Goal: Information Seeking & Learning: Learn about a topic

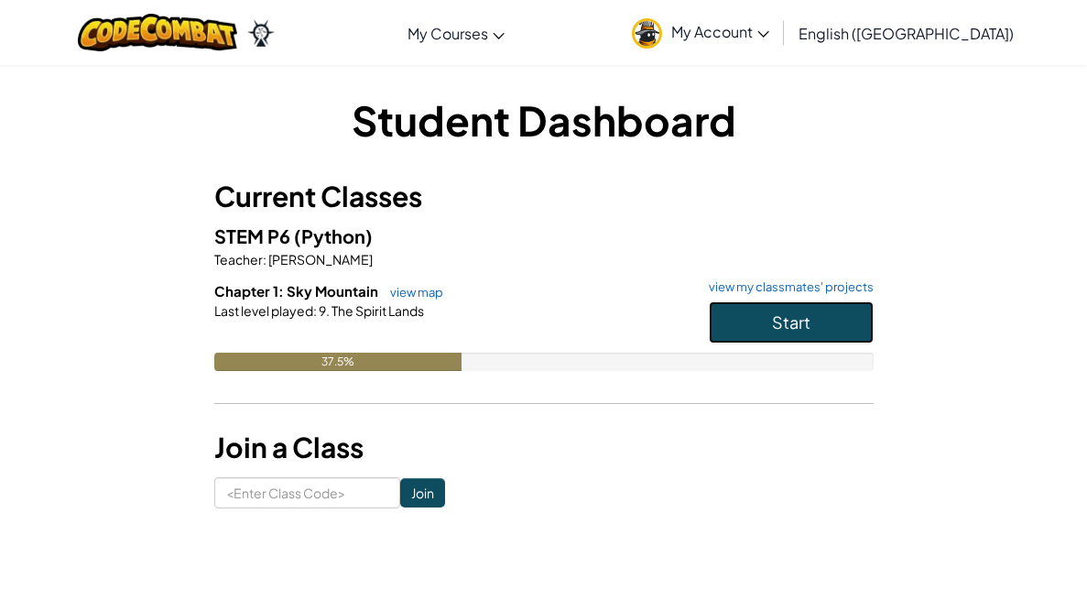
click at [814, 310] on button "Start" at bounding box center [791, 322] width 165 height 42
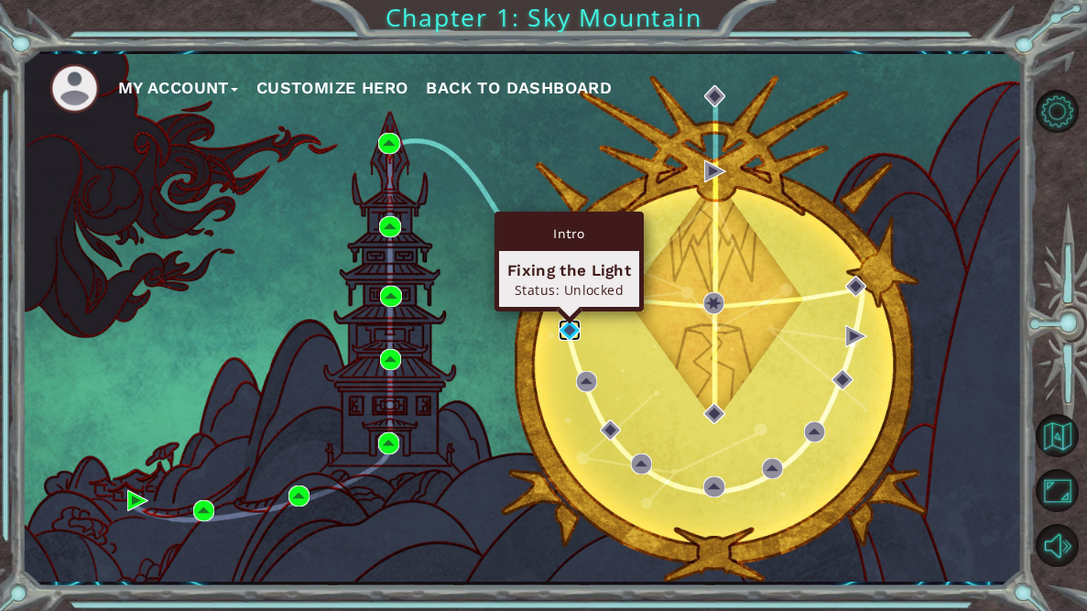
click at [564, 330] on img at bounding box center [568, 330] width 21 height 21
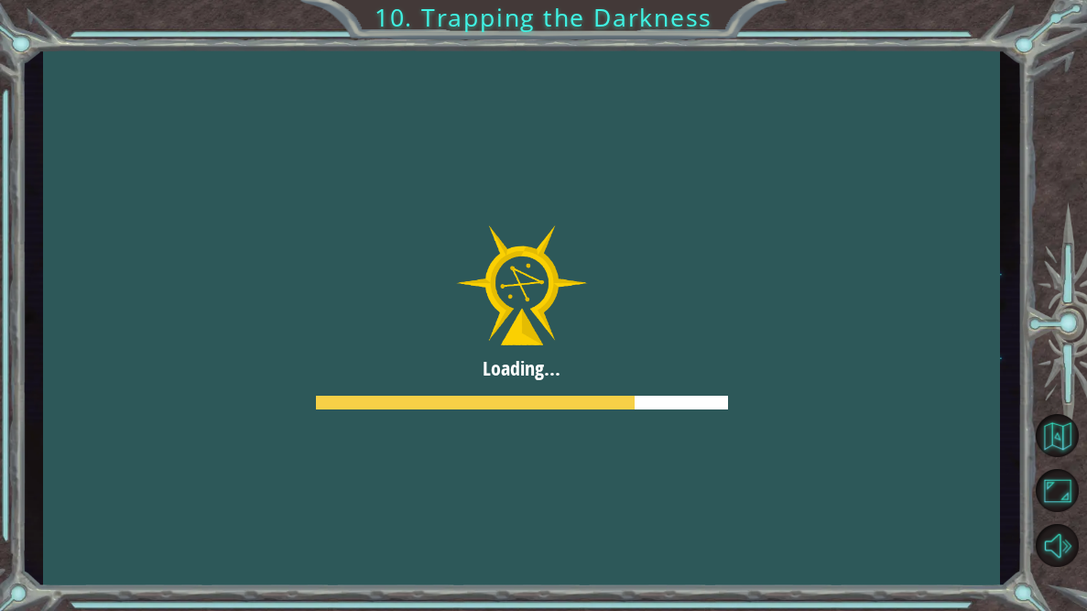
click at [537, 287] on div at bounding box center [521, 317] width 957 height 537
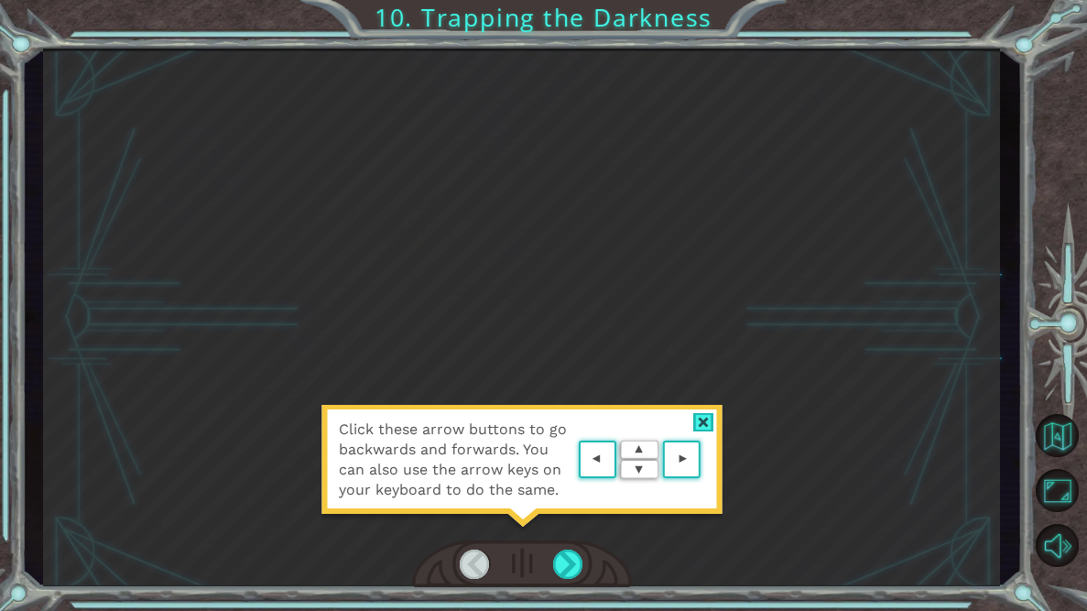
click at [707, 421] on div at bounding box center [703, 422] width 21 height 19
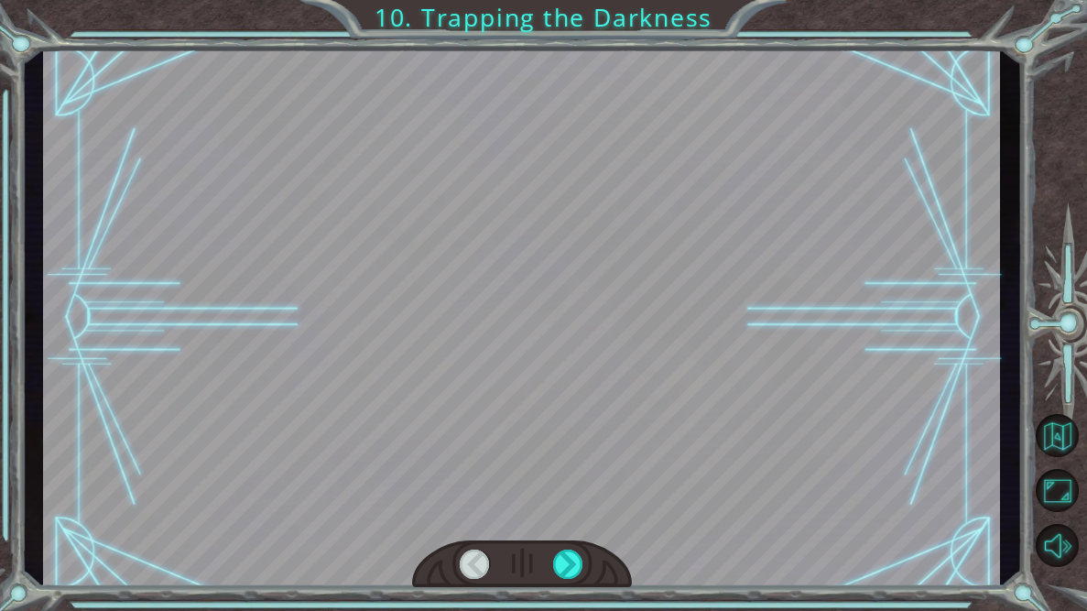
click at [659, 361] on div at bounding box center [521, 317] width 957 height 537
click at [566, 561] on div at bounding box center [568, 563] width 30 height 29
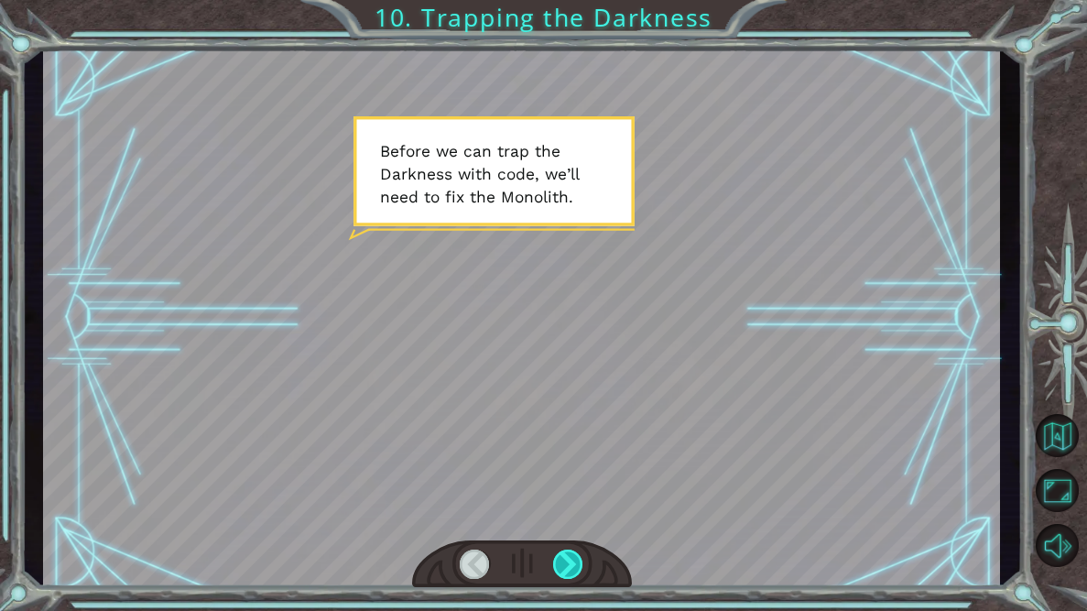
click at [566, 568] on div at bounding box center [568, 563] width 30 height 29
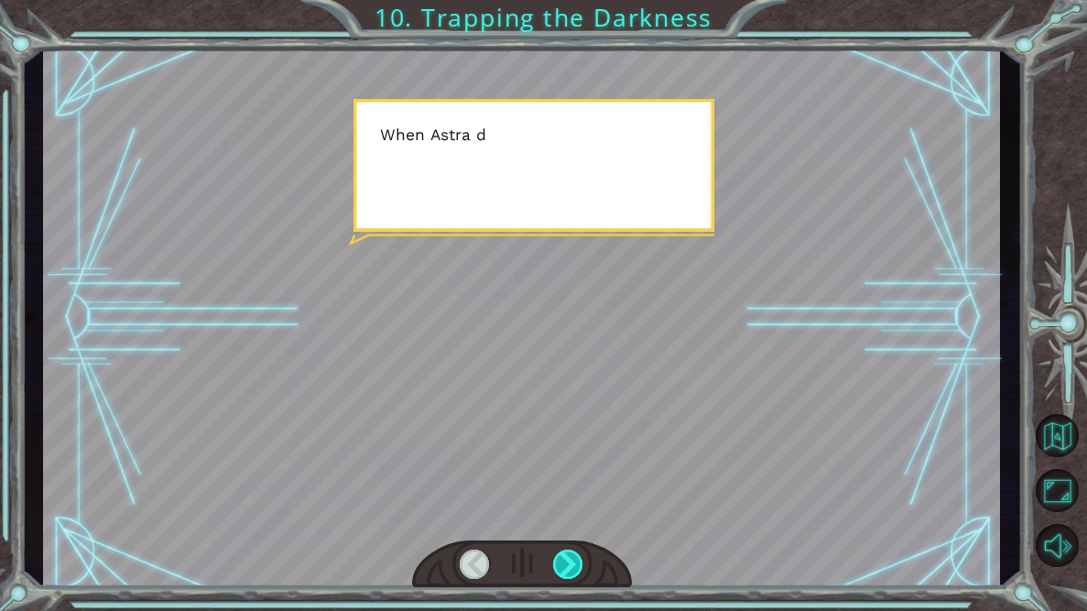
click at [566, 568] on div at bounding box center [568, 563] width 30 height 29
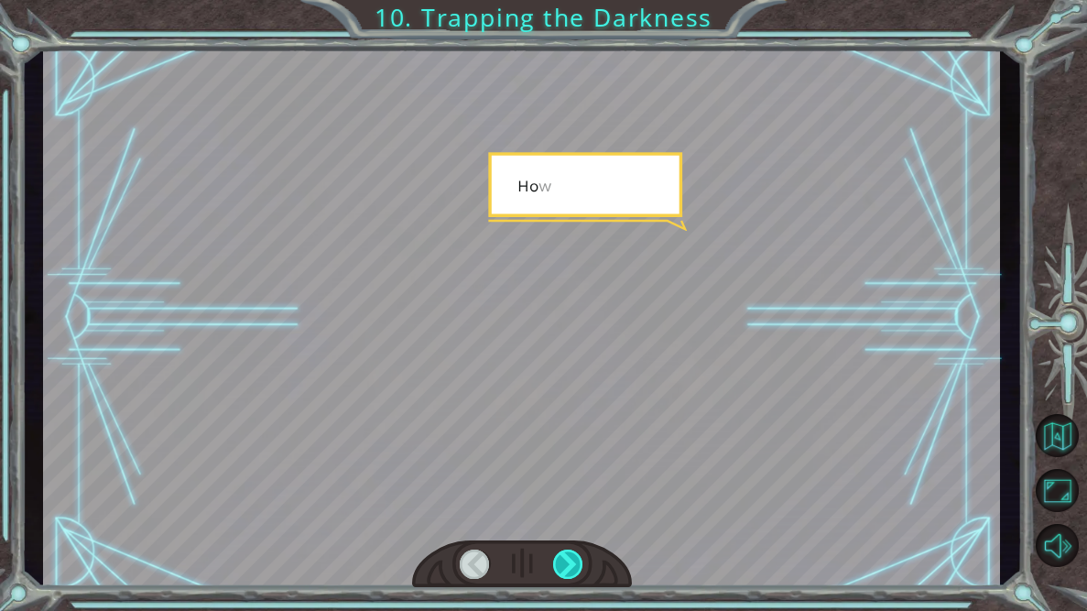
click at [566, 568] on div at bounding box center [568, 563] width 30 height 29
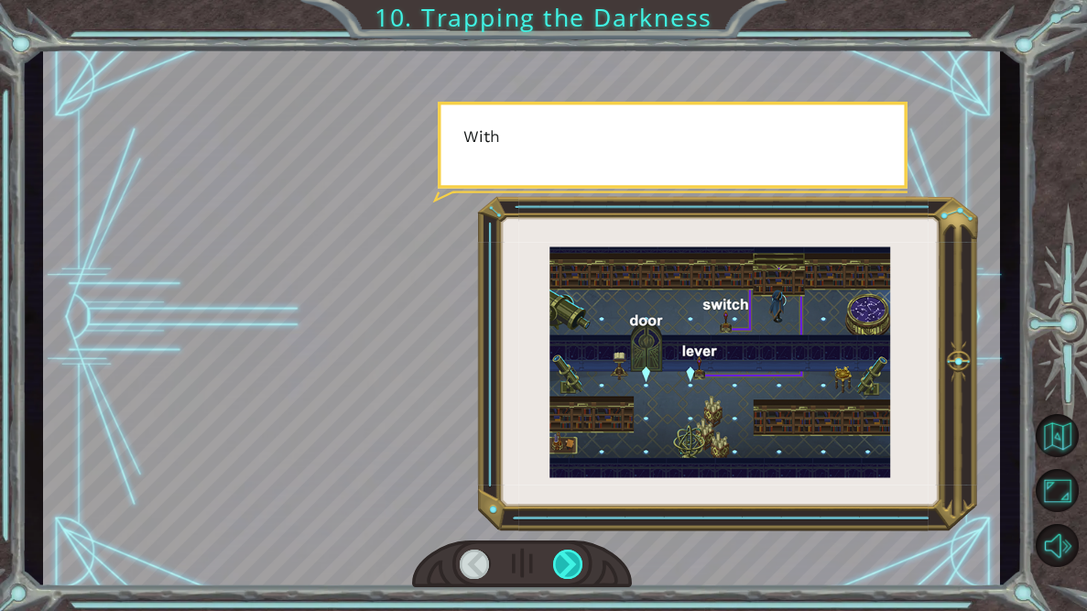
click at [566, 568] on div at bounding box center [568, 563] width 30 height 29
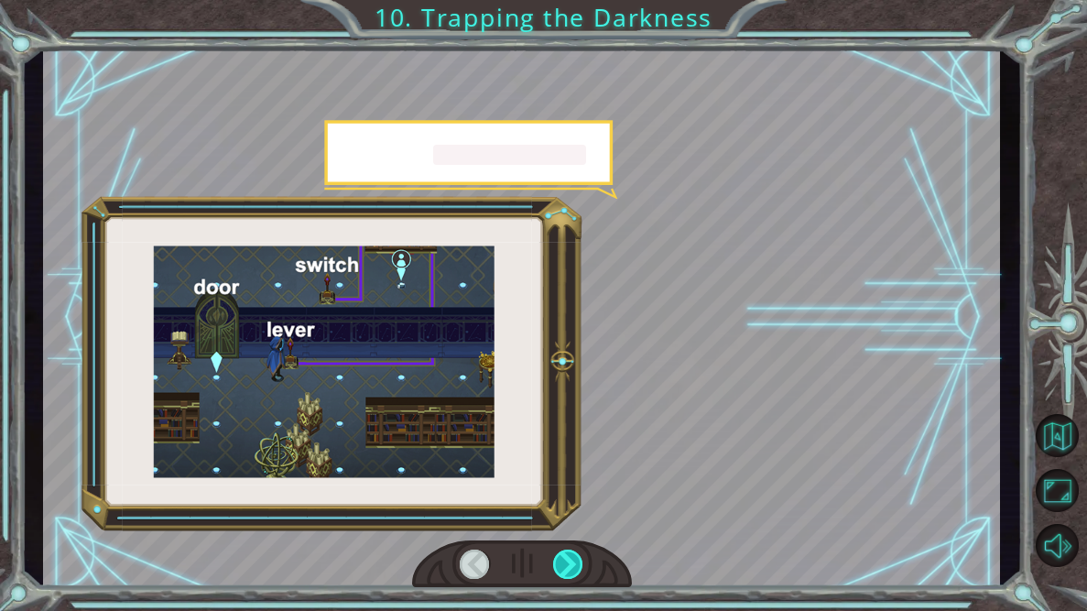
click at [566, 568] on div at bounding box center [568, 563] width 30 height 29
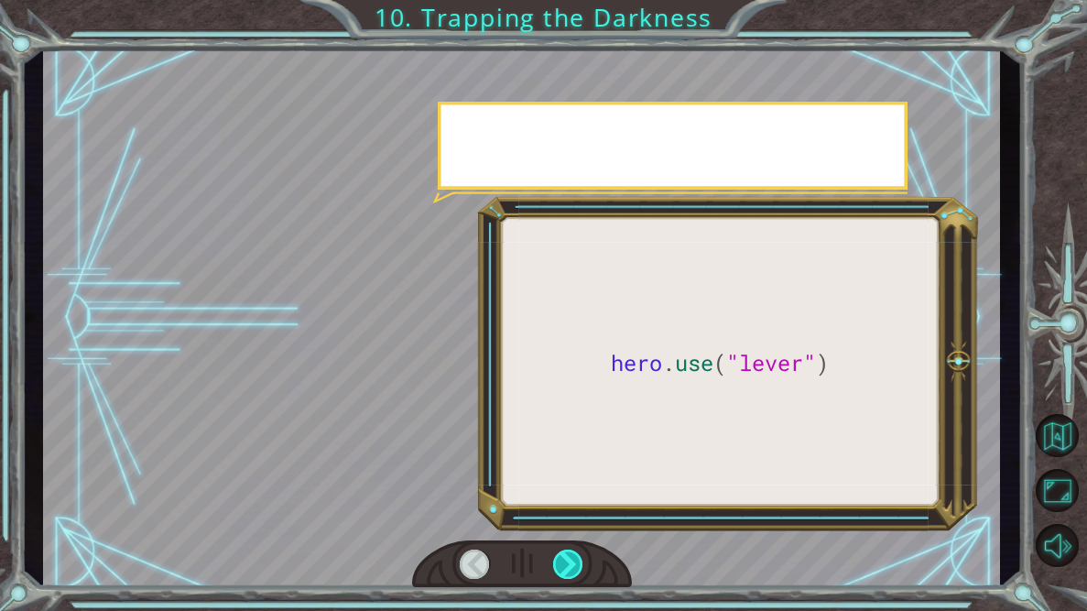
click at [566, 568] on div at bounding box center [568, 563] width 30 height 29
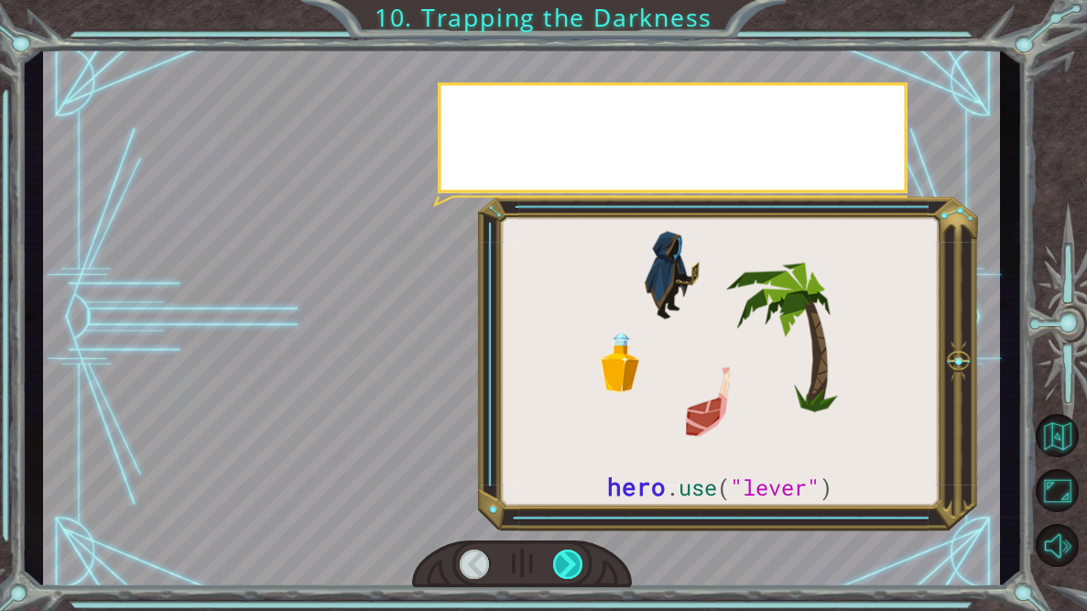
click at [566, 568] on div at bounding box center [568, 563] width 30 height 29
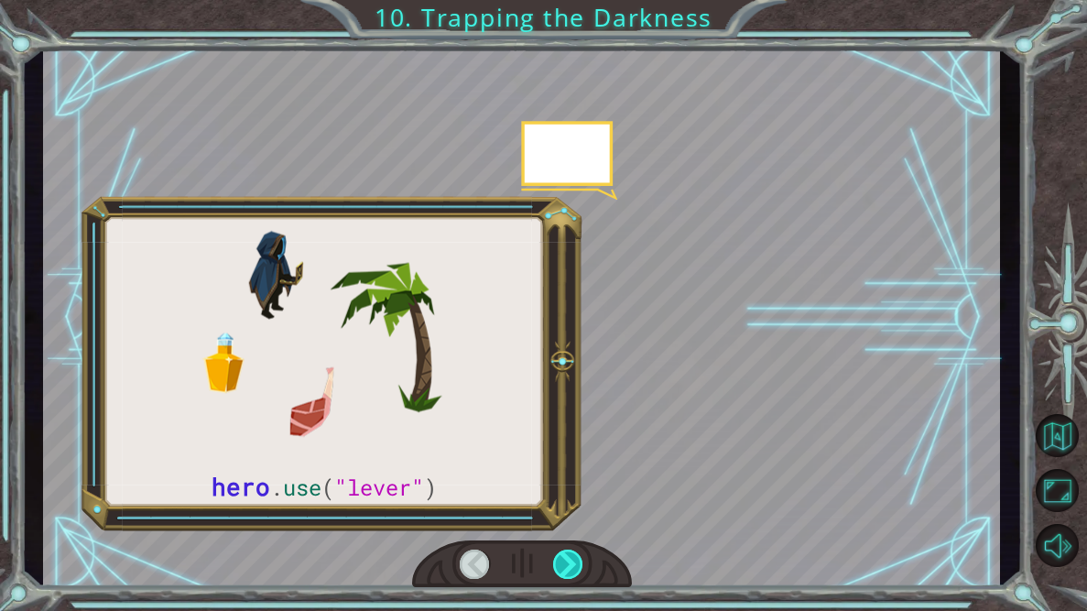
click at [566, 568] on div at bounding box center [568, 563] width 30 height 29
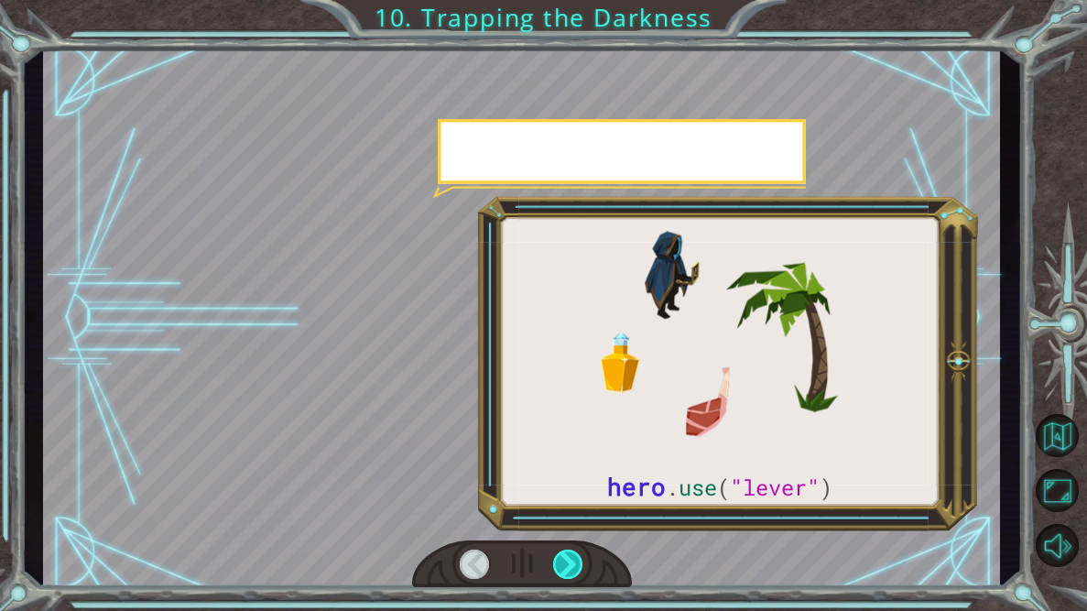
click at [566, 568] on div at bounding box center [568, 563] width 30 height 29
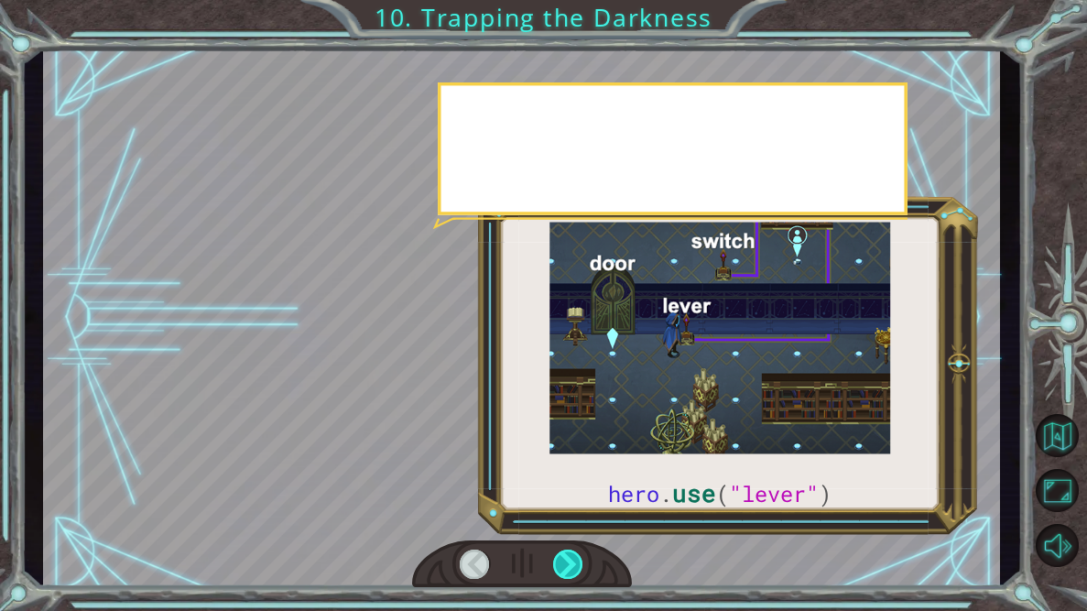
click at [566, 568] on div at bounding box center [568, 563] width 30 height 29
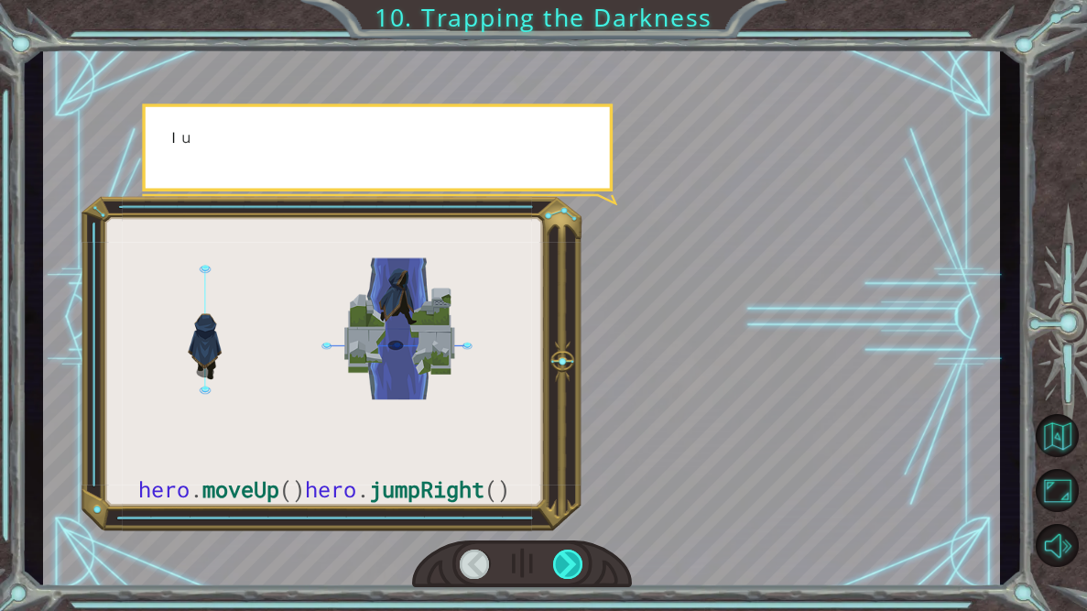
click at [566, 568] on div at bounding box center [568, 563] width 30 height 29
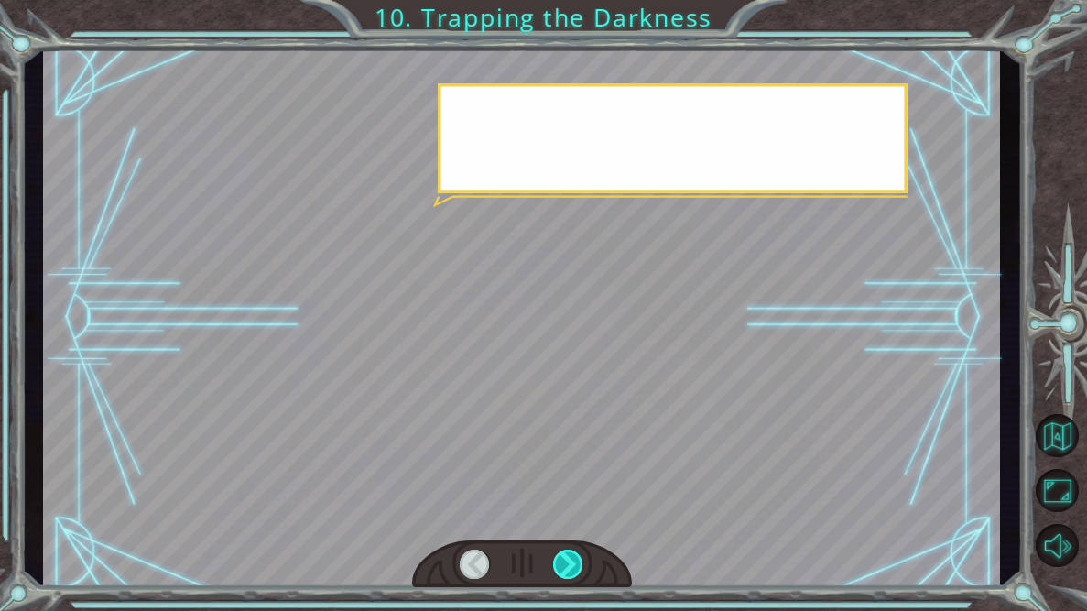
click at [566, 568] on div at bounding box center [568, 563] width 30 height 29
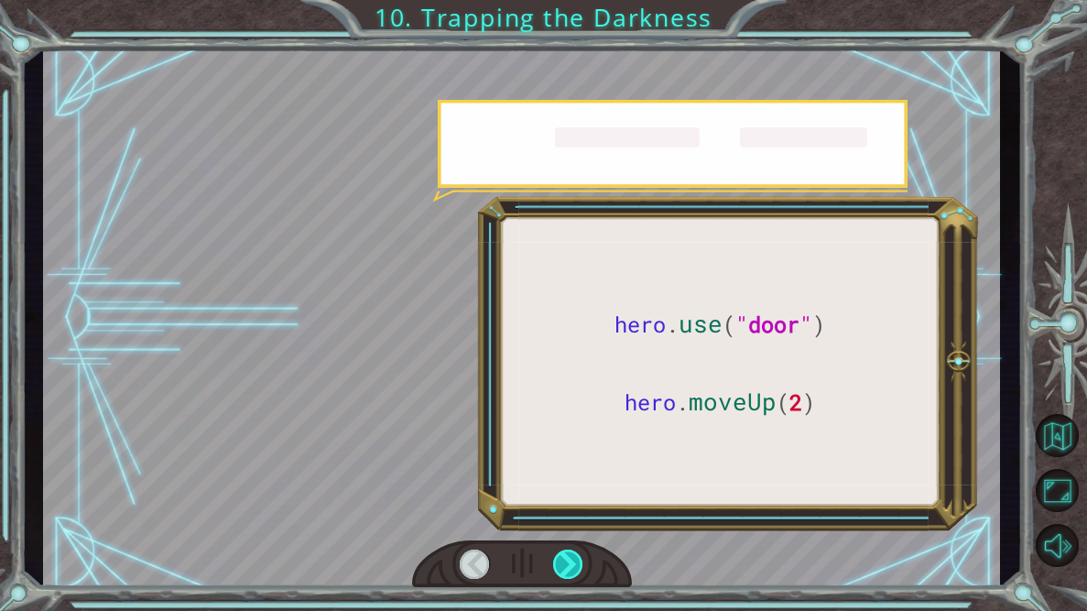
click at [566, 568] on div at bounding box center [568, 563] width 30 height 29
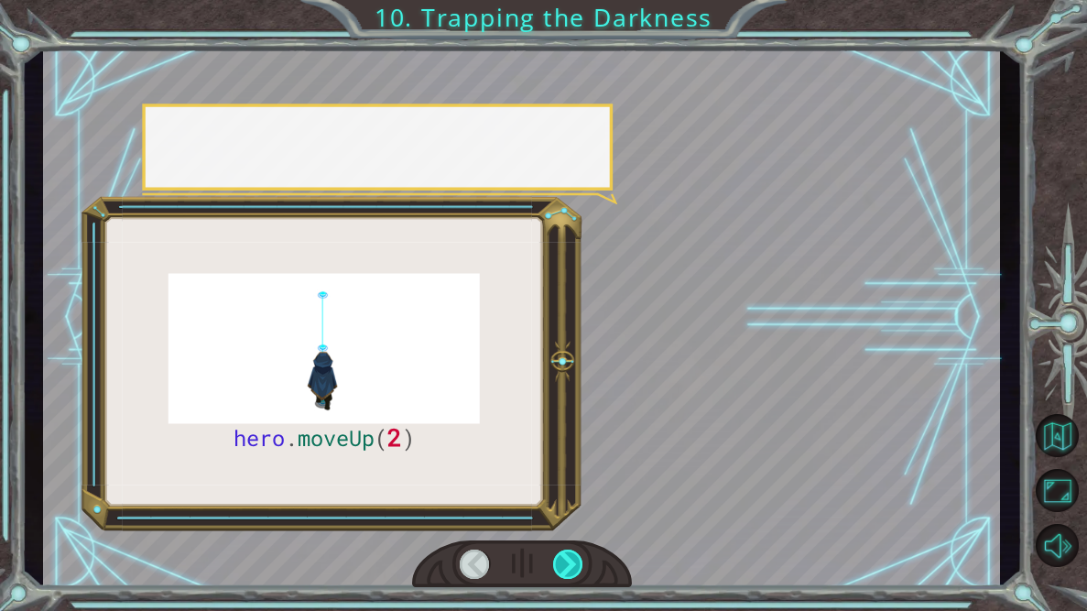
click at [566, 568] on div at bounding box center [568, 563] width 30 height 29
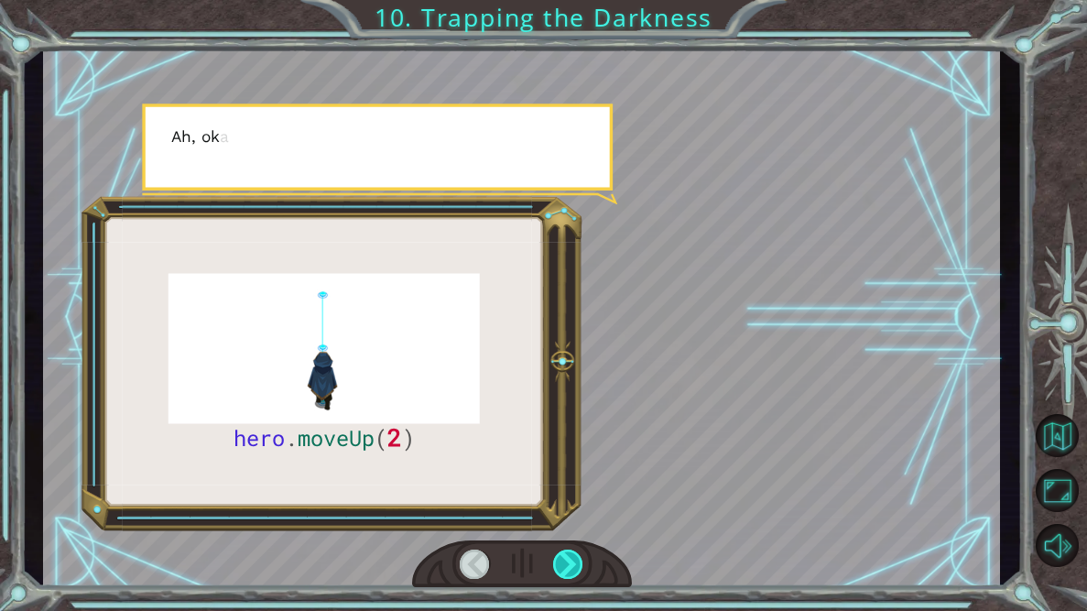
click at [566, 568] on div at bounding box center [568, 563] width 30 height 29
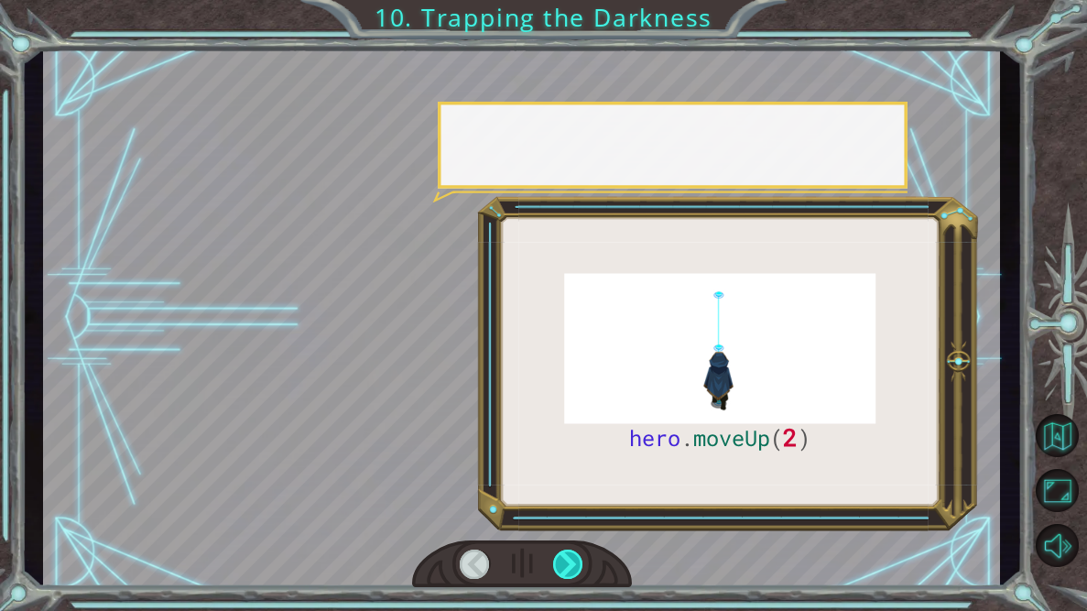
click at [566, 568] on div at bounding box center [568, 563] width 30 height 29
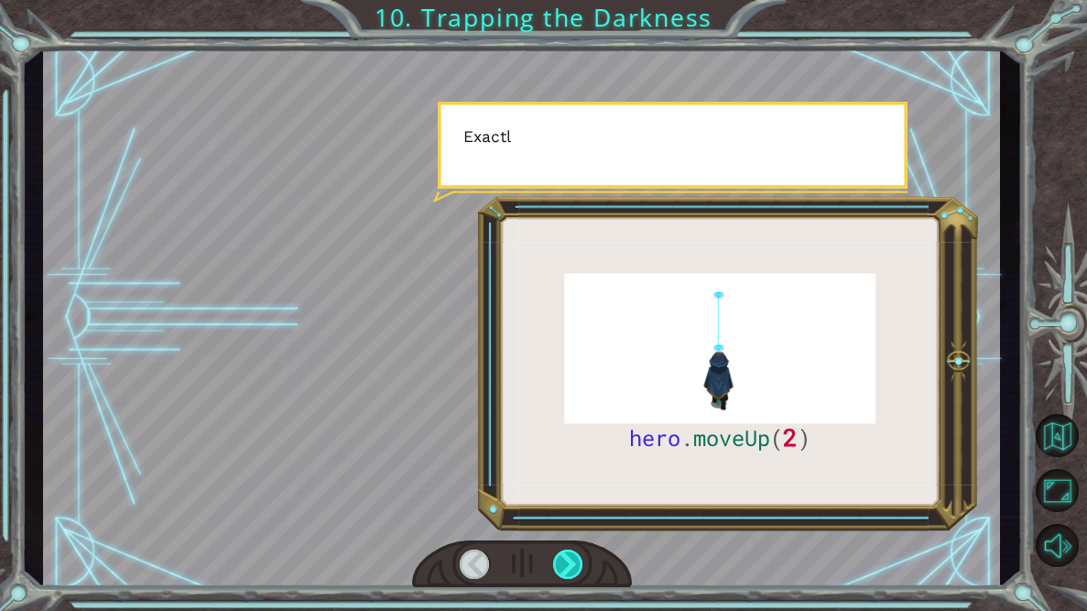
click at [566, 568] on div at bounding box center [568, 563] width 30 height 29
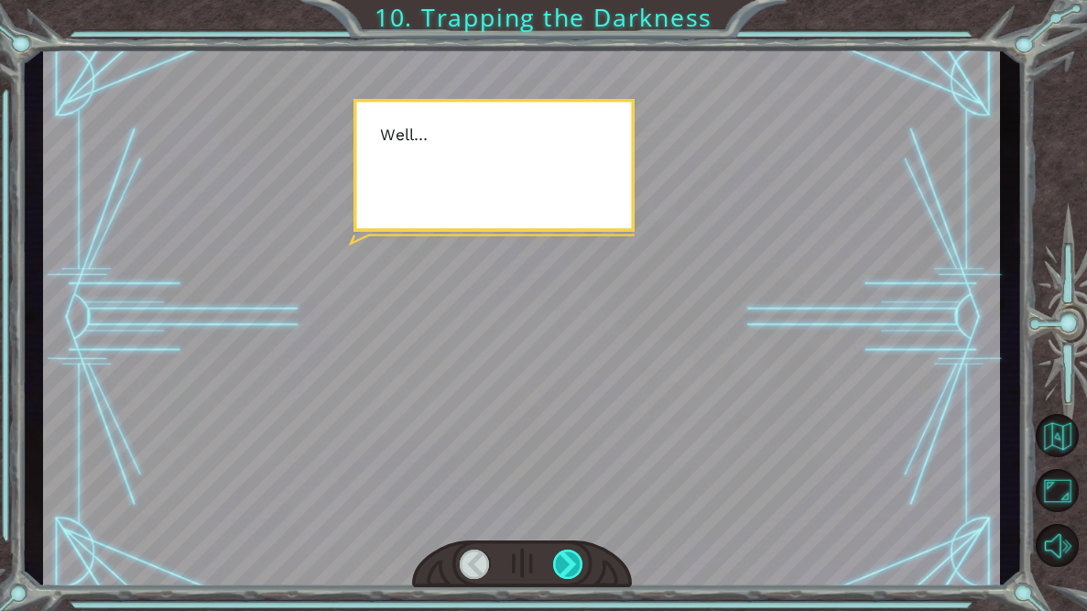
click at [569, 571] on div at bounding box center [568, 563] width 30 height 29
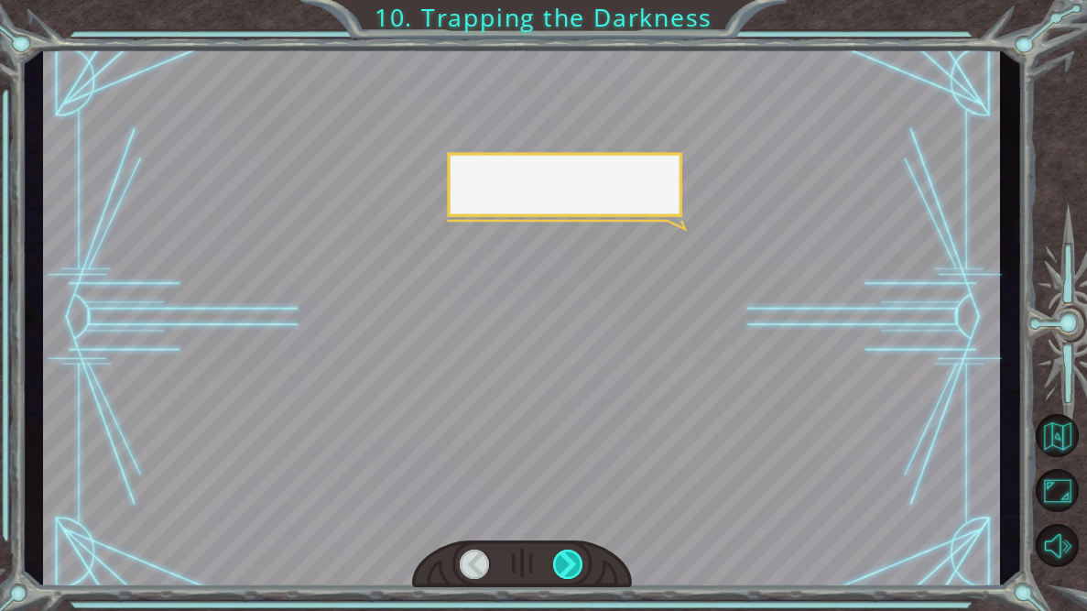
click at [569, 571] on div at bounding box center [568, 563] width 30 height 29
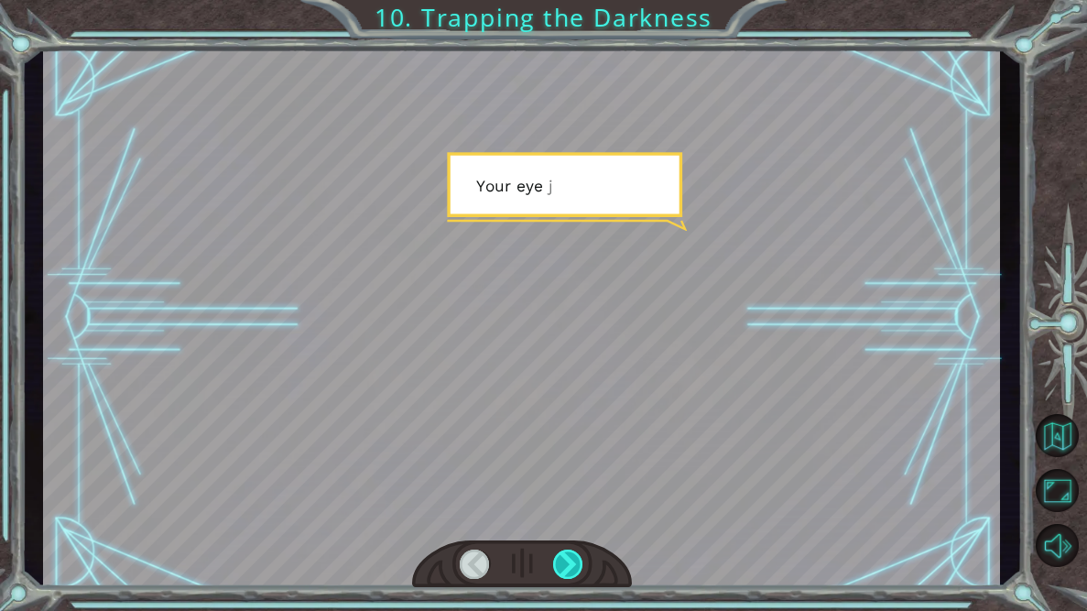
click at [569, 571] on div at bounding box center [568, 563] width 30 height 29
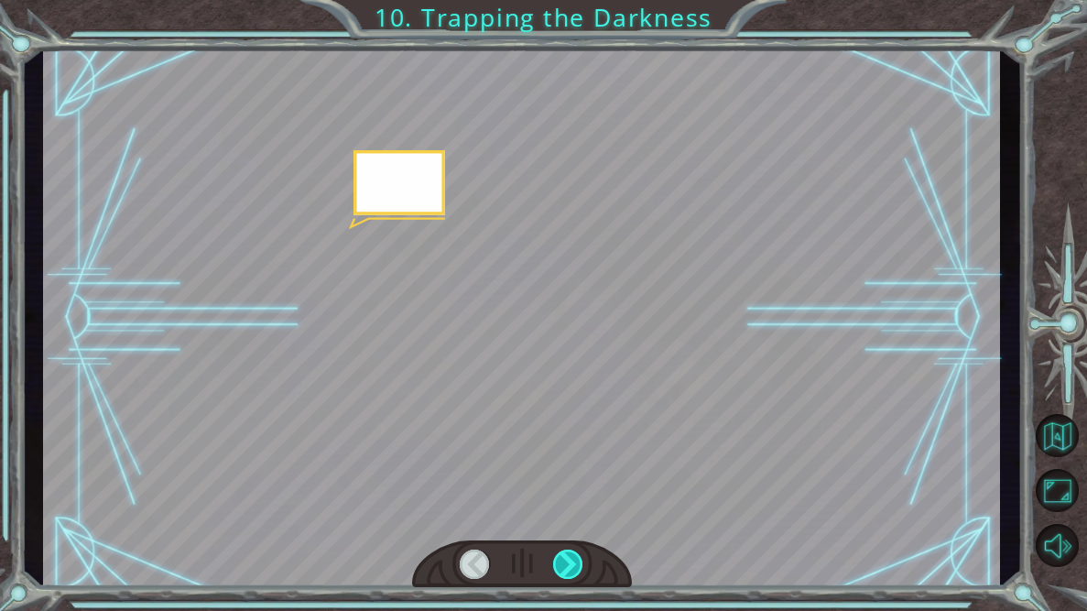
click at [569, 571] on div at bounding box center [568, 563] width 30 height 29
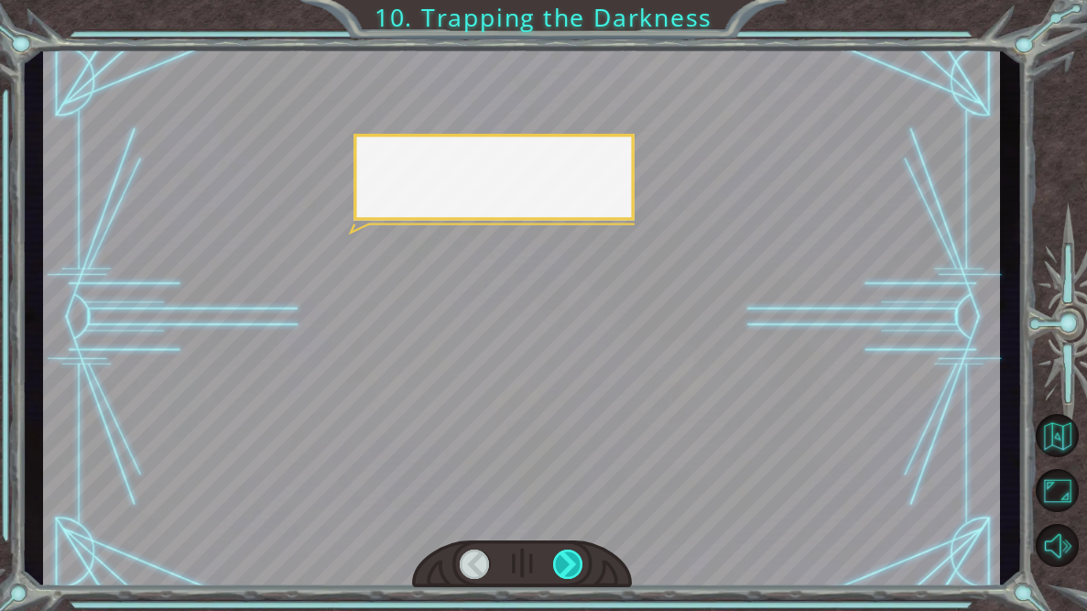
click at [569, 571] on div at bounding box center [568, 563] width 30 height 29
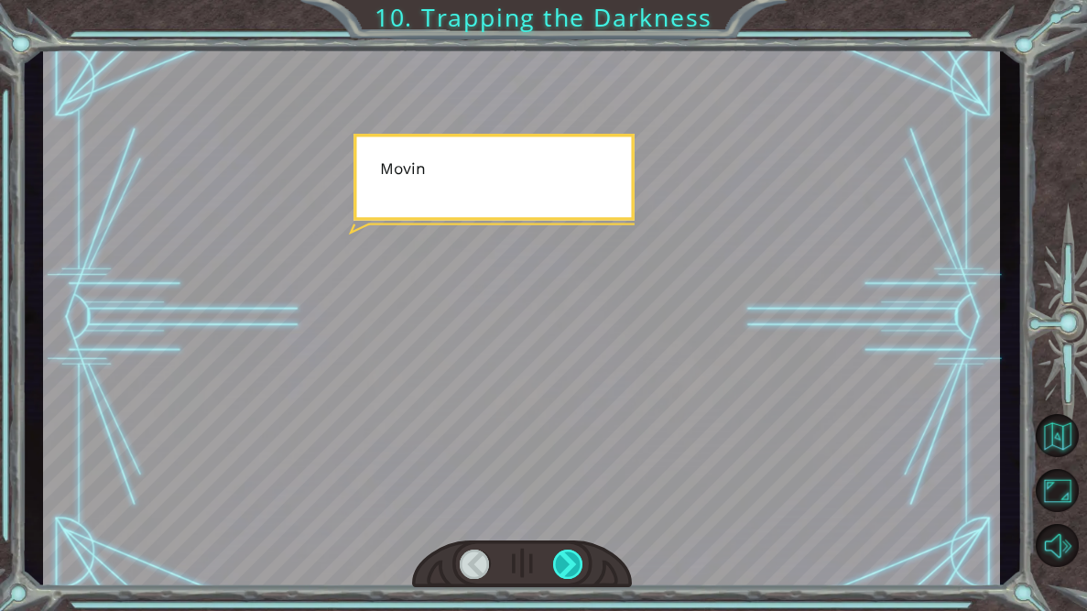
click at [569, 571] on div at bounding box center [568, 563] width 30 height 29
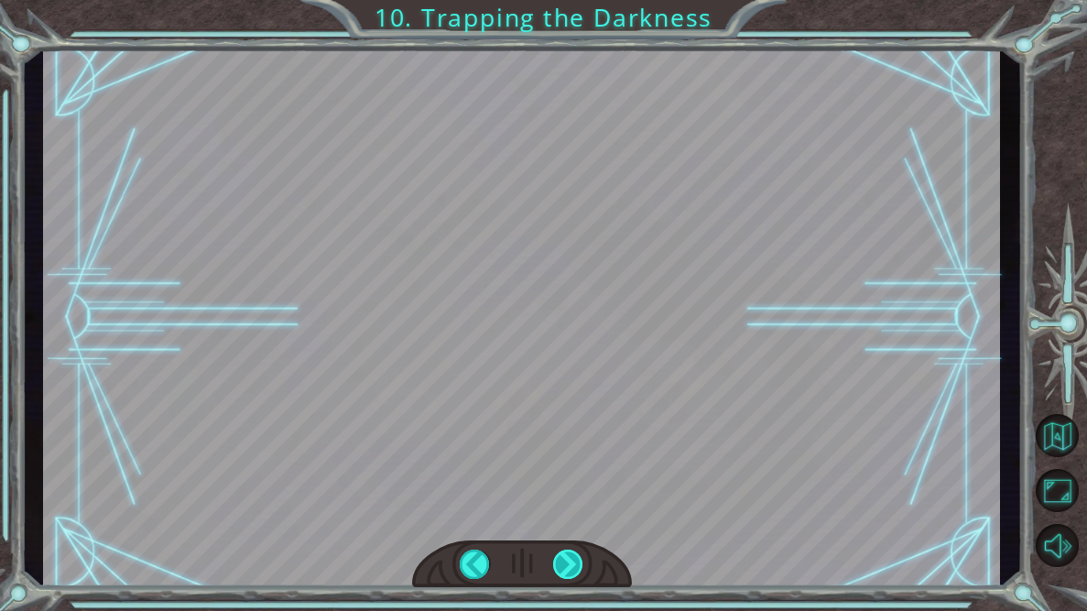
click at [569, 571] on div at bounding box center [568, 563] width 30 height 29
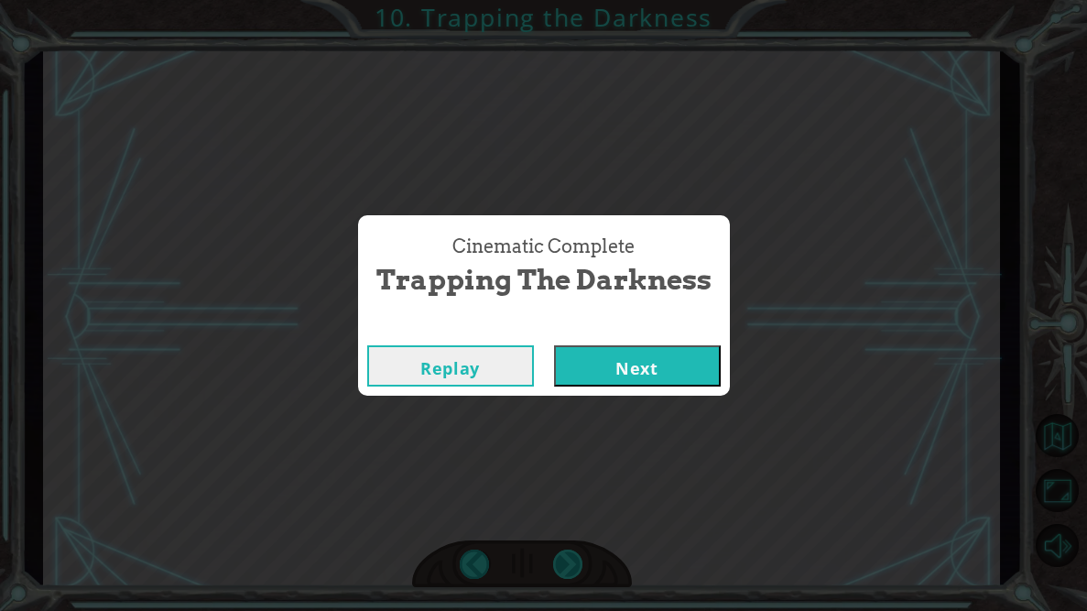
click at [569, 571] on div "Cinematic Complete Trapping the Darkness Replay Next" at bounding box center [543, 305] width 1087 height 611
click at [596, 363] on button "Next" at bounding box center [637, 365] width 167 height 41
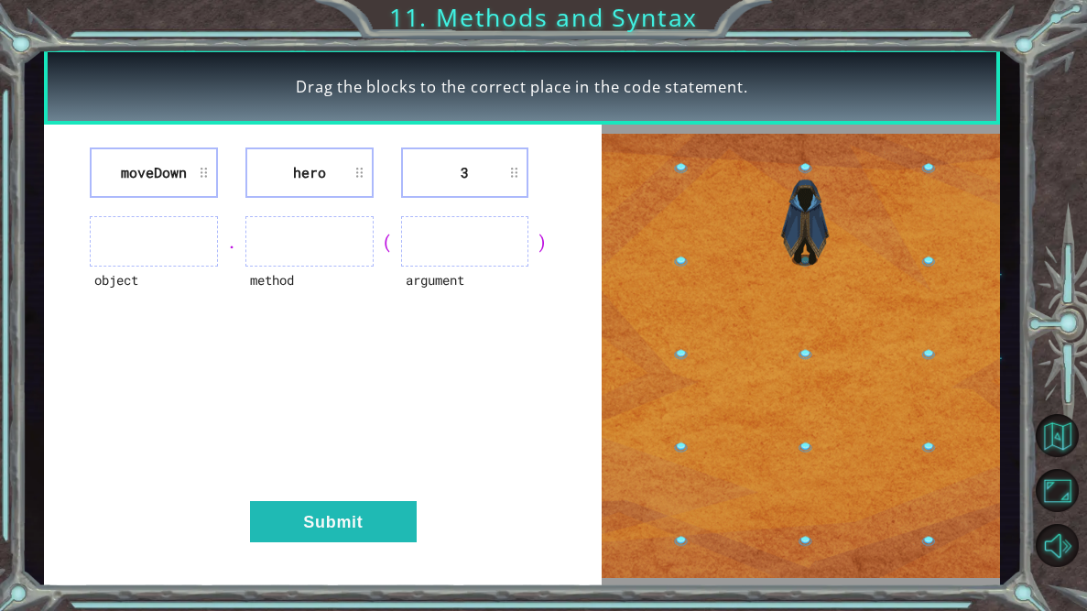
click at [99, 250] on ul at bounding box center [154, 241] width 128 height 50
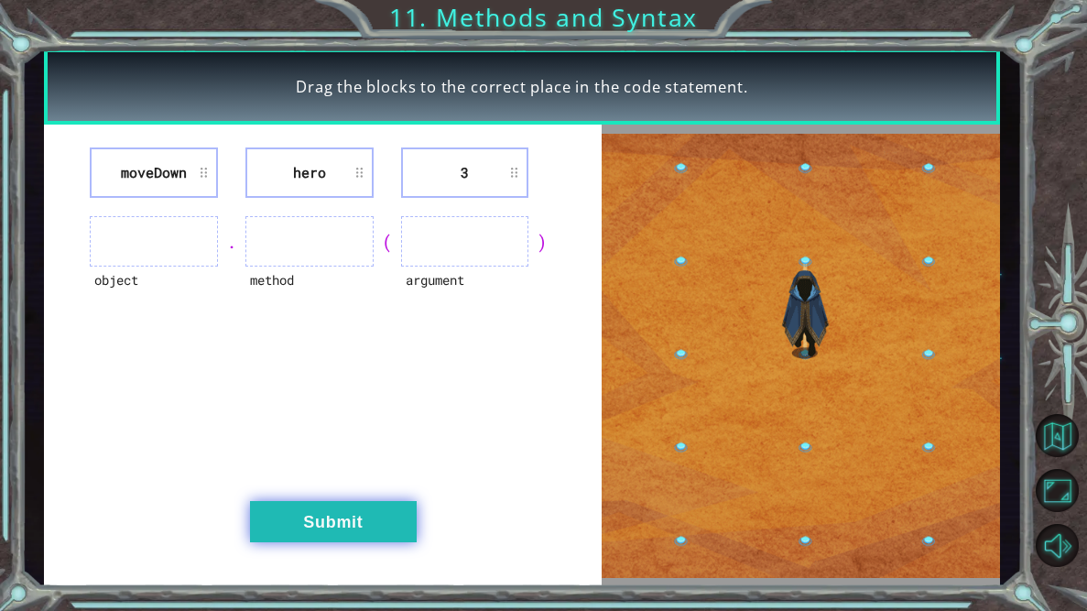
click at [329, 514] on button "Submit" at bounding box center [333, 521] width 167 height 41
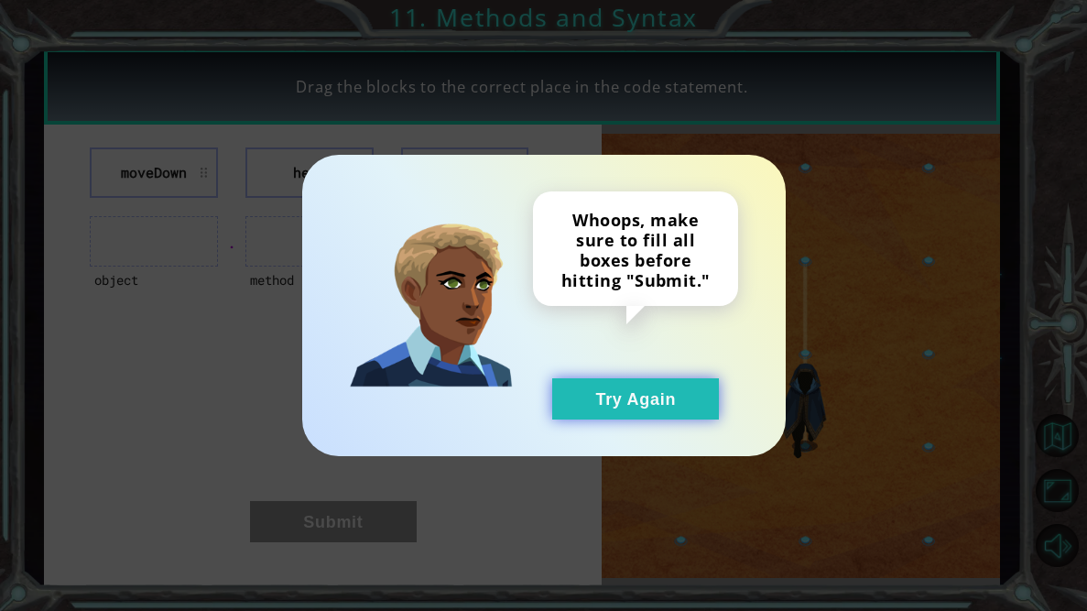
click at [615, 403] on button "Try Again" at bounding box center [635, 398] width 167 height 41
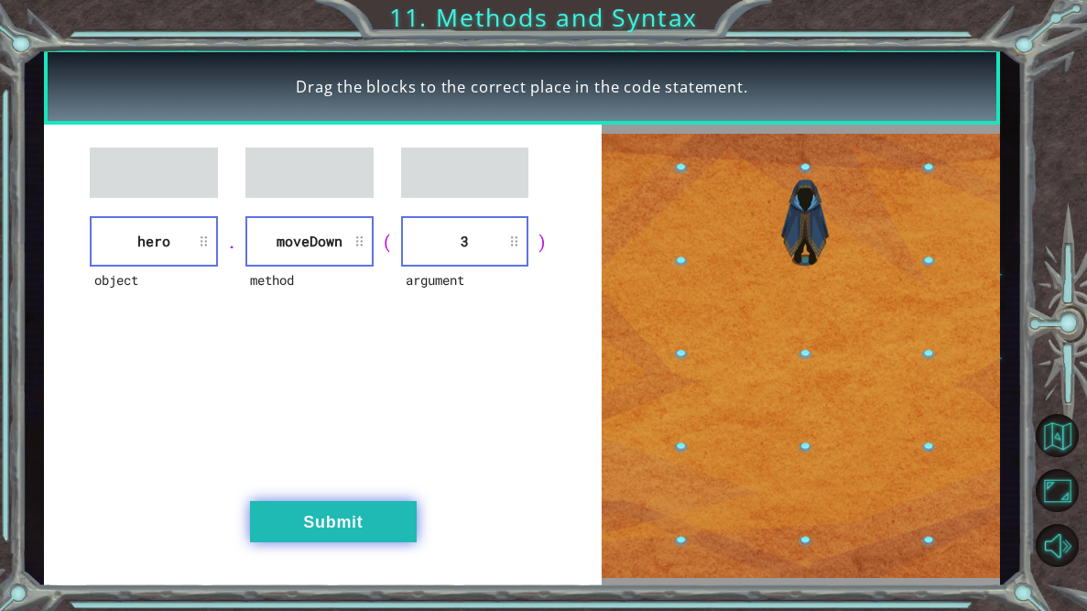
click at [356, 525] on button "Submit" at bounding box center [333, 521] width 167 height 41
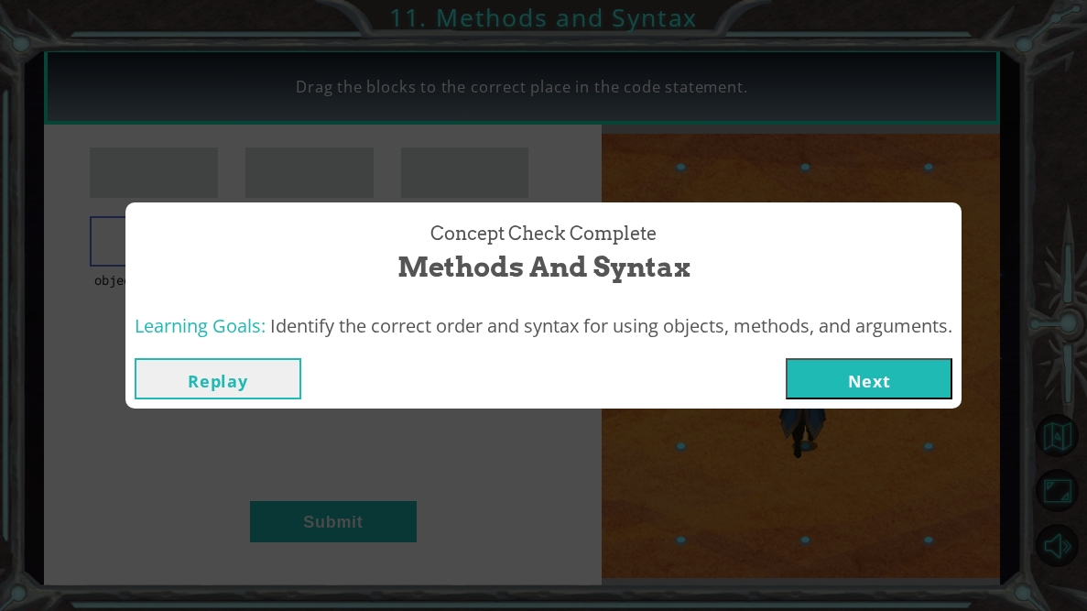
click at [906, 366] on button "Next" at bounding box center [869, 378] width 167 height 41
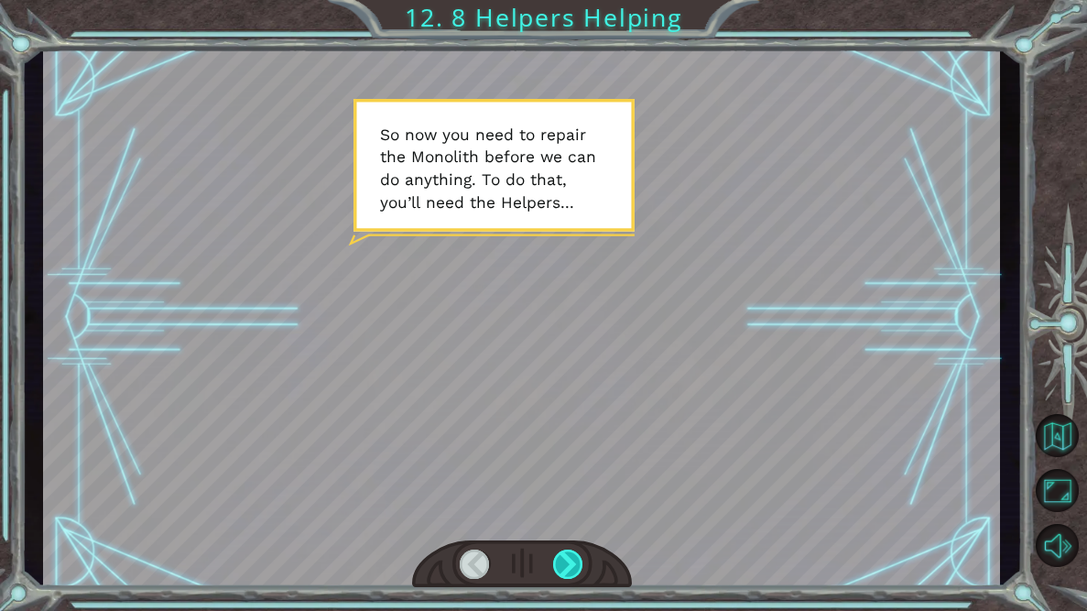
click at [575, 558] on div at bounding box center [568, 563] width 30 height 29
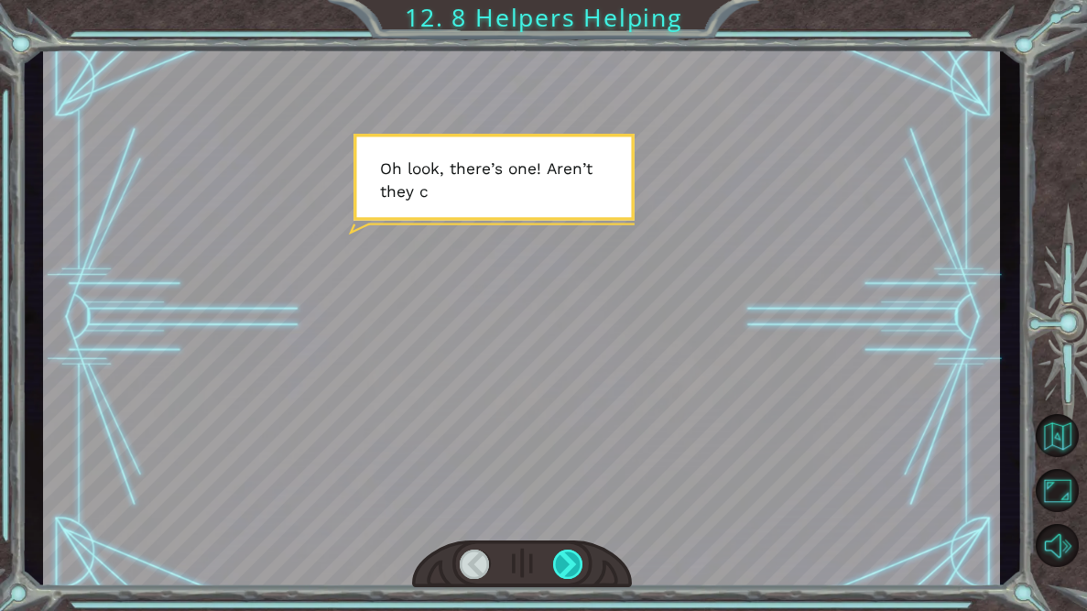
click at [575, 558] on div at bounding box center [568, 563] width 30 height 29
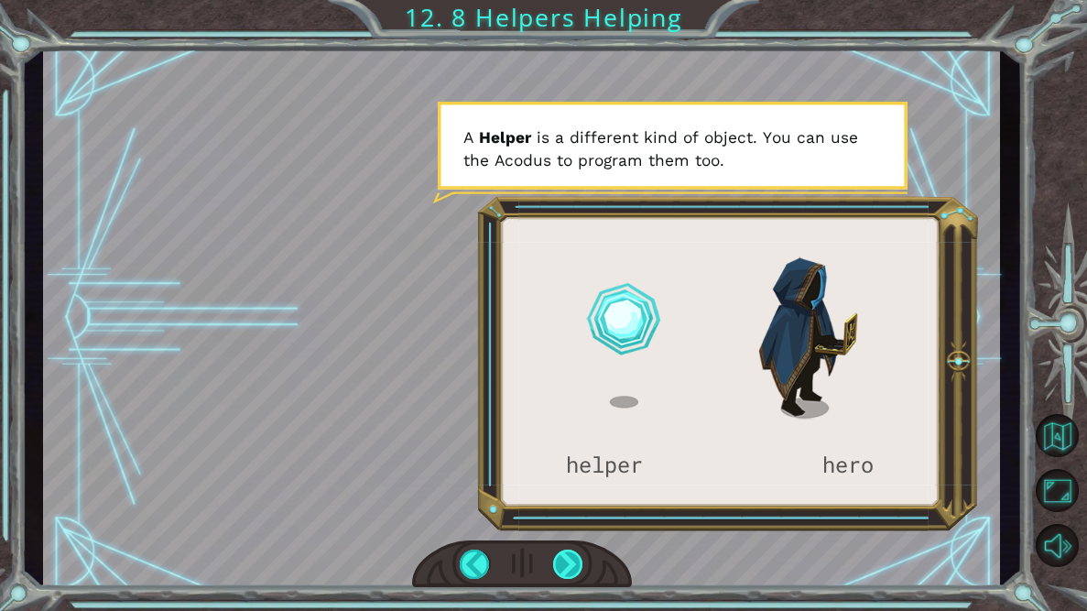
click at [563, 562] on div at bounding box center [568, 563] width 30 height 29
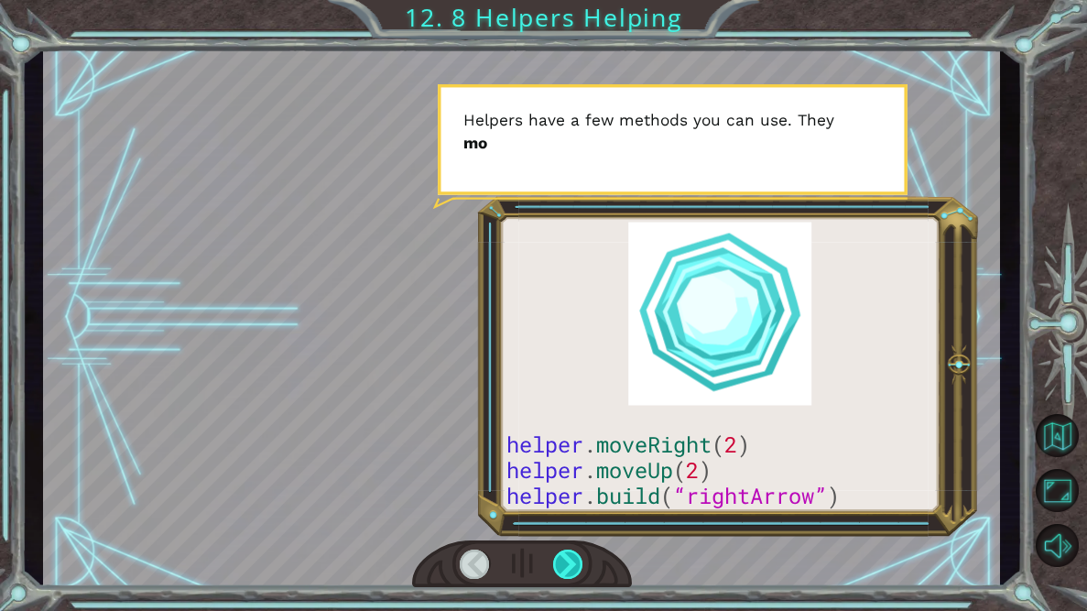
click at [563, 562] on div at bounding box center [568, 563] width 30 height 29
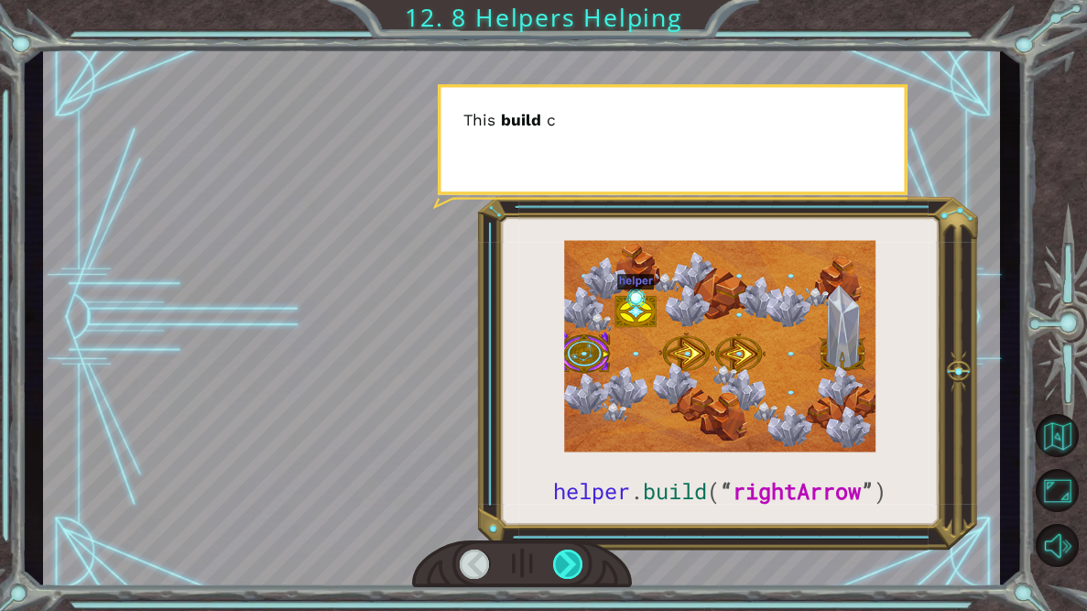
click at [563, 562] on div at bounding box center [568, 563] width 30 height 29
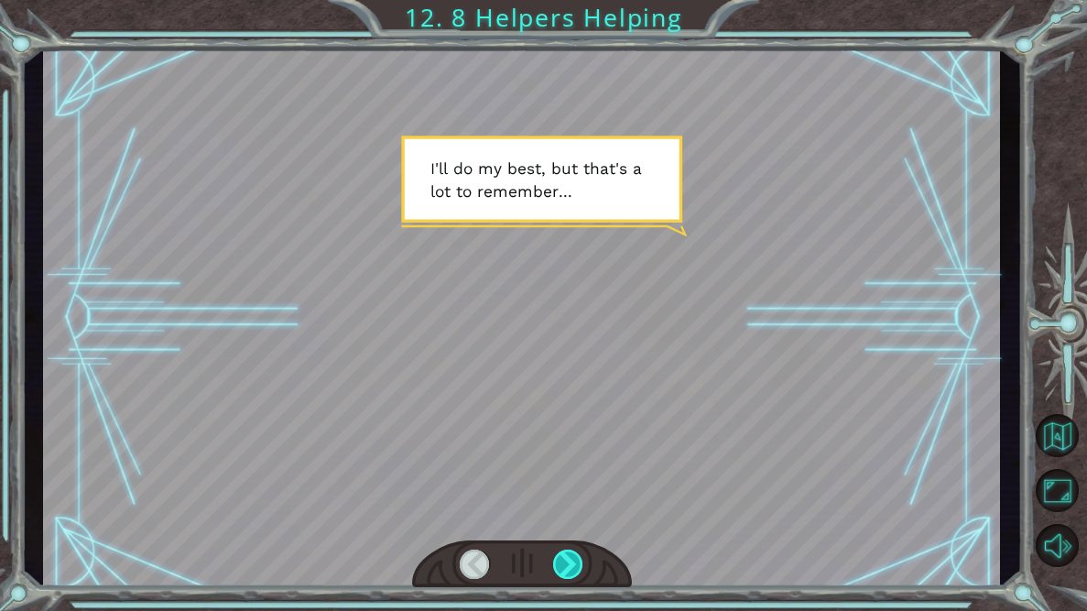
click at [569, 575] on div at bounding box center [568, 563] width 30 height 29
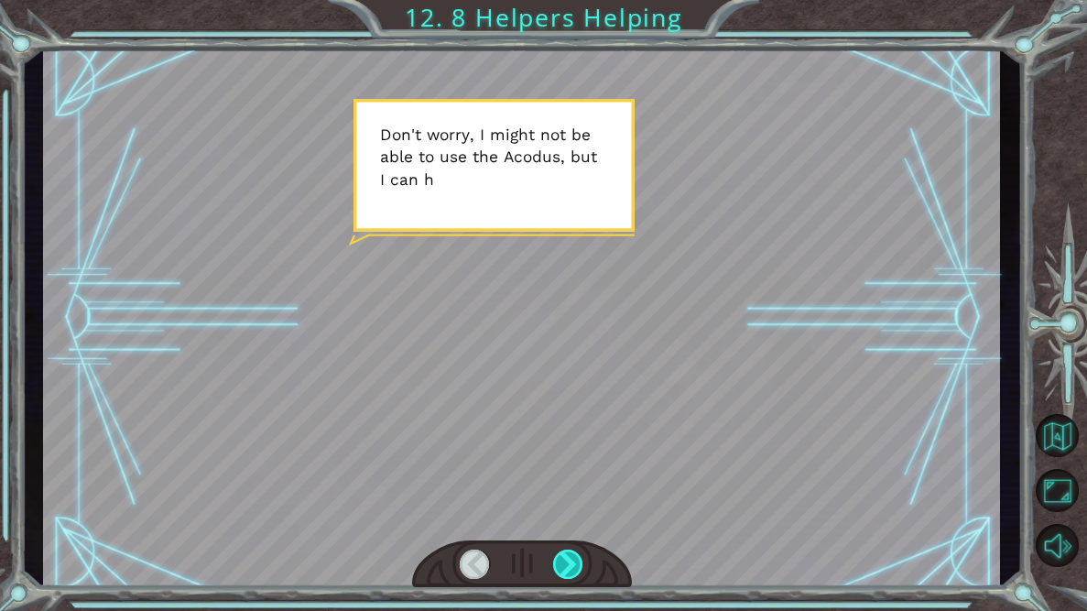
click at [566, 566] on div at bounding box center [568, 563] width 30 height 29
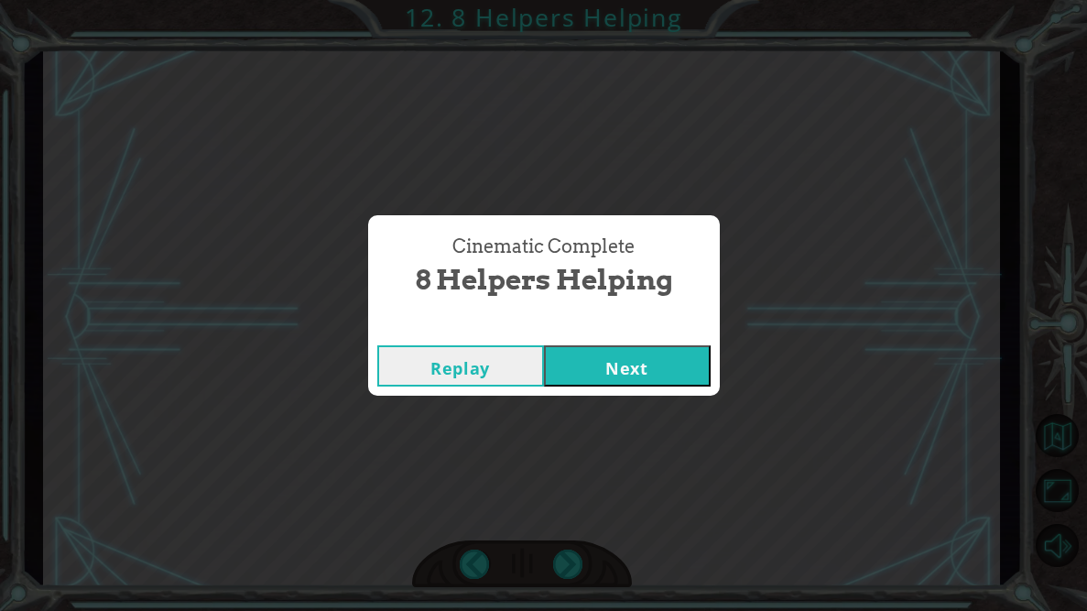
click at [608, 369] on button "Next" at bounding box center [627, 365] width 167 height 41
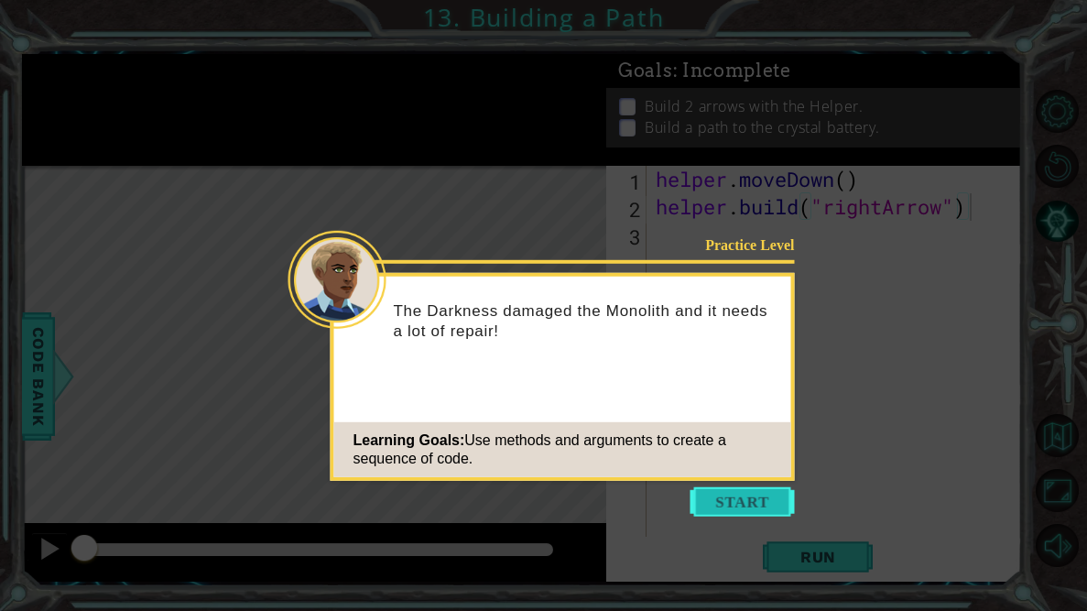
click at [767, 497] on button "Start" at bounding box center [742, 501] width 104 height 29
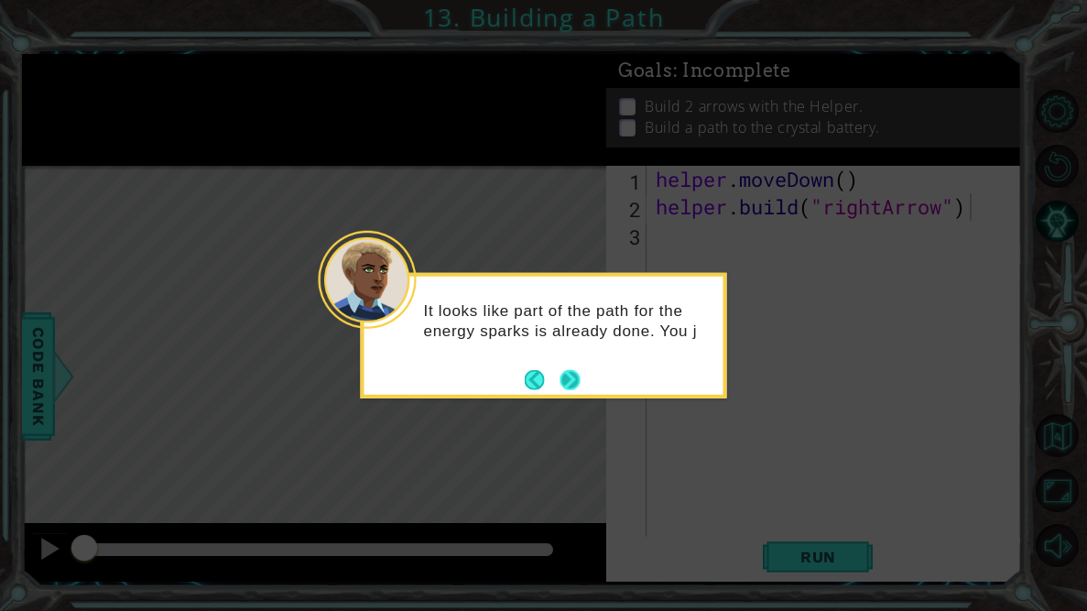
click at [563, 384] on button "Next" at bounding box center [569, 379] width 23 height 23
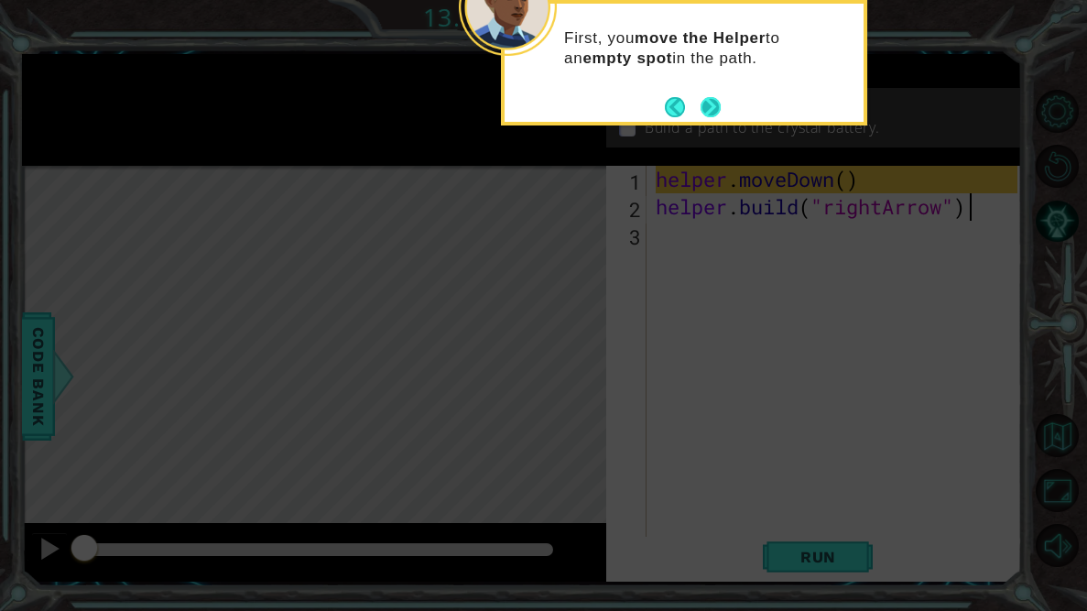
click at [714, 103] on button "Next" at bounding box center [709, 106] width 21 height 21
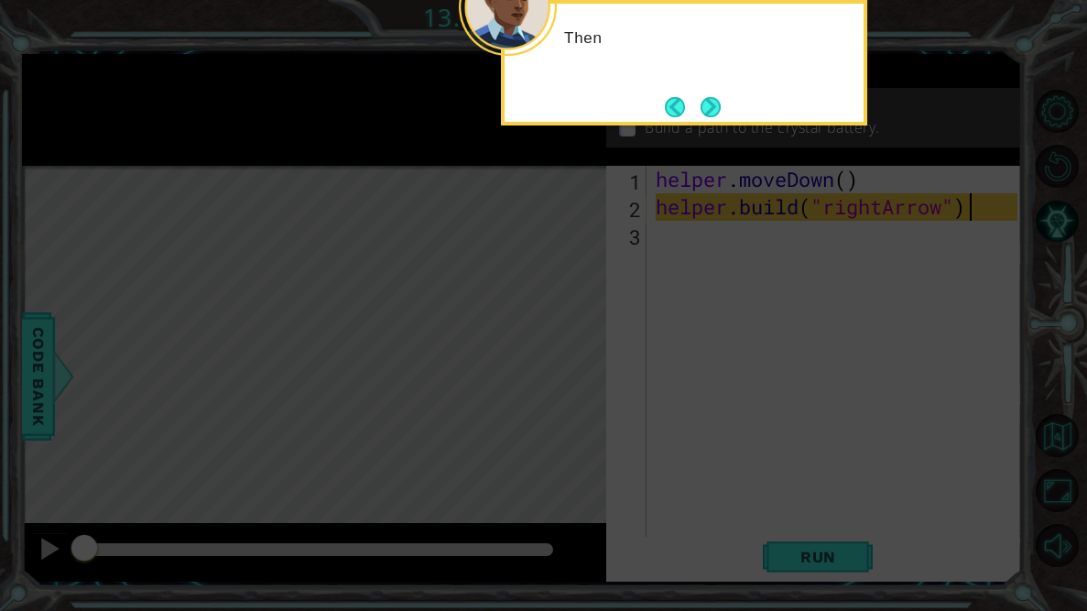
click at [714, 103] on button "Next" at bounding box center [710, 107] width 20 height 20
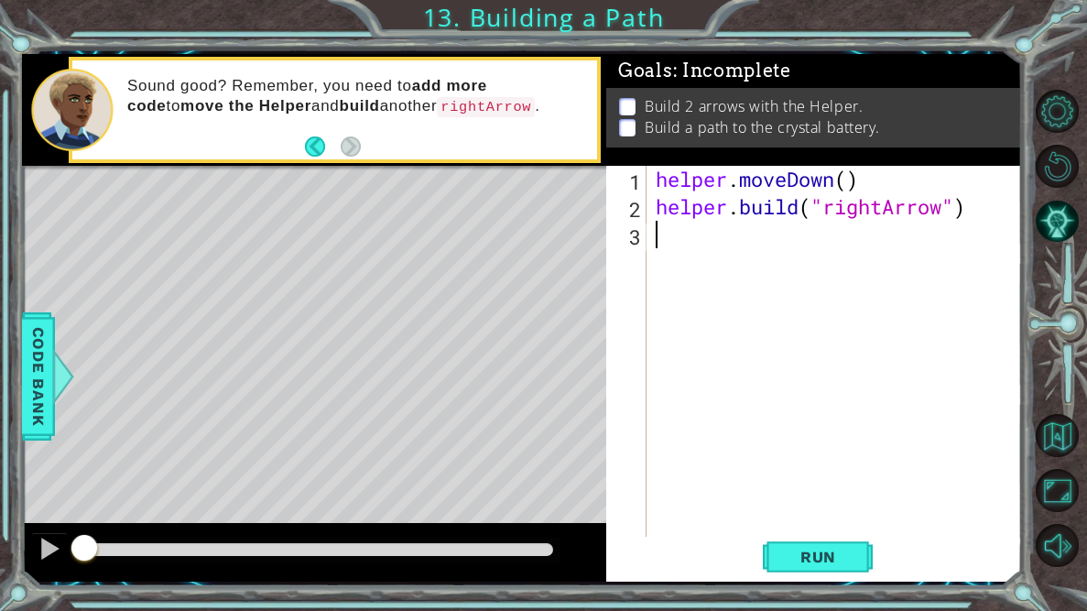
click at [741, 229] on div "helper . moveDown ( ) helper . build ( "rightArrow" )" at bounding box center [839, 385] width 374 height 439
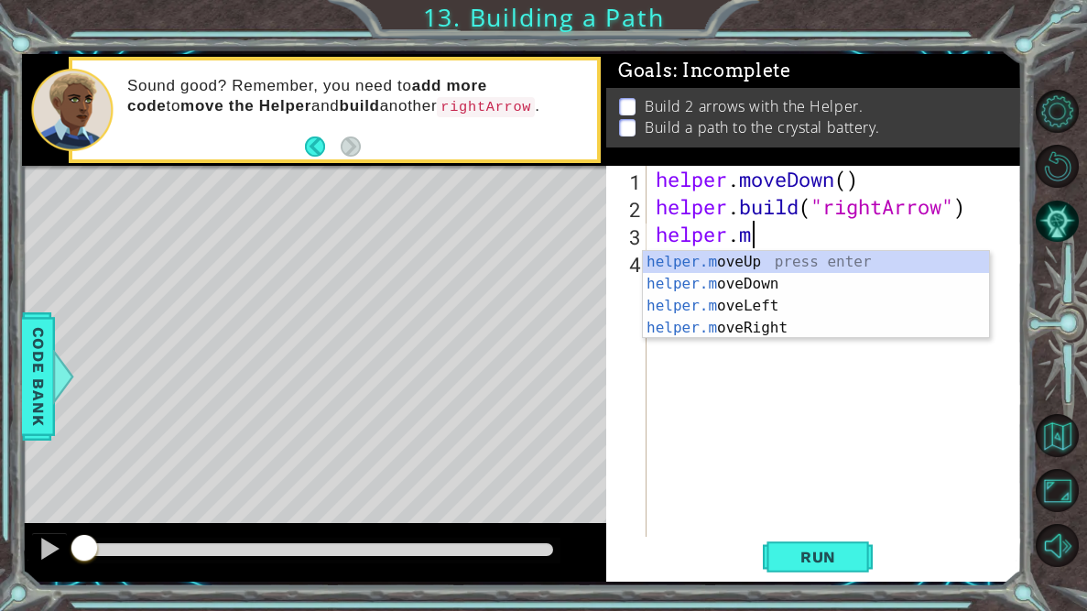
scroll to position [0, 3]
click at [760, 325] on div "helper.m oveUp press enter helper.m oveDown press enter helper.m oveLeft press …" at bounding box center [816, 317] width 346 height 132
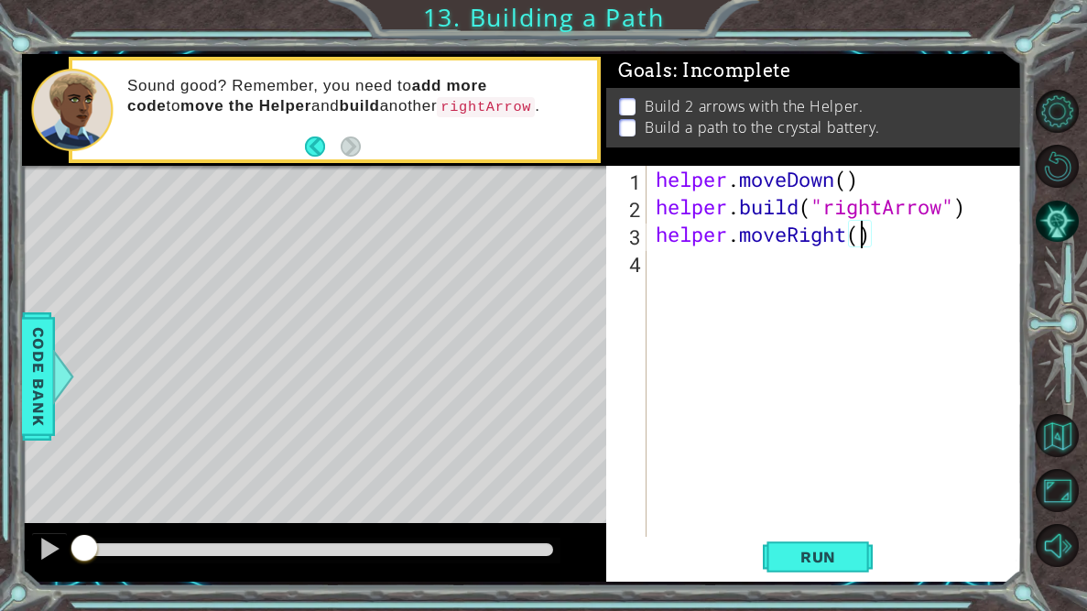
type textarea "helper.moveRight(4)"
click at [813, 553] on span "Run" at bounding box center [818, 557] width 72 height 18
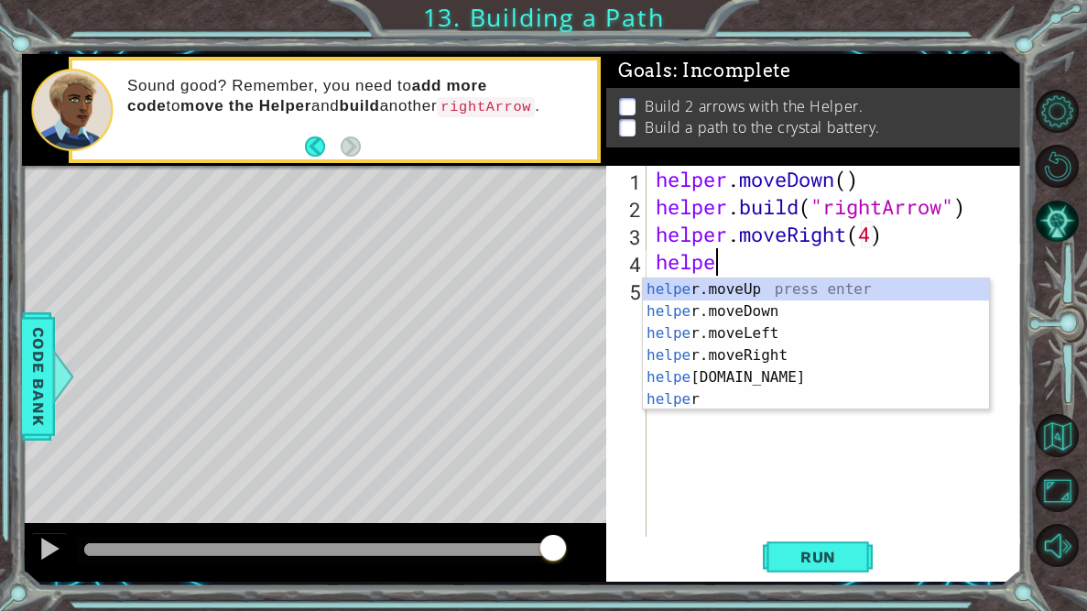
scroll to position [0, 1]
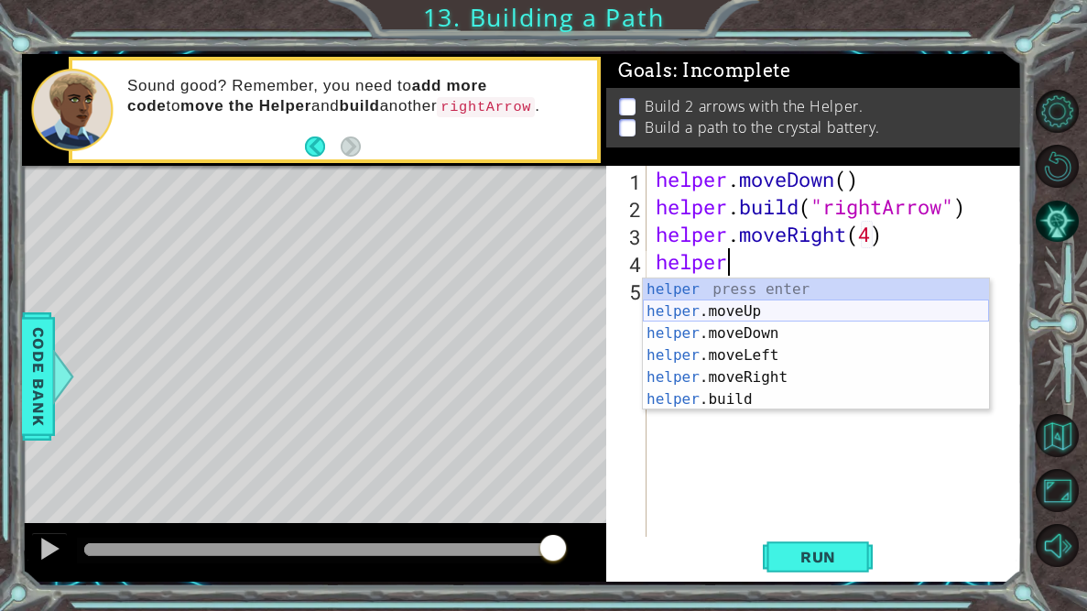
click at [793, 316] on div "helper press enter helper .moveUp press enter helper .moveDown press enter help…" at bounding box center [816, 366] width 346 height 176
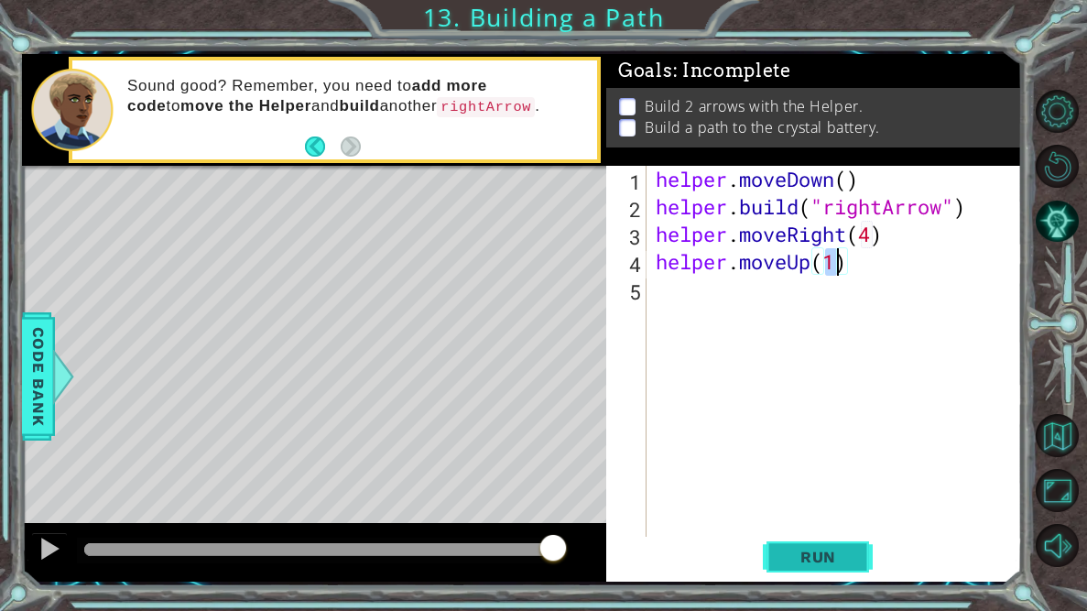
click at [832, 549] on span "Run" at bounding box center [818, 557] width 72 height 18
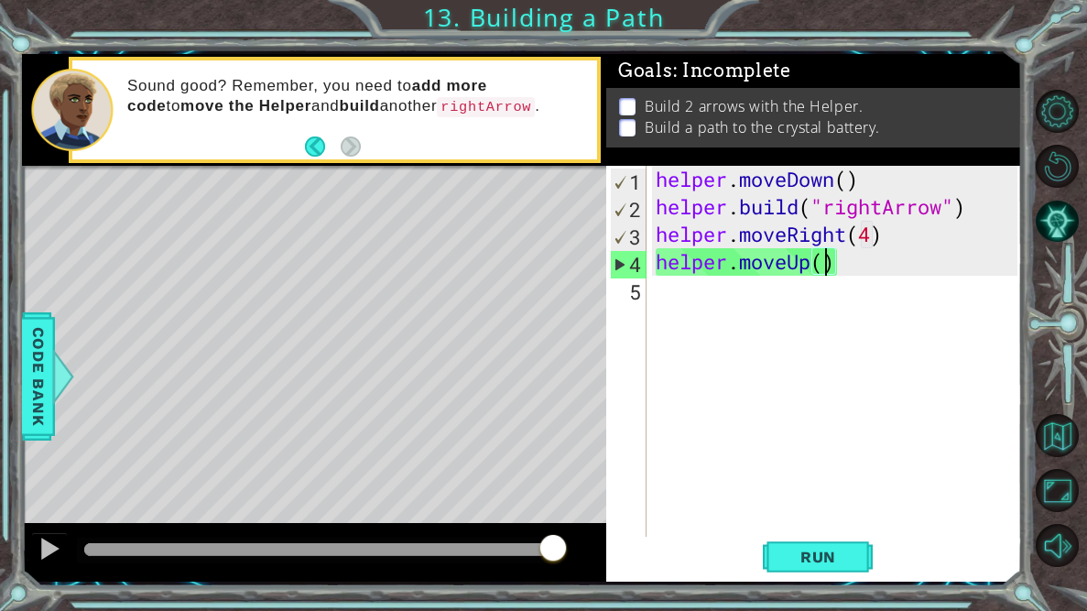
type textarea "helper.moveUp(2)"
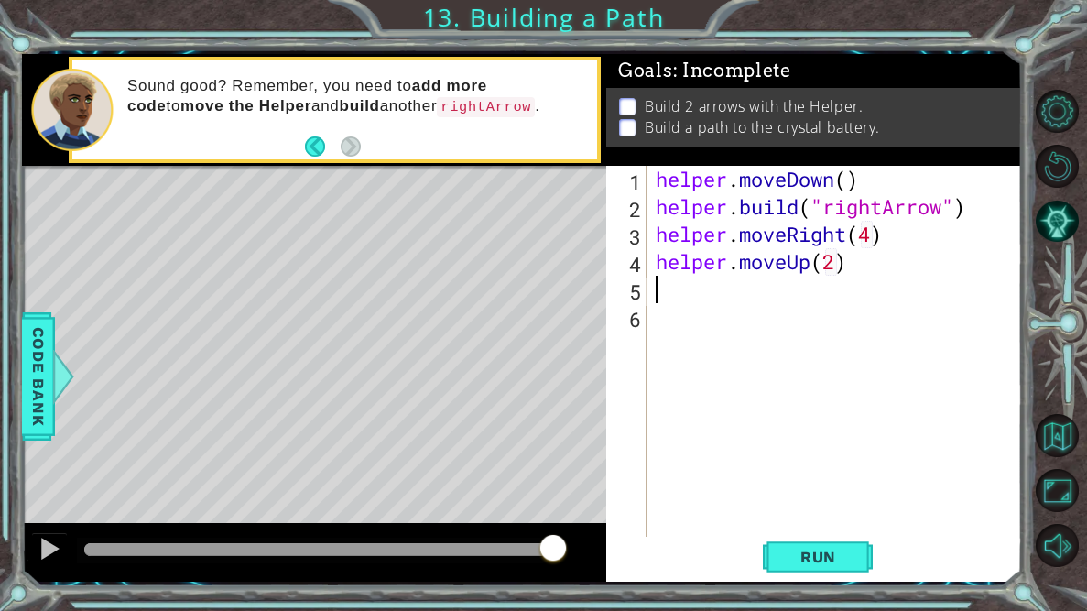
scroll to position [0, 0]
click at [854, 557] on button "Run" at bounding box center [818, 557] width 110 height 41
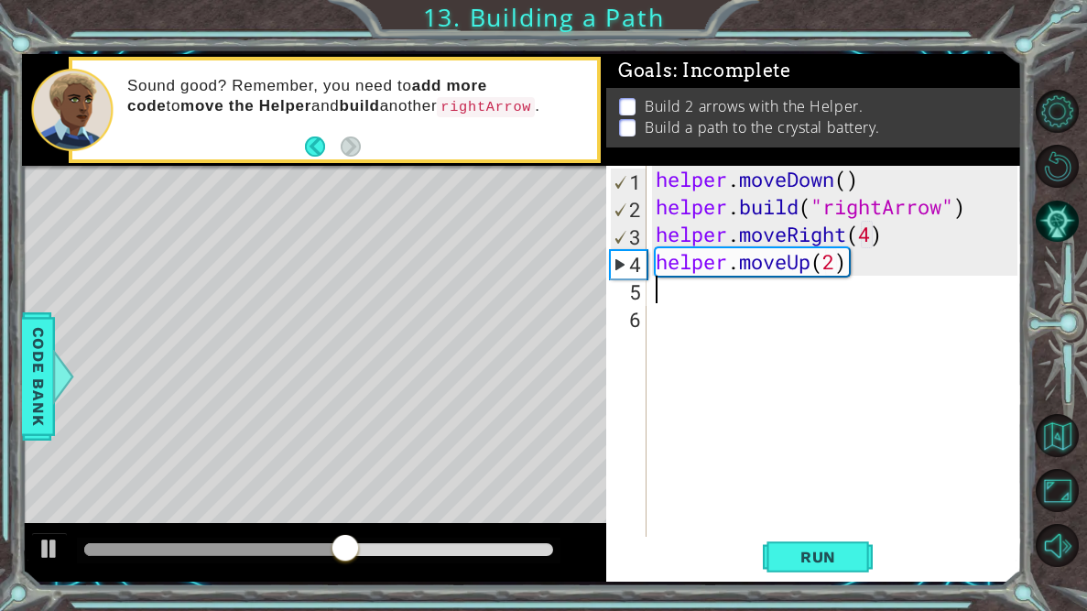
click at [838, 270] on div "helper . moveDown ( ) helper . build ( "rightArrow" ) helper . moveRight ( 4 ) …" at bounding box center [839, 385] width 374 height 439
type textarea "helper.moveUp(1)"
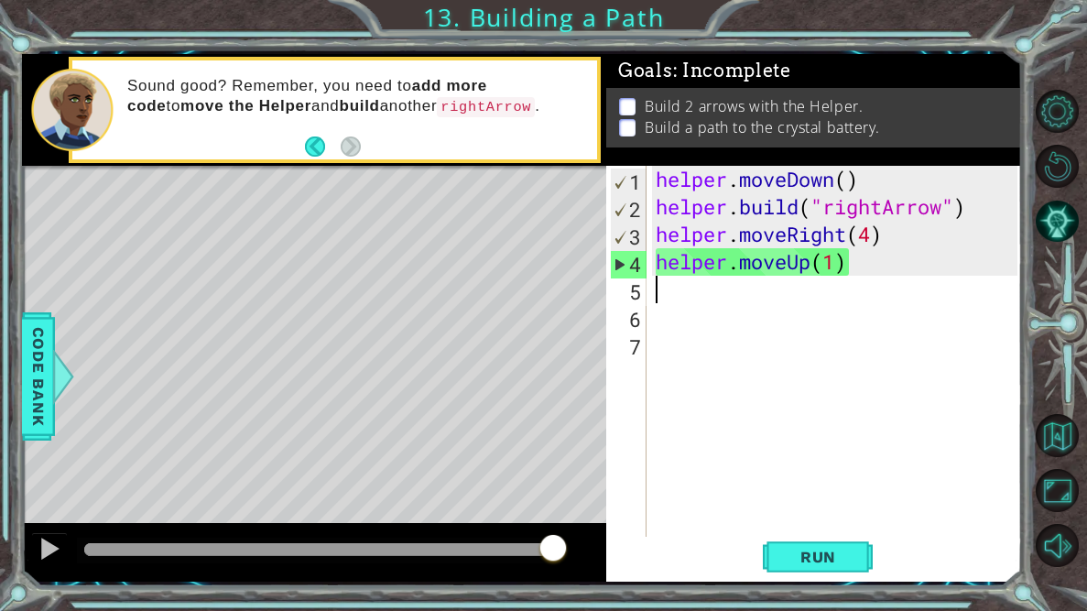
click at [654, 238] on div "helper . moveDown ( ) helper . build ( "rightArrow" ) helper . moveRight ( 4 ) …" at bounding box center [839, 385] width 374 height 439
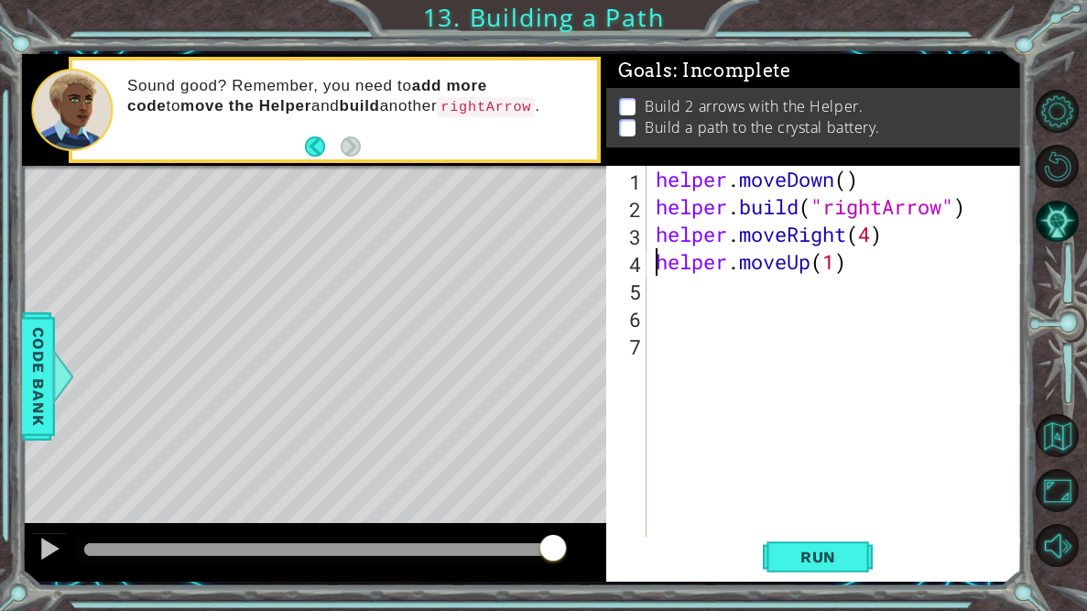
click at [653, 259] on div "helper . moveDown ( ) helper . build ( "rightArrow" ) helper . moveRight ( 4 ) …" at bounding box center [839, 385] width 374 height 439
type textarea "helper.moveUp(1)"
click at [653, 264] on div "helper . moveDown ( ) helper . build ( "rightArrow" ) helper . moveRight ( 4 ) …" at bounding box center [839, 385] width 374 height 439
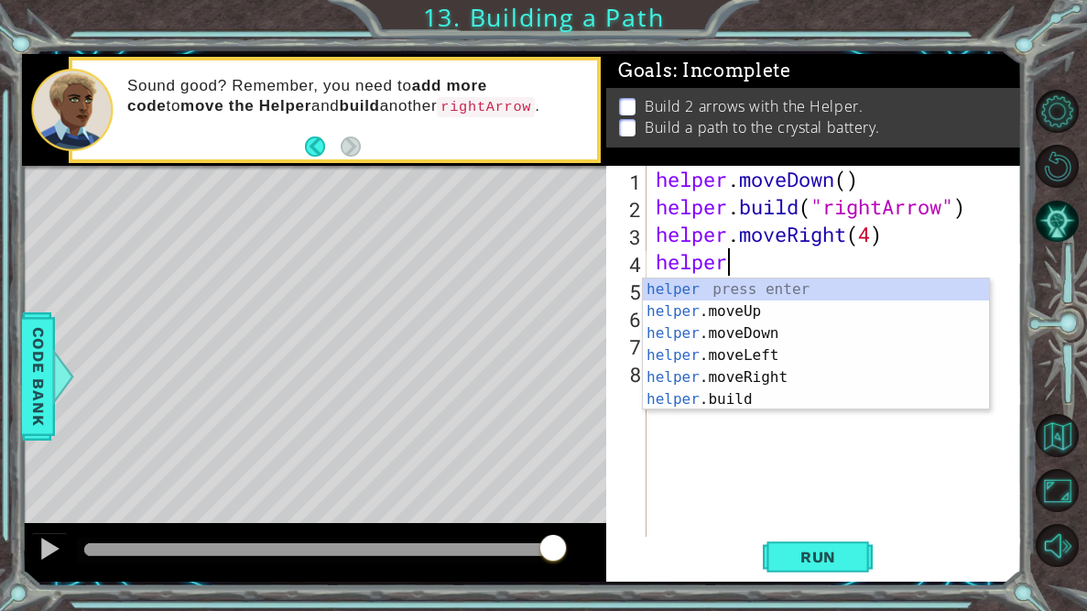
scroll to position [0, 2]
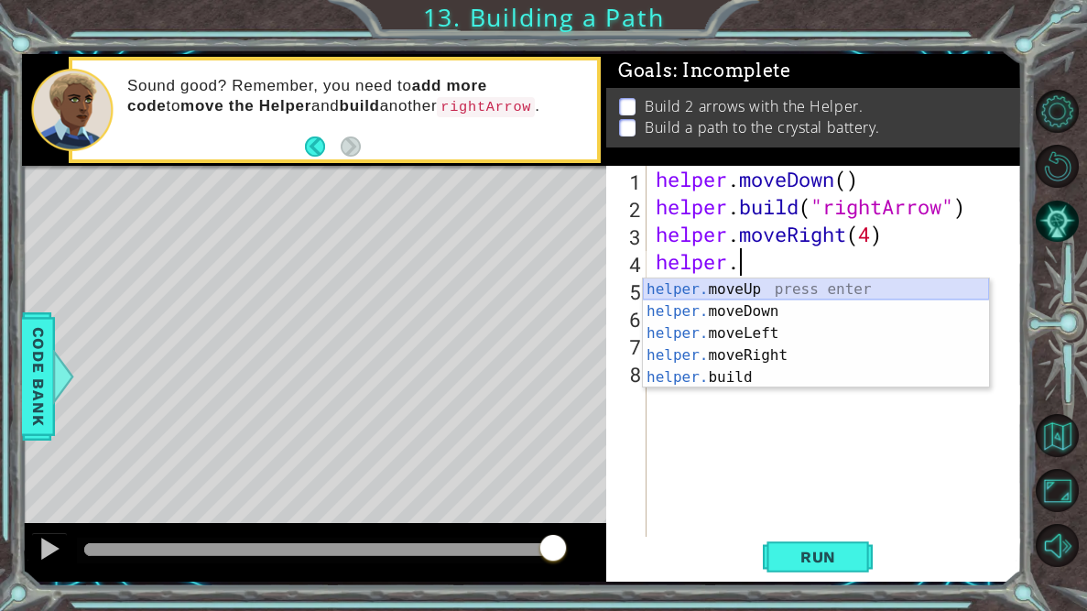
click at [742, 283] on div "helper. moveUp press enter helper. moveDown press enter helper. moveLeft press …" at bounding box center [816, 355] width 346 height 154
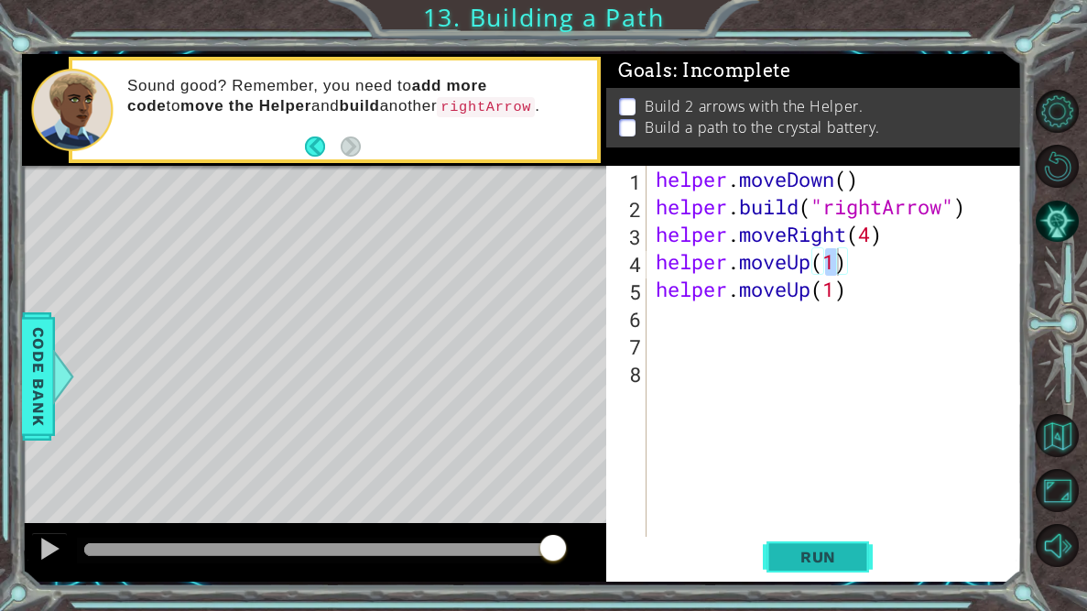
click at [847, 550] on span "Run" at bounding box center [818, 557] width 72 height 18
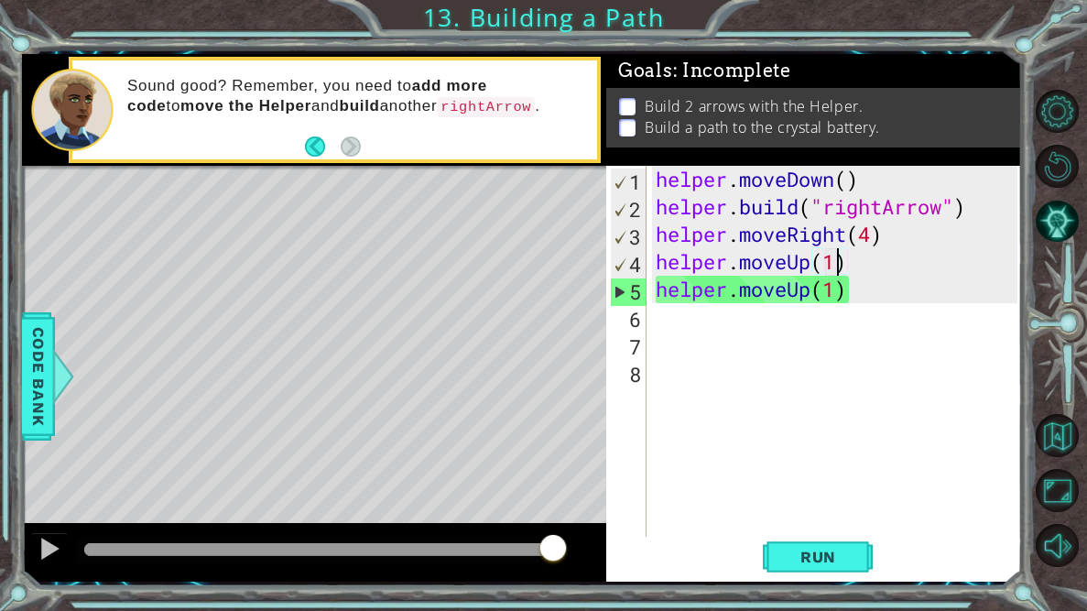
click at [872, 237] on div "helper . moveDown ( ) helper . build ( "rightArrow" ) helper . moveRight ( 4 ) …" at bounding box center [839, 385] width 374 height 439
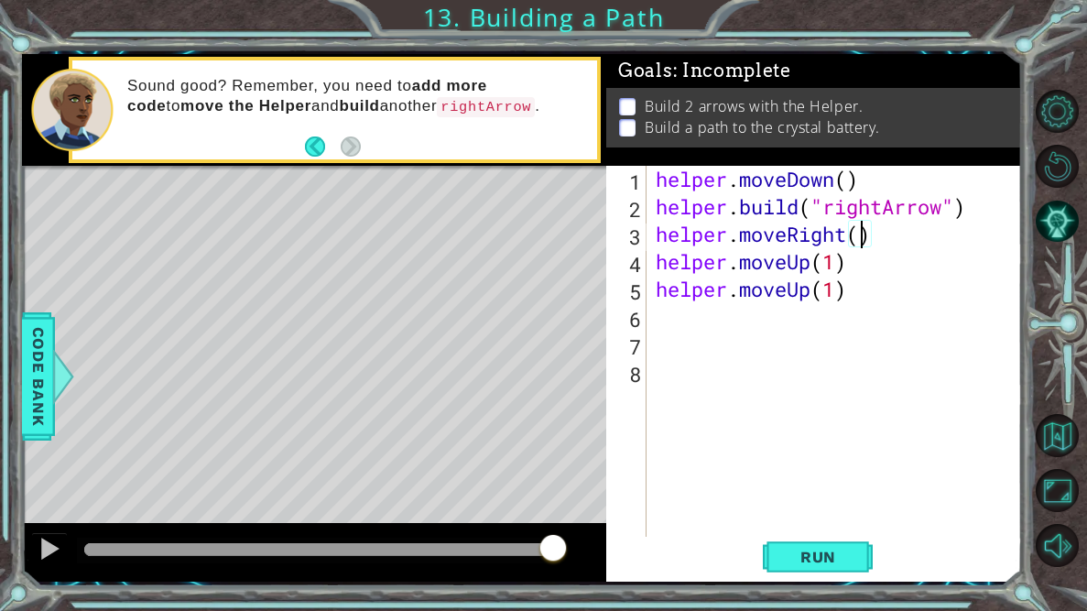
scroll to position [0, 9]
type textarea "helper.moveRight()"
click at [844, 554] on span "Run" at bounding box center [818, 557] width 72 height 18
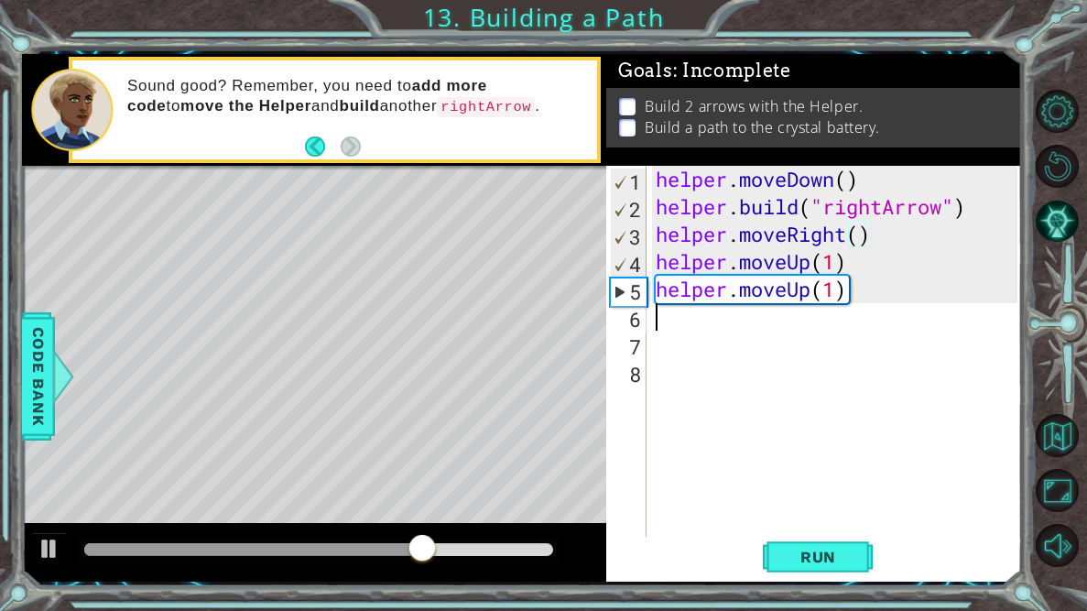
click at [781, 319] on div "helper . moveDown ( ) helper . build ( "rightArrow" ) helper . moveRight ( ) he…" at bounding box center [839, 385] width 374 height 439
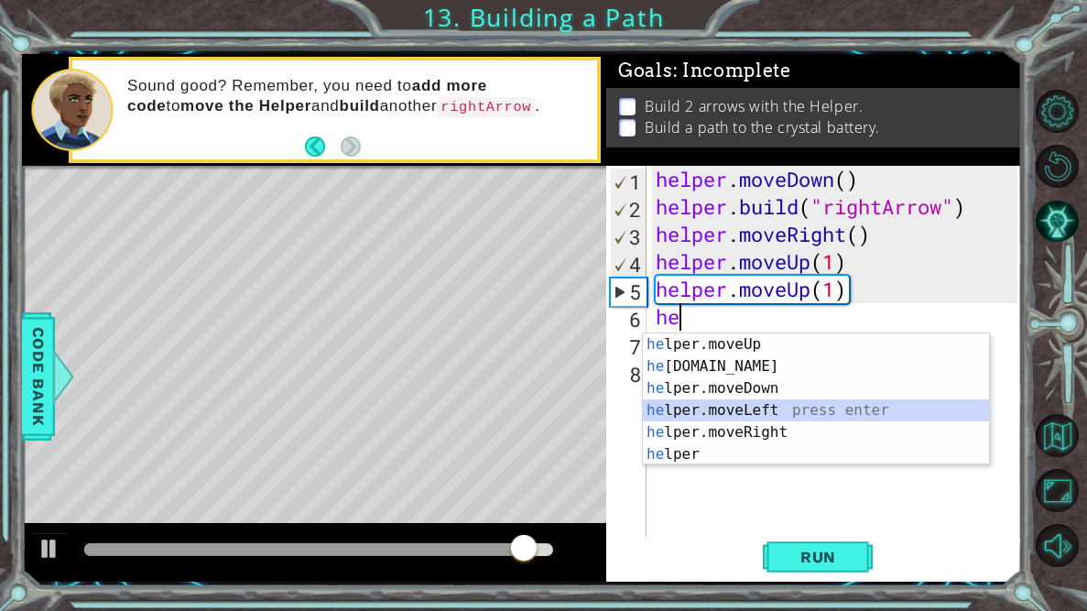
click at [764, 406] on div "he lper.moveUp press enter he [DOMAIN_NAME] press enter he lper.moveDown press …" at bounding box center [816, 421] width 346 height 176
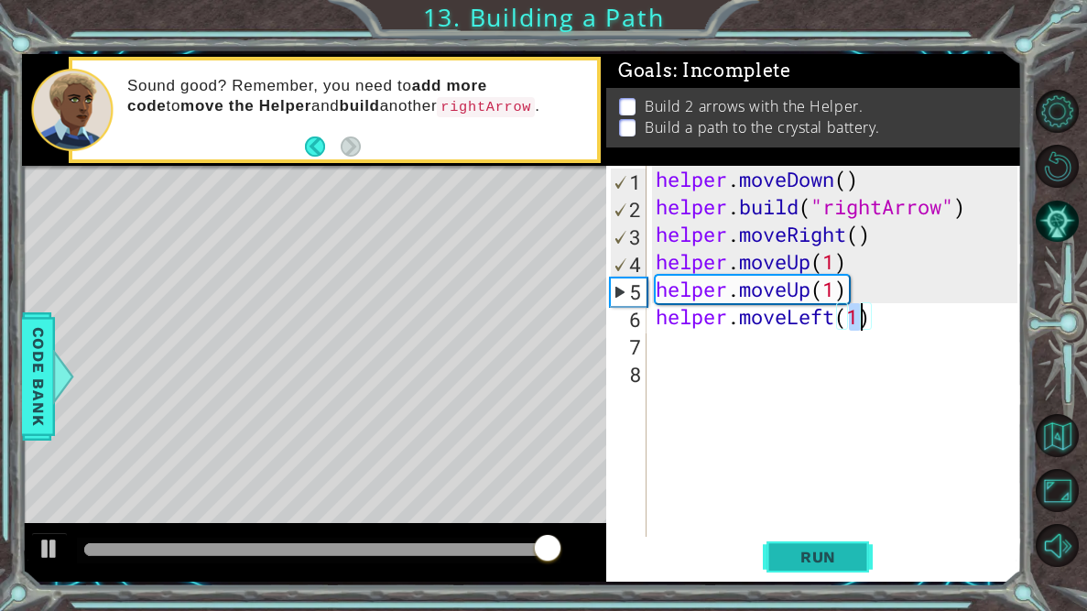
type textarea "helper.moveLeft(1)"
click at [788, 567] on button "Run" at bounding box center [818, 557] width 110 height 41
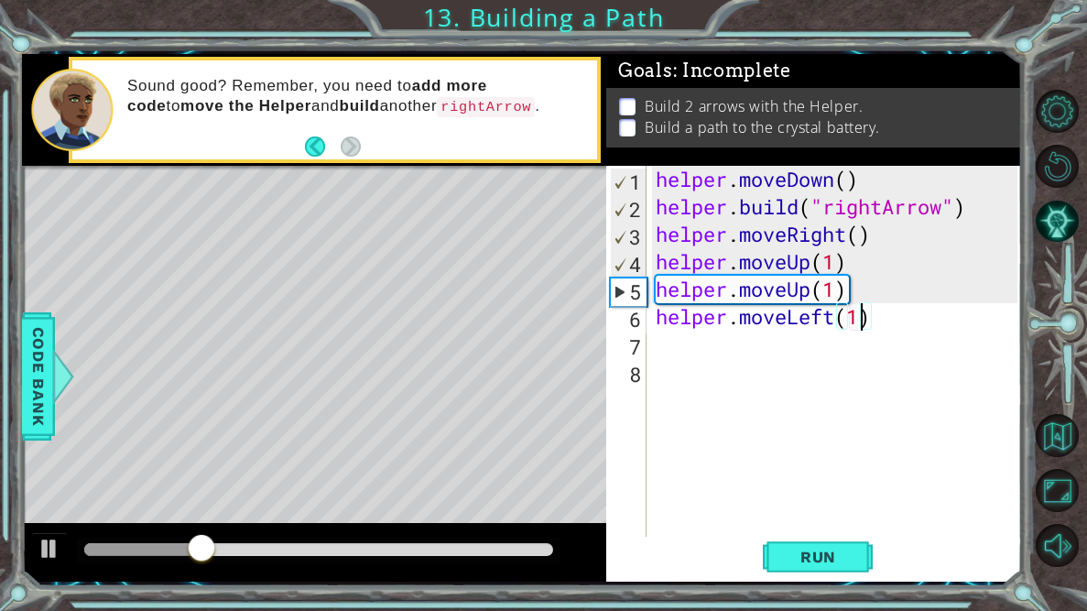
click at [858, 321] on div "helper . moveDown ( ) helper . build ( "rightArrow" ) helper . moveRight ( ) he…" at bounding box center [839, 385] width 374 height 439
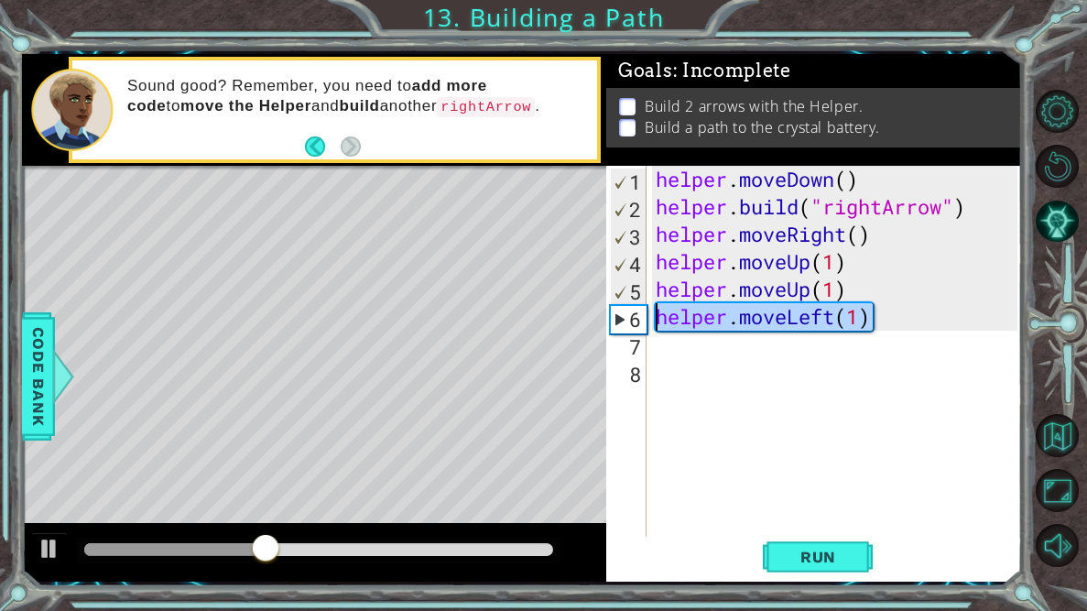
drag, startPoint x: 872, startPoint y: 323, endPoint x: 655, endPoint y: 325, distance: 217.0
click at [655, 325] on div "helper . moveDown ( ) helper . build ( "rightArrow" ) helper . moveRight ( ) he…" at bounding box center [839, 385] width 374 height 439
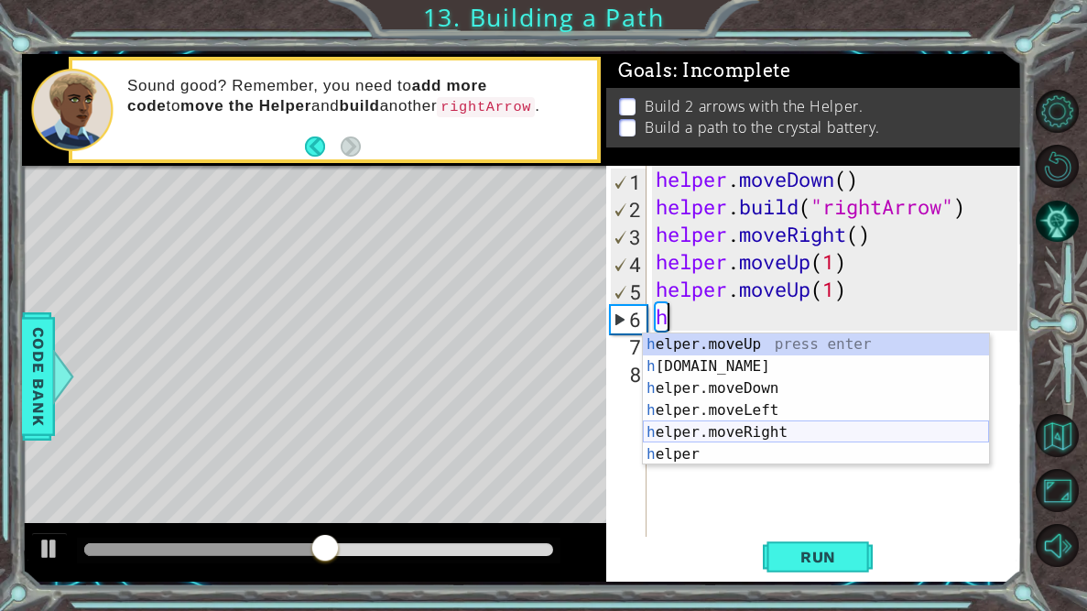
click at [740, 436] on div "h elper.moveUp press enter h [DOMAIN_NAME] press enter h elper.moveDown press e…" at bounding box center [816, 421] width 346 height 176
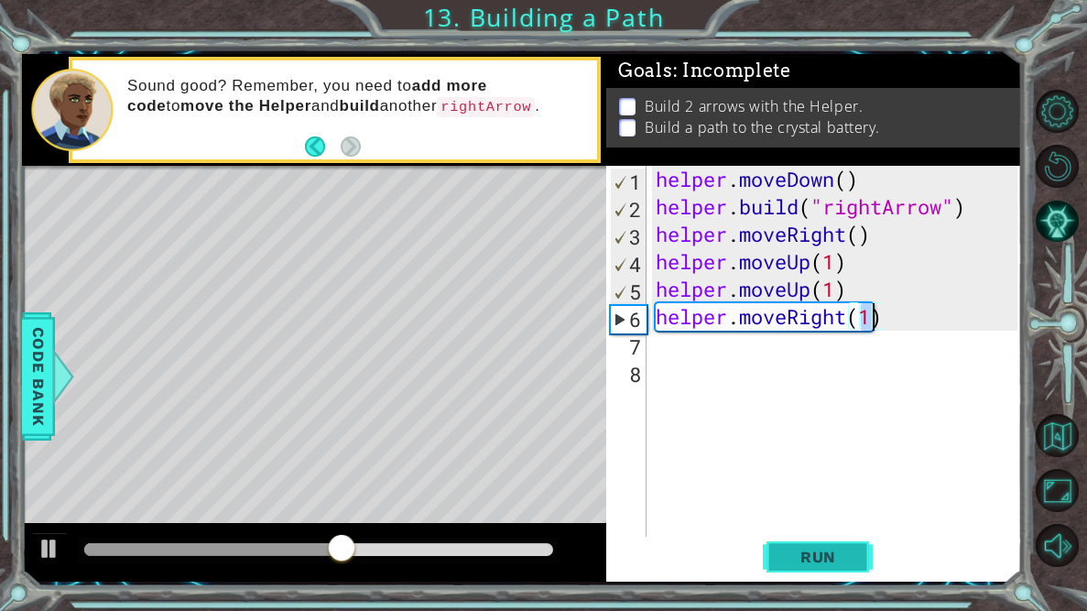
type textarea "helper.moveRight(1)"
click at [813, 561] on span "Run" at bounding box center [818, 557] width 72 height 18
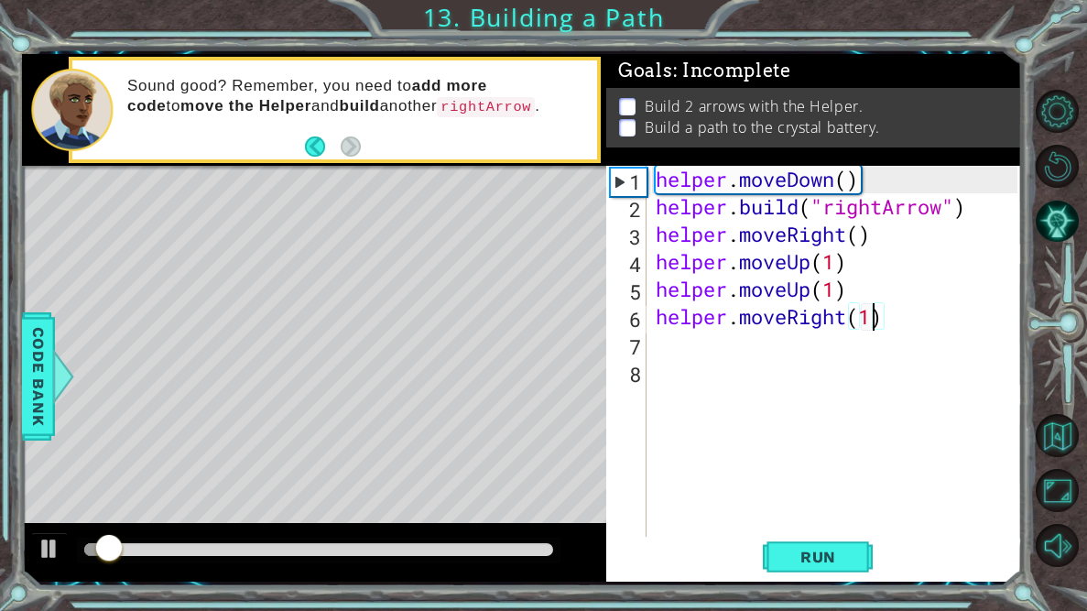
click at [736, 352] on div "helper . moveDown ( ) helper . build ( "rightArrow" ) helper . moveRight ( ) he…" at bounding box center [839, 385] width 374 height 439
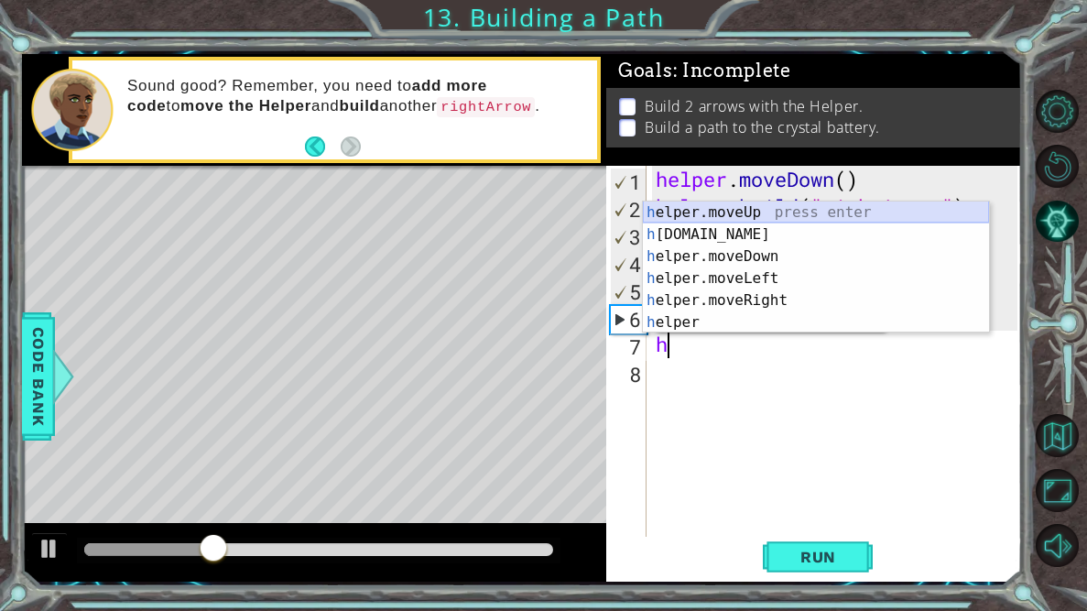
click at [773, 209] on div "h elper.moveUp press enter h [DOMAIN_NAME] press enter h elper.moveDown press e…" at bounding box center [816, 289] width 346 height 176
type textarea "helper.moveUp(1)"
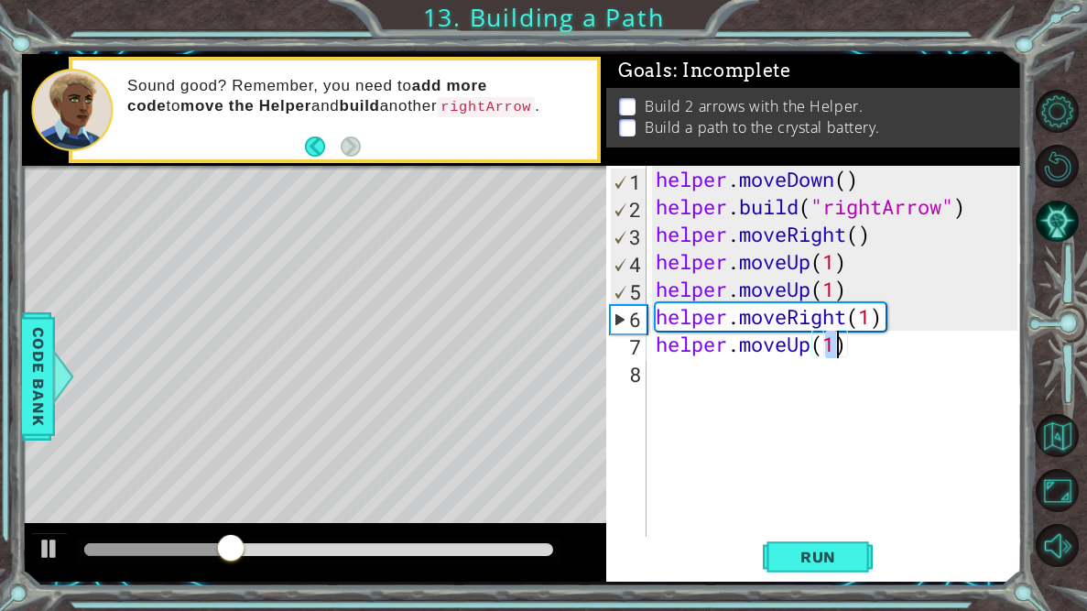
click at [714, 375] on div "helper . moveDown ( ) helper . build ( "rightArrow" ) helper . moveRight ( ) he…" at bounding box center [839, 385] width 374 height 439
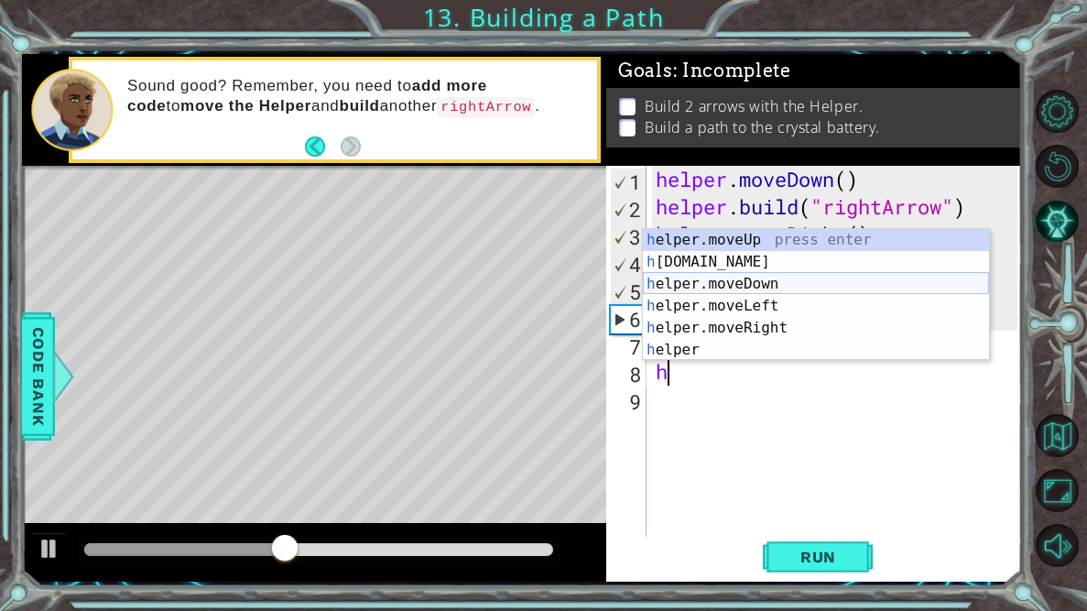
click at [773, 288] on div "h elper.moveUp press enter h [DOMAIN_NAME] press enter h elper.moveDown press e…" at bounding box center [816, 317] width 346 height 176
type textarea "helper.moveDown(1)"
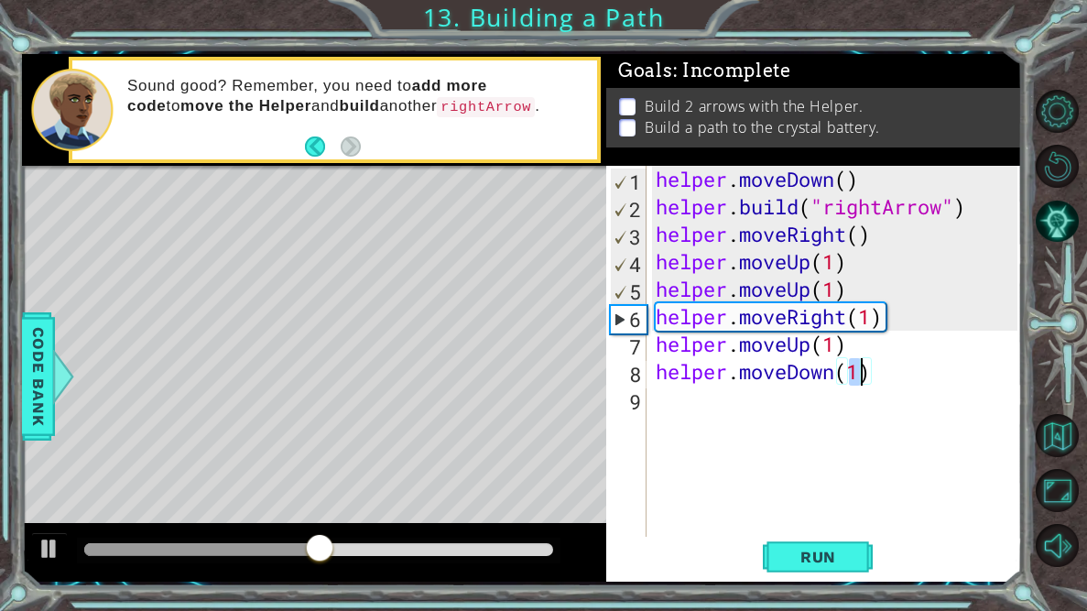
click at [763, 402] on div "helper . moveDown ( ) helper . build ( "rightArrow" ) helper . moveRight ( ) he…" at bounding box center [839, 385] width 374 height 439
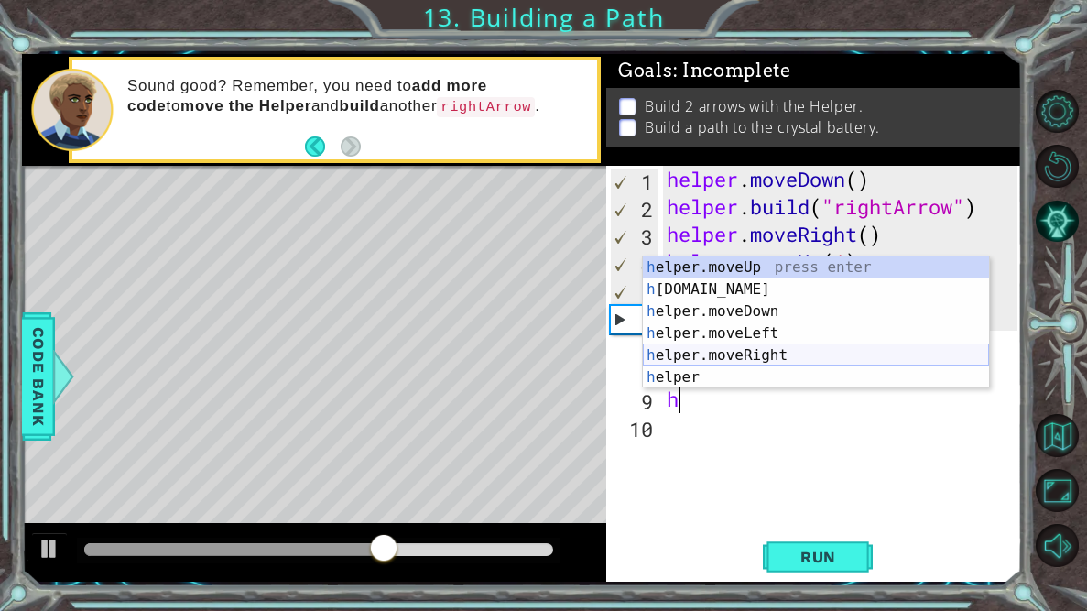
click at [798, 353] on div "h elper.moveUp press enter h [DOMAIN_NAME] press enter h elper.moveDown press e…" at bounding box center [816, 344] width 346 height 176
type textarea "helper.moveRight(1)"
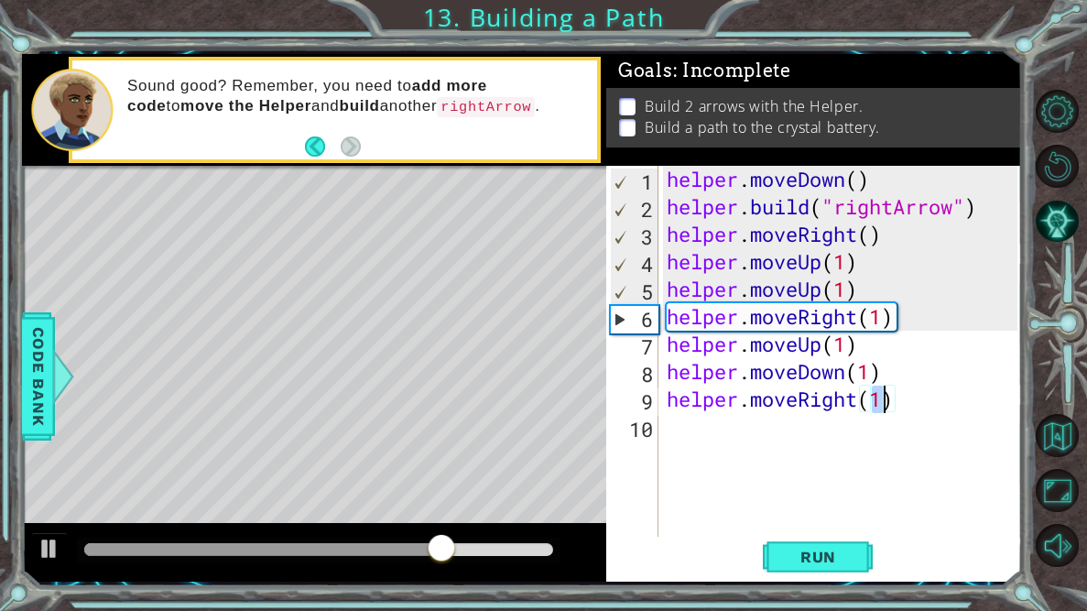
click at [793, 442] on div "helper . moveDown ( ) helper . build ( "rightArrow" ) helper . moveRight ( ) he…" at bounding box center [844, 385] width 363 height 439
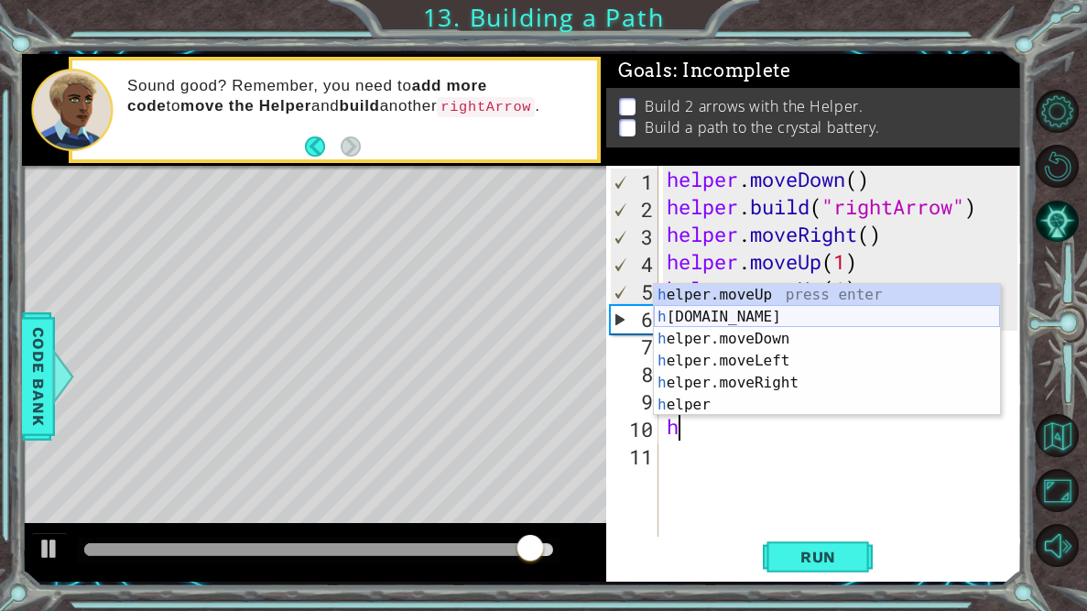
click at [772, 320] on div "h elper.moveUp press enter h [DOMAIN_NAME] press enter h elper.moveDown press e…" at bounding box center [827, 372] width 346 height 176
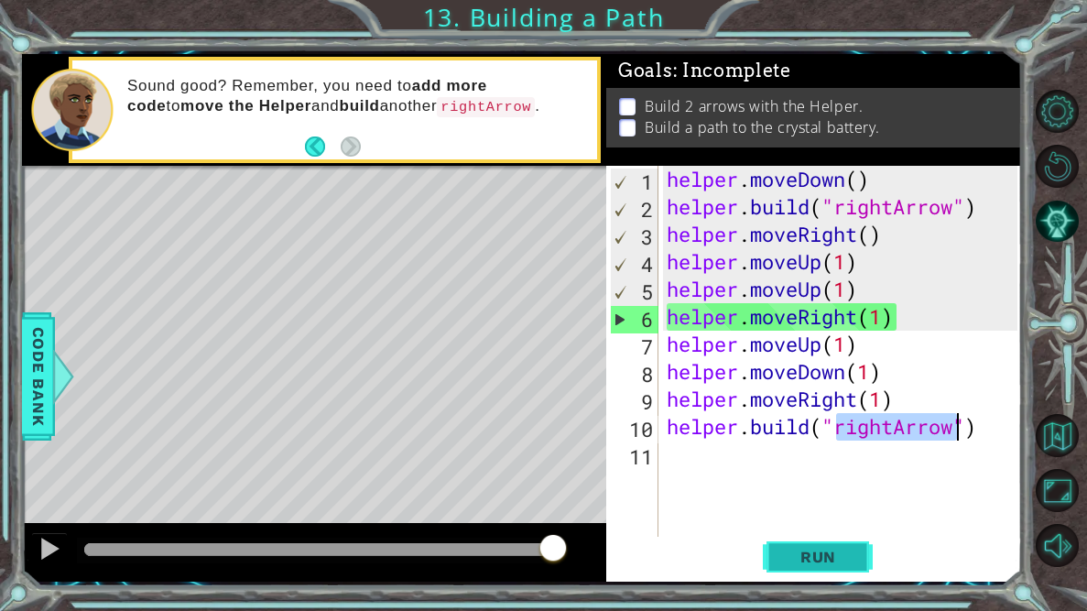
type textarea "[DOMAIN_NAME]("rightArrow")"
click at [842, 559] on span "Run" at bounding box center [818, 557] width 72 height 18
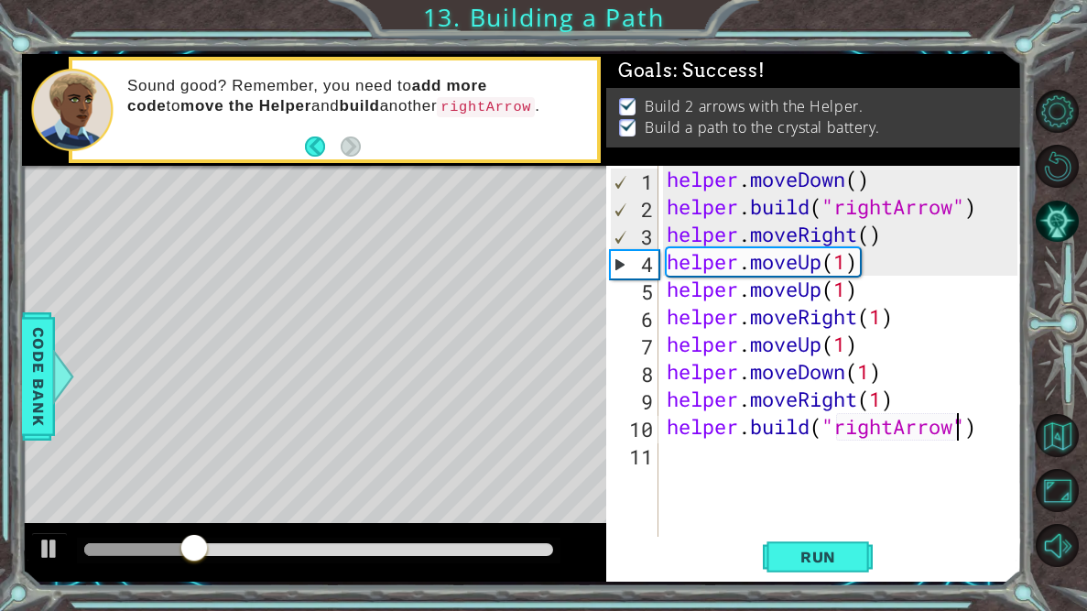
click at [786, 460] on div "helper . moveDown ( ) helper . build ( "rightArrow" ) helper . moveRight ( ) he…" at bounding box center [844, 385] width 363 height 439
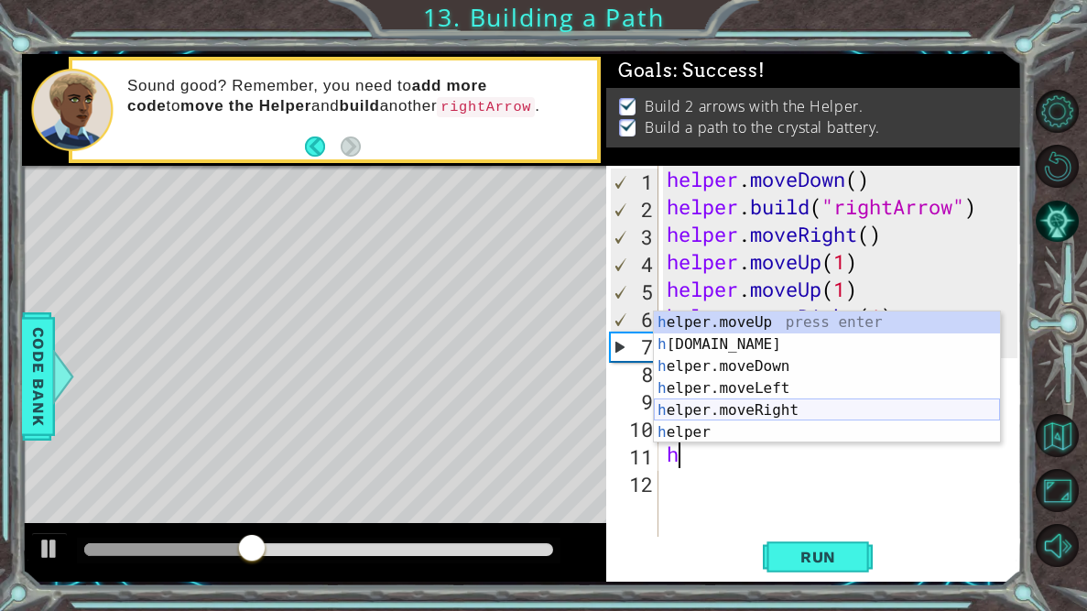
click at [764, 407] on div "h elper.moveUp press enter h [DOMAIN_NAME] press enter h elper.moveDown press e…" at bounding box center [827, 399] width 346 height 176
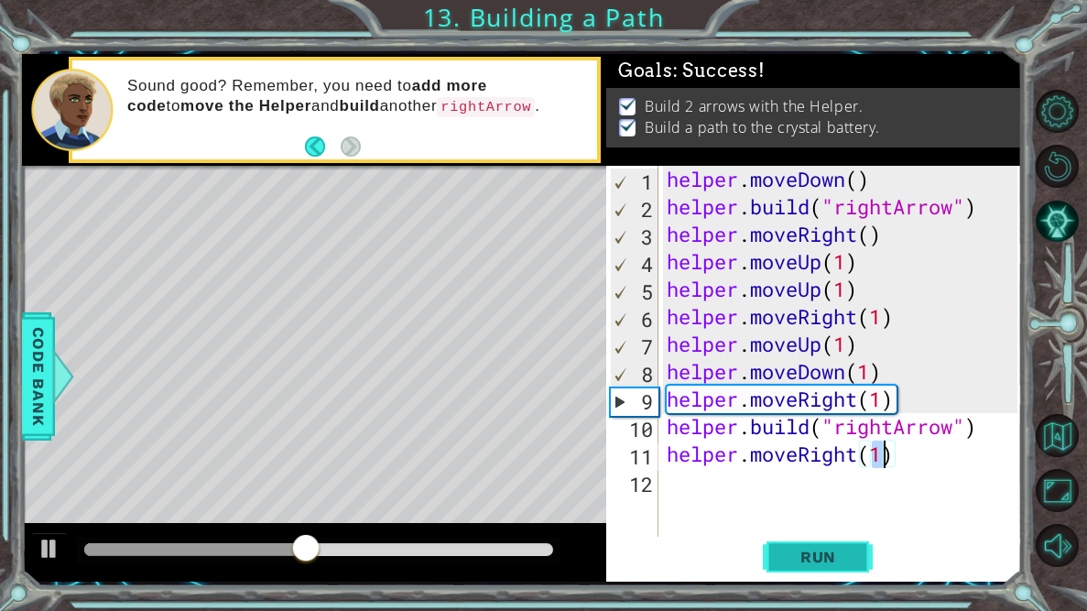
type textarea "helper.moveRight(1)"
click at [796, 557] on span "Run" at bounding box center [818, 557] width 72 height 18
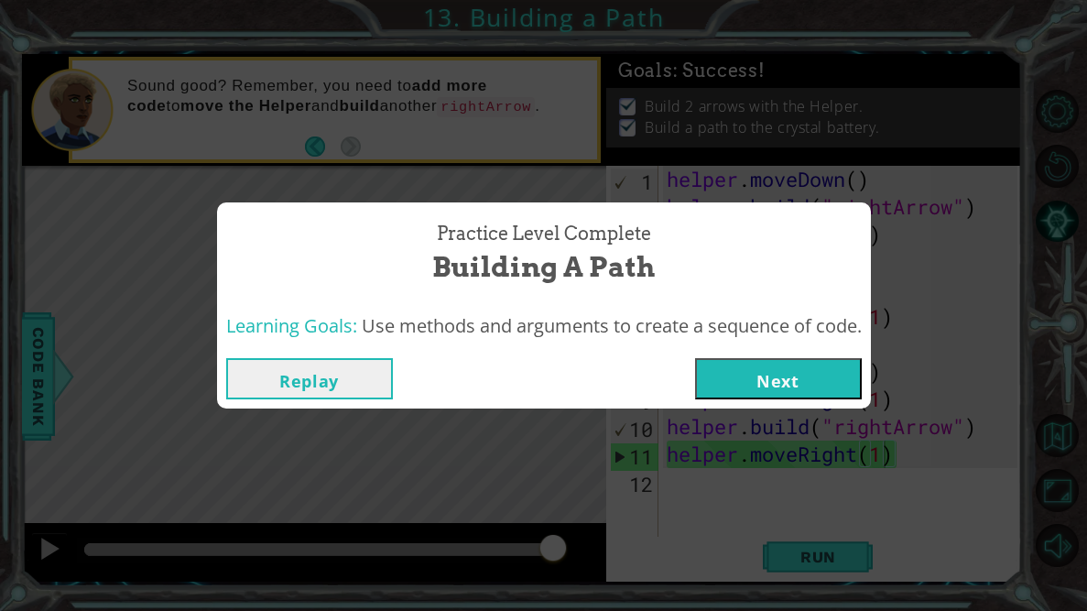
click at [826, 370] on button "Next" at bounding box center [778, 378] width 167 height 41
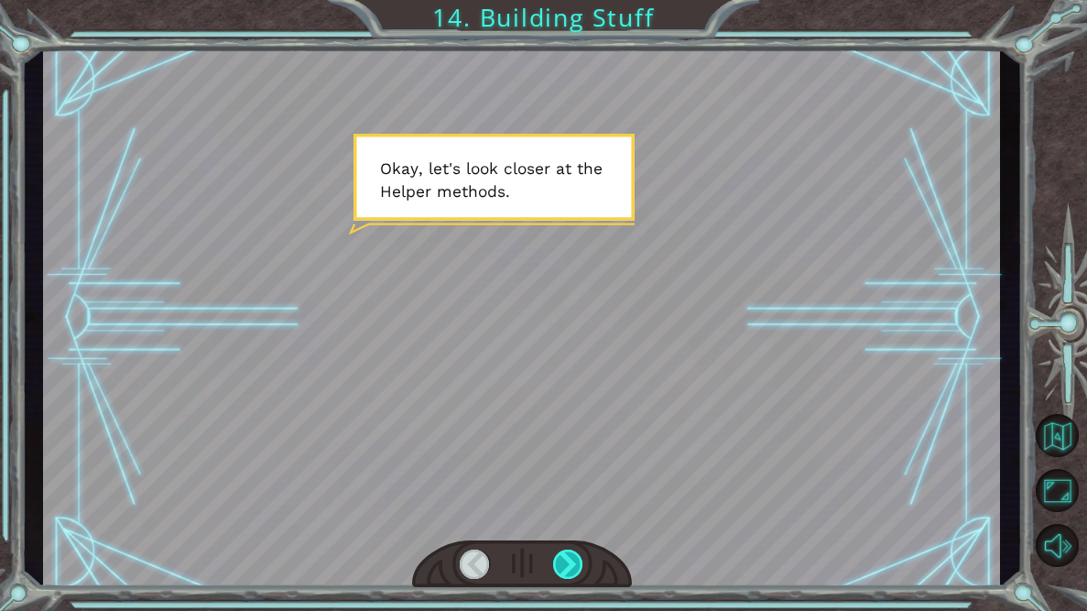
click at [567, 558] on div at bounding box center [568, 563] width 30 height 29
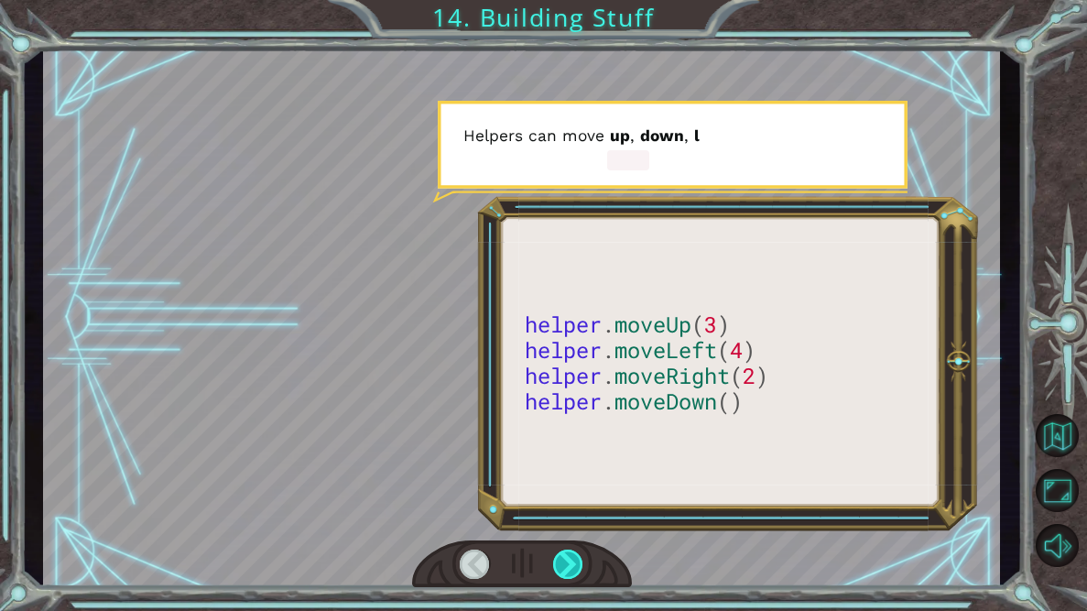
click at [567, 558] on div at bounding box center [568, 563] width 30 height 29
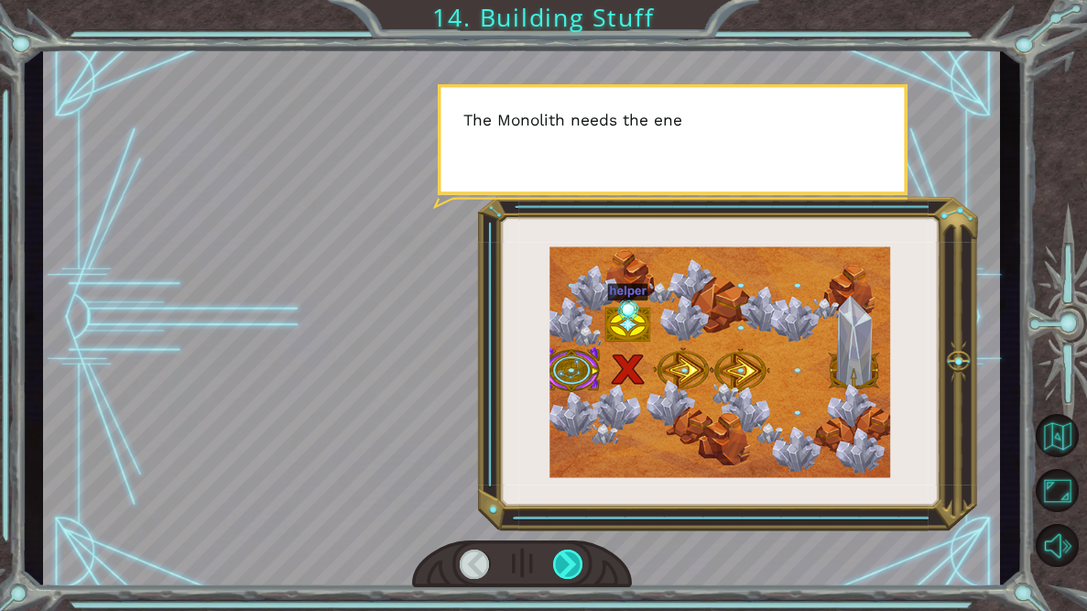
click at [567, 558] on div at bounding box center [568, 563] width 30 height 29
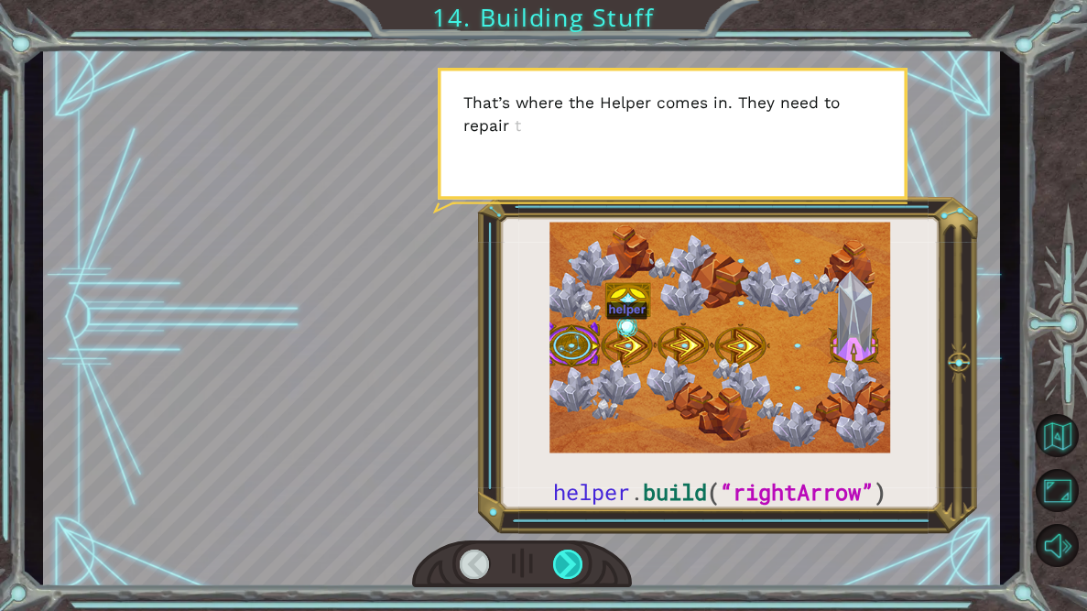
click at [567, 558] on div at bounding box center [568, 563] width 30 height 29
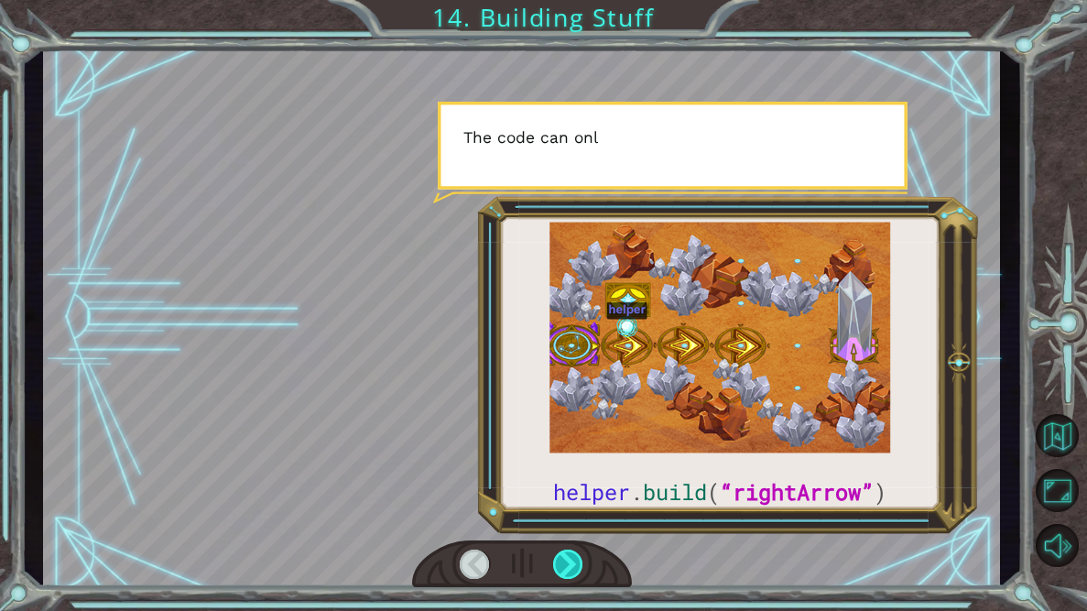
click at [567, 558] on div at bounding box center [568, 563] width 30 height 29
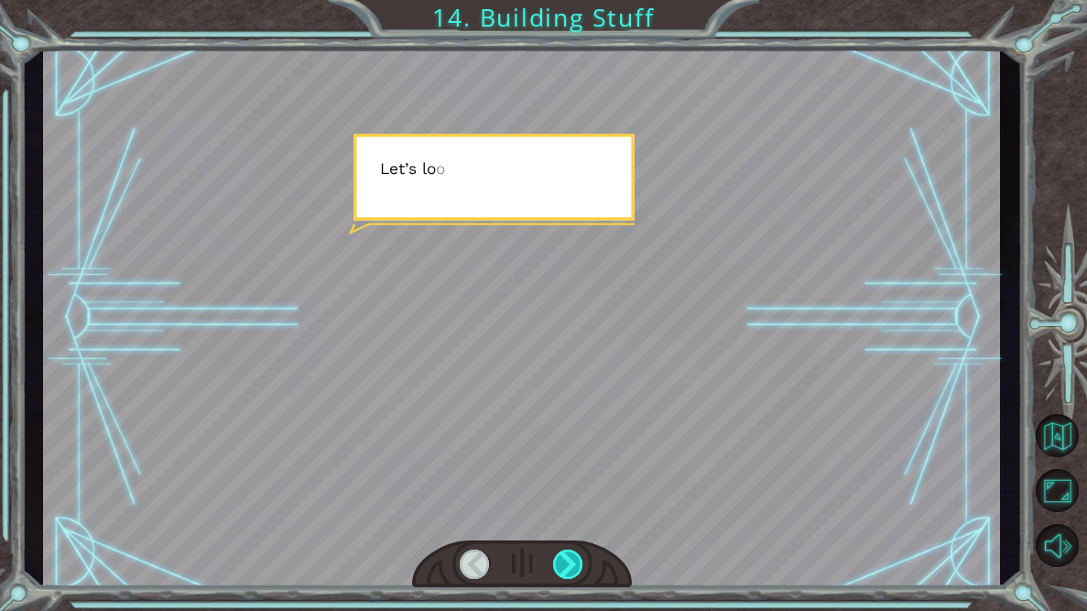
click at [567, 558] on div at bounding box center [568, 563] width 30 height 29
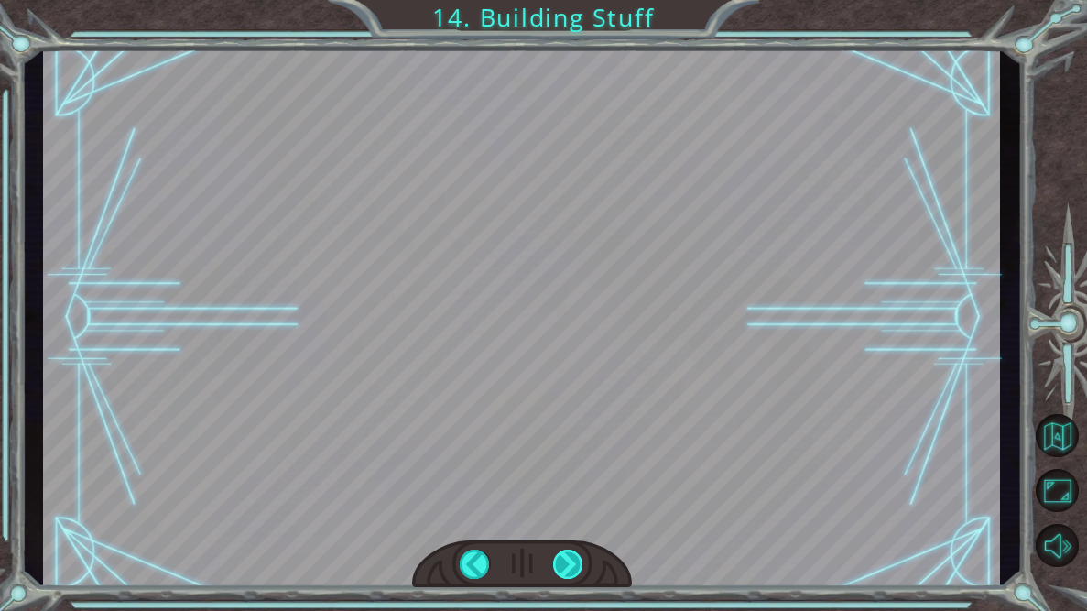
click at [567, 558] on div at bounding box center [568, 563] width 30 height 29
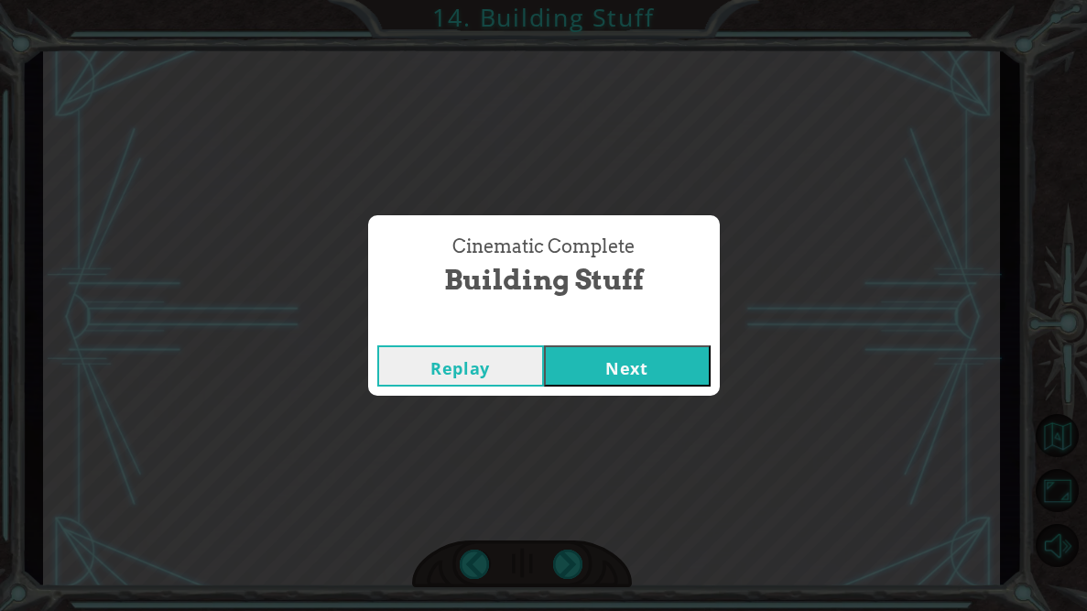
click at [627, 371] on button "Next" at bounding box center [627, 365] width 167 height 41
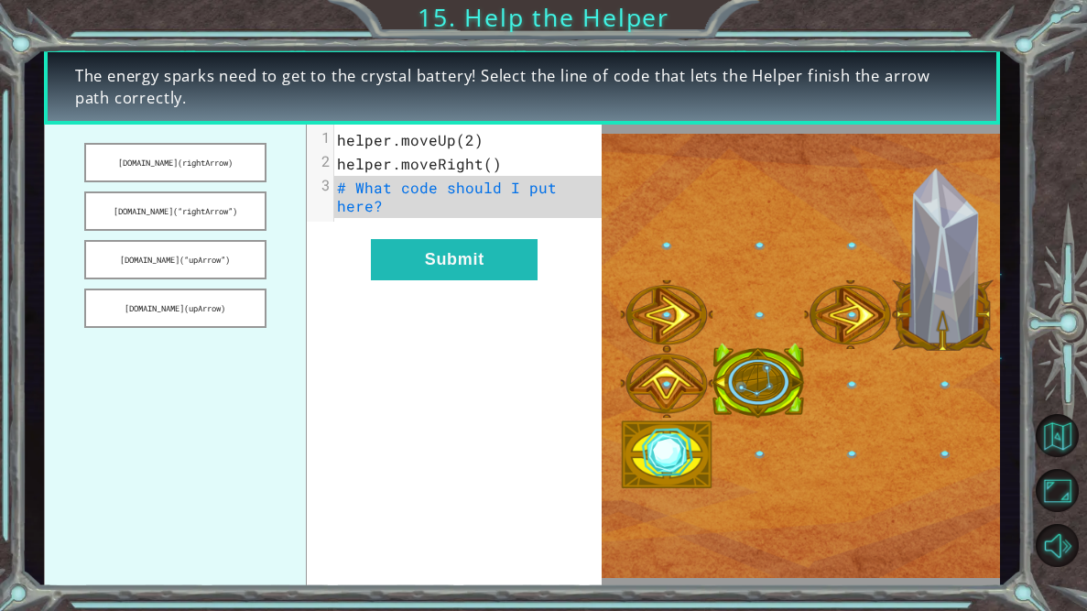
drag, startPoint x: 199, startPoint y: 170, endPoint x: 318, endPoint y: 204, distance: 123.8
click at [318, 204] on div "[DOMAIN_NAME](rightArrow) [DOMAIN_NAME](“rightArrow”) [DOMAIN_NAME](“upArrow”) …" at bounding box center [323, 355] width 558 height 461
click at [368, 192] on span "# What code should I put here?" at bounding box center [451, 197] width 229 height 38
click at [318, 211] on div at bounding box center [320, 196] width 27 height 143
click at [471, 137] on span "helper.moveUp(2)" at bounding box center [410, 139] width 146 height 19
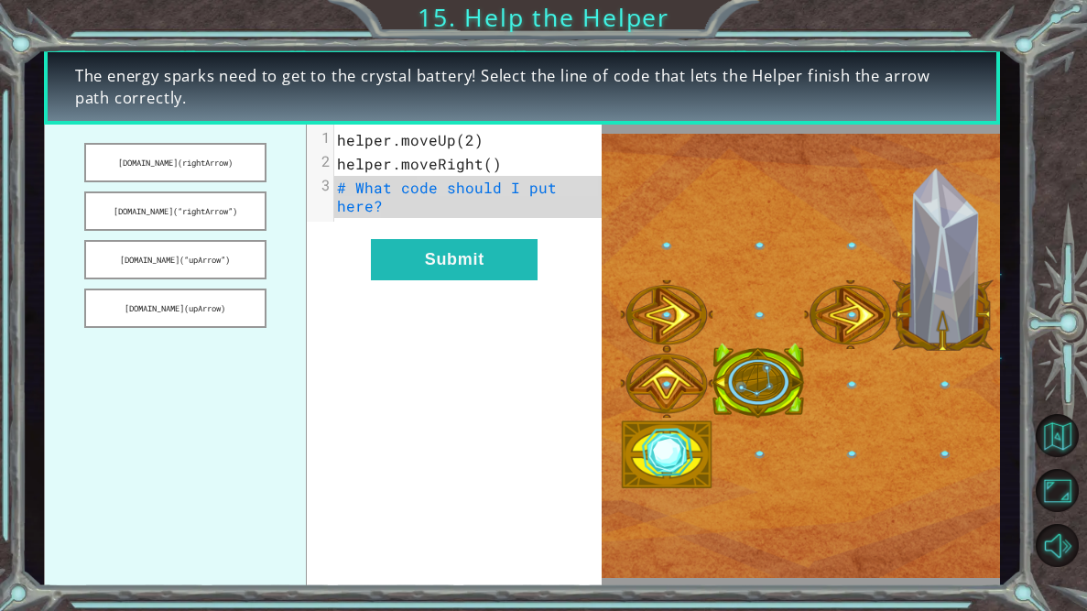
drag, startPoint x: 470, startPoint y: 207, endPoint x: 412, endPoint y: 184, distance: 62.1
click at [412, 184] on pre "# What code should I put here?" at bounding box center [467, 197] width 267 height 42
click at [216, 201] on button "[DOMAIN_NAME](“rightArrow”)" at bounding box center [175, 210] width 183 height 39
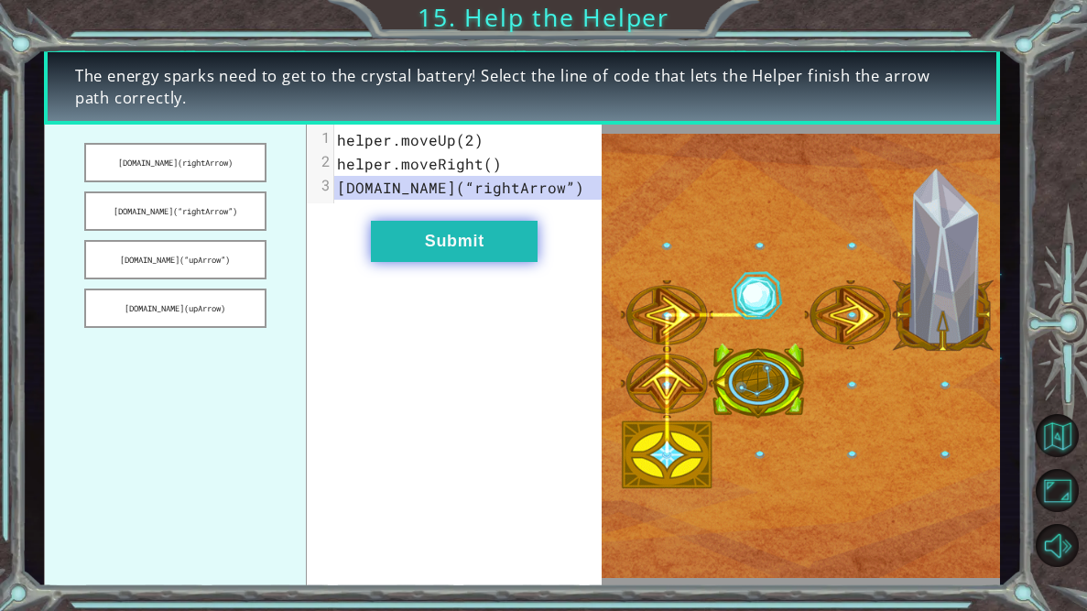
click at [394, 232] on button "Submit" at bounding box center [454, 241] width 167 height 41
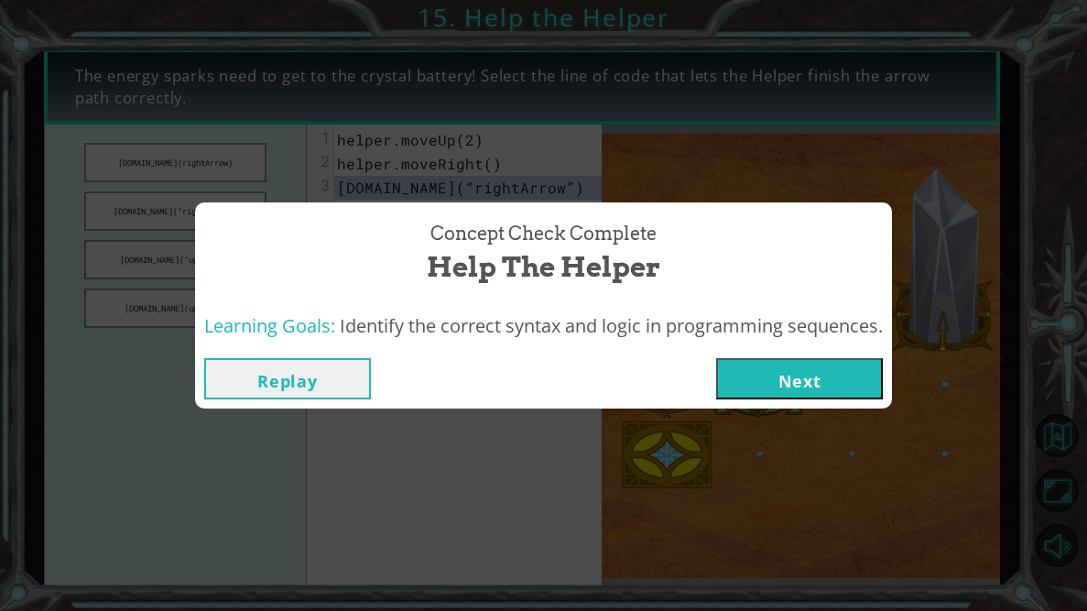
click at [739, 379] on button "Next" at bounding box center [799, 378] width 167 height 41
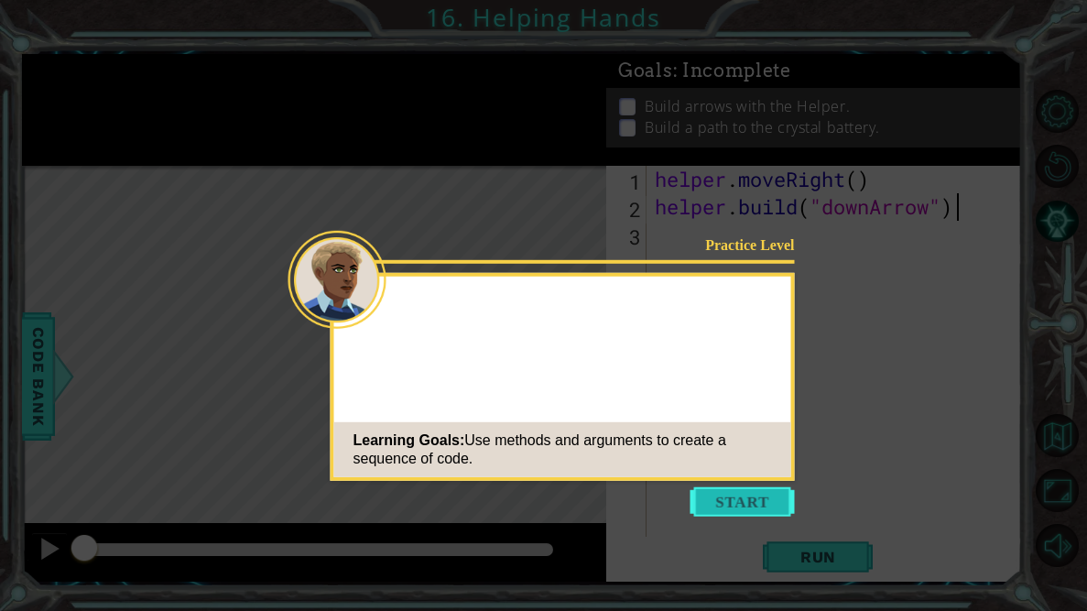
click at [745, 493] on button "Start" at bounding box center [742, 501] width 104 height 29
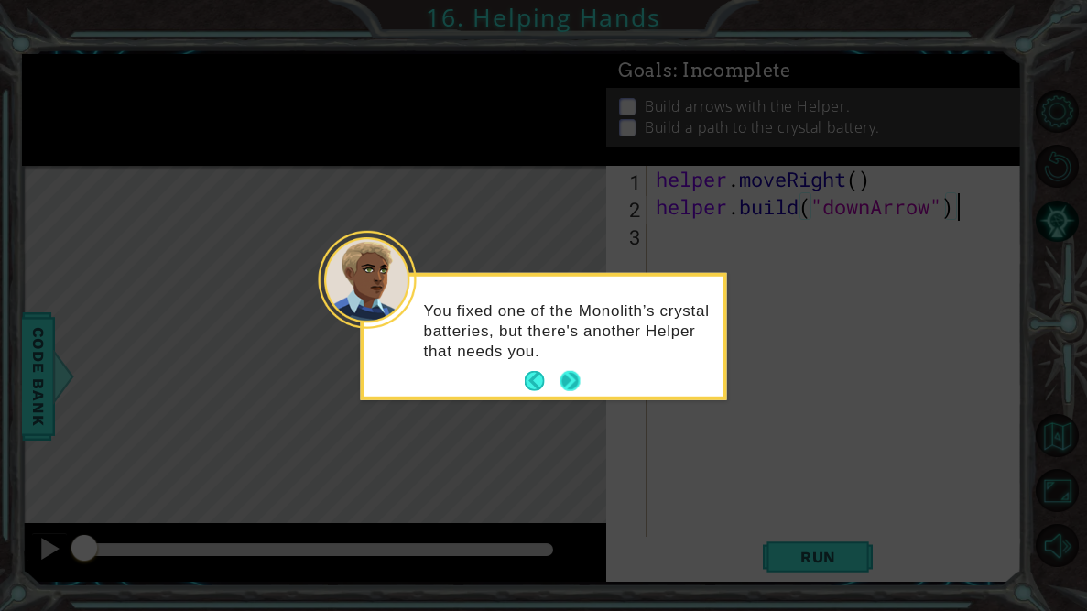
click at [578, 382] on button "Next" at bounding box center [570, 381] width 20 height 20
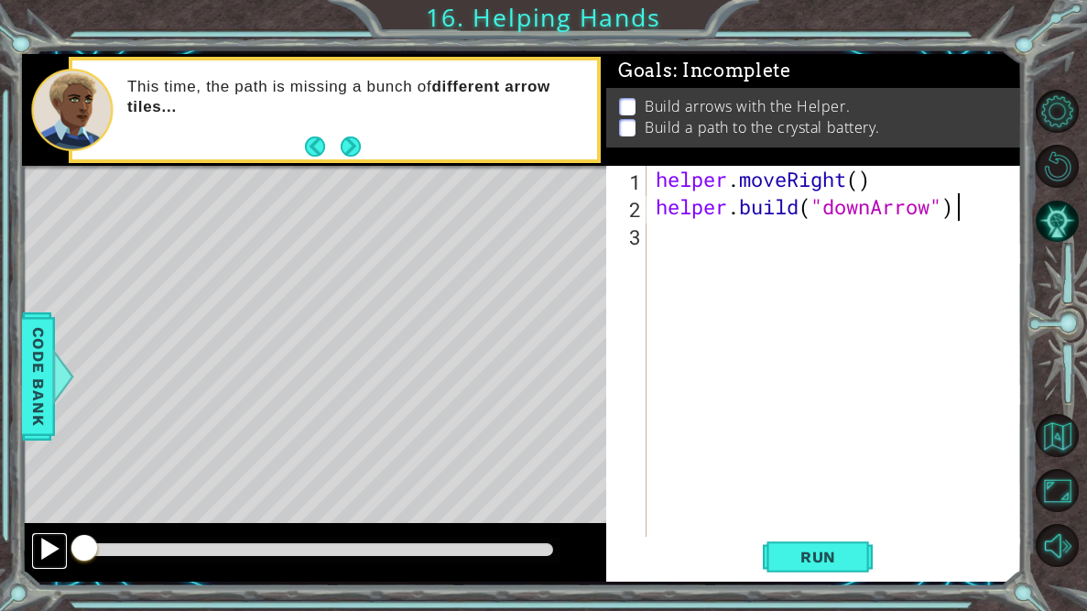
click at [50, 549] on div at bounding box center [50, 549] width 24 height 24
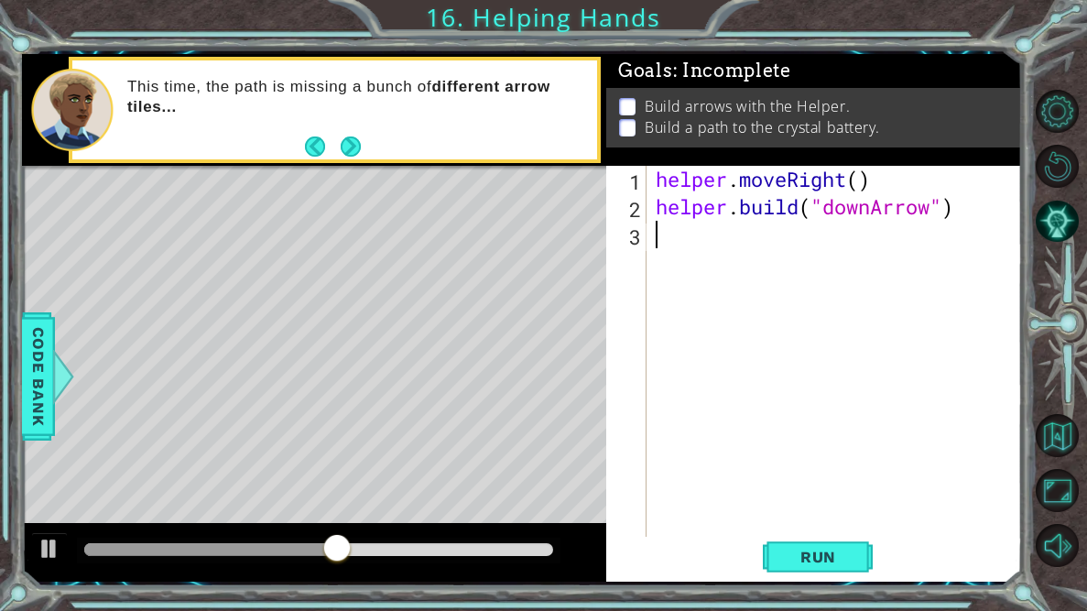
click at [697, 232] on div "helper . moveRight ( ) helper . build ( "downArrow" )" at bounding box center [839, 385] width 374 height 439
click at [352, 138] on button "Next" at bounding box center [351, 146] width 20 height 20
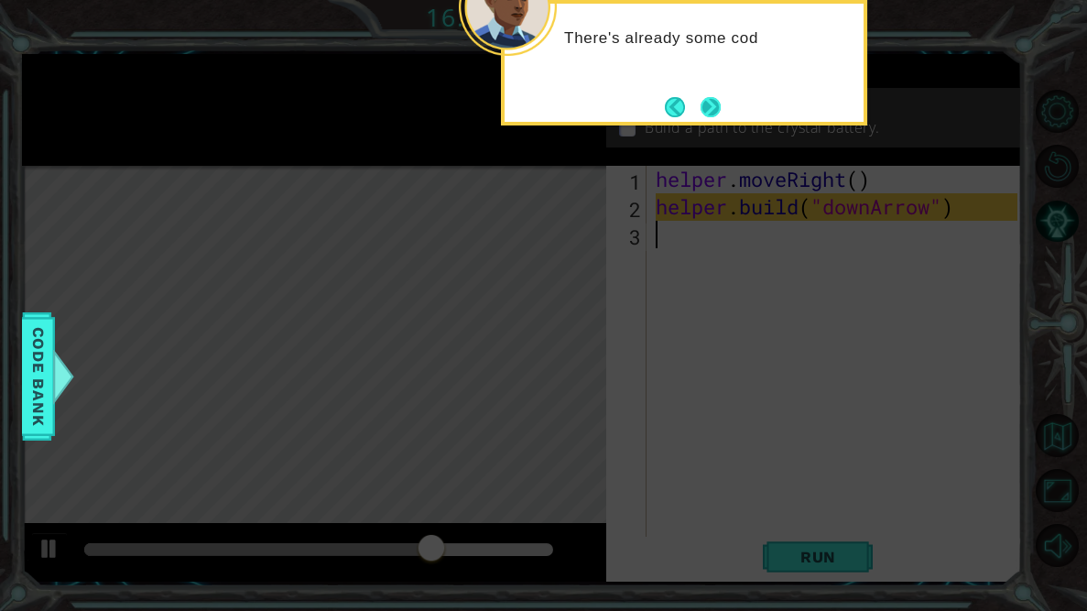
click at [721, 103] on button "Next" at bounding box center [710, 107] width 20 height 20
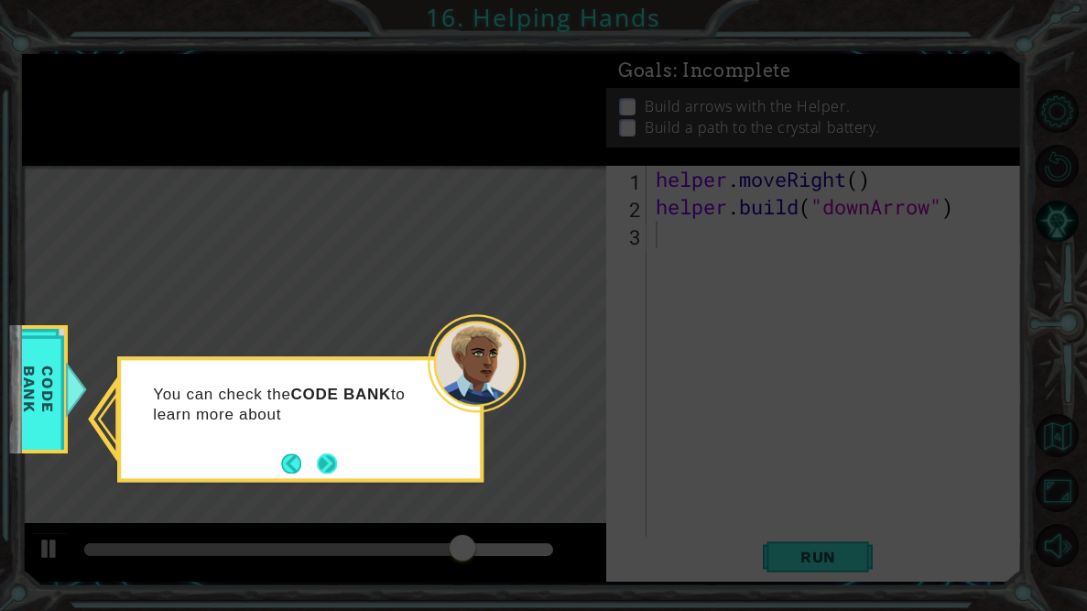
click at [331, 461] on button "Next" at bounding box center [327, 463] width 20 height 20
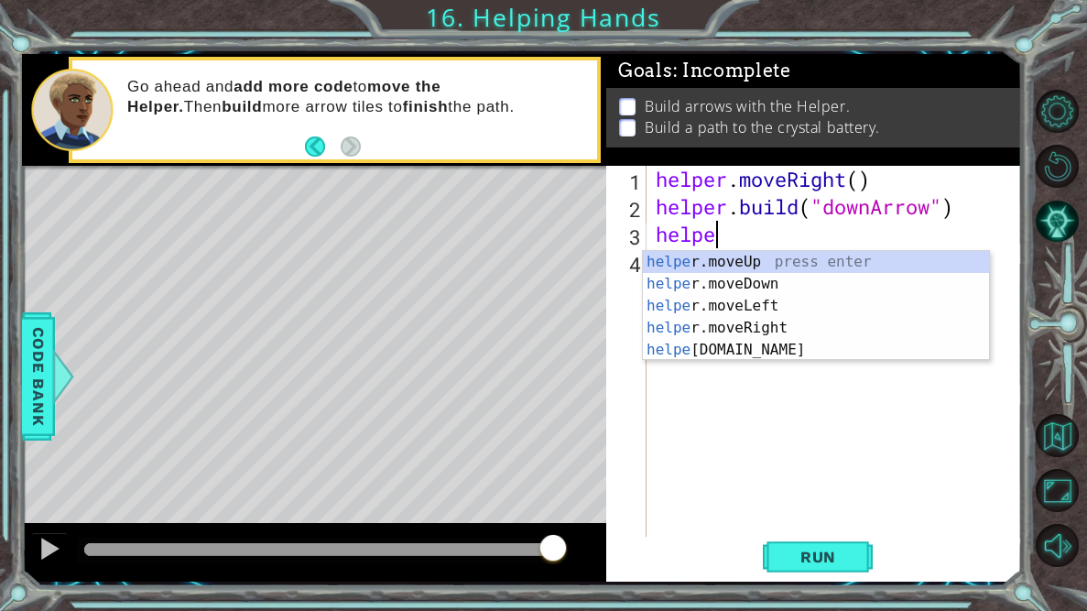
scroll to position [0, 1]
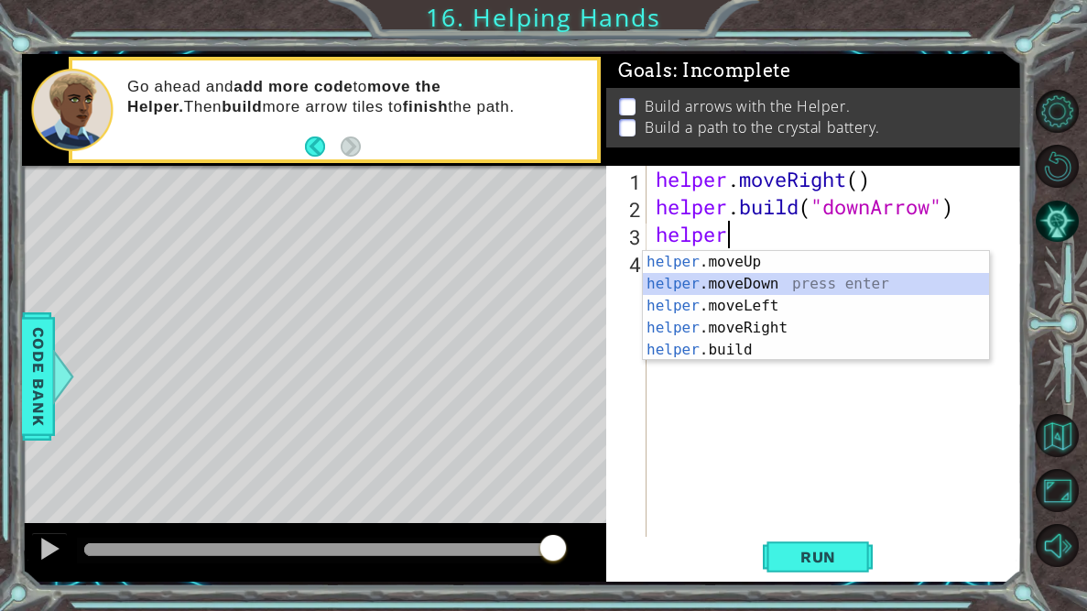
click at [751, 290] on div "helper .moveUp press enter helper .moveDown press enter helper .moveLeft press …" at bounding box center [816, 328] width 346 height 154
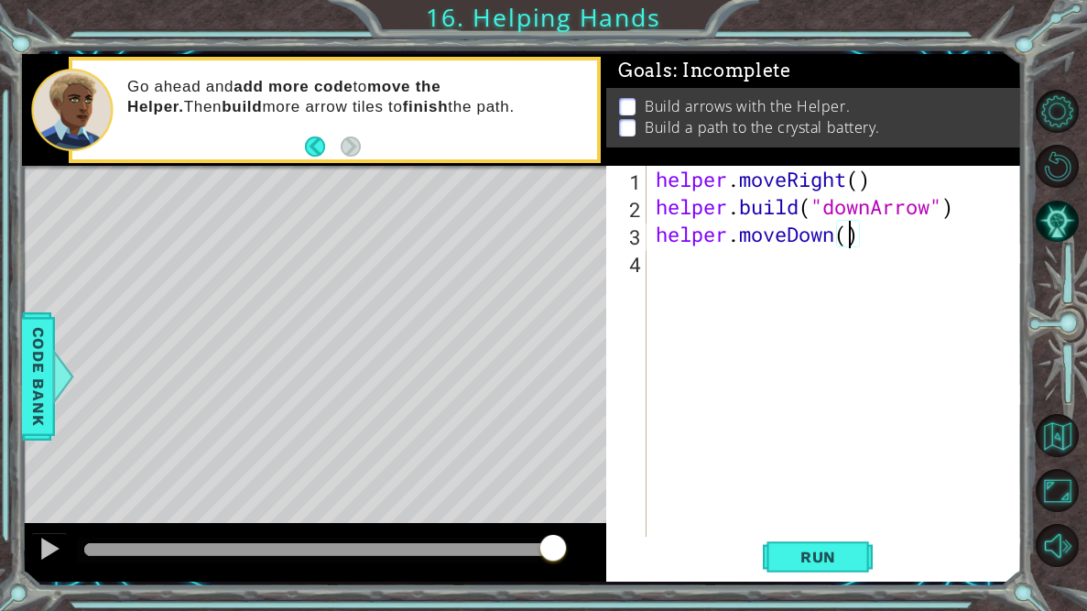
type textarea "helper.moveDown(2)"
click at [675, 274] on div "helper . moveRight ( ) helper . build ( "downArrow" ) helper . moveDown ( 2 )" at bounding box center [839, 385] width 374 height 439
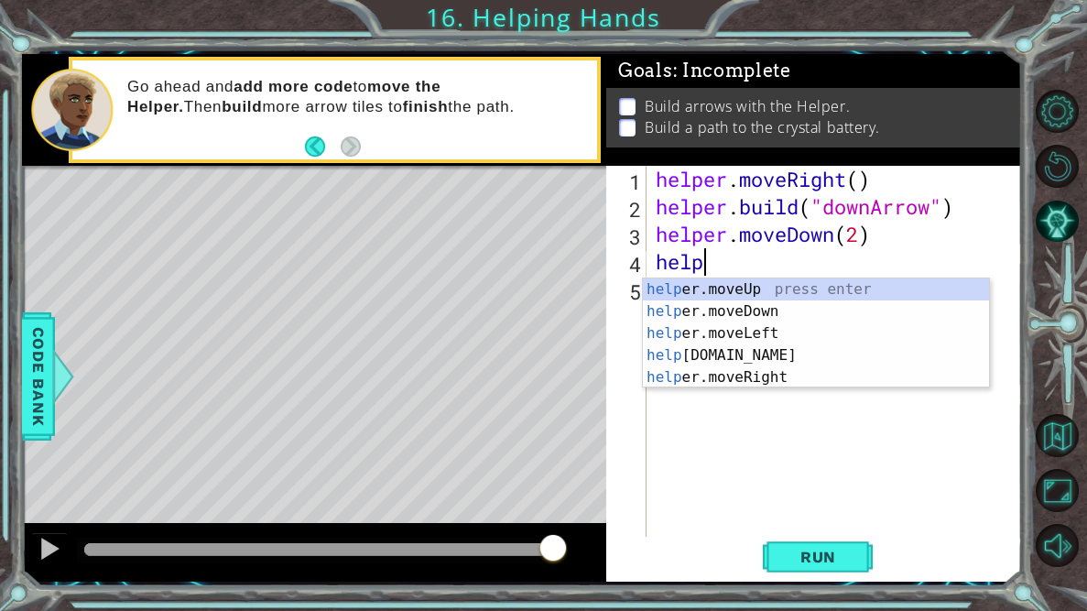
scroll to position [0, 1]
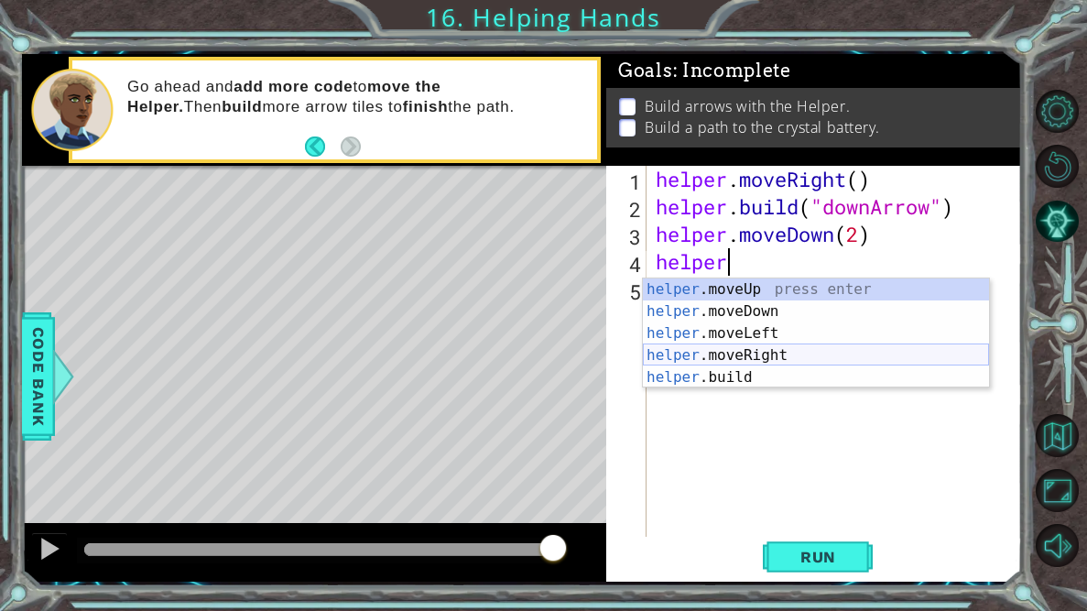
click at [720, 348] on div "helper .moveUp press enter helper .moveDown press enter helper .moveLeft press …" at bounding box center [816, 355] width 346 height 154
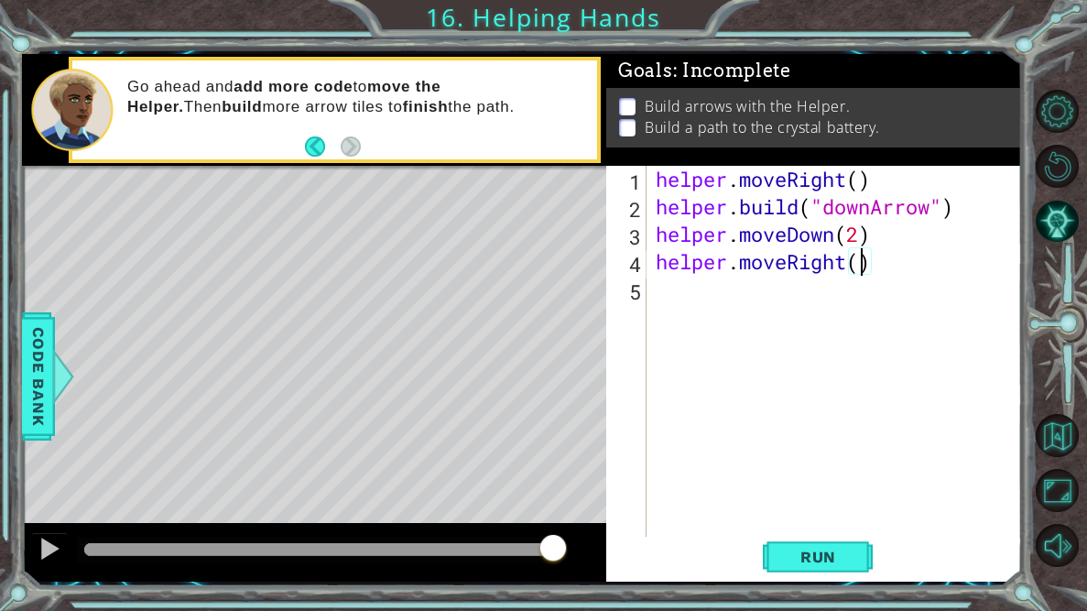
type textarea "helper.moveRight(2)"
click at [755, 315] on div "helper . moveRight ( ) helper . build ( "downArrow" ) helper . moveDown ( 2 ) h…" at bounding box center [839, 385] width 374 height 439
click at [779, 556] on button "Run" at bounding box center [818, 557] width 110 height 41
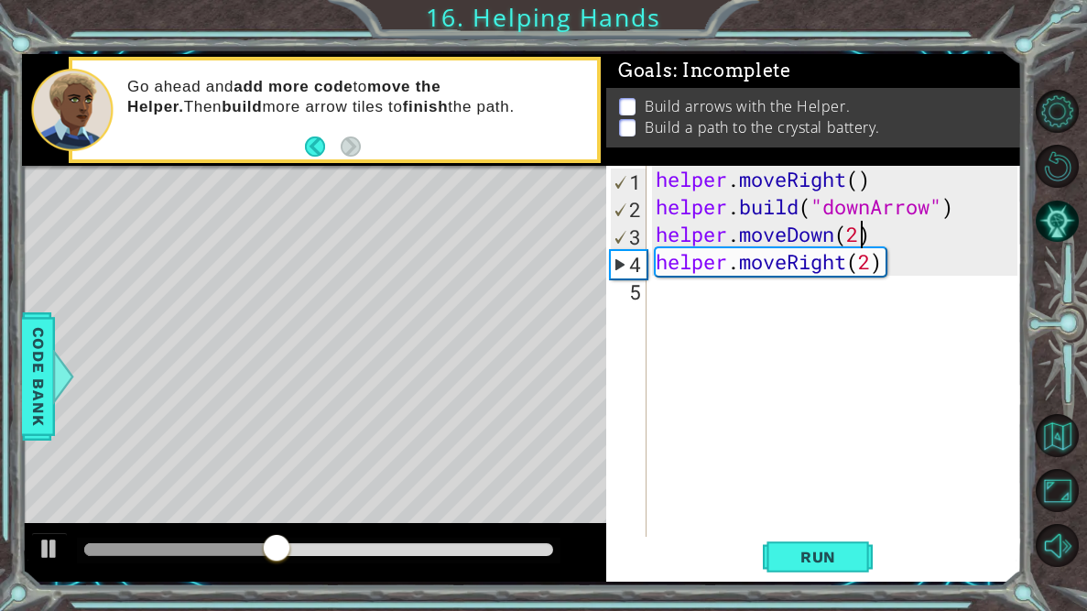
click at [861, 234] on div "helper . moveRight ( ) helper . build ( "downArrow" ) helper . moveDown ( 2 ) h…" at bounding box center [839, 385] width 374 height 439
type textarea "helper.moveDown(3)"
click at [801, 568] on button "Run" at bounding box center [818, 557] width 110 height 41
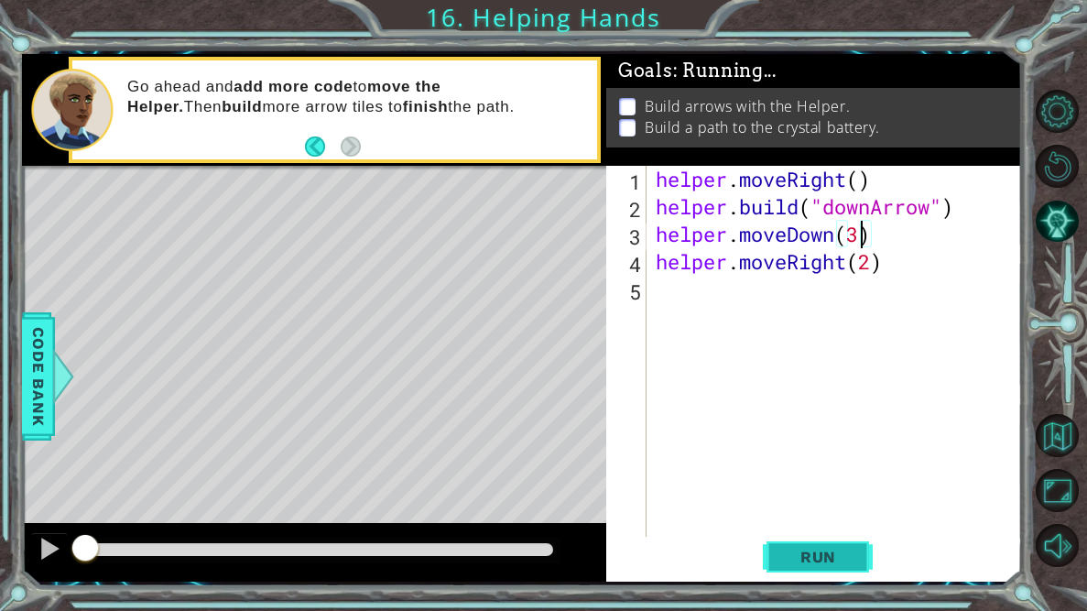
click at [801, 568] on button "Run" at bounding box center [818, 557] width 110 height 41
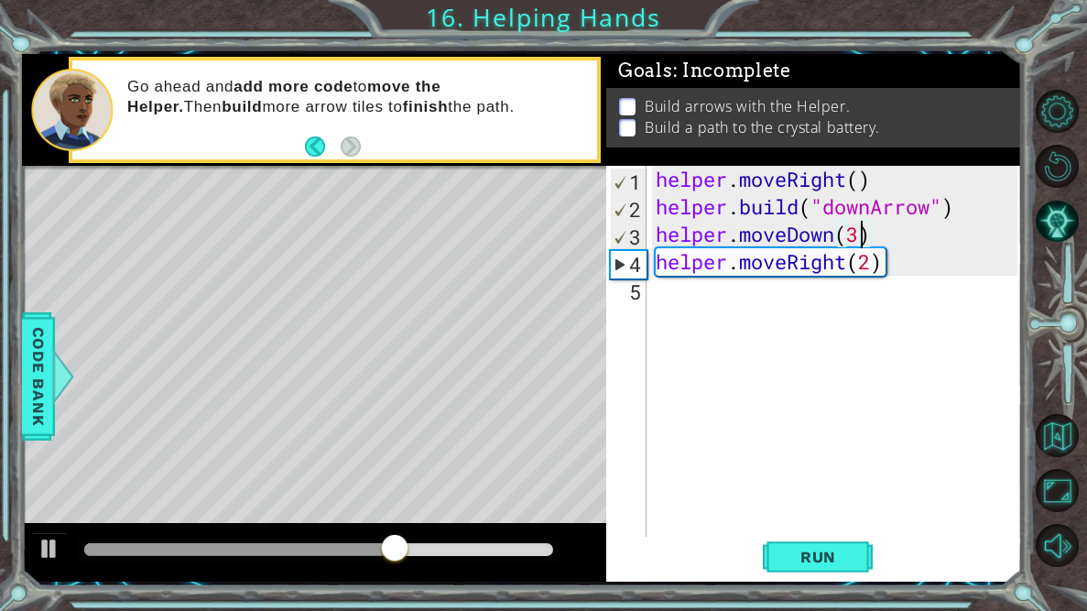
click at [718, 336] on div "helper . moveRight ( ) helper . build ( "downArrow" ) helper . moveDown ( 3 ) h…" at bounding box center [839, 385] width 374 height 439
click at [871, 265] on div "helper . moveRight ( ) helper . build ( "downArrow" ) helper . moveDown ( 3 ) h…" at bounding box center [839, 385] width 374 height 439
click at [806, 549] on span "Run" at bounding box center [818, 557] width 72 height 18
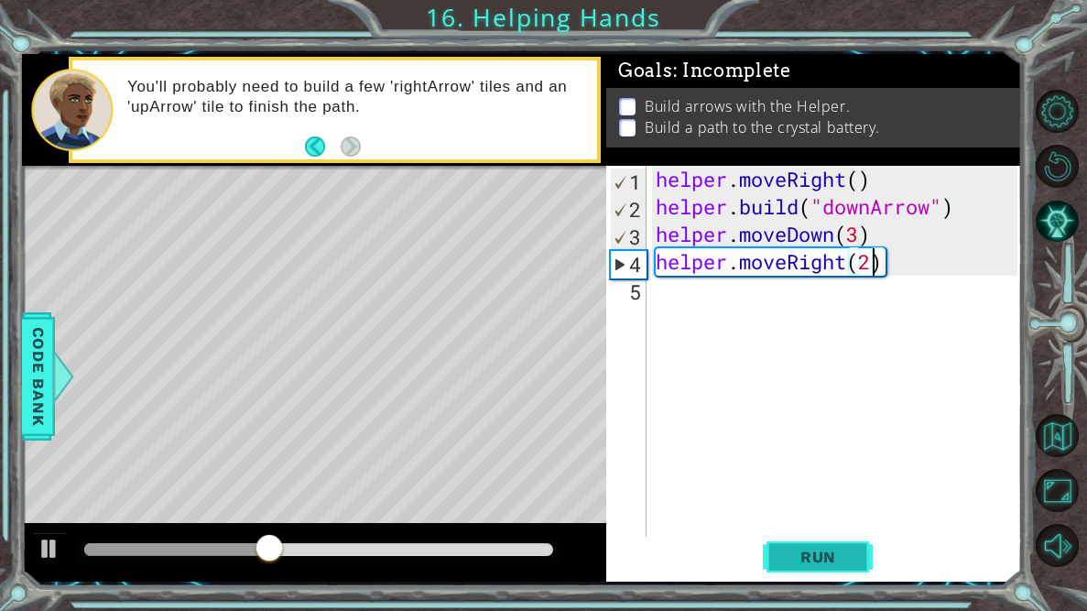
click at [828, 559] on span "Run" at bounding box center [818, 557] width 72 height 18
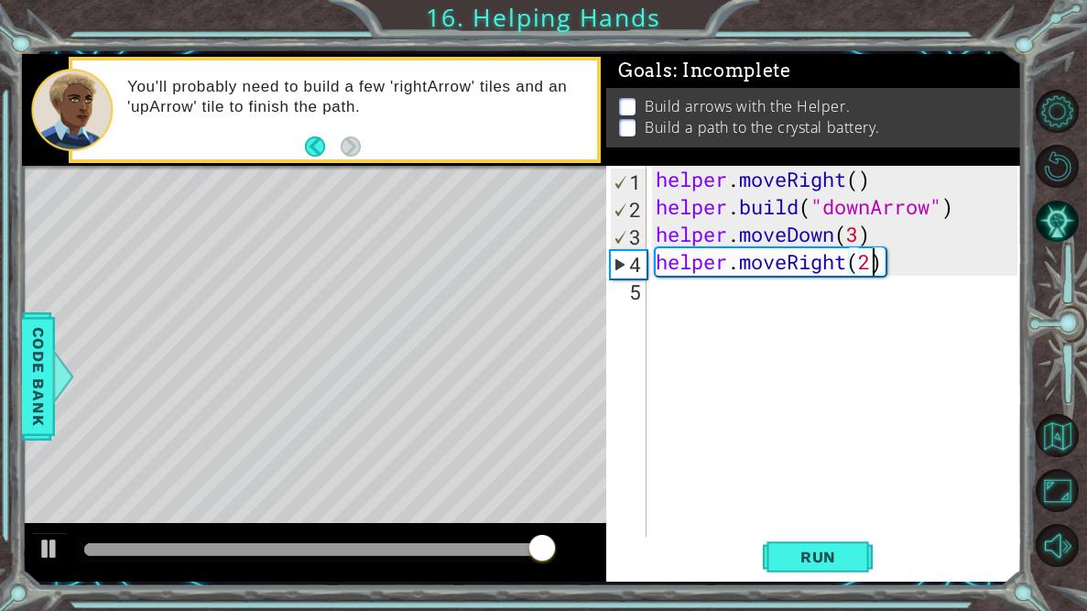
click at [859, 232] on div "helper . moveRight ( ) helper . build ( "downArrow" ) helper . moveDown ( 3 ) h…" at bounding box center [839, 385] width 374 height 439
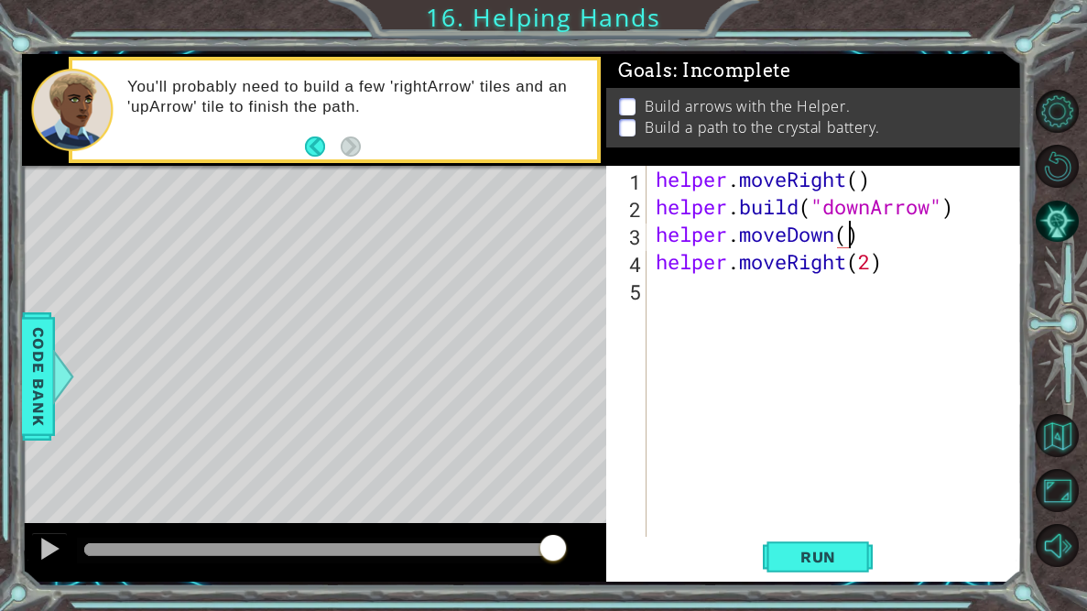
scroll to position [0, 8]
click at [885, 267] on div "helper . moveRight ( ) helper . build ( "downArrow" ) helper . moveDown ( 1 ) h…" at bounding box center [839, 385] width 374 height 439
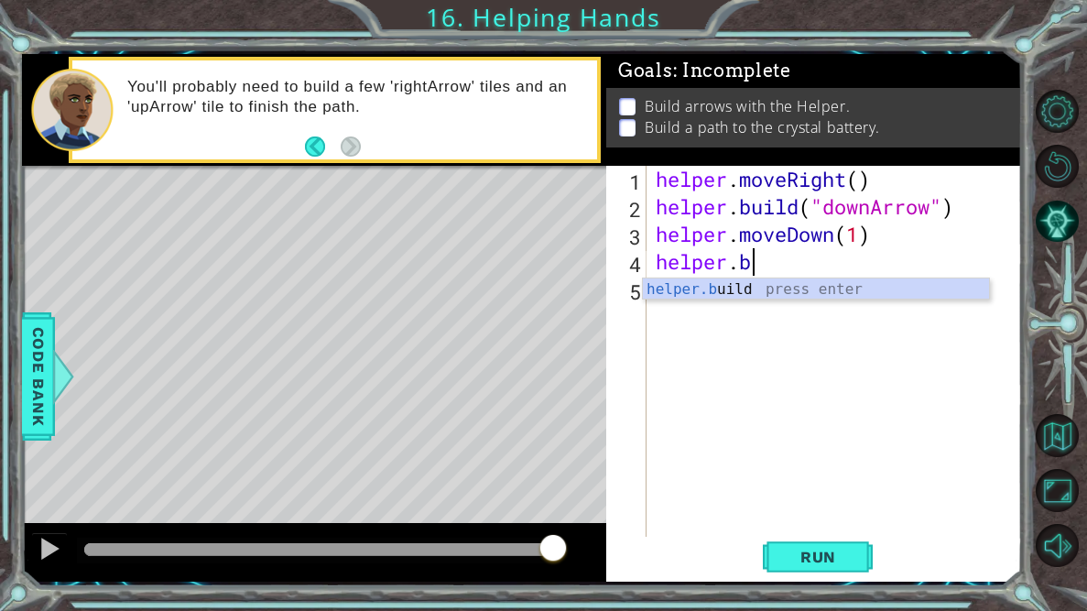
scroll to position [0, 3]
click at [868, 284] on div "helper.b uild press enter" at bounding box center [816, 311] width 346 height 66
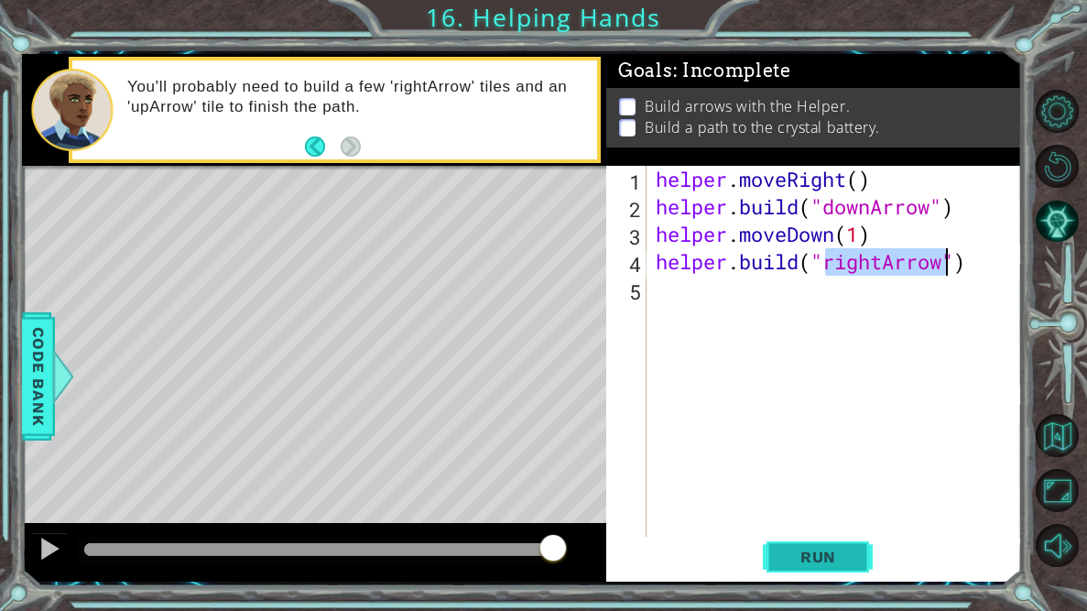
type textarea "[DOMAIN_NAME]("rightArrow")"
click at [825, 571] on button "Run" at bounding box center [818, 557] width 110 height 41
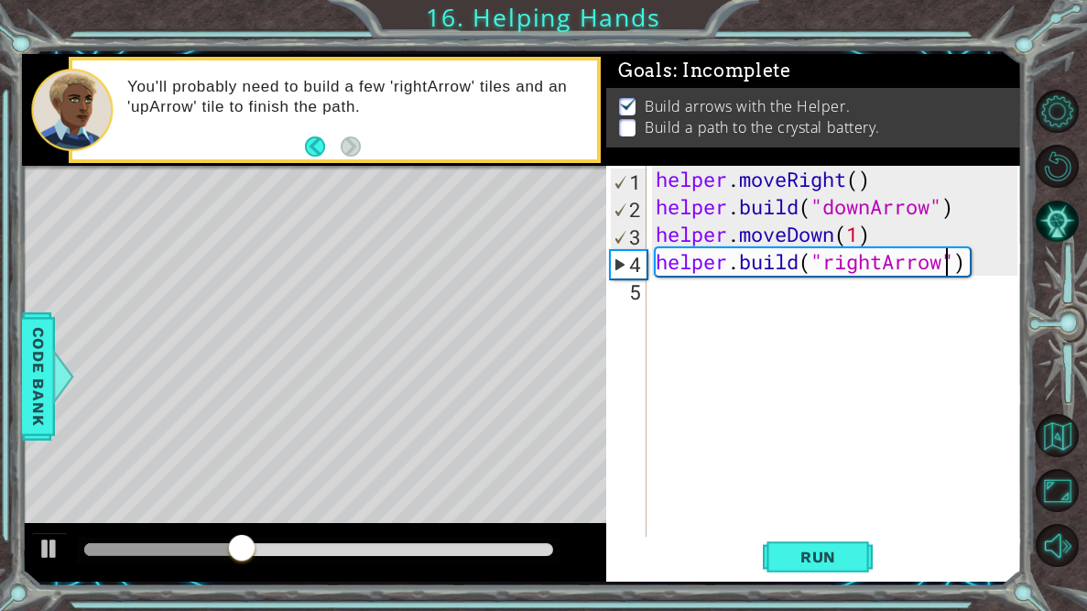
click at [665, 303] on div "helper . moveRight ( ) helper . build ( "downArrow" ) helper . moveDown ( 1 ) h…" at bounding box center [839, 385] width 374 height 439
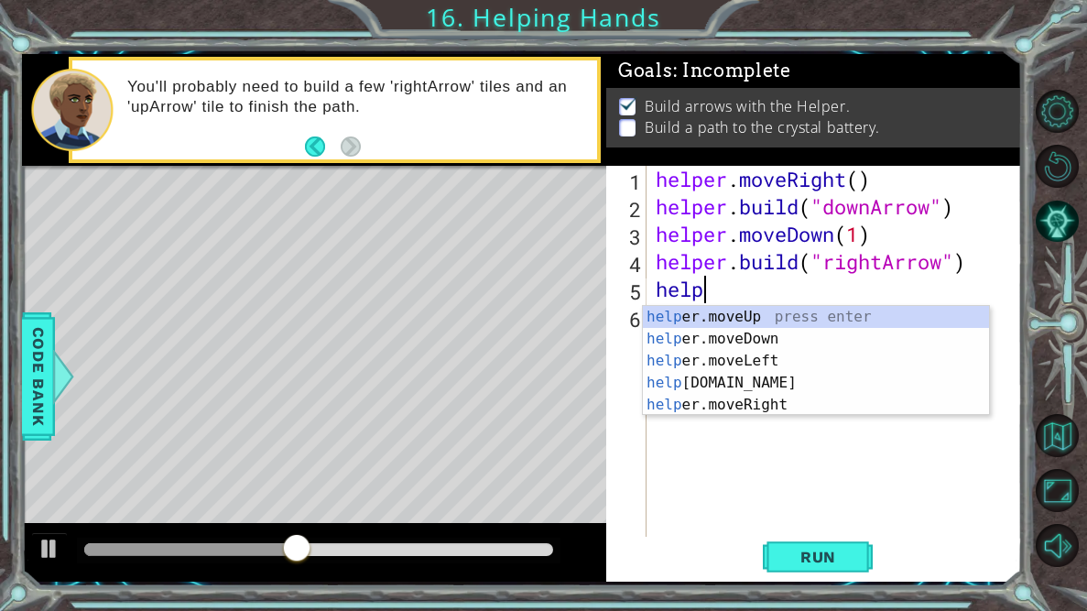
scroll to position [0, 0]
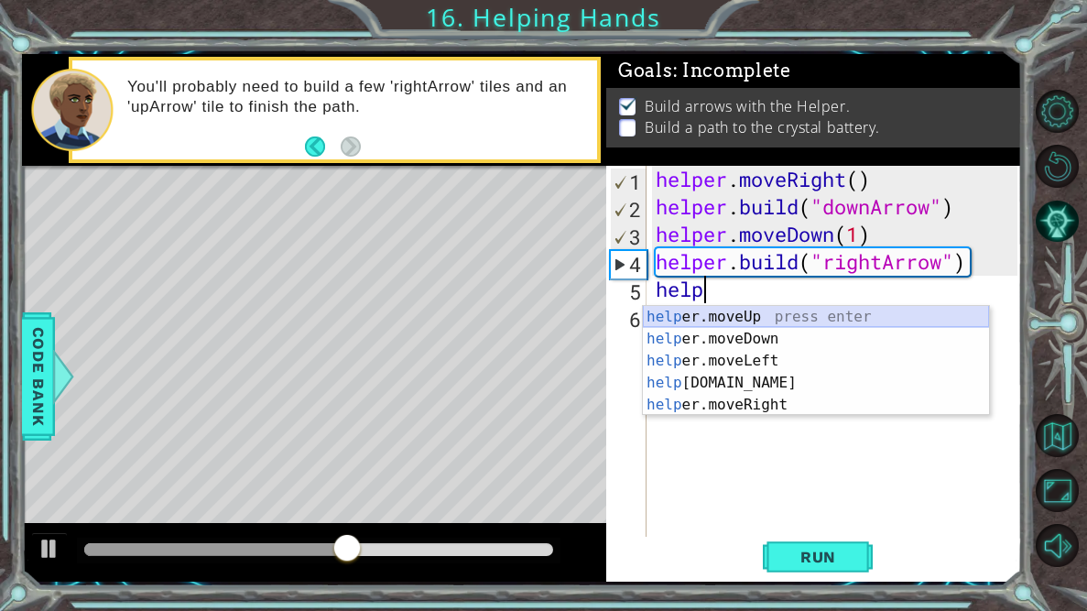
click at [748, 314] on div "help er.moveUp press enter help er.moveDown press enter help er.moveLeft press …" at bounding box center [816, 383] width 346 height 154
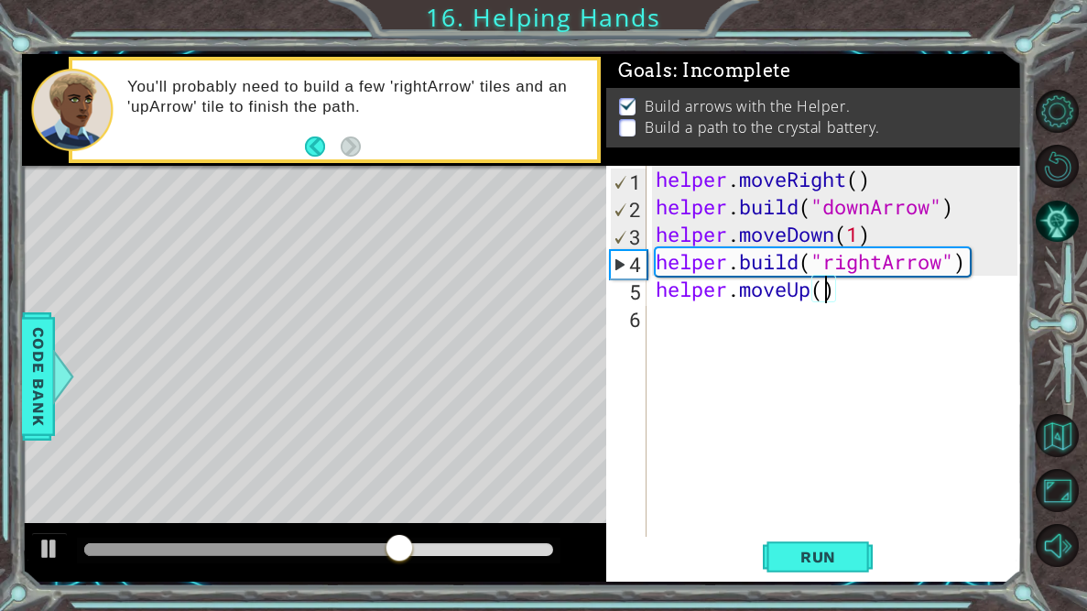
type textarea "helper.moveUp(2)"
click at [662, 320] on div "helper . moveRight ( ) helper . build ( "downArrow" ) helper . moveDown ( 1 ) h…" at bounding box center [839, 385] width 374 height 439
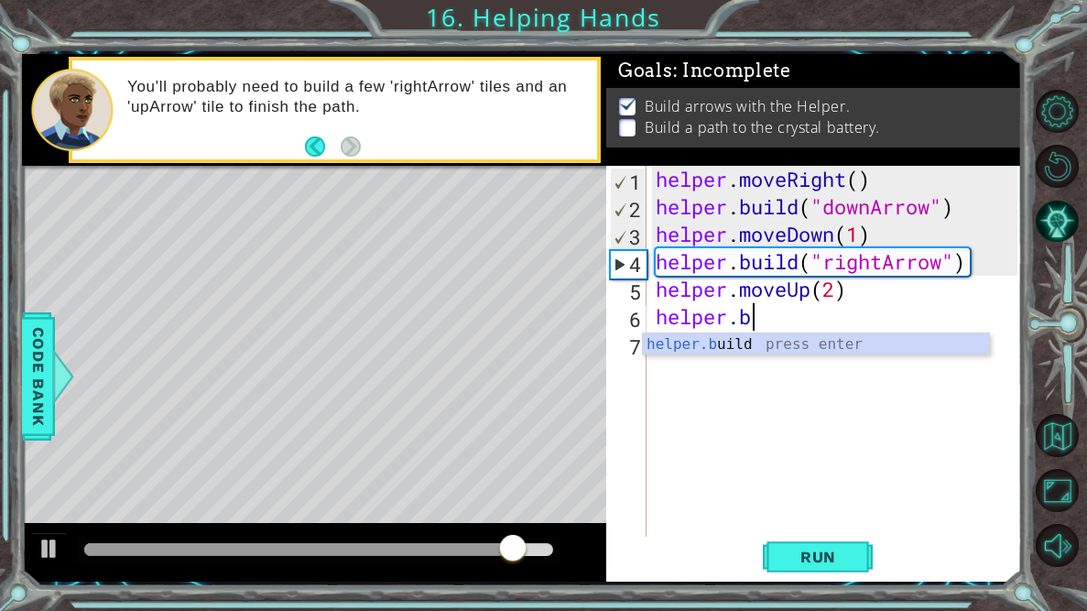
scroll to position [0, 3]
click at [693, 344] on div "helper.b uild press enter" at bounding box center [816, 366] width 346 height 66
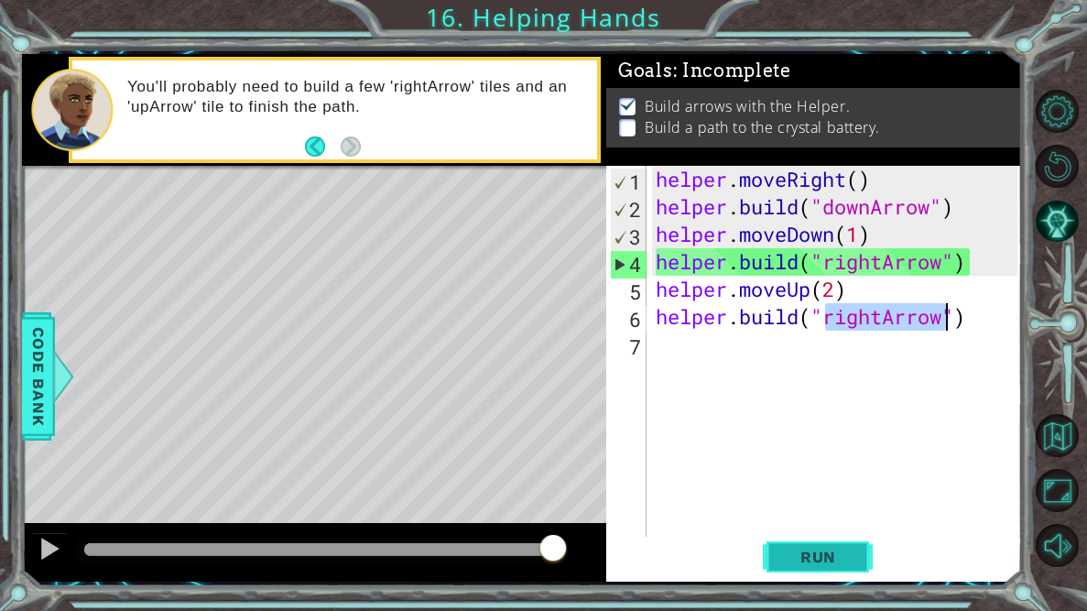
type textarea "[DOMAIN_NAME]("rightArrow")"
click at [786, 553] on span "Run" at bounding box center [818, 557] width 72 height 18
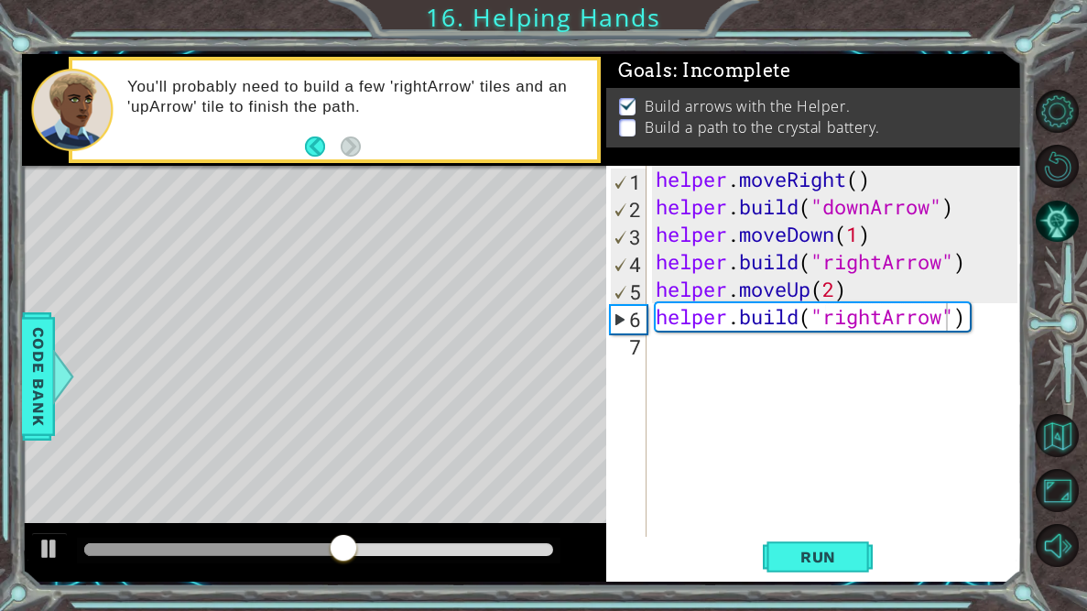
click at [992, 485] on div "helper . moveRight ( ) helper . build ( "downArrow" ) helper . moveDown ( 1 ) h…" at bounding box center [839, 385] width 374 height 439
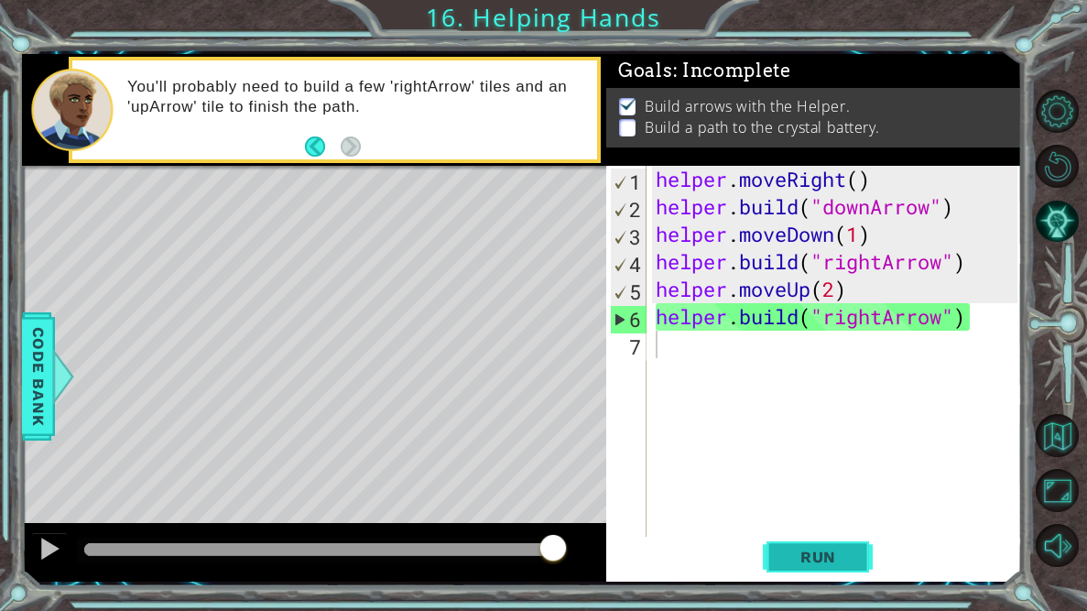
click at [869, 562] on button "Run" at bounding box center [818, 557] width 110 height 41
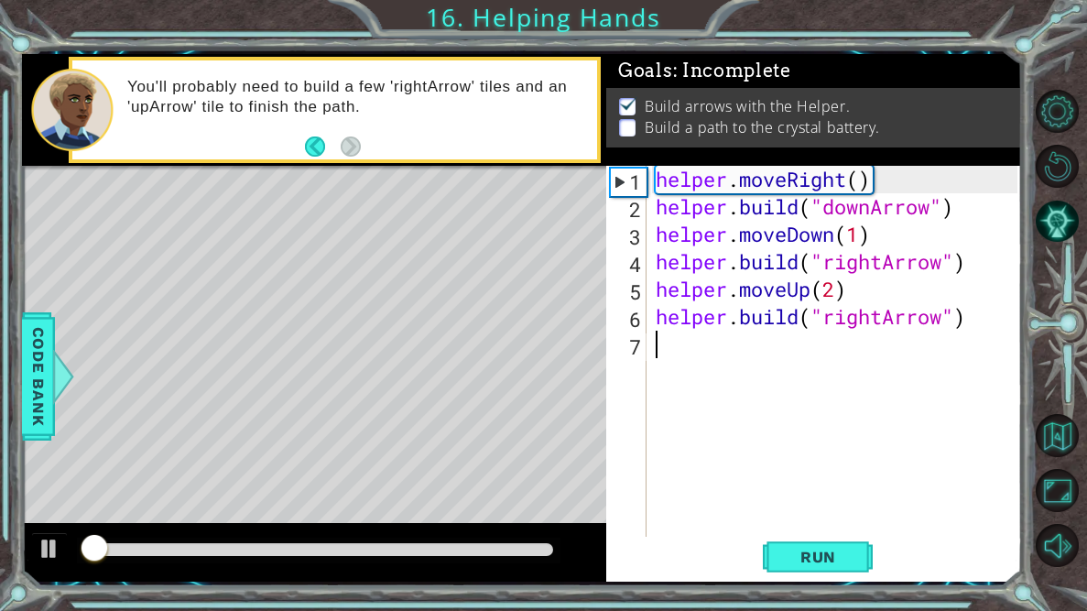
click at [750, 363] on div "helper . moveRight ( ) helper . build ( "downArrow" ) helper . moveDown ( 1 ) h…" at bounding box center [839, 385] width 374 height 439
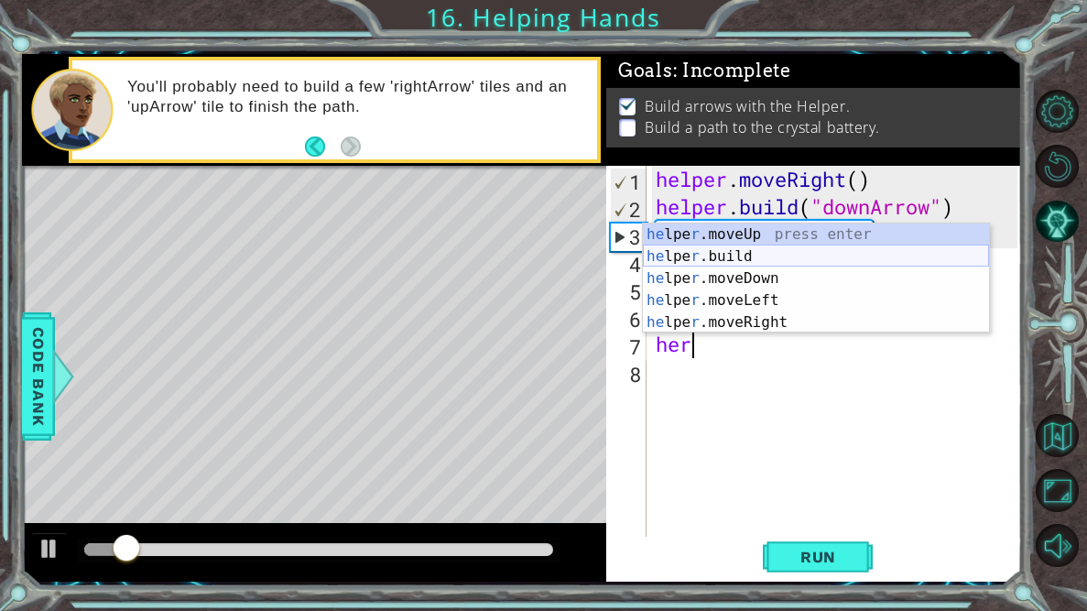
click at [759, 258] on div "he lpe r .moveUp press enter he lpe r .build press enter he lpe r .moveDown pre…" at bounding box center [816, 300] width 346 height 154
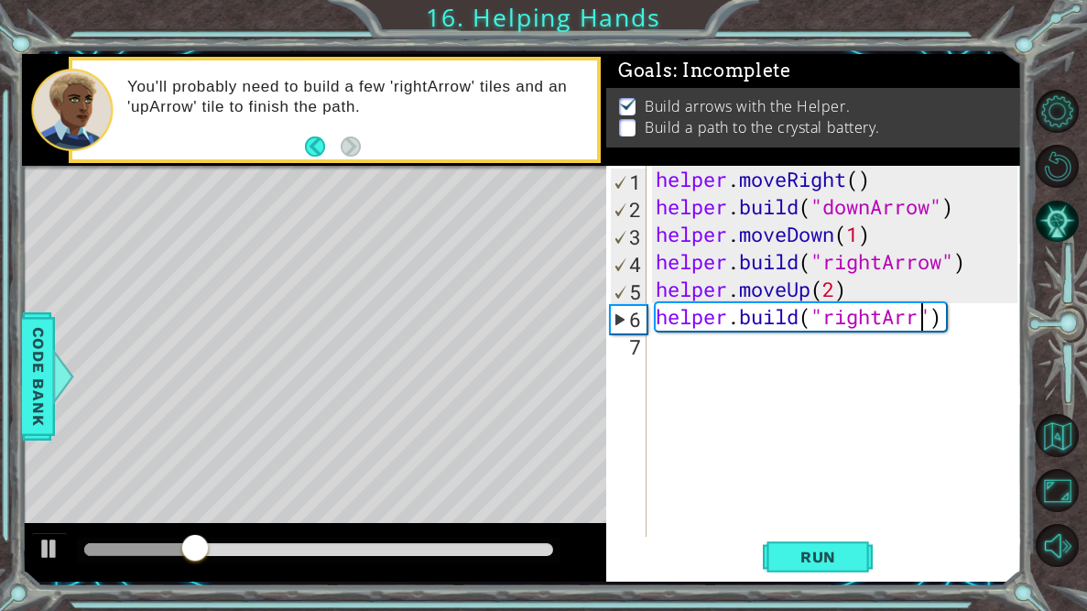
type textarea "[DOMAIN_NAME]("rightArrow")"
click at [859, 358] on div "helper . moveRight ( ) helper . build ( "downArrow" ) helper . moveDown ( 1 ) h…" at bounding box center [839, 385] width 374 height 439
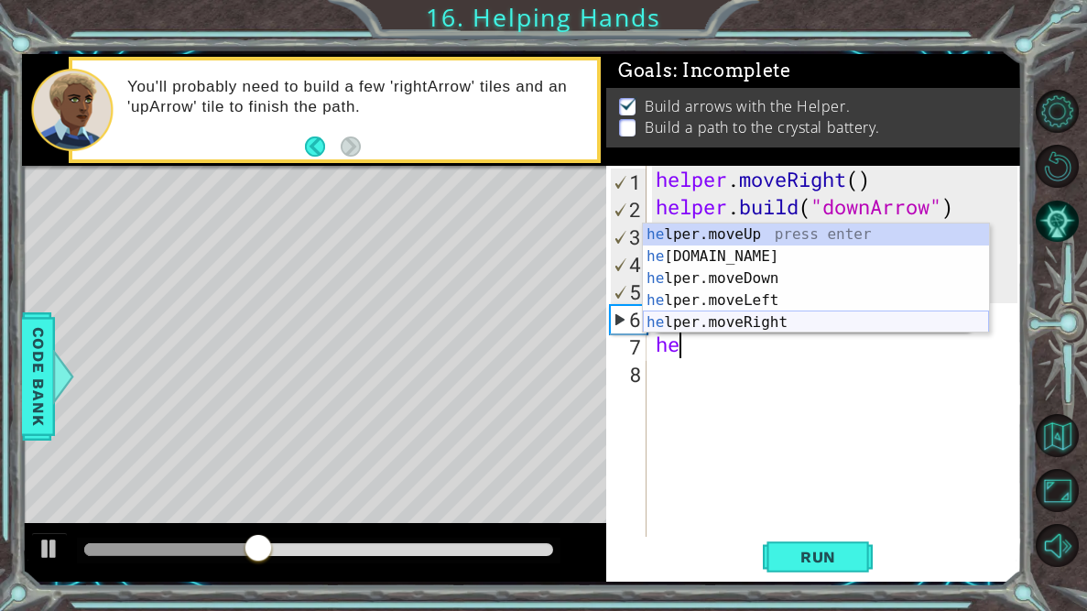
click at [779, 326] on div "he lper.moveUp press enter he [DOMAIN_NAME] press enter he lper.moveDown press …" at bounding box center [816, 300] width 346 height 154
type textarea "helper.moveRight(1)"
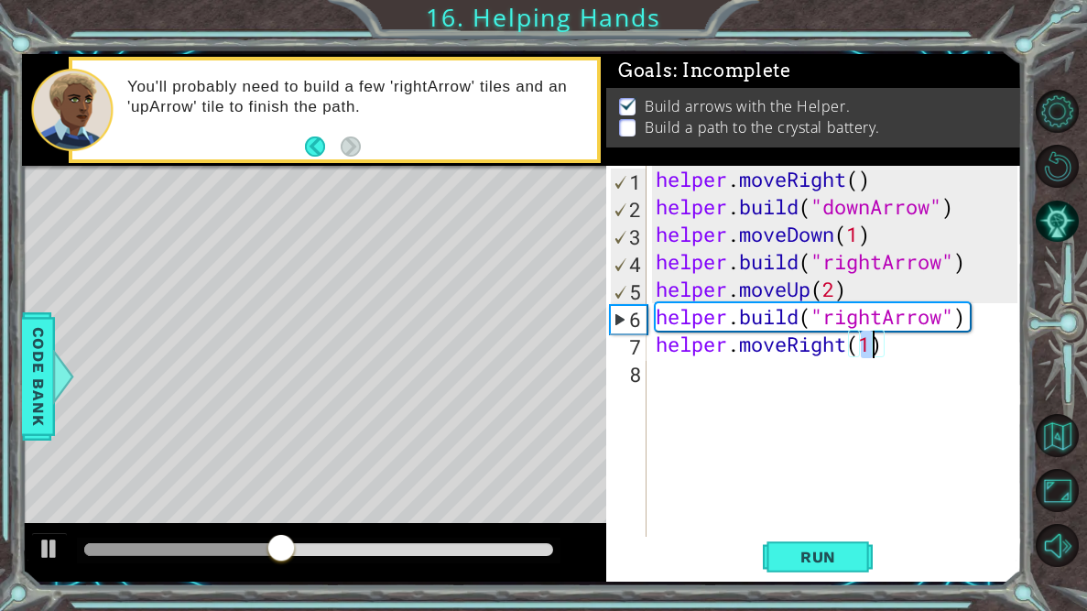
click at [783, 385] on div "helper . moveRight ( ) helper . build ( "downArrow" ) helper . moveDown ( 1 ) h…" at bounding box center [839, 385] width 374 height 439
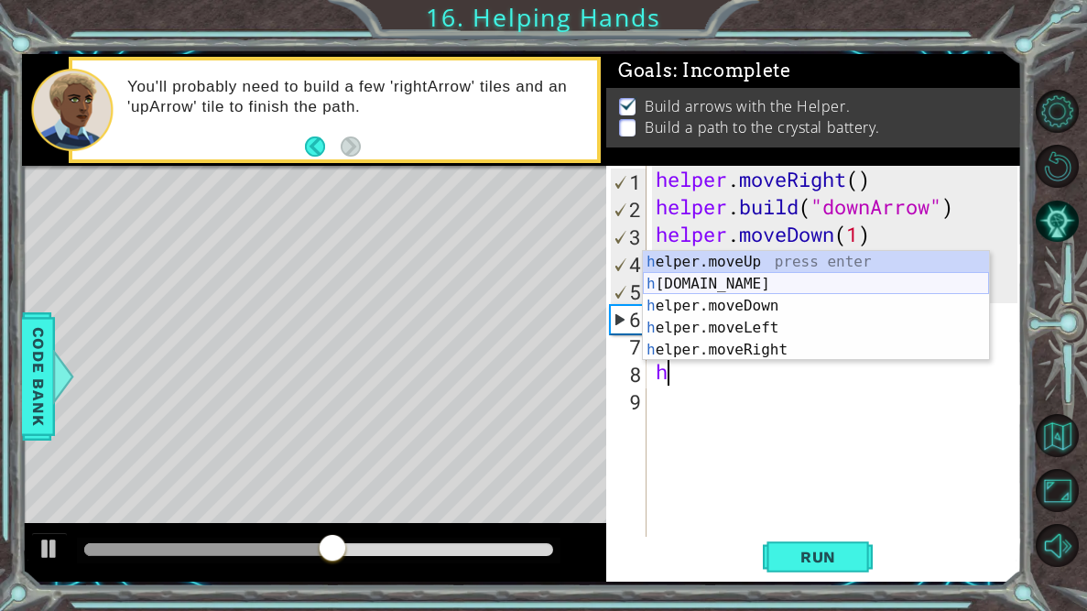
click at [753, 281] on div "h elper.moveUp press enter h [DOMAIN_NAME] press enter h elper.moveDown press e…" at bounding box center [816, 328] width 346 height 154
type textarea "[DOMAIN_NAME]("rightArrow")"
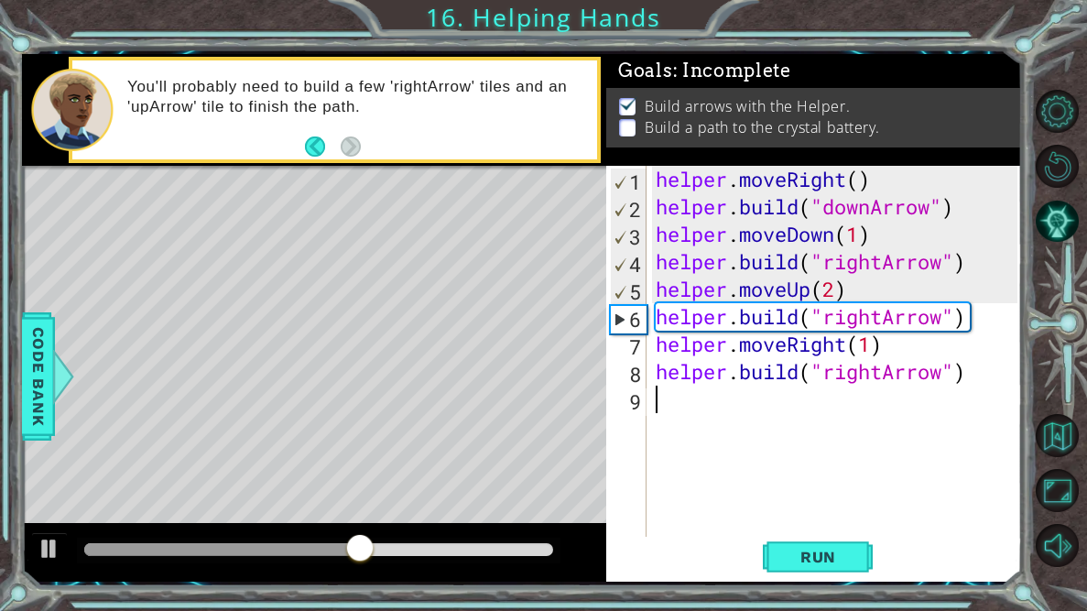
click at [733, 414] on div "helper . moveRight ( ) helper . build ( "downArrow" ) helper . moveDown ( 1 ) h…" at bounding box center [839, 385] width 374 height 439
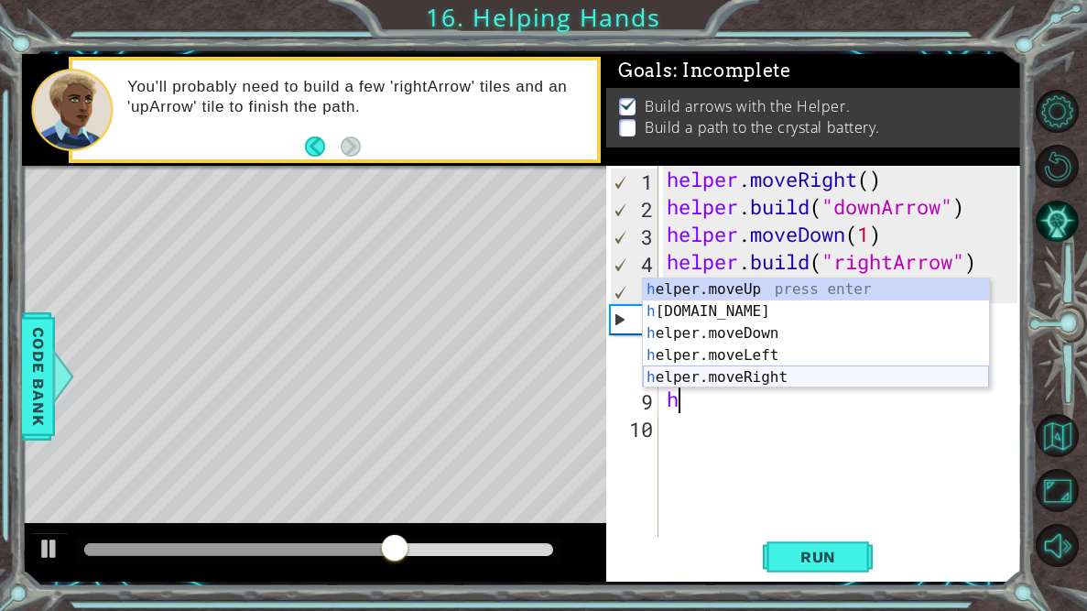
click at [775, 375] on div "h elper.moveUp press enter h [DOMAIN_NAME] press enter h elper.moveDown press e…" at bounding box center [816, 355] width 346 height 154
type textarea "helper.moveRight(1)"
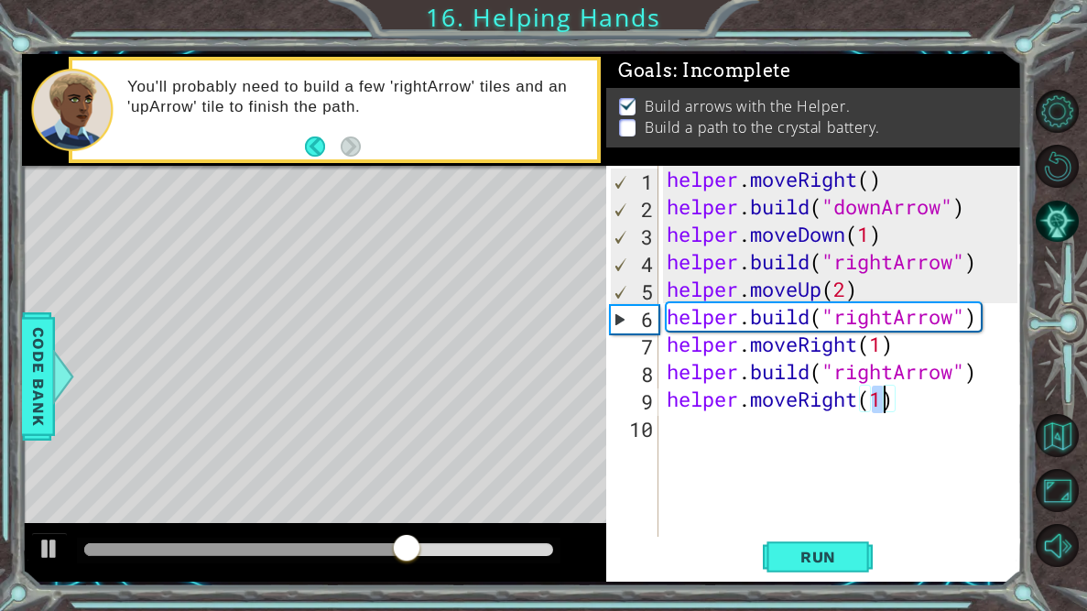
click at [753, 440] on div "helper . moveRight ( ) helper . build ( "downArrow" ) helper . moveDown ( 1 ) h…" at bounding box center [844, 385] width 363 height 439
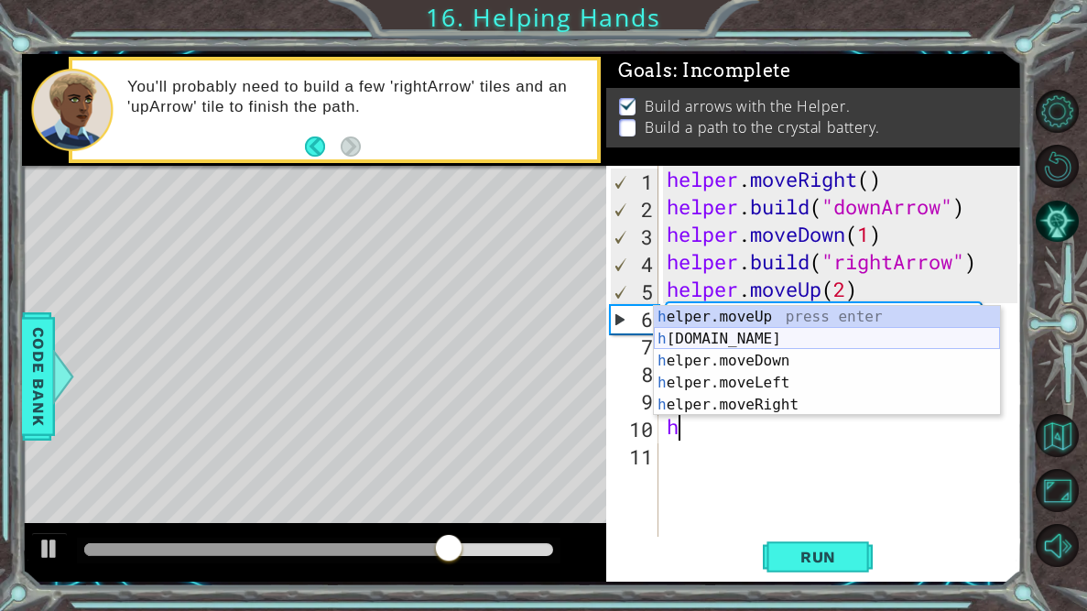
click at [783, 344] on div "h elper.moveUp press enter h [DOMAIN_NAME] press enter h elper.moveDown press e…" at bounding box center [827, 383] width 346 height 154
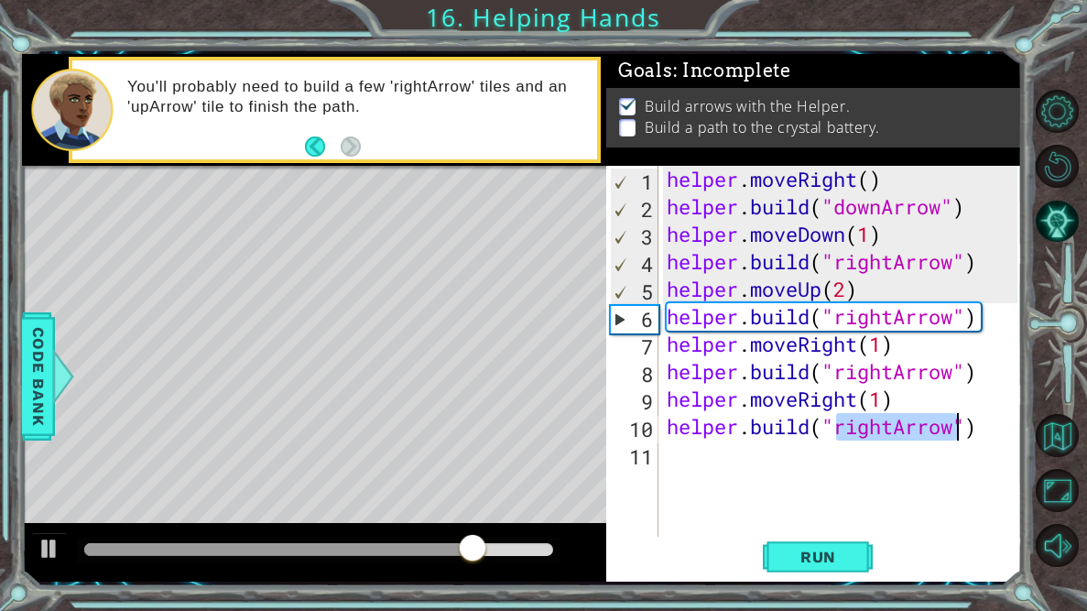
click at [888, 434] on div "helper . moveRight ( ) helper . build ( "downArrow" ) helper . moveDown ( 1 ) h…" at bounding box center [840, 358] width 354 height 385
click at [895, 436] on div "helper . moveRight ( ) helper . build ( "downArrow" ) helper . moveDown ( 1 ) h…" at bounding box center [844, 385] width 363 height 439
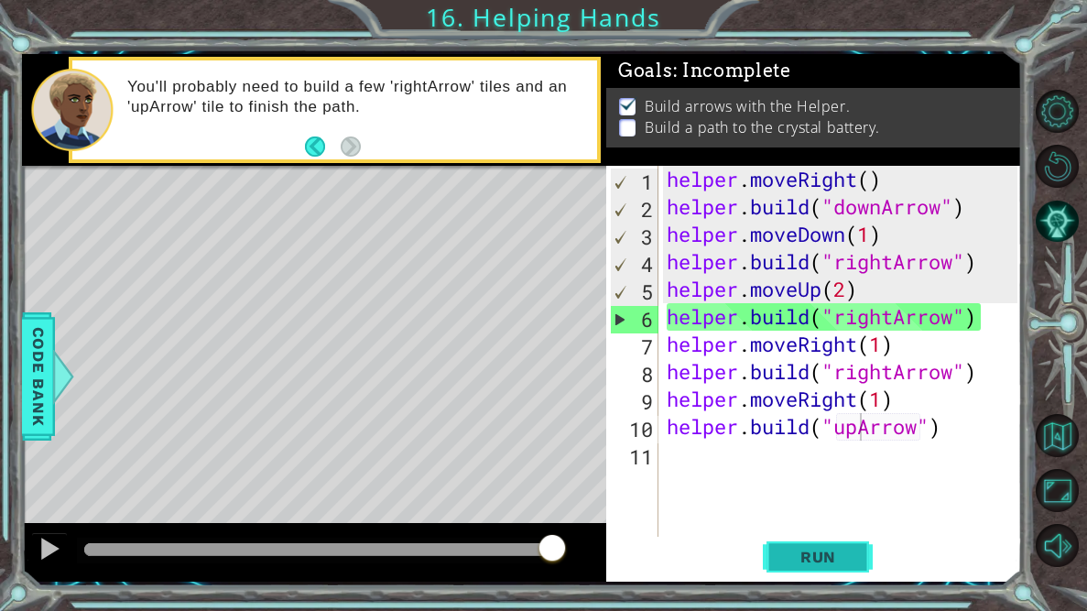
click at [824, 558] on span "Run" at bounding box center [818, 557] width 72 height 18
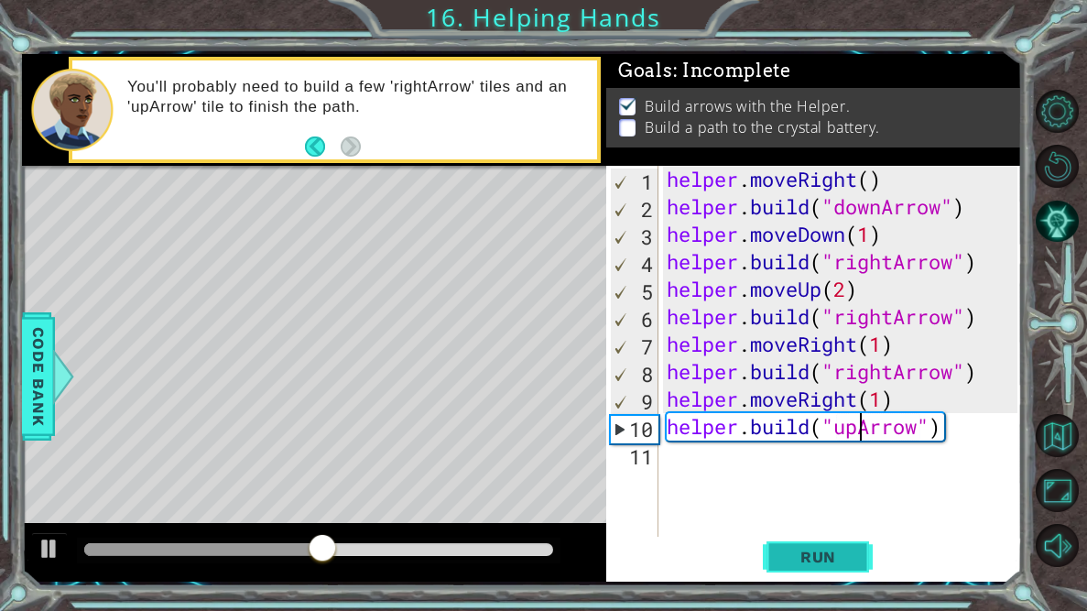
click at [824, 558] on span "Run" at bounding box center [818, 557] width 72 height 18
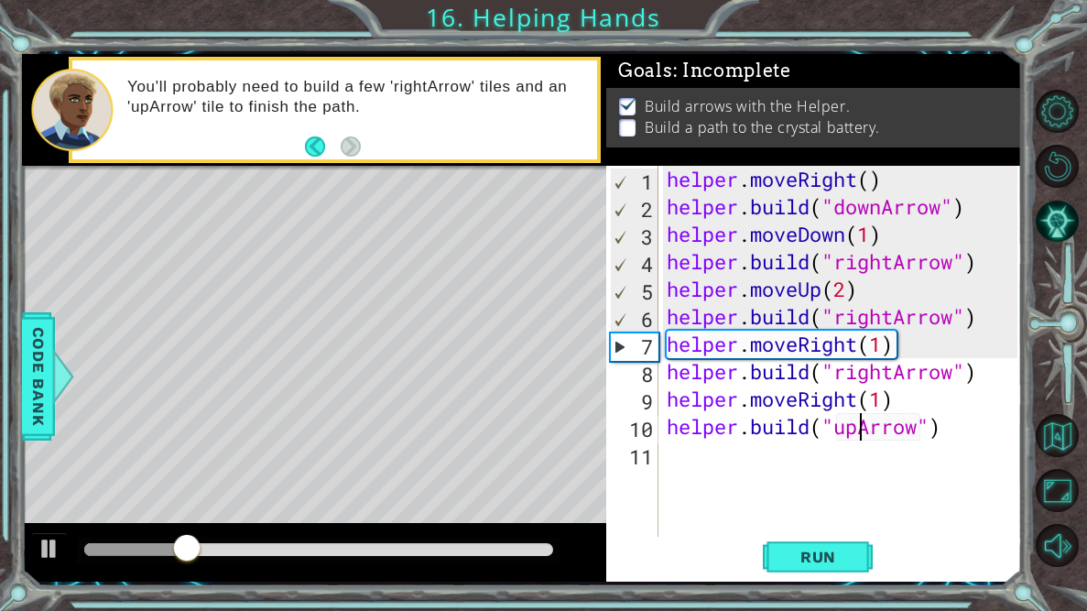
click at [845, 293] on div "helper . moveRight ( ) helper . build ( "downArrow" ) helper . moveDown ( 1 ) h…" at bounding box center [844, 385] width 363 height 439
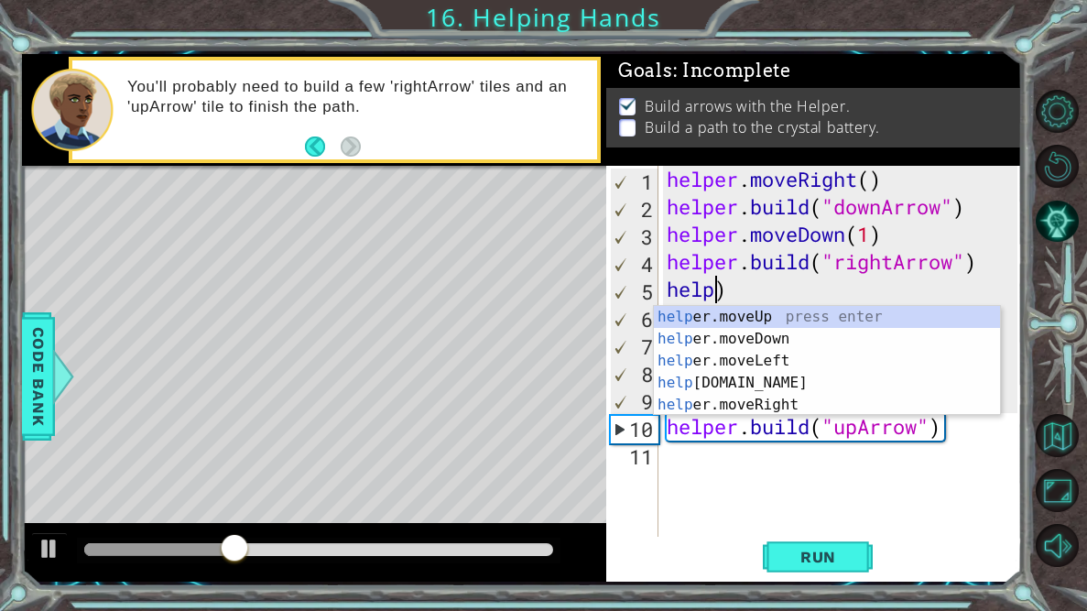
scroll to position [0, 1]
type textarea ")"
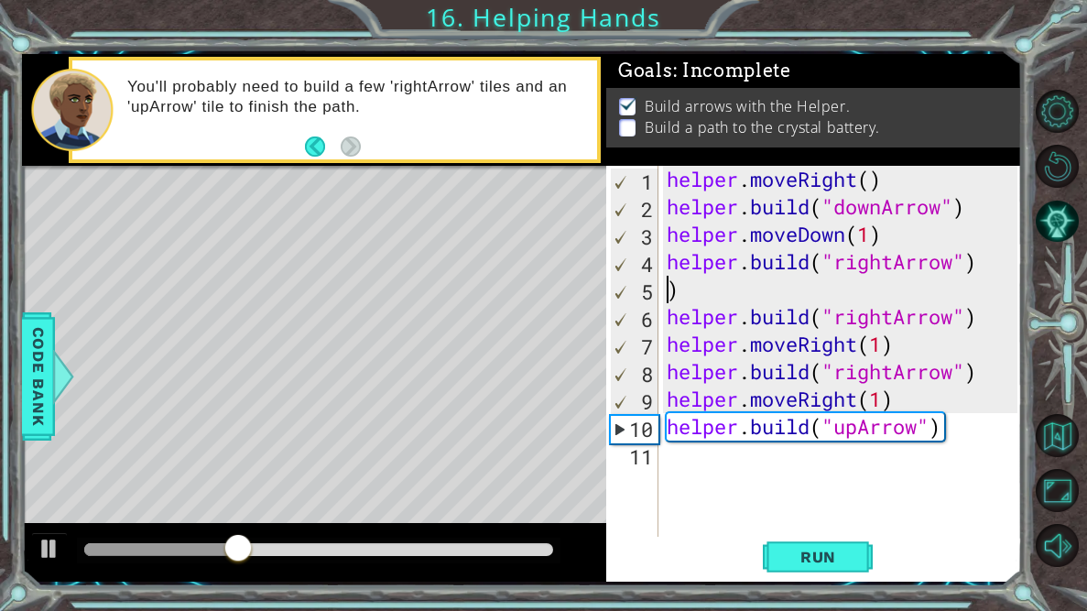
scroll to position [0, 0]
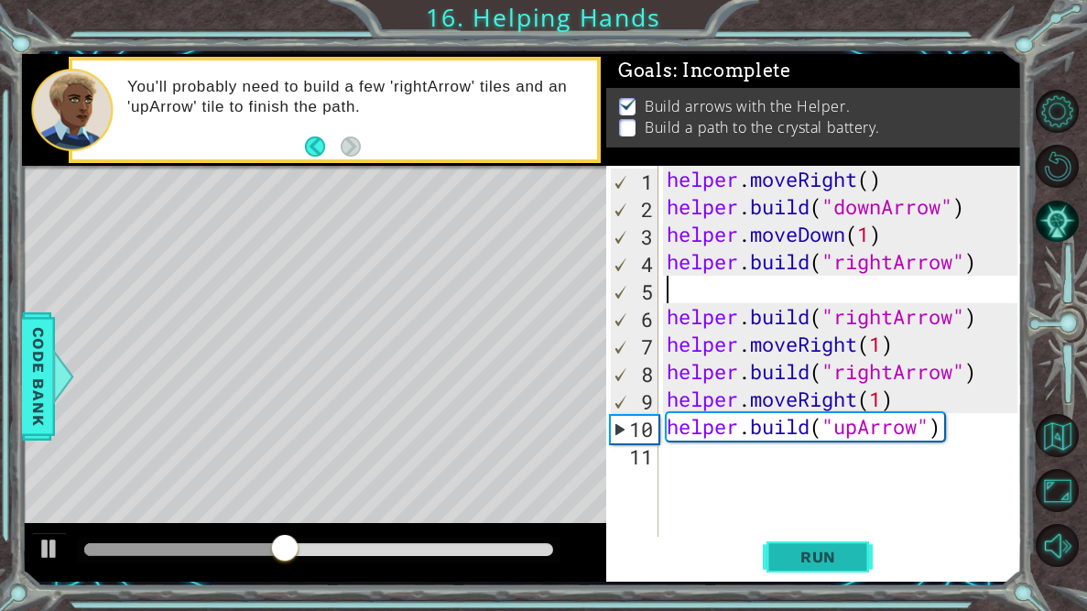
click at [802, 570] on button "Run" at bounding box center [818, 557] width 110 height 41
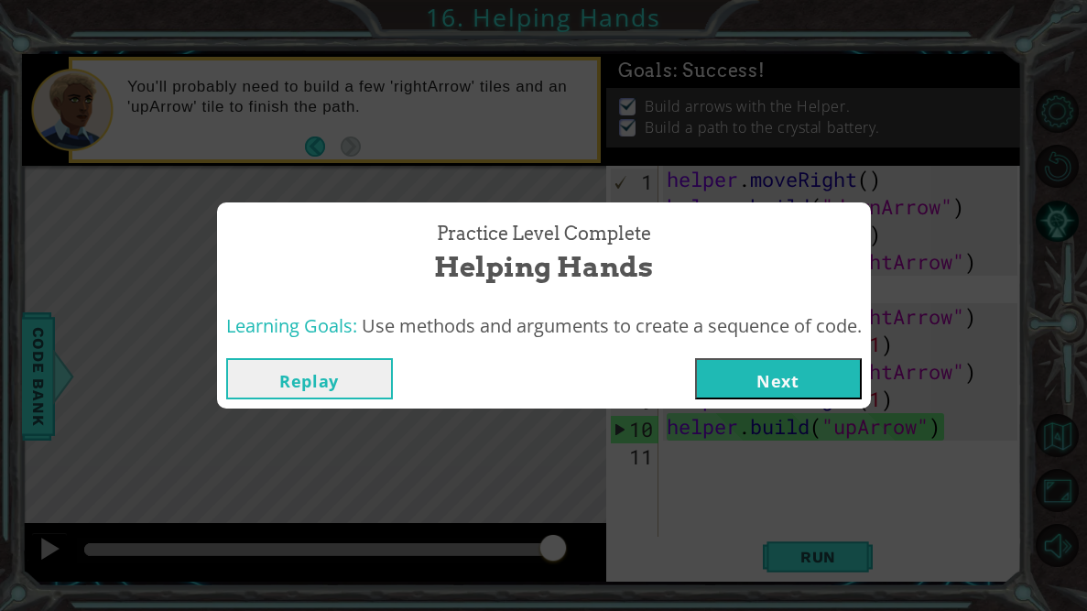
click at [784, 382] on button "Next" at bounding box center [778, 378] width 167 height 41
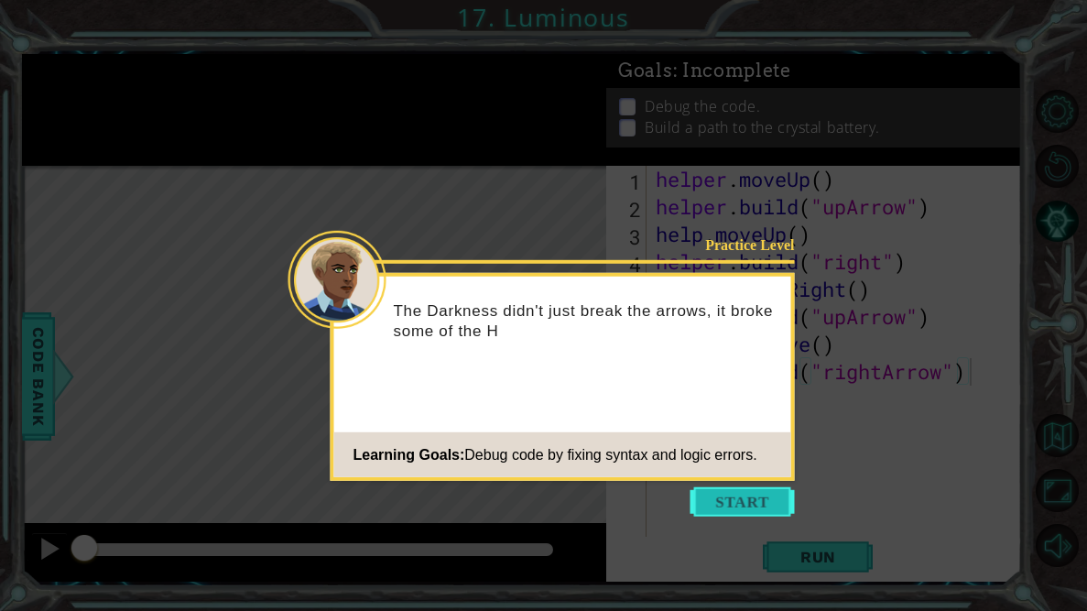
click at [716, 501] on button "Start" at bounding box center [742, 501] width 104 height 29
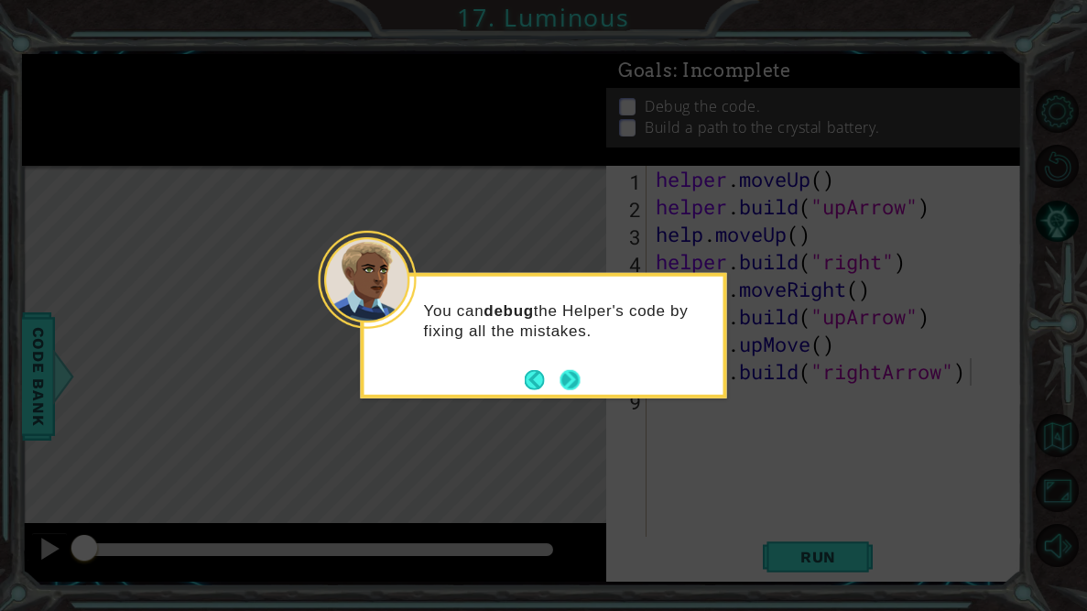
click at [576, 384] on button "Next" at bounding box center [570, 380] width 20 height 20
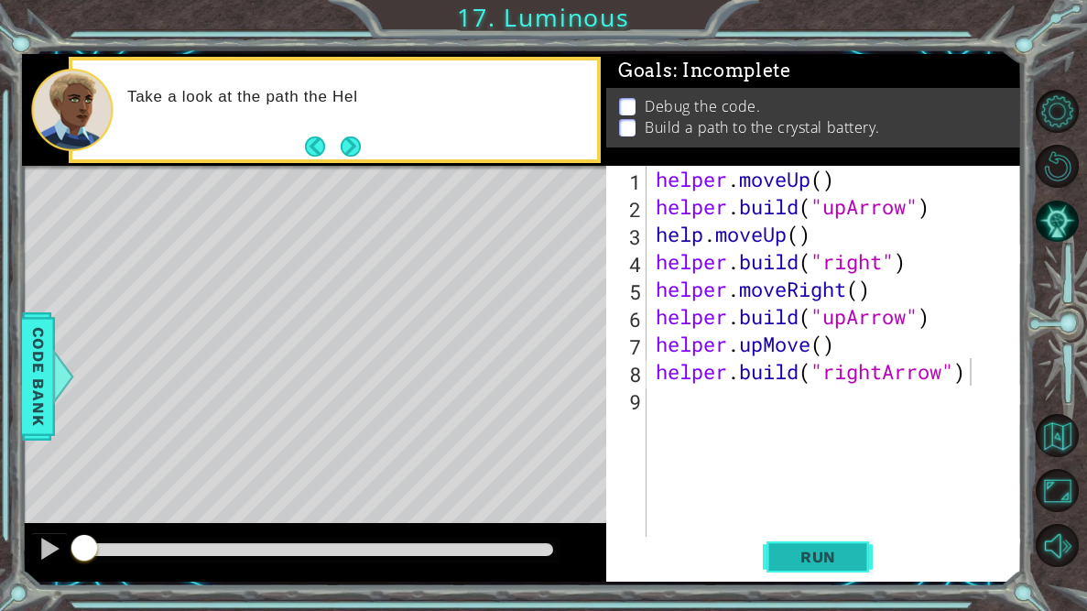
click at [820, 560] on span "Run" at bounding box center [818, 557] width 72 height 18
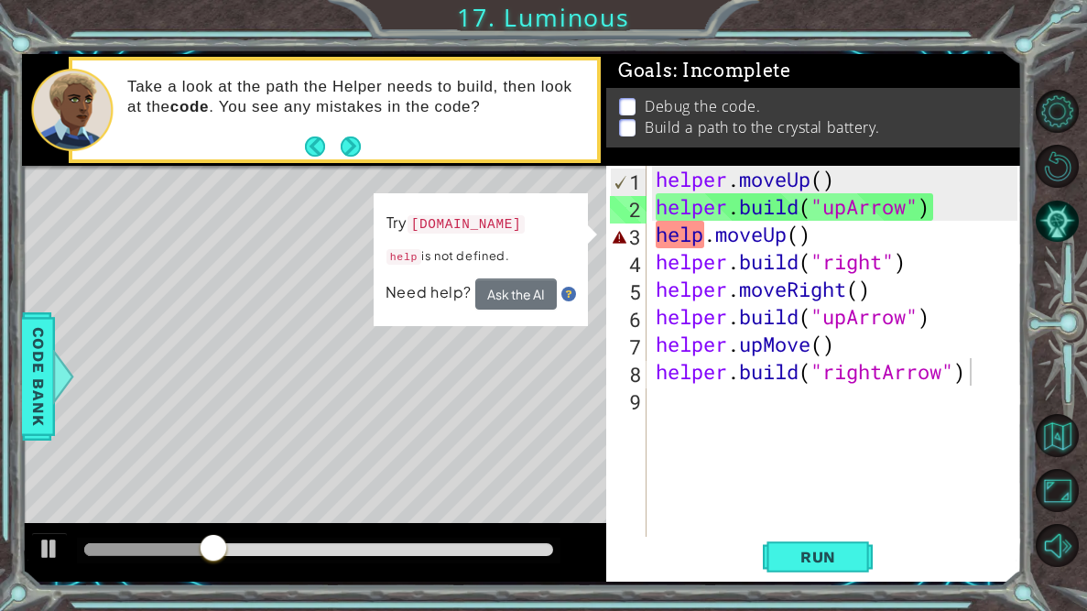
click at [472, 350] on div "Level Map" at bounding box center [445, 435] width 846 height 539
click at [355, 155] on button "Next" at bounding box center [351, 146] width 20 height 20
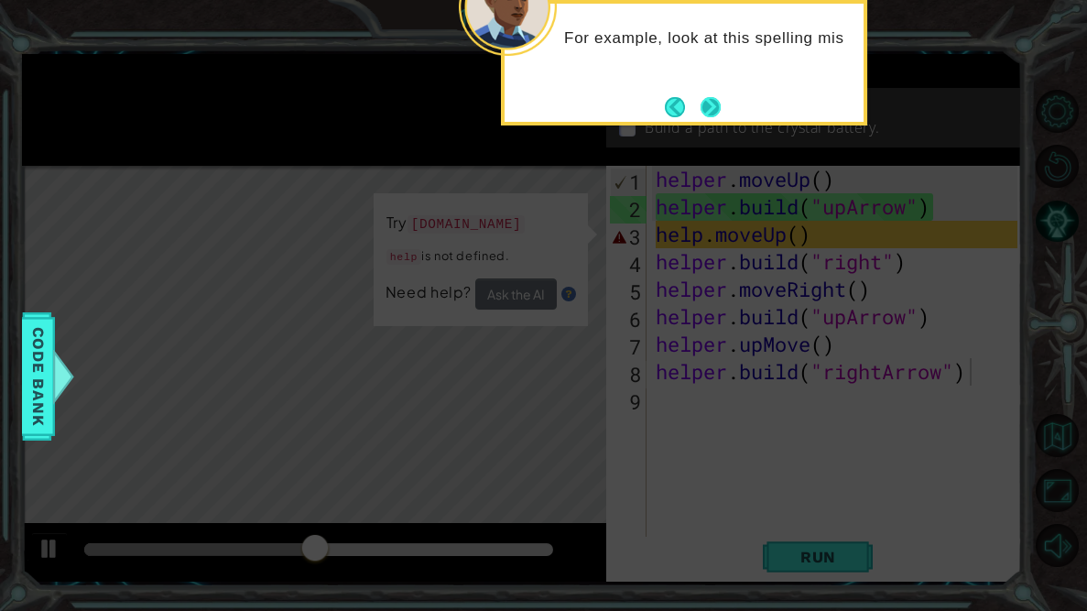
click at [719, 116] on button "Next" at bounding box center [710, 107] width 20 height 20
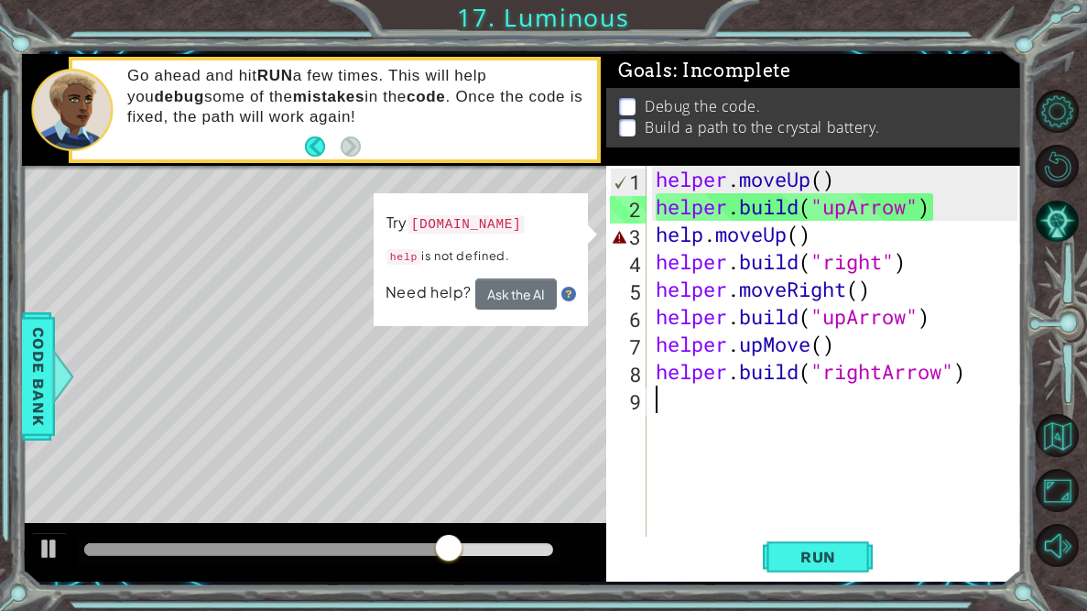
click at [735, 404] on div "helper . moveUp ( ) helper . build ( "upArrow" ) help . moveUp ( ) helper . bui…" at bounding box center [839, 385] width 374 height 439
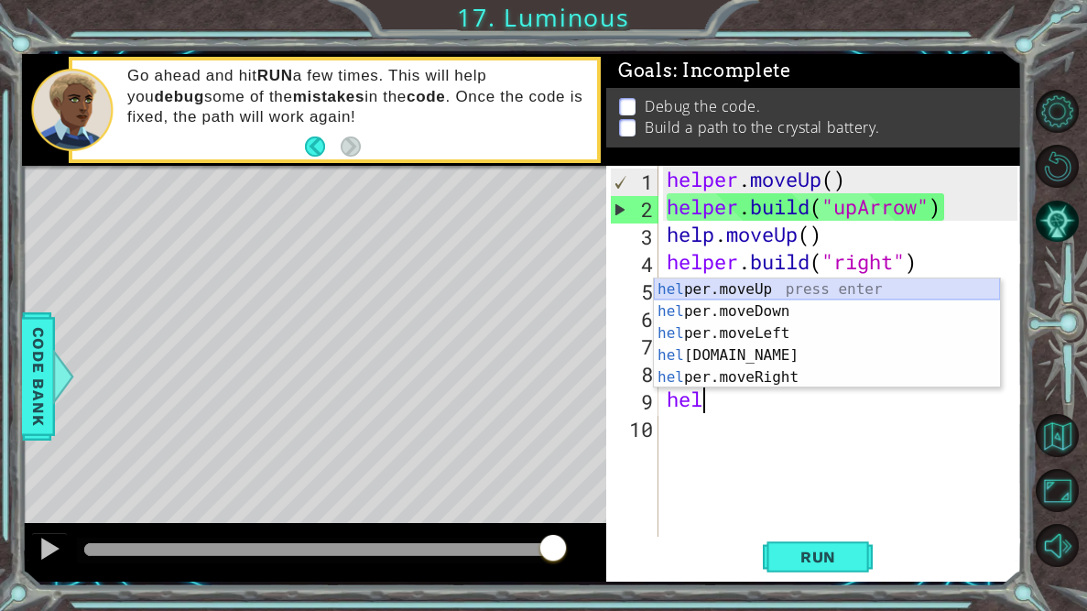
click at [738, 292] on div "hel per.moveUp press enter hel per.moveDown press enter hel per.moveLeft press …" at bounding box center [827, 355] width 346 height 154
type textarea "helper.moveUp(1)"
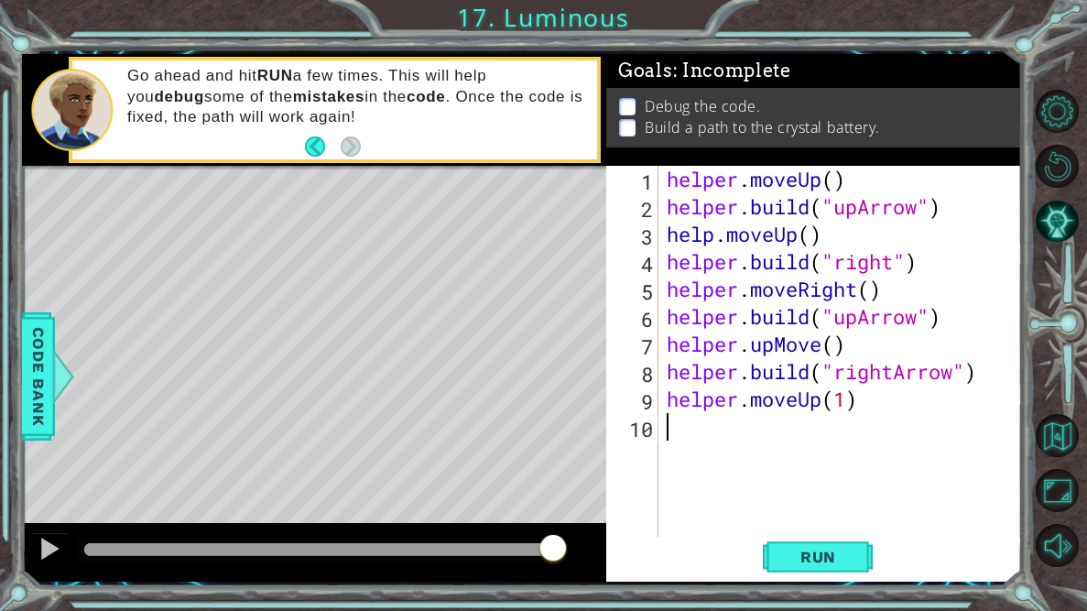
click at [724, 434] on div "helper . moveUp ( ) helper . build ( "upArrow" ) help . moveUp ( ) helper . bui…" at bounding box center [844, 385] width 363 height 439
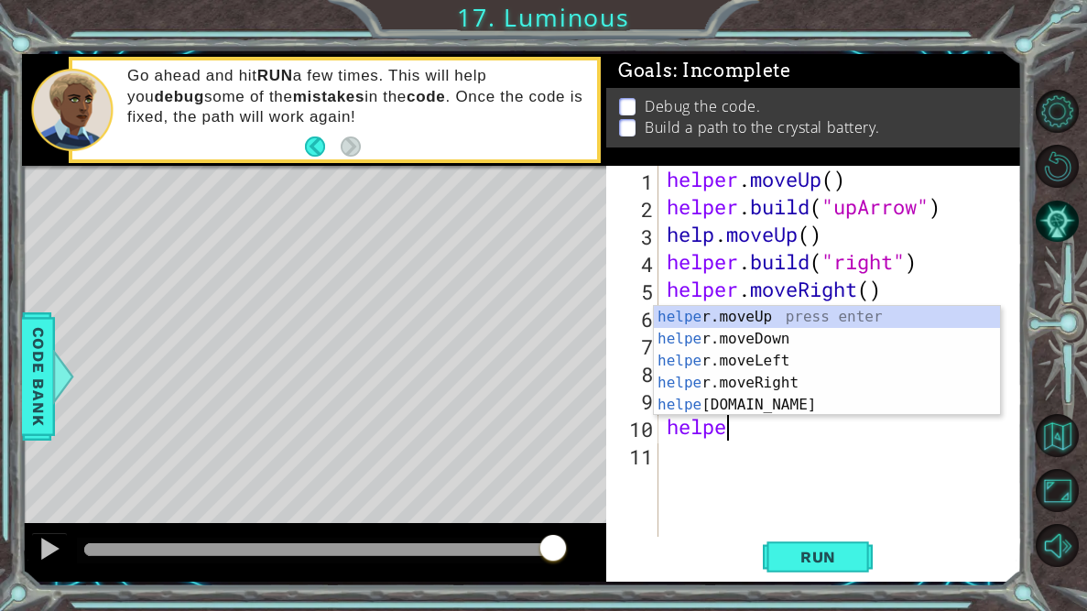
scroll to position [0, 2]
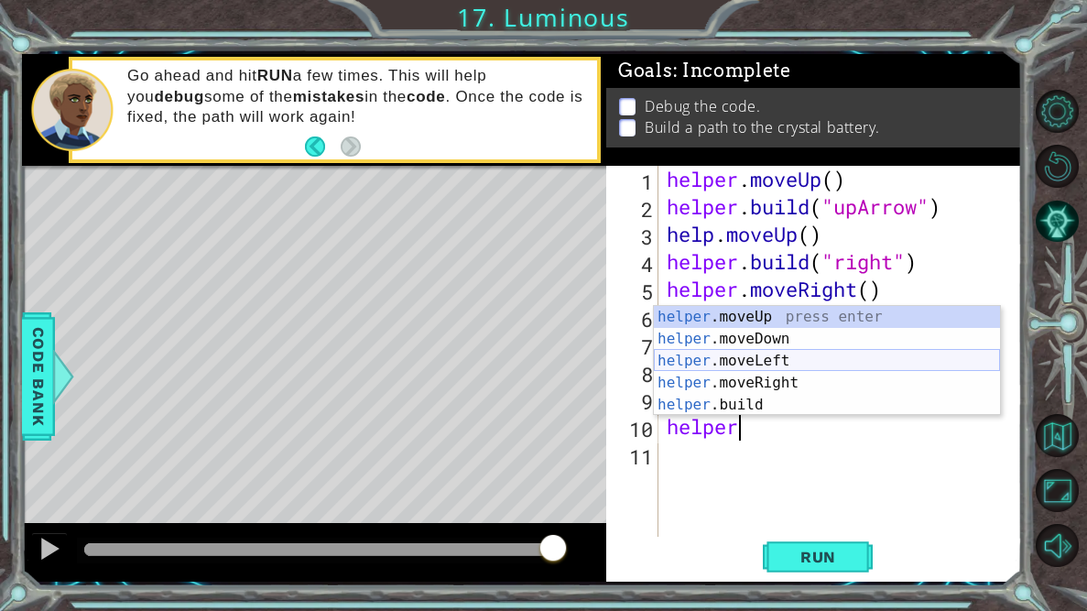
click at [757, 352] on div "helper .moveUp press enter helper .moveDown press enter helper .moveLeft press …" at bounding box center [827, 383] width 346 height 154
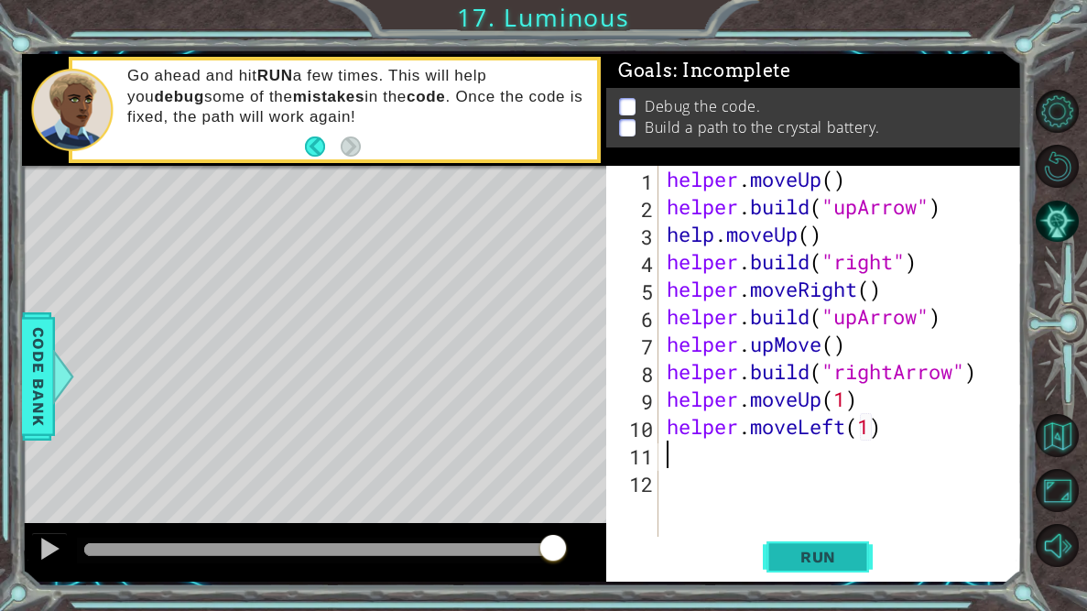
type textarea "helper.moveLeft(1)"
click at [828, 563] on span "Run" at bounding box center [818, 557] width 72 height 18
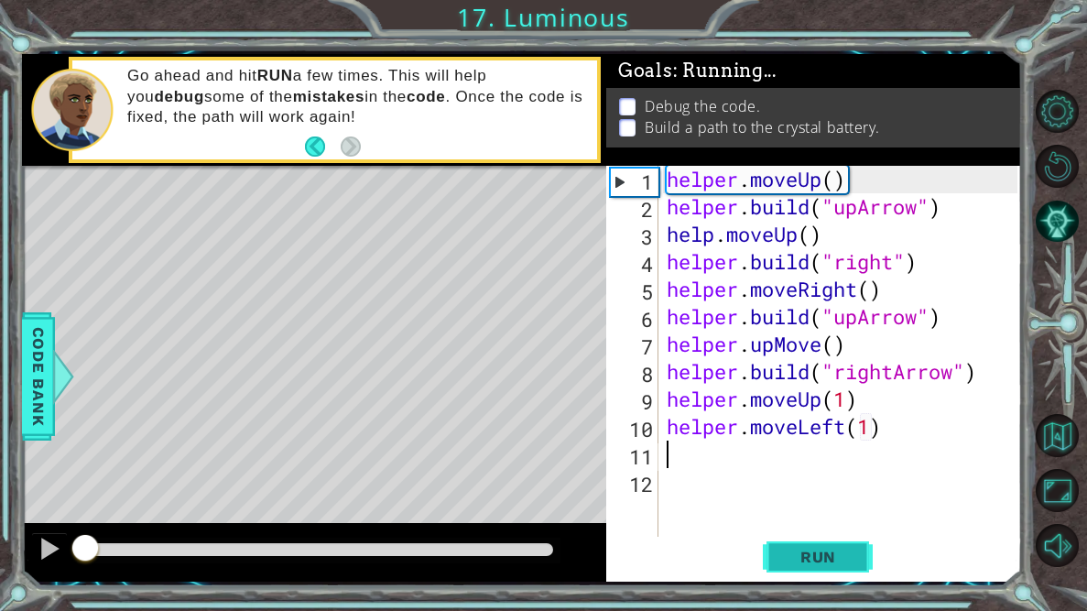
scroll to position [0, 0]
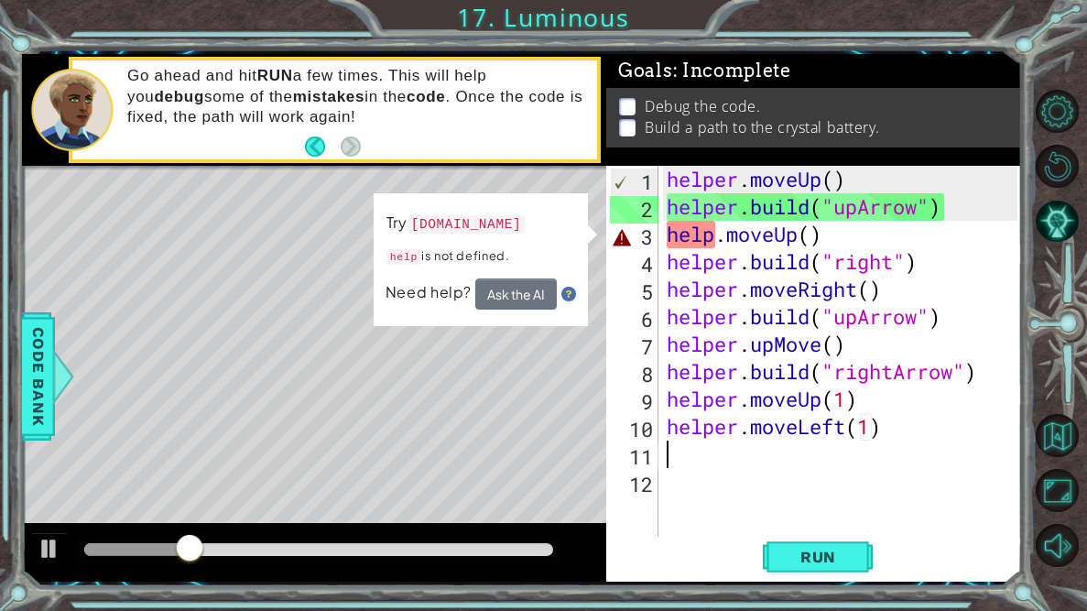
click at [871, 410] on div "helper . moveUp ( ) helper . build ( "upArrow" ) help . moveUp ( ) helper . bui…" at bounding box center [844, 385] width 363 height 439
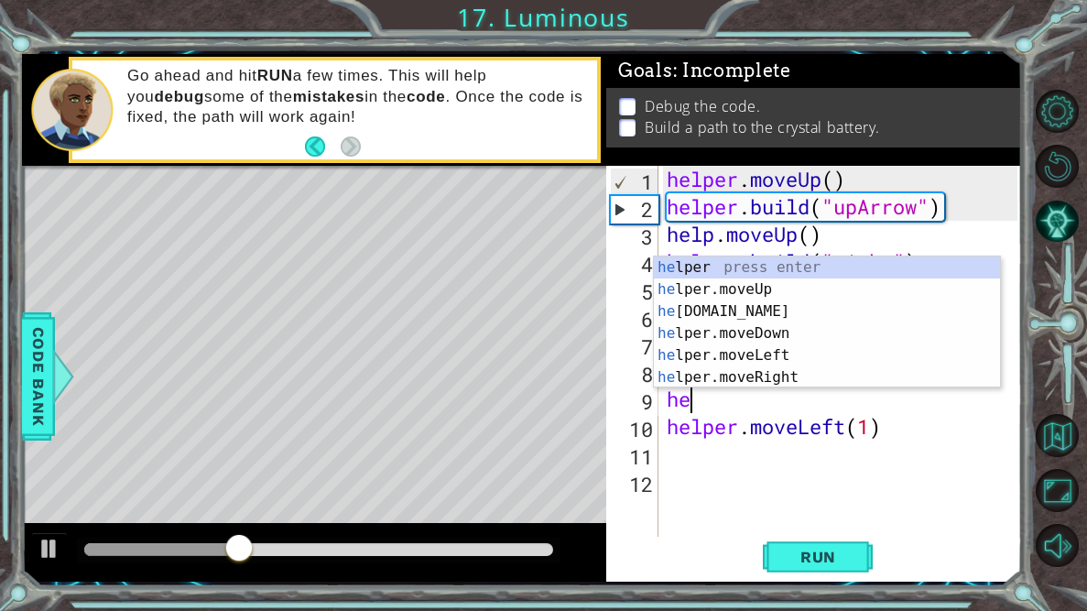
type textarea "h"
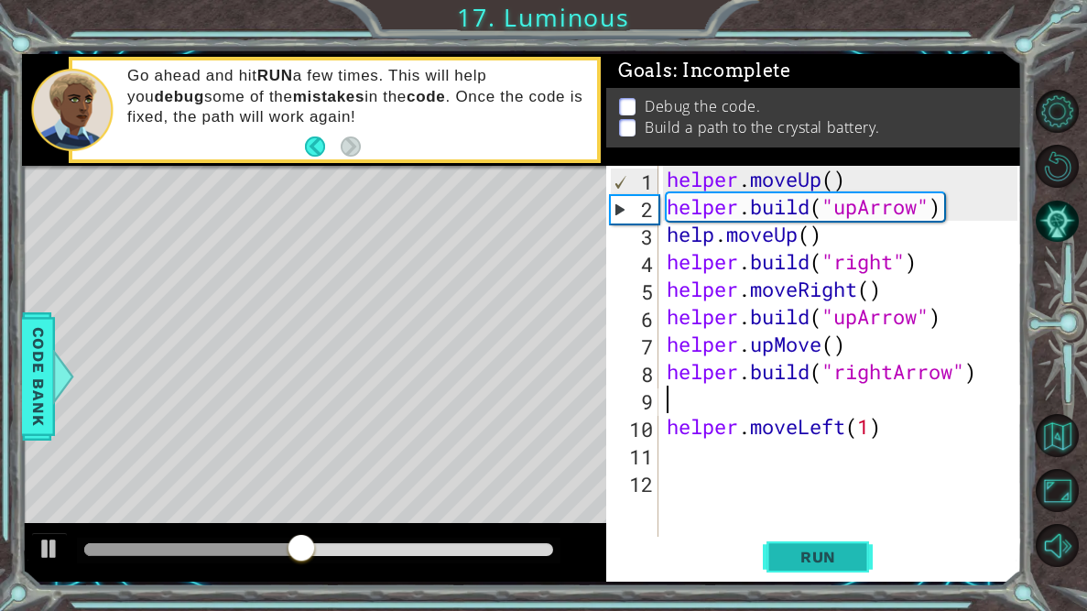
click at [859, 553] on button "Run" at bounding box center [818, 557] width 110 height 41
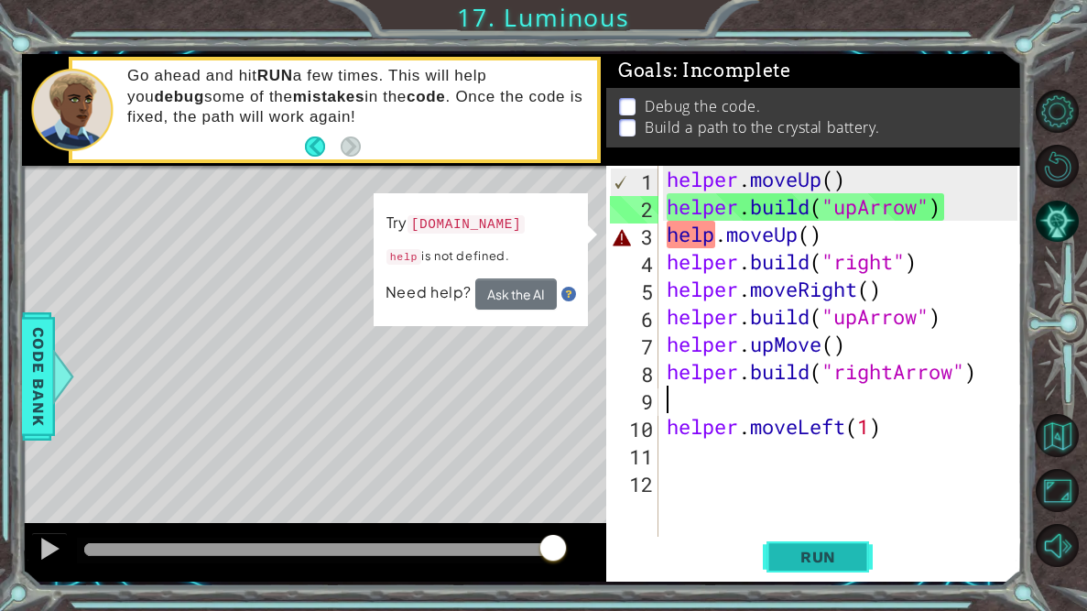
click at [841, 542] on button "Run" at bounding box center [818, 557] width 110 height 41
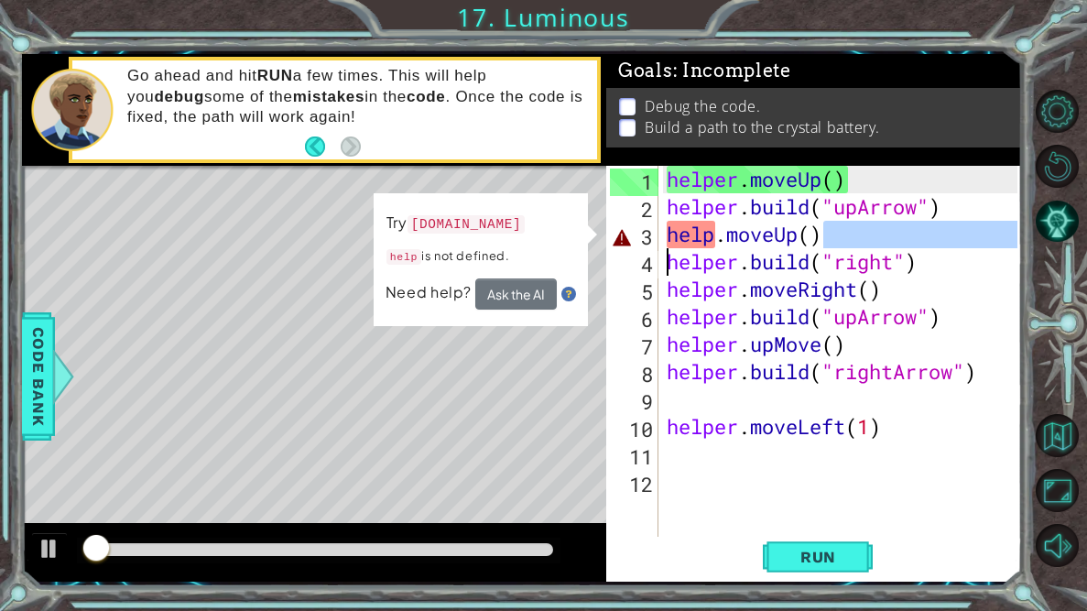
drag, startPoint x: 926, startPoint y: 240, endPoint x: 593, endPoint y: 271, distance: 333.8
click at [593, 271] on div "1 ההההההההההההההההההההההההההההההההההההההההההההההההההההההההההההההההההההההההההההה…" at bounding box center [522, 317] width 1000 height 527
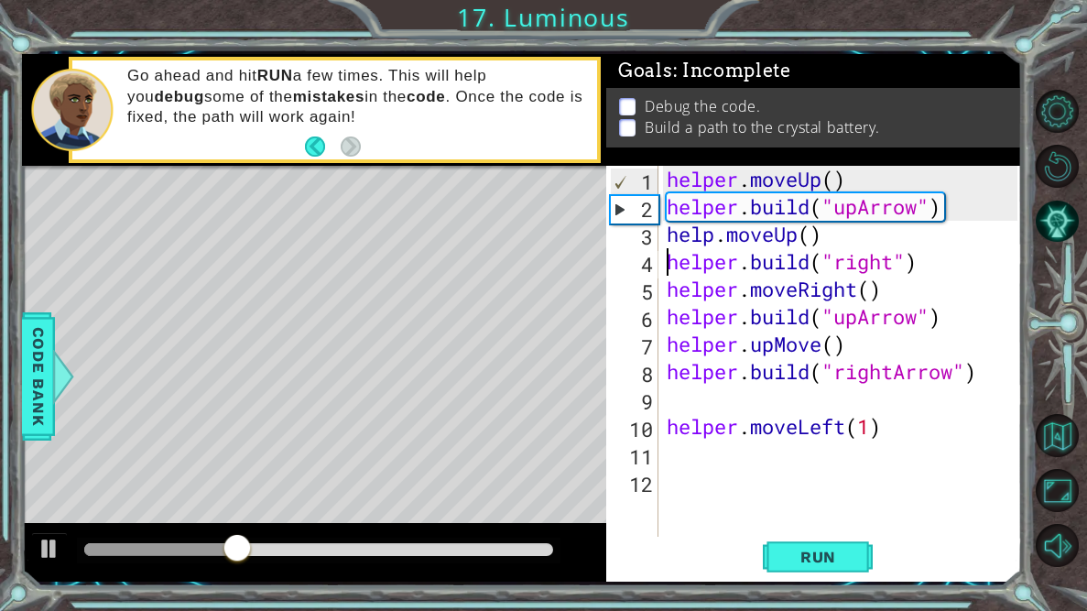
click at [808, 232] on div "helper . moveUp ( ) helper . build ( "upArrow" ) help . moveUp ( ) helper . bui…" at bounding box center [844, 385] width 363 height 439
type textarea "help.moveUp(1)"
click at [813, 561] on span "Run" at bounding box center [818, 557] width 72 height 18
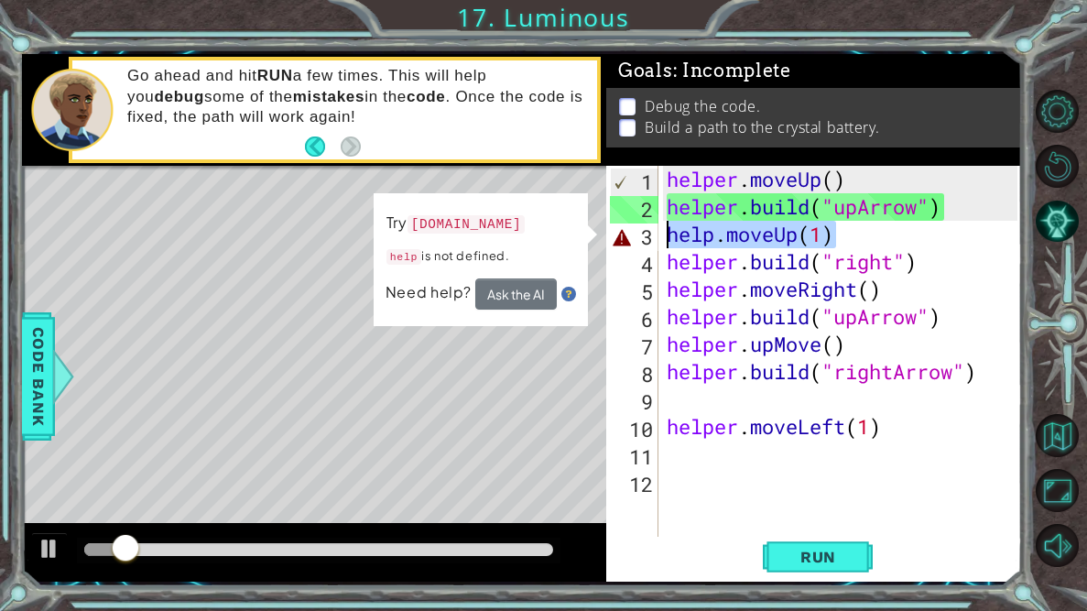
drag, startPoint x: 874, startPoint y: 235, endPoint x: 606, endPoint y: 231, distance: 268.3
click at [606, 231] on div "help.moveUp(1) 1 2 3 4 5 6 7 8 9 10 11 12 helper . moveUp ( ) helper . build ( …" at bounding box center [811, 358] width 411 height 385
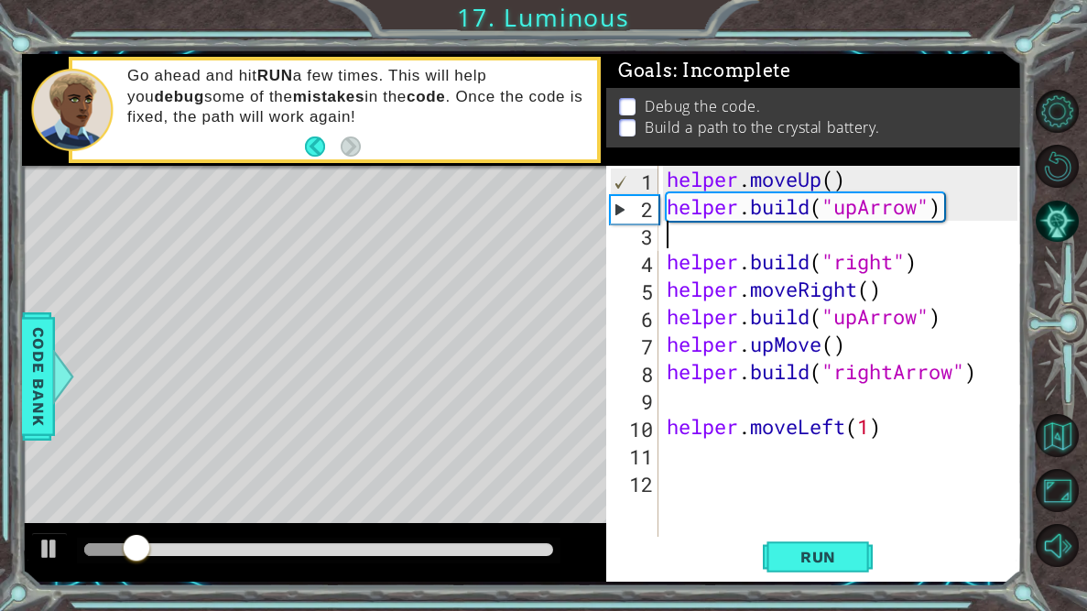
scroll to position [0, 0]
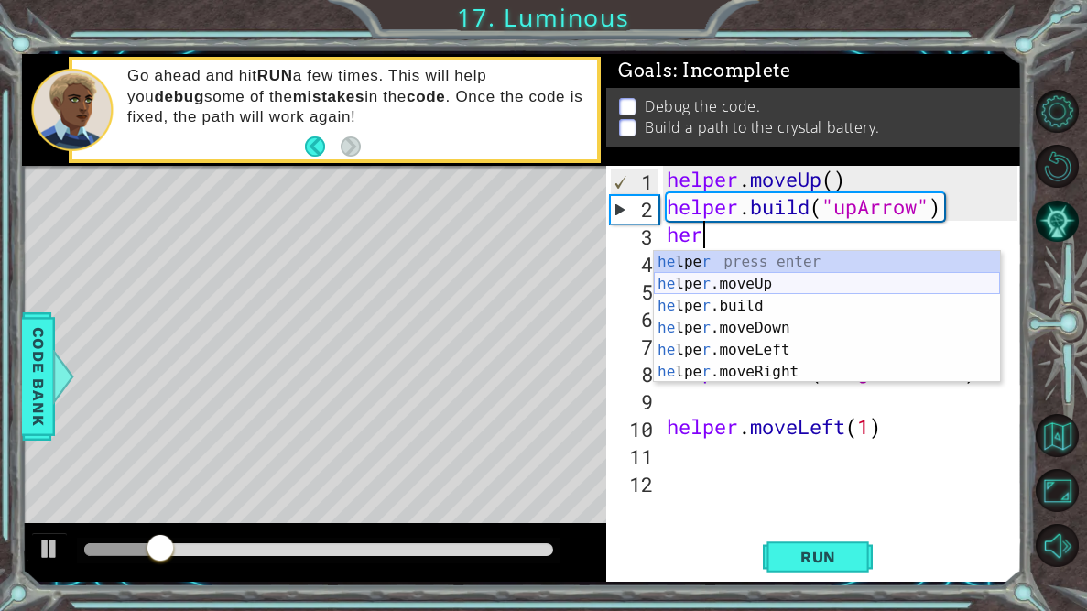
click at [727, 282] on div "he lpe r press enter he lpe r .moveUp press enter he lpe r .build press enter h…" at bounding box center [827, 339] width 346 height 176
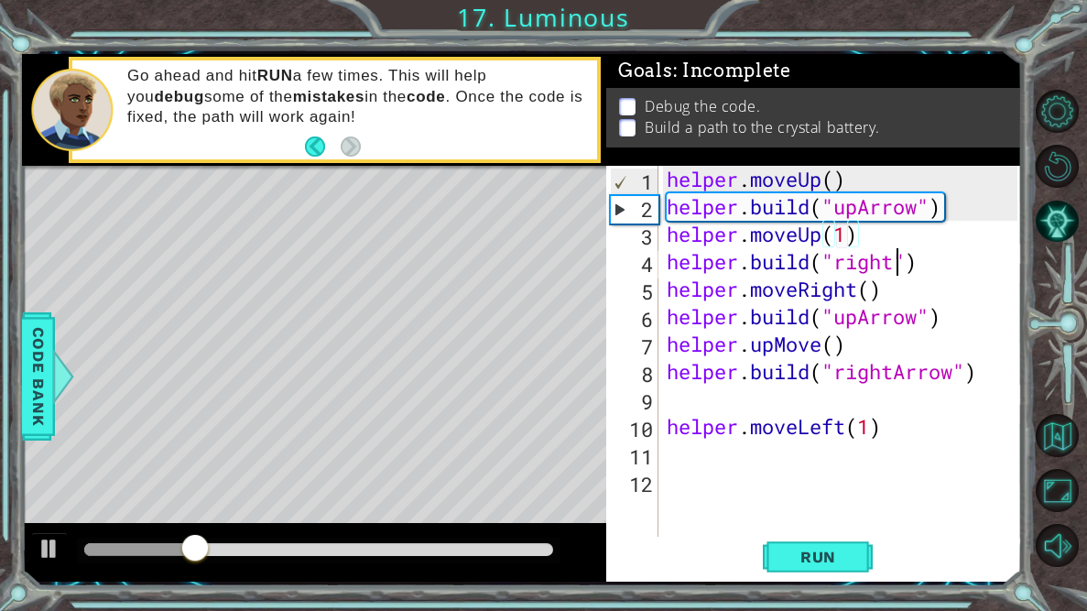
click at [893, 269] on div "helper . moveUp ( ) helper . build ( "upArrow" ) helper . moveUp ( 1 ) helper .…" at bounding box center [844, 385] width 363 height 439
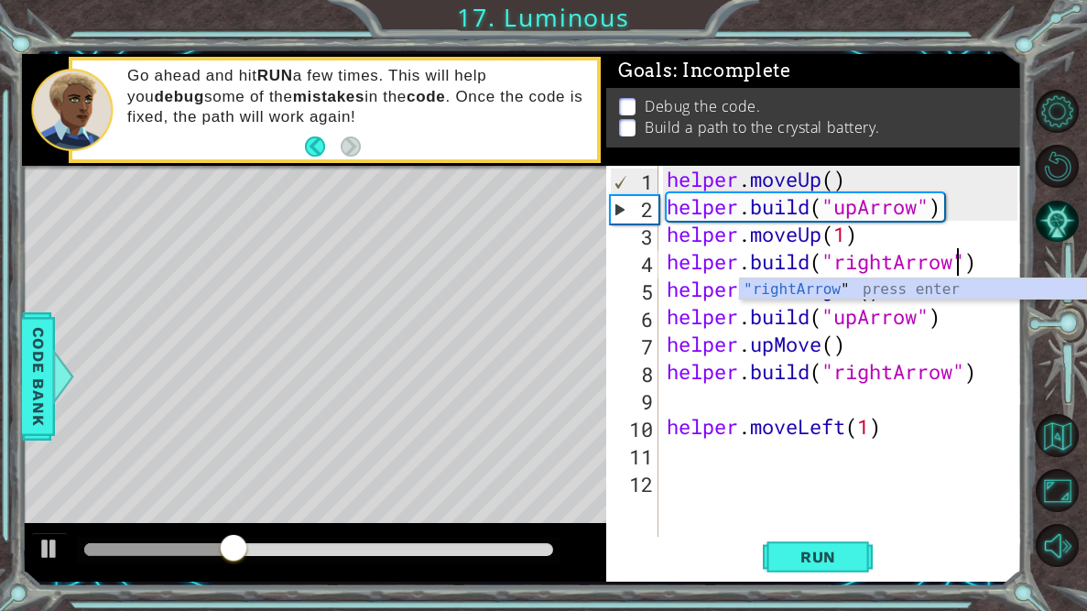
click at [1003, 341] on div "helper . moveUp ( ) helper . build ( "upArrow" ) helper . moveUp ( 1 ) helper .…" at bounding box center [844, 385] width 363 height 439
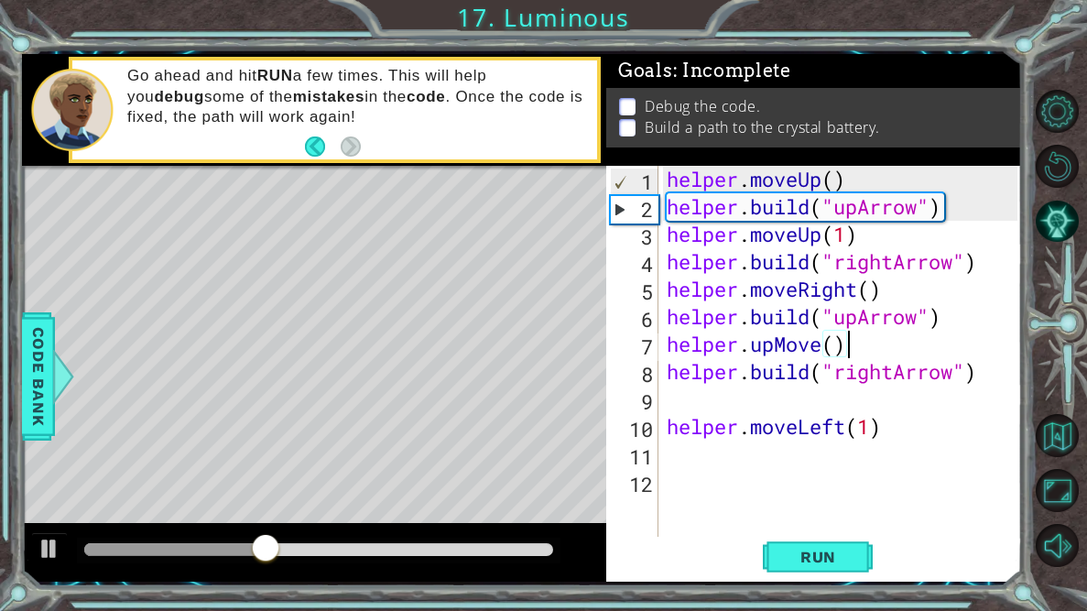
click at [875, 294] on div "helper . moveUp ( ) helper . build ( "upArrow" ) helper . moveUp ( 1 ) helper .…" at bounding box center [844, 385] width 363 height 439
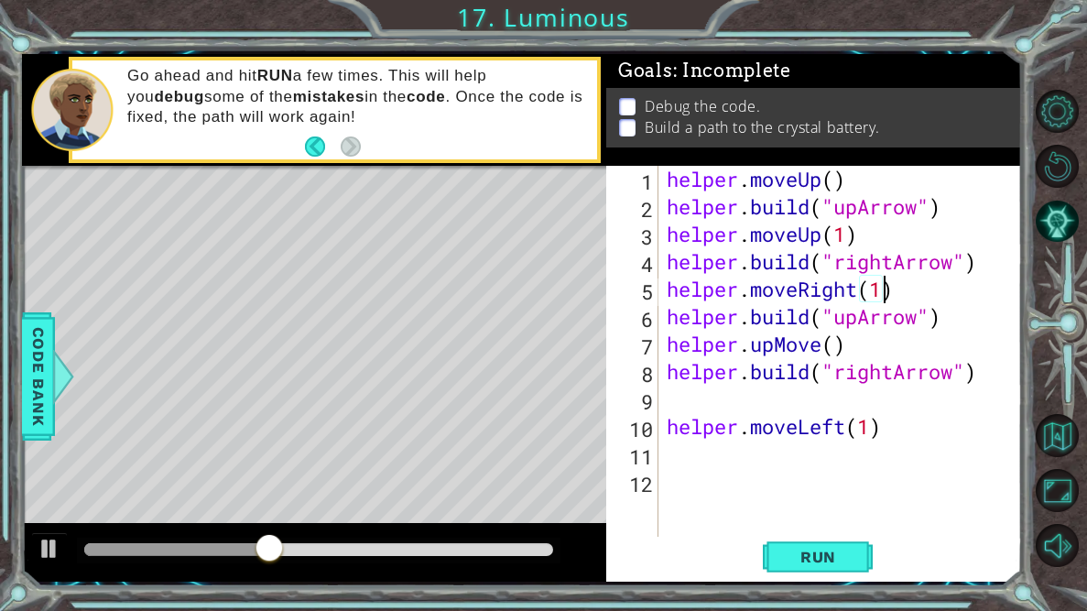
scroll to position [0, 9]
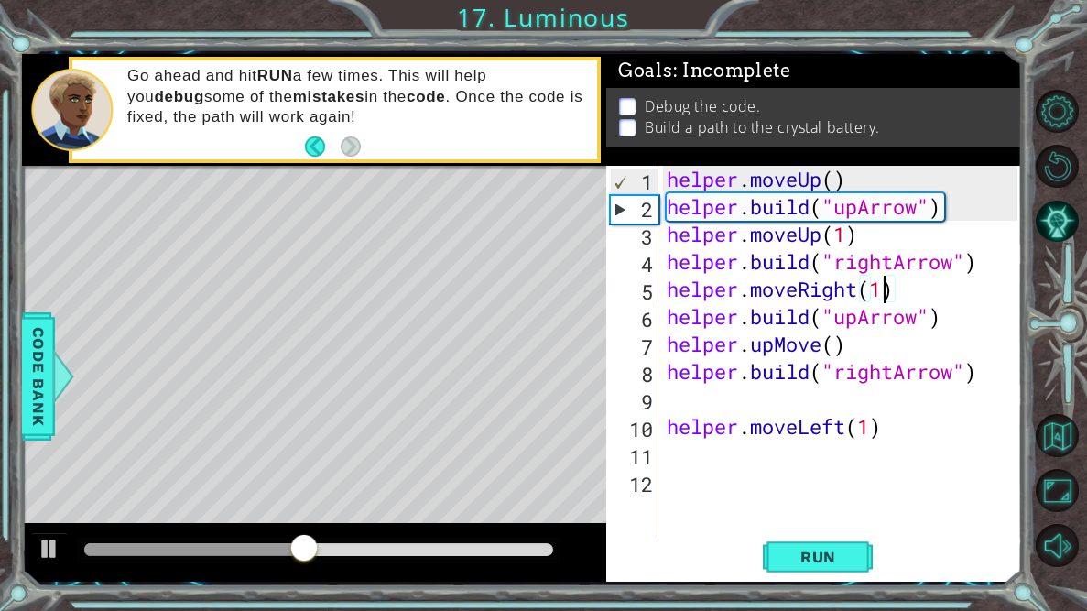
click at [857, 324] on div "helper . moveUp ( ) helper . build ( "upArrow" ) helper . moveUp ( 1 ) helper .…" at bounding box center [844, 385] width 363 height 439
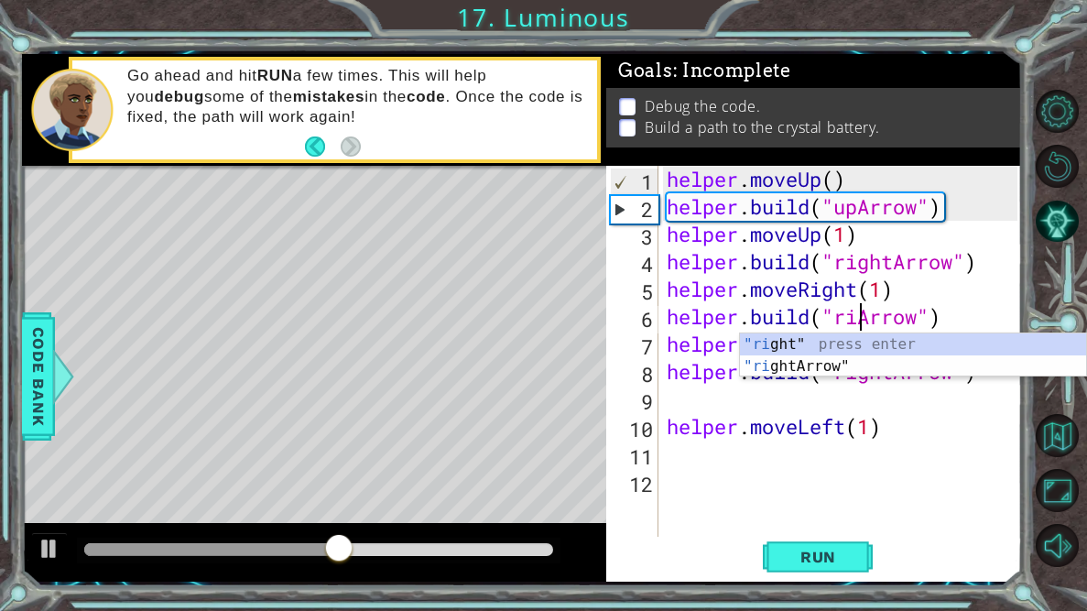
scroll to position [0, 10]
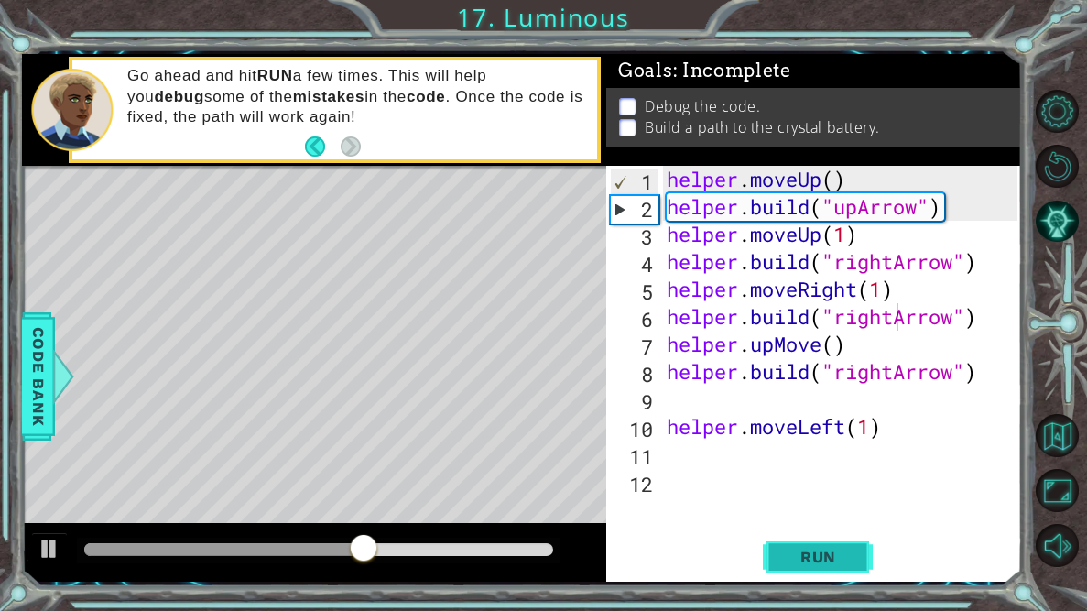
click at [840, 554] on span "Run" at bounding box center [818, 557] width 72 height 18
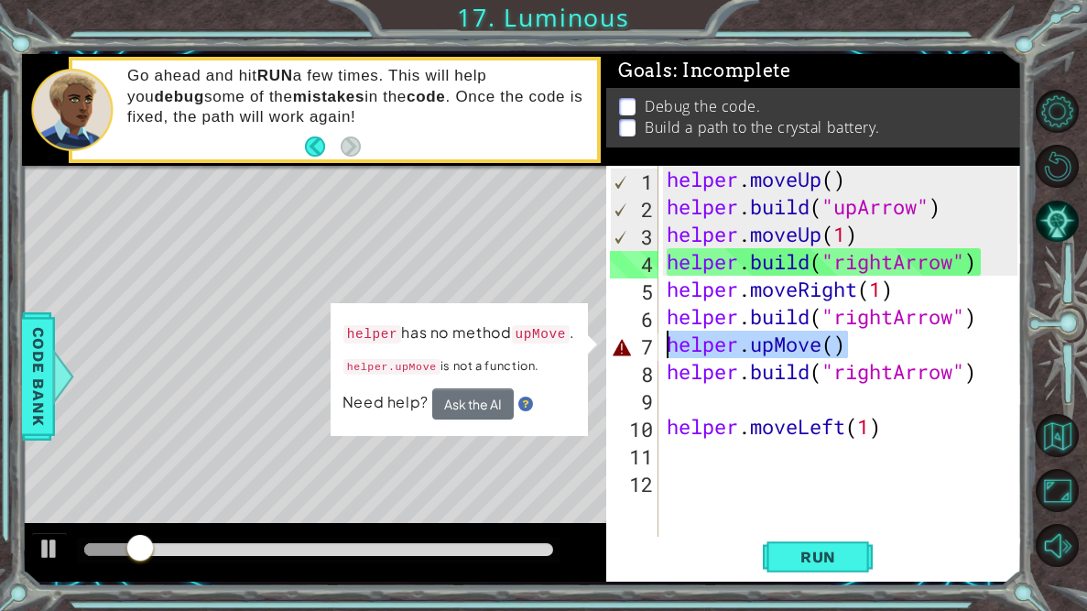
drag, startPoint x: 853, startPoint y: 355, endPoint x: 638, endPoint y: 340, distance: 215.7
click at [638, 340] on div "[DOMAIN_NAME]("rightArrow") 1 2 3 4 5 6 7 8 9 10 11 12 helper . moveUp ( ) help…" at bounding box center [811, 358] width 411 height 385
type textarea "helper.upMove()"
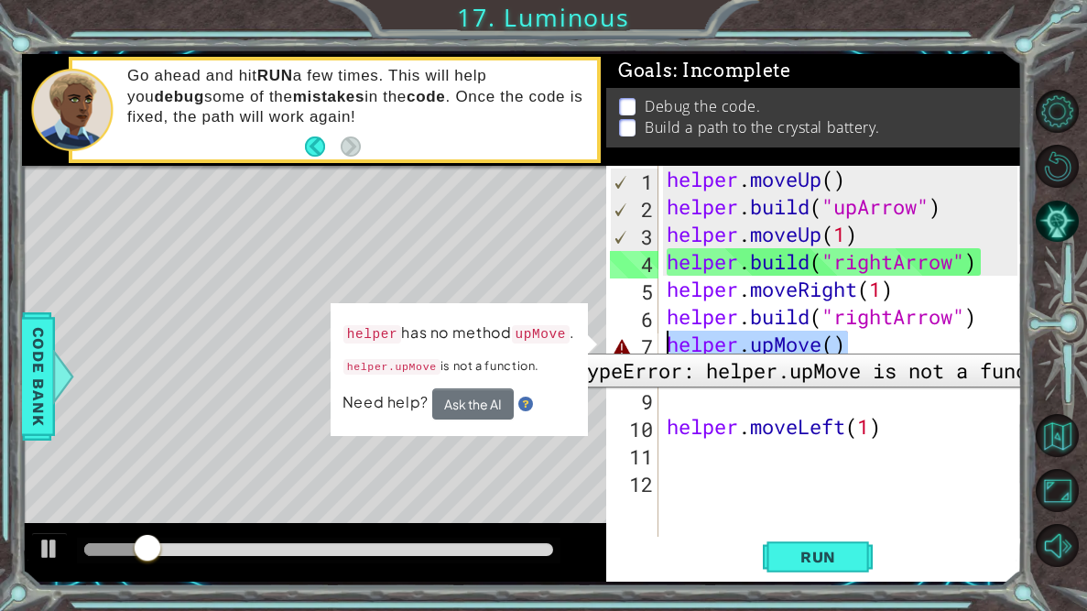
scroll to position [0, 0]
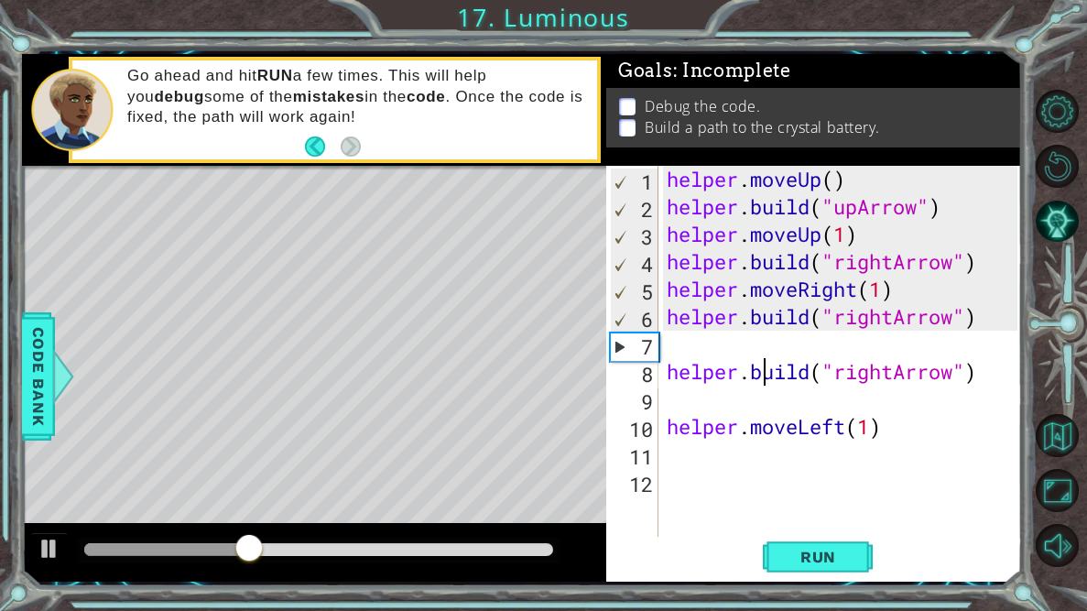
click at [765, 360] on div "helper . moveUp ( ) helper . build ( "upArrow" ) helper . moveUp ( 1 ) helper .…" at bounding box center [844, 385] width 363 height 439
type textarea "[DOMAIN_NAME]("rightArrow")"
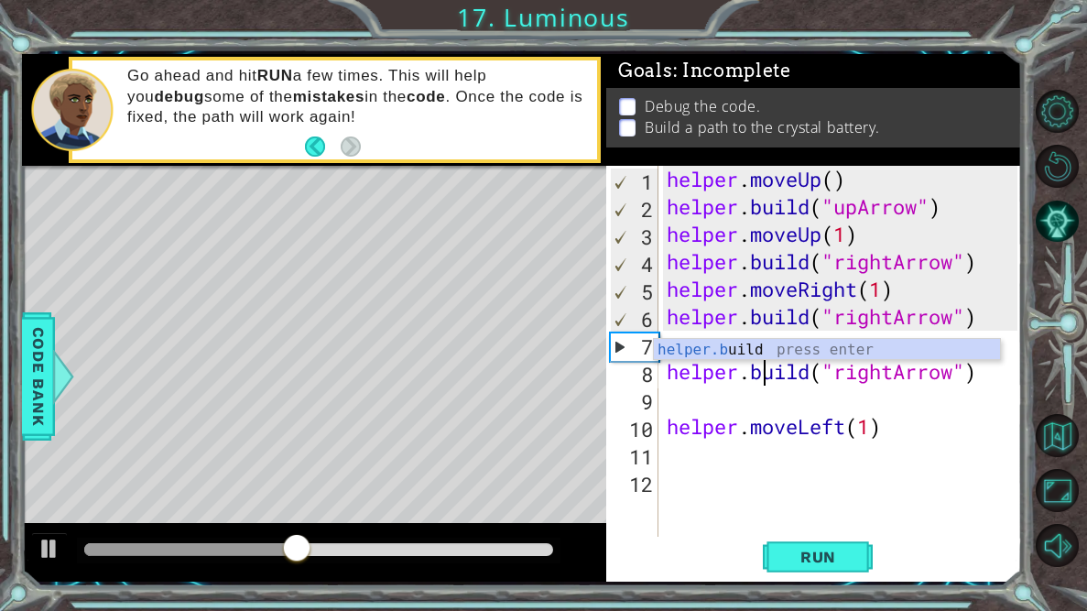
click at [984, 412] on div "helper . moveUp ( ) helper . build ( "upArrow" ) helper . moveUp ( 1 ) helper .…" at bounding box center [844, 385] width 363 height 439
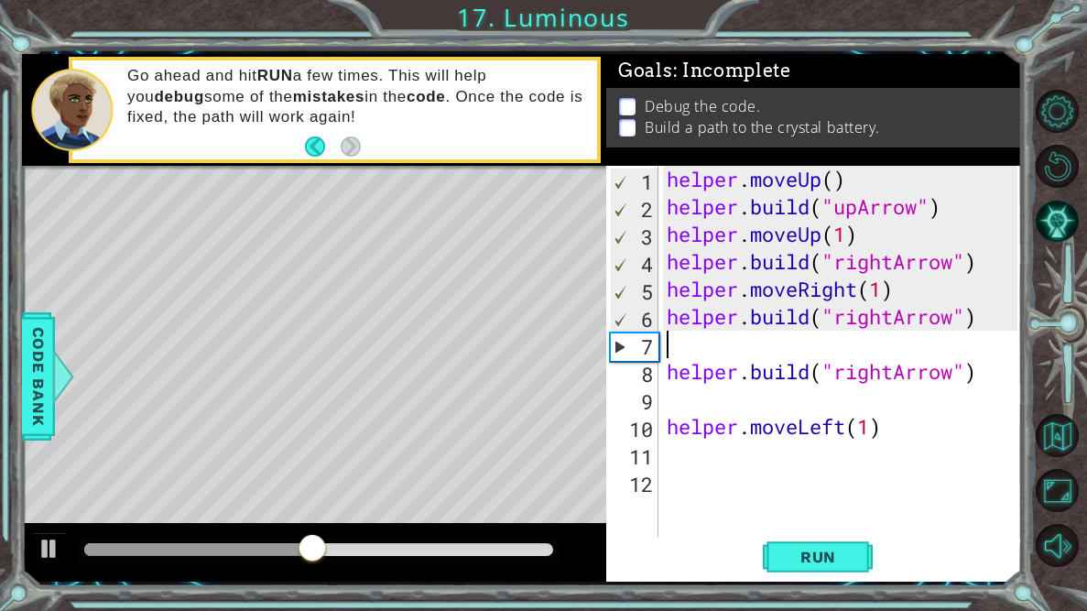
click at [870, 349] on div "helper . moveUp ( ) helper . build ( "upArrow" ) helper . moveUp ( 1 ) helper .…" at bounding box center [844, 385] width 363 height 439
click at [895, 316] on div "helper . moveUp ( ) helper . build ( "upArrow" ) helper . moveUp ( 1 ) helper .…" at bounding box center [844, 385] width 363 height 439
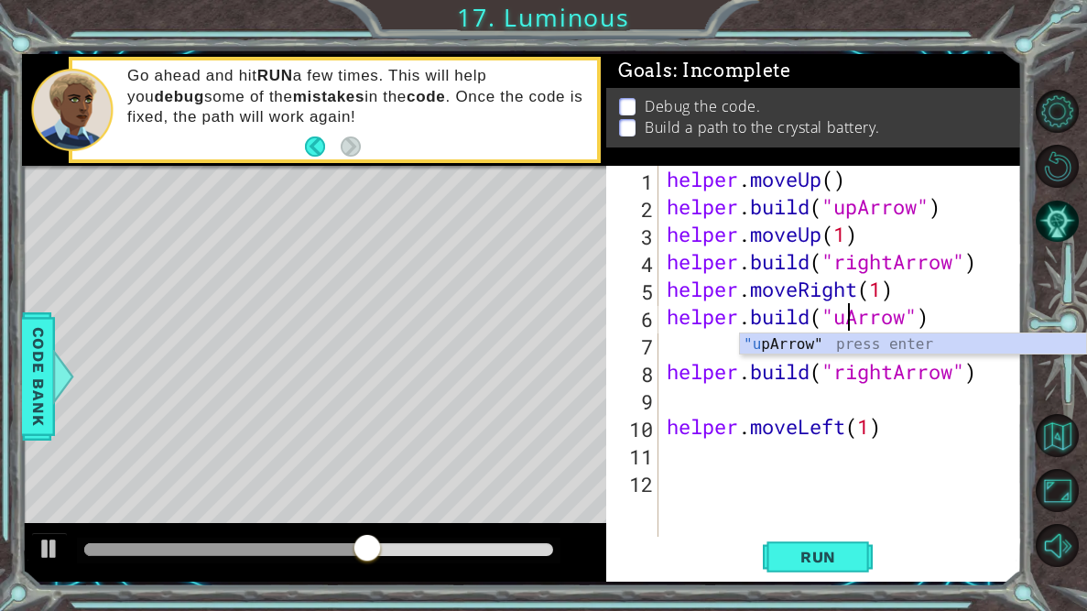
scroll to position [0, 8]
type textarea "[DOMAIN_NAME]("upArrow")"
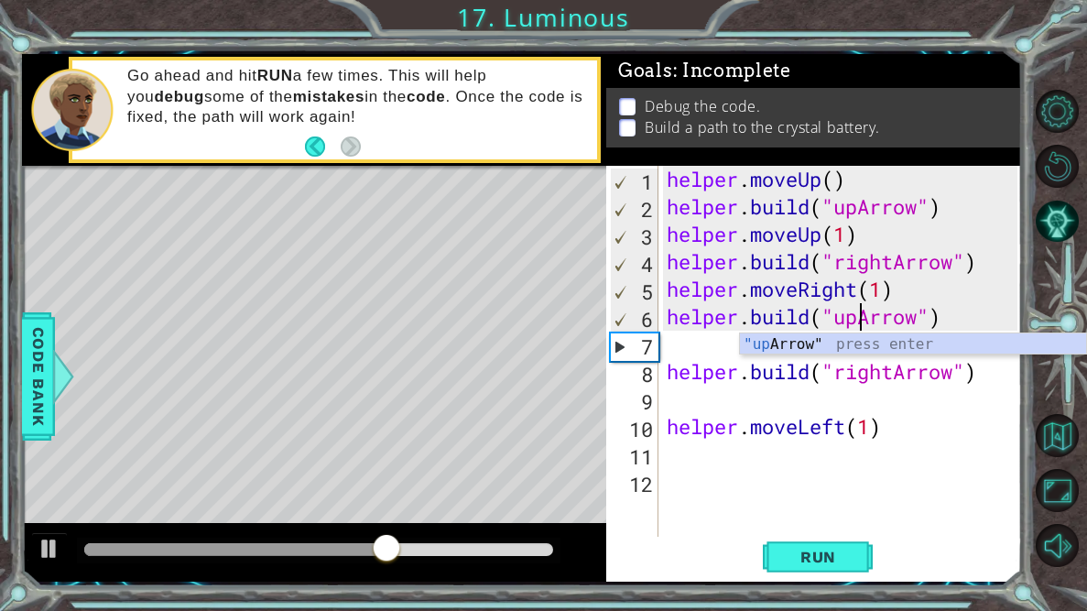
click at [709, 349] on div "helper . moveUp ( ) helper . build ( "upArrow" ) helper . moveUp ( 1 ) helper .…" at bounding box center [844, 385] width 363 height 439
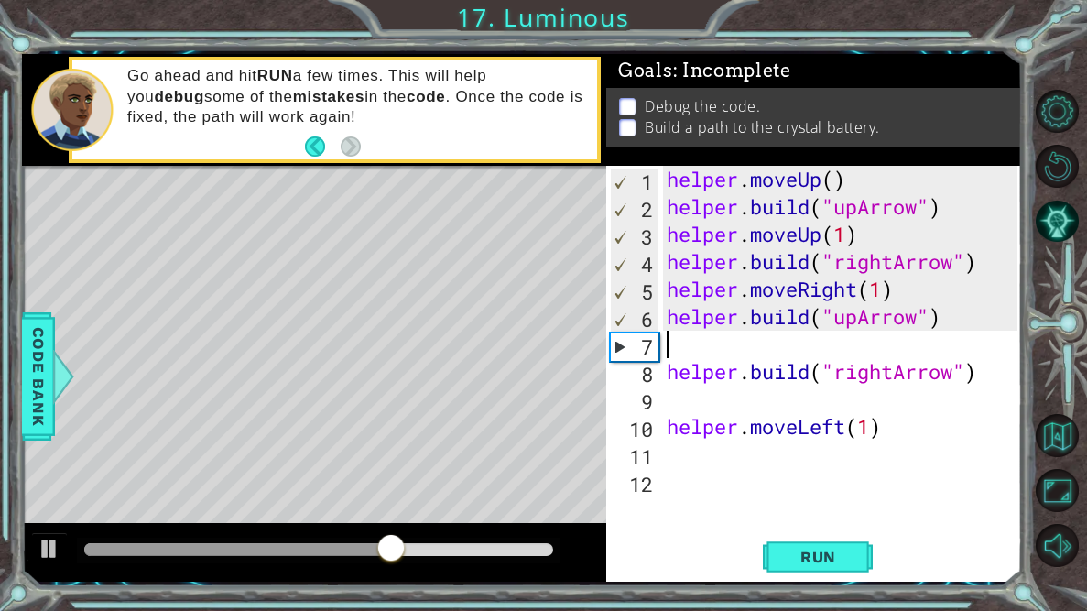
scroll to position [0, 0]
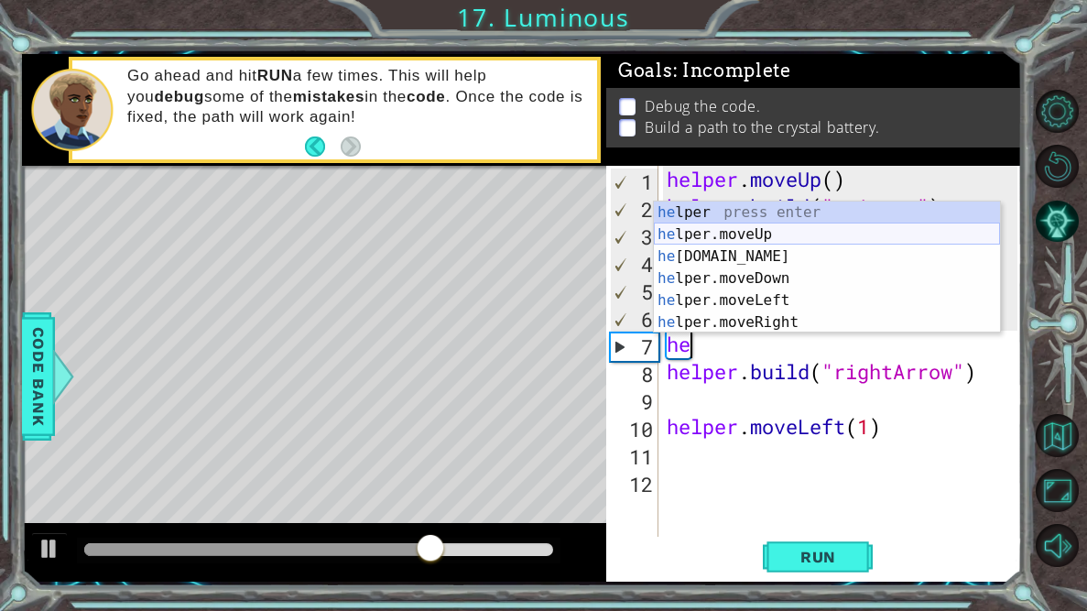
click at [775, 240] on div "he lper press enter he lper.moveUp press enter he [DOMAIN_NAME] press enter he …" at bounding box center [827, 289] width 346 height 176
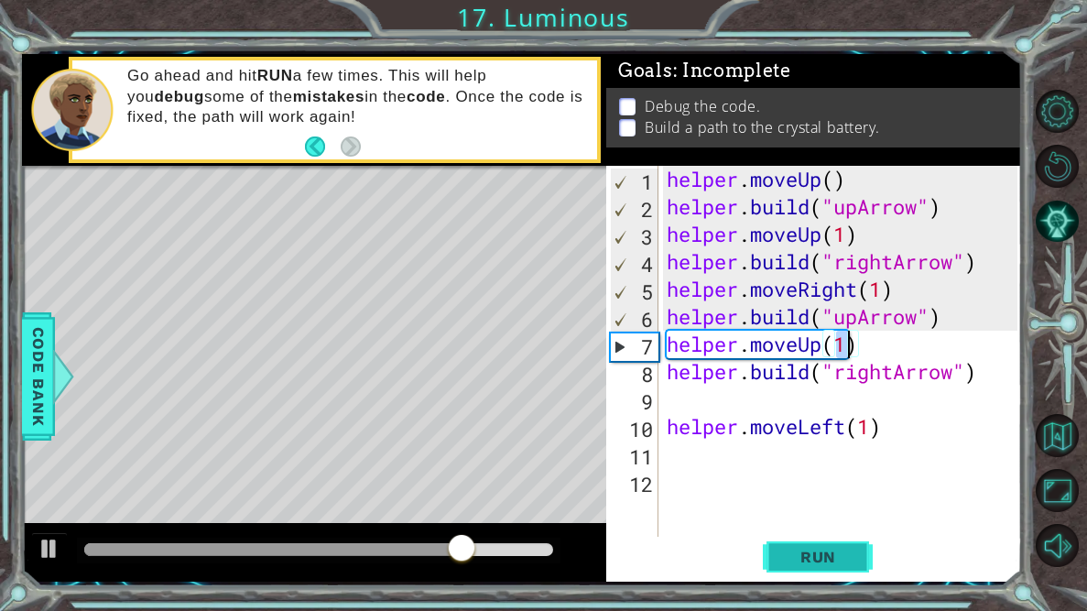
type textarea "helper.moveUp(1)"
click at [850, 550] on span "Run" at bounding box center [818, 557] width 72 height 18
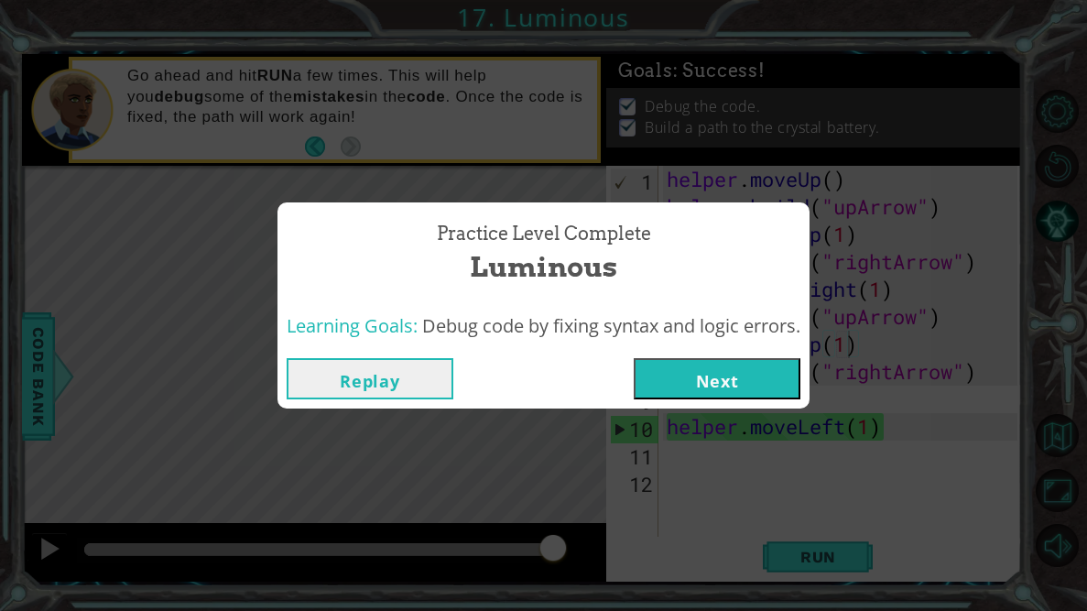
click at [732, 383] on button "Next" at bounding box center [717, 378] width 167 height 41
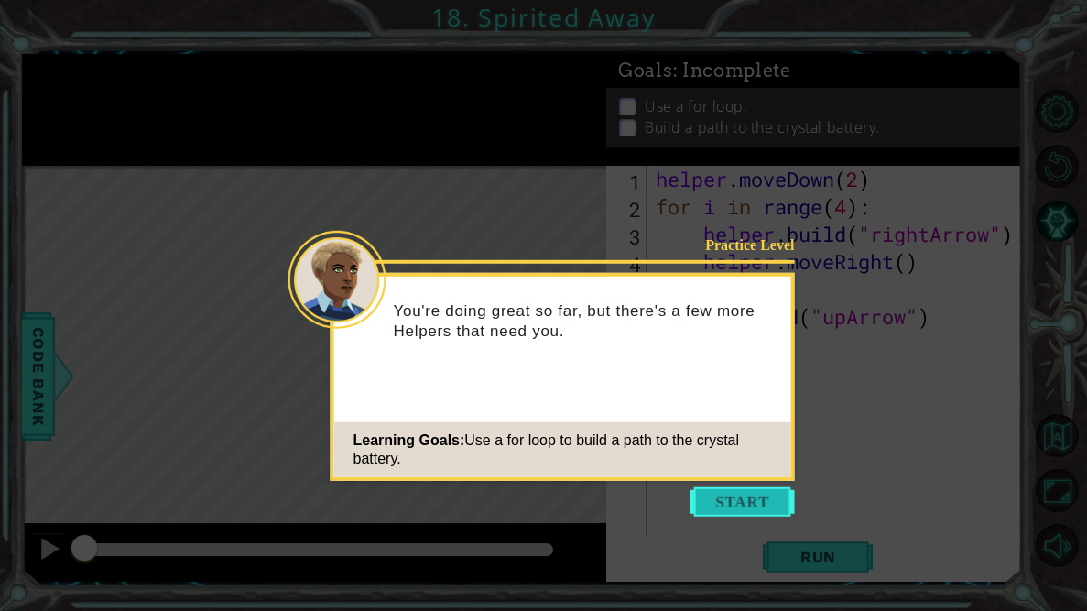
click at [750, 494] on button "Start" at bounding box center [742, 501] width 104 height 29
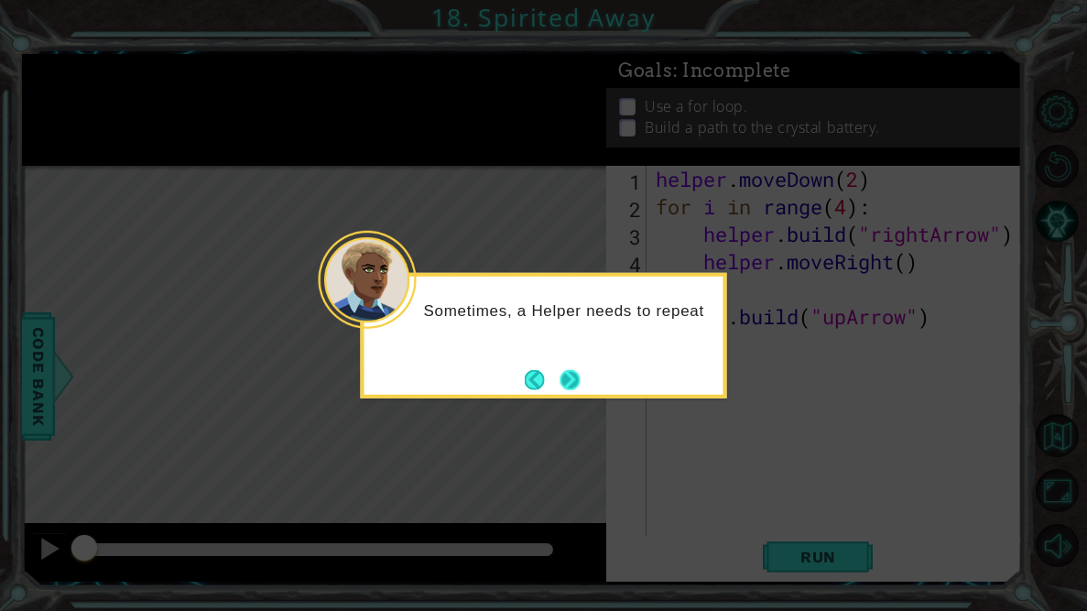
click at [577, 386] on button "Next" at bounding box center [569, 379] width 20 height 20
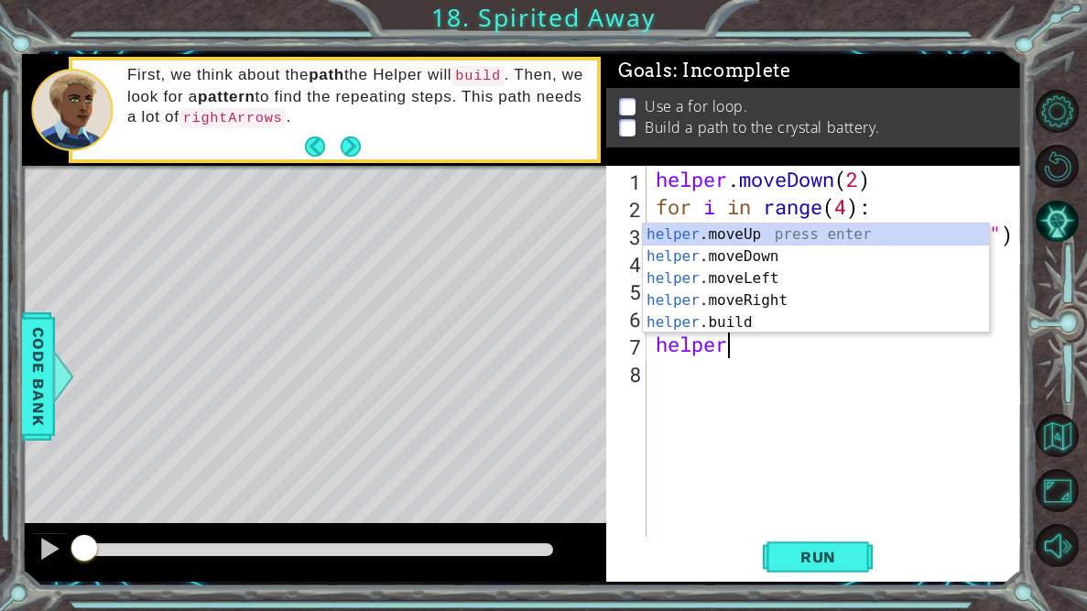
scroll to position [0, 2]
click at [689, 321] on div "helper. moveUp press enter helper. moveDown press enter helper. moveLeft press …" at bounding box center [816, 300] width 346 height 154
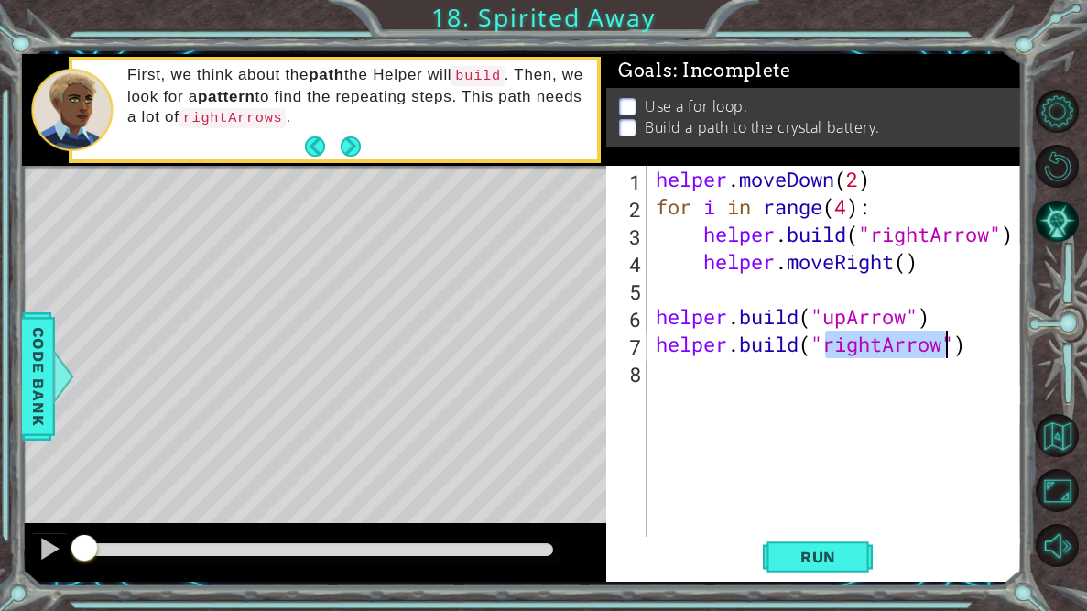
click at [877, 344] on div "helper . moveDown ( 2 ) for i in range ( 4 ) : helper . build ( "rightArrow" ) …" at bounding box center [834, 358] width 365 height 385
click at [882, 345] on div "helper . moveDown ( 2 ) for i in range ( 4 ) : helper . build ( "rightArrow" ) …" at bounding box center [839, 385] width 374 height 439
type textarea "[DOMAIN_NAME]("upArrow")"
click at [869, 560] on button "Run" at bounding box center [818, 557] width 110 height 41
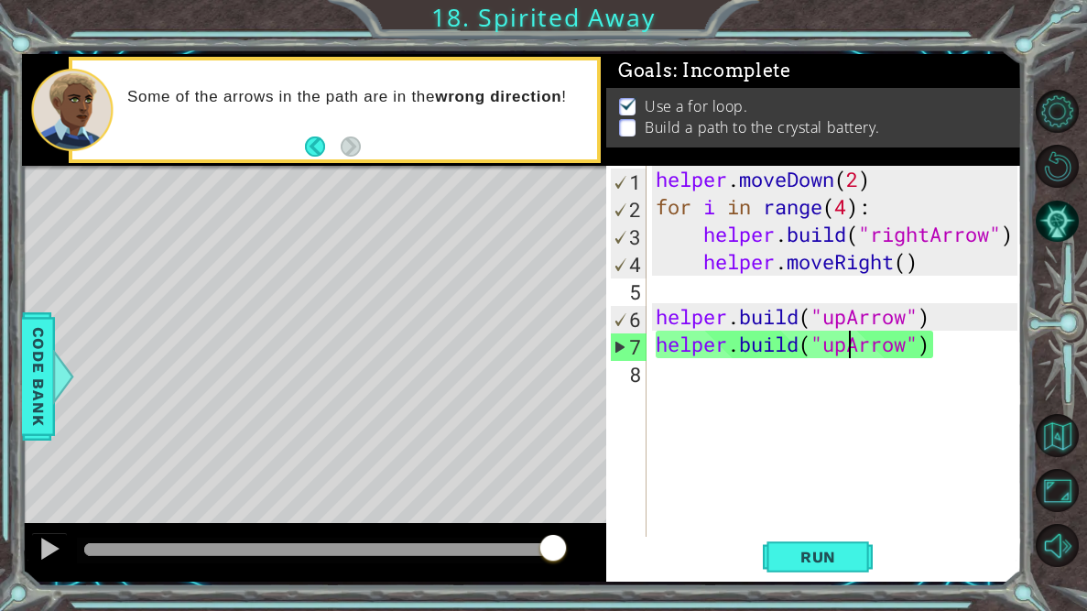
click at [729, 383] on div "helper . moveDown ( 2 ) for i in range ( 4 ) : helper . build ( "rightArrow" ) …" at bounding box center [839, 385] width 374 height 439
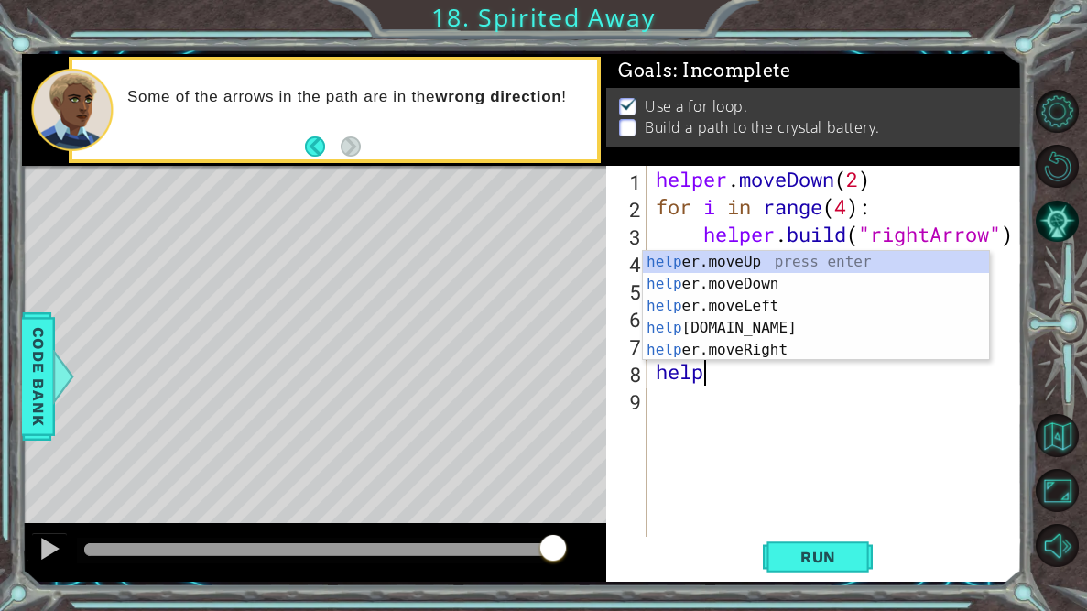
scroll to position [0, 1]
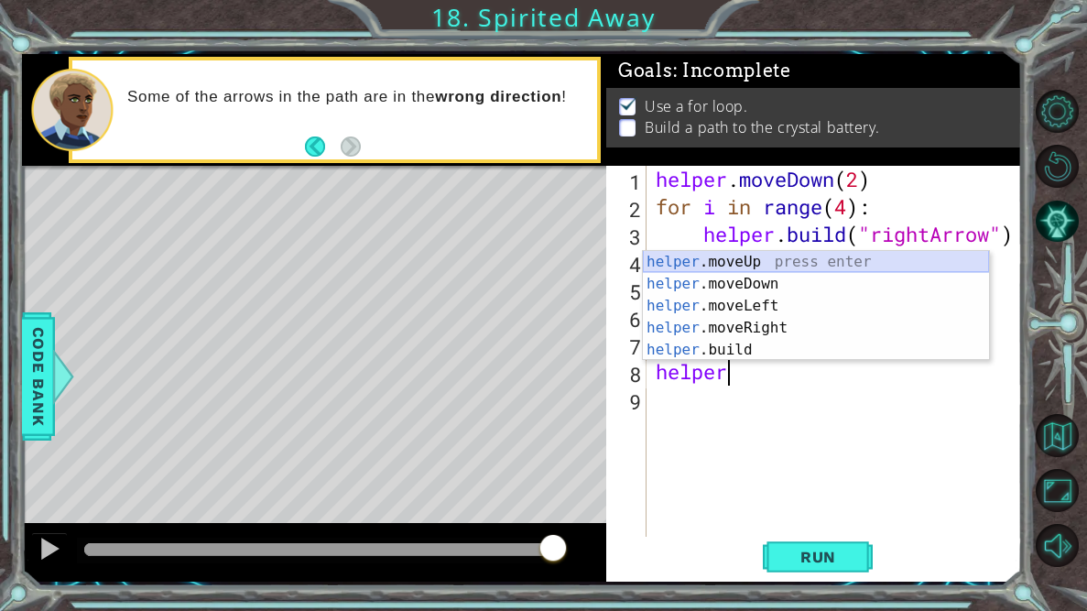
click at [825, 263] on div "helper .moveUp press enter helper .moveDown press enter helper .moveLeft press …" at bounding box center [816, 328] width 346 height 154
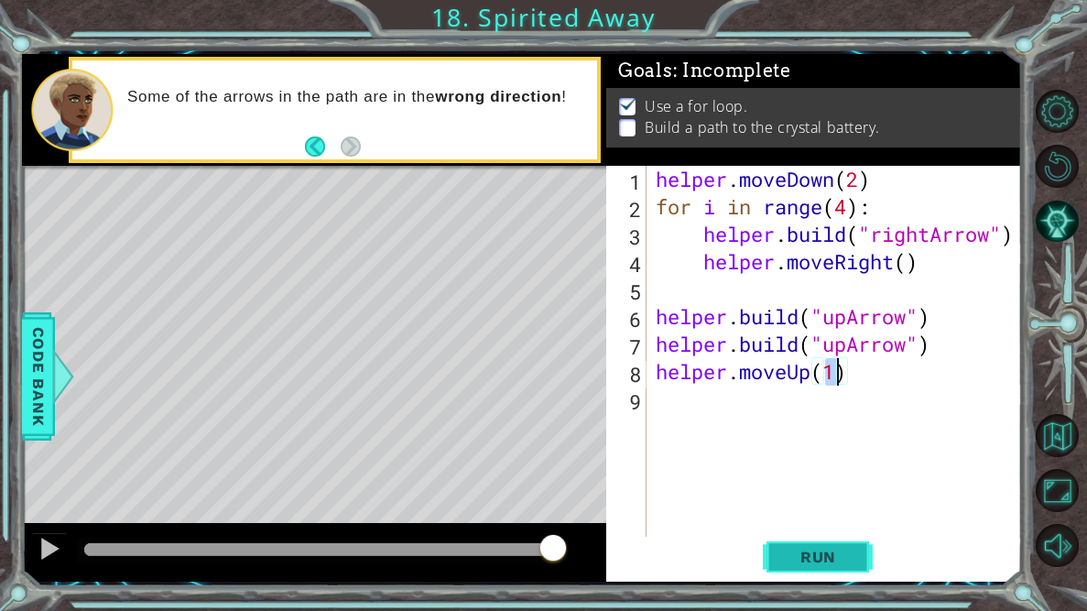
type textarea "helper.moveUp(1)"
click at [799, 561] on span "Run" at bounding box center [818, 557] width 72 height 18
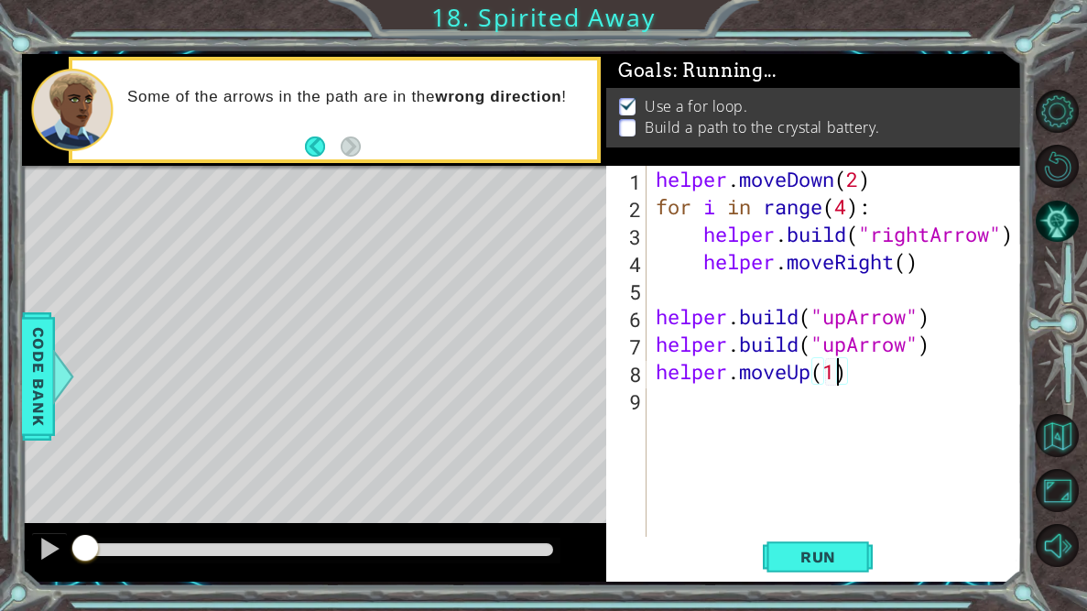
click at [673, 401] on div "helper . moveDown ( 2 ) for i in range ( 4 ) : helper . build ( "rightArrow" ) …" at bounding box center [839, 385] width 374 height 439
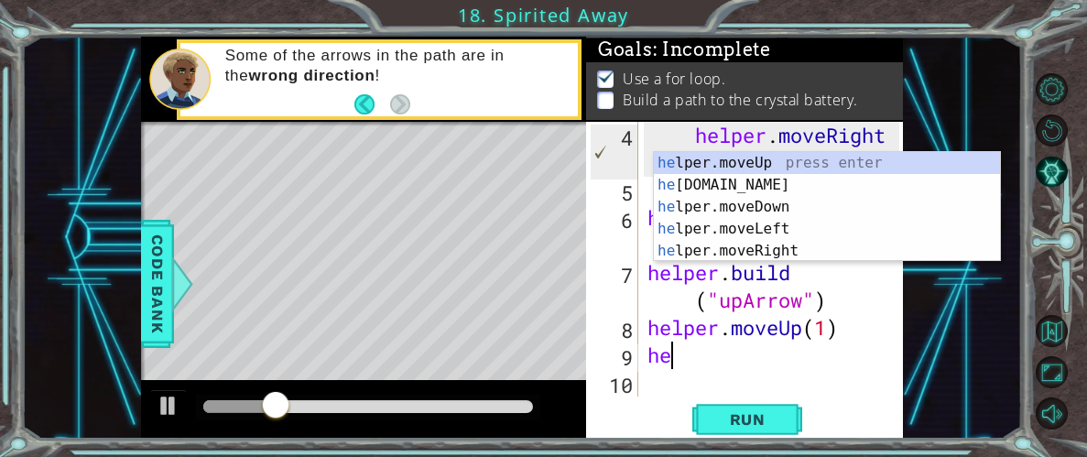
scroll to position [137, 0]
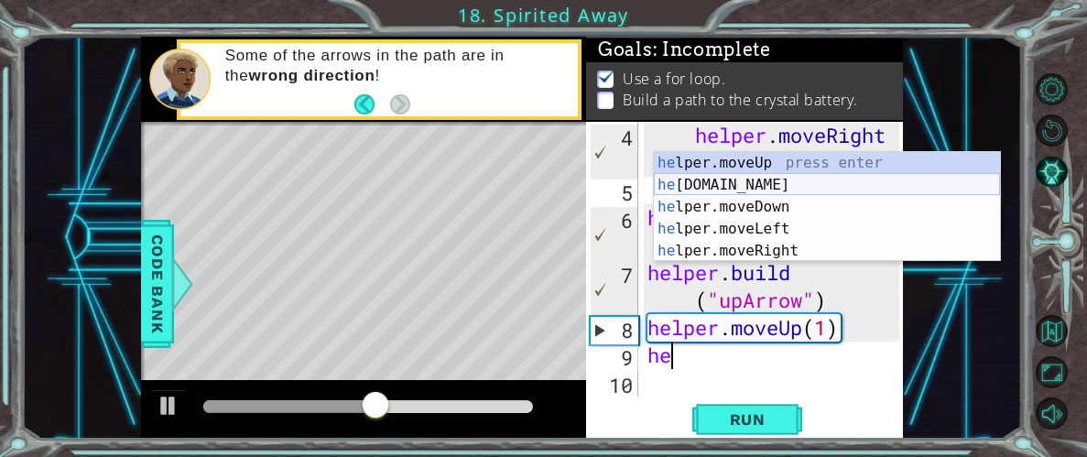
click at [721, 191] on div "he lper.moveUp press enter he [DOMAIN_NAME] press enter he lper.moveDown press …" at bounding box center [827, 229] width 346 height 154
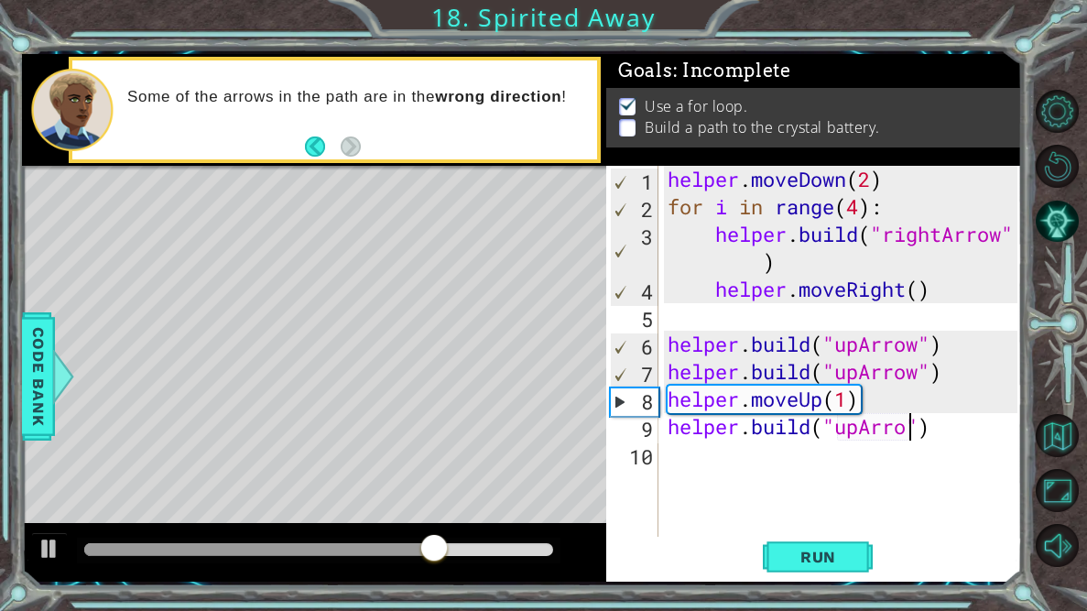
scroll to position [0, 12]
type textarea "[DOMAIN_NAME]("upArrow")"
click at [720, 461] on div "helper . moveDown ( 2 ) for i in range ( 4 ) : helper . build ( "rightArrow" ) …" at bounding box center [845, 385] width 363 height 439
click at [786, 540] on button "Run" at bounding box center [818, 557] width 110 height 41
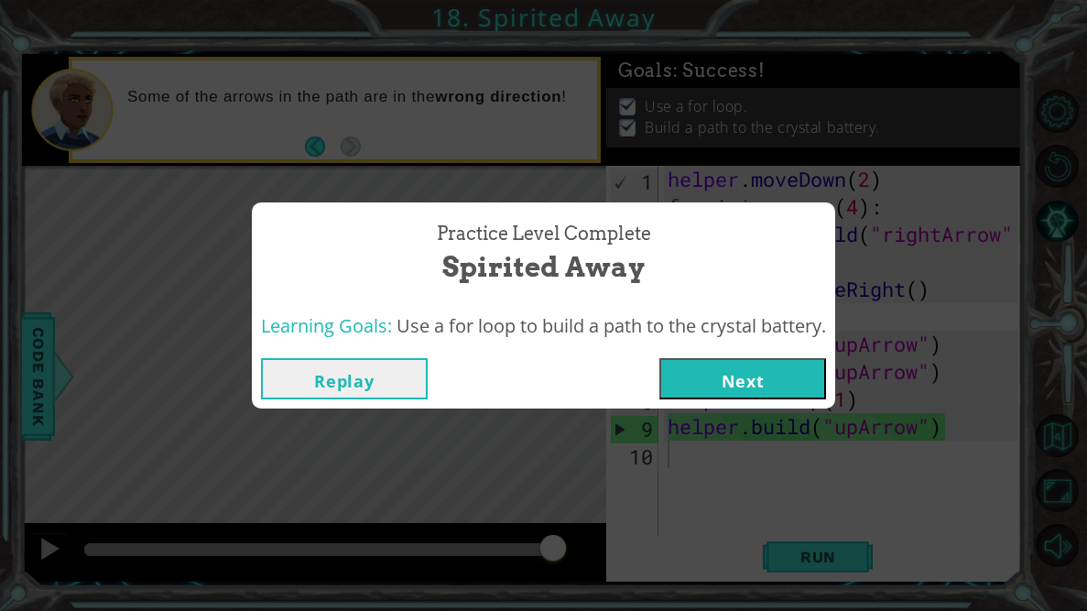
click at [763, 375] on button "Next" at bounding box center [742, 378] width 167 height 41
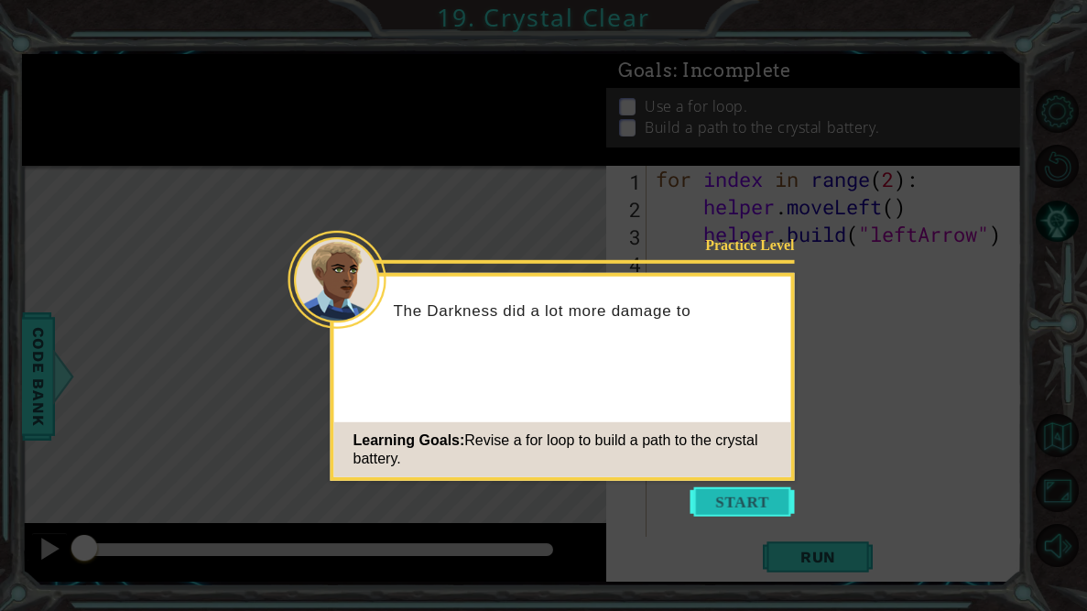
click at [744, 500] on button "Start" at bounding box center [742, 501] width 104 height 29
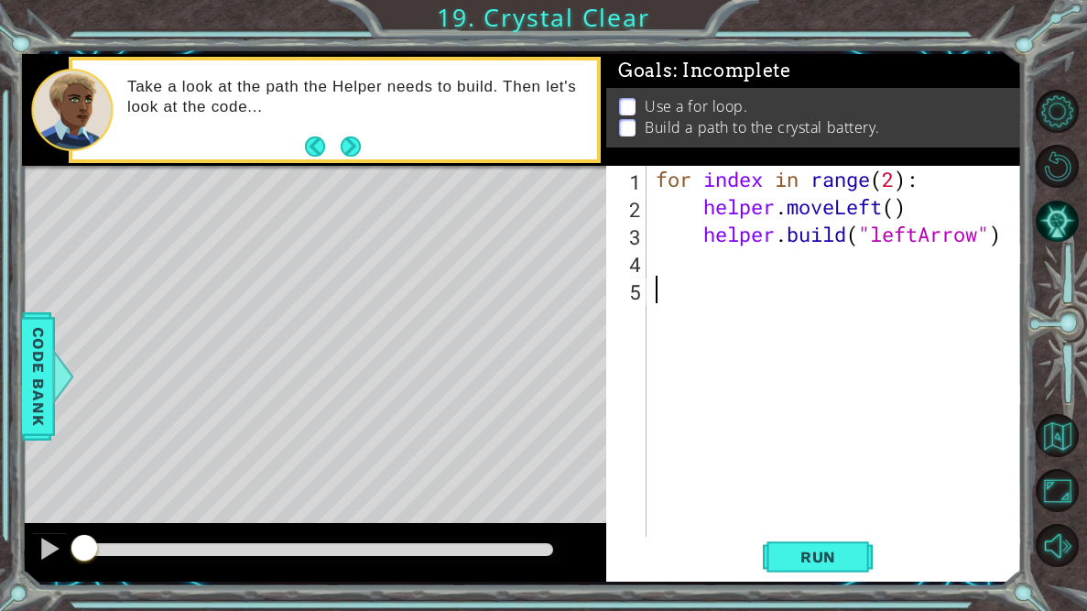
click at [720, 245] on div "for index in range ( 2 ) : helper . moveLeft ( ) helper . build ( "leftArrow" )" at bounding box center [839, 385] width 374 height 439
type textarea "[DOMAIN_NAME]("leftArrow")"
click at [720, 245] on div "for index in range ( 2 ) : helper . moveLeft ( ) helper . build ( "leftArrow" )" at bounding box center [839, 385] width 374 height 439
click at [730, 277] on div "for index in range ( 2 ) : helper . moveLeft ( ) helper . build ( "leftArrow" )" at bounding box center [839, 385] width 374 height 439
click at [723, 270] on div "for index in range ( 2 ) : helper . moveLeft ( ) helper . build ( "leftArrow" )" at bounding box center [839, 385] width 374 height 439
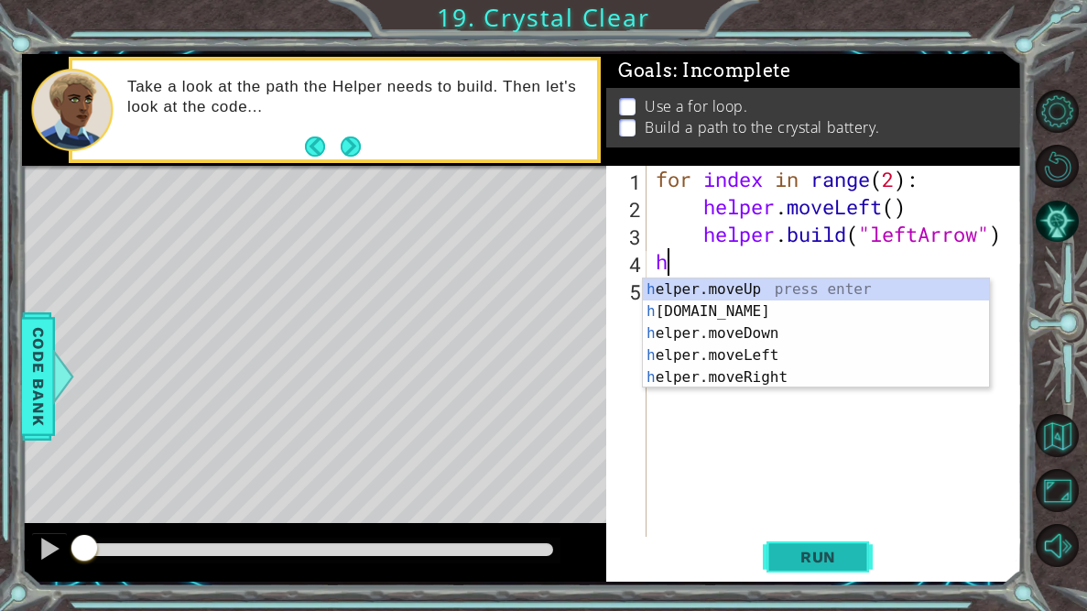
type textarea "h"
click at [832, 568] on button "Run" at bounding box center [818, 557] width 110 height 41
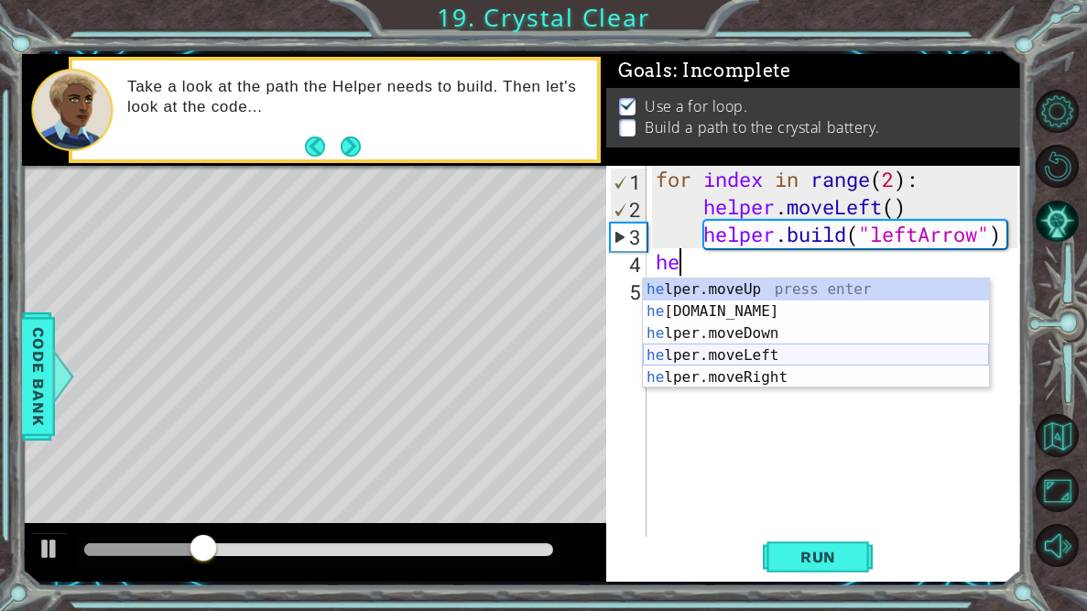
click at [723, 348] on div "he lper.moveUp press enter he [DOMAIN_NAME] press enter he lper.moveDown press …" at bounding box center [816, 355] width 346 height 154
type textarea "helper.moveLeft(1)"
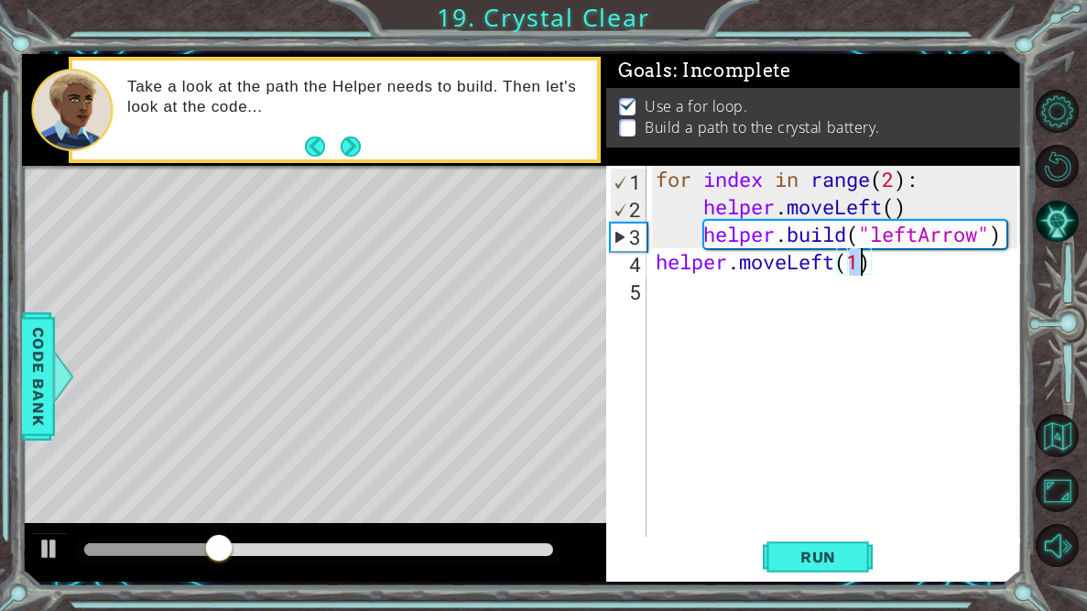
click at [784, 279] on div "for index in range ( 2 ) : helper . moveLeft ( ) helper . build ( "leftArrow" )…" at bounding box center [839, 385] width 374 height 439
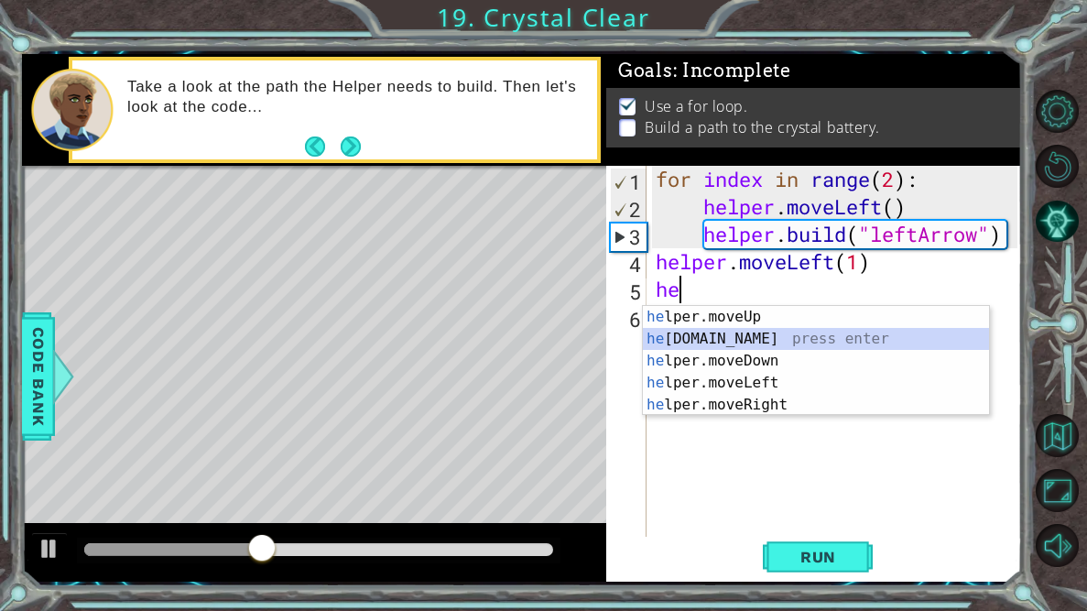
click at [814, 342] on div "he lper.moveUp press enter he [DOMAIN_NAME] press enter he lper.moveDown press …" at bounding box center [816, 383] width 346 height 154
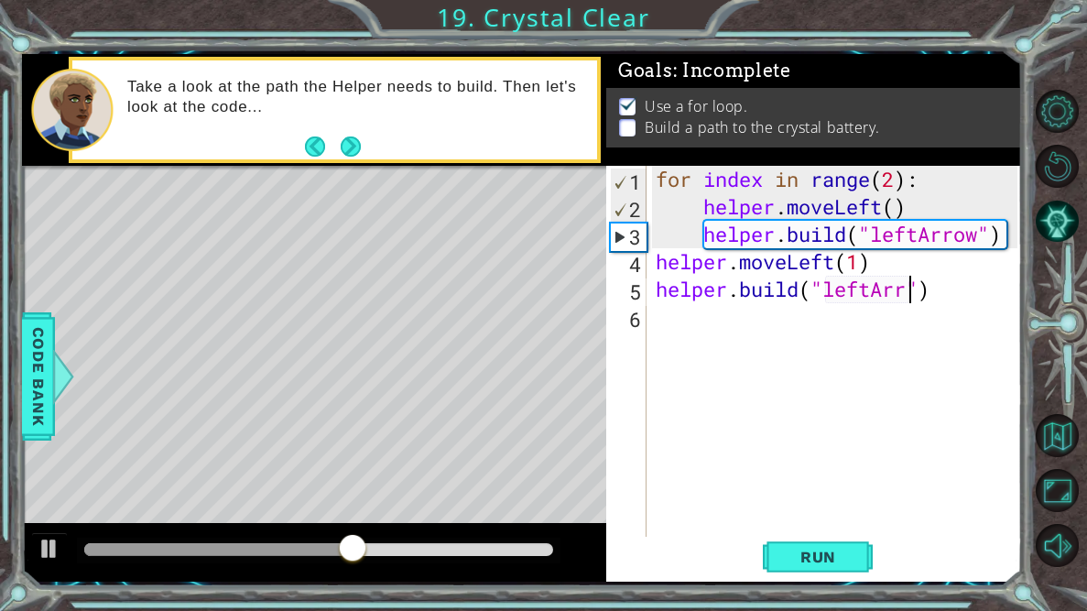
scroll to position [0, 12]
type textarea "[DOMAIN_NAME]("leftArrow")"
click at [764, 342] on div "for index in range ( 2 ) : helper . moveLeft ( ) helper . build ( "leftArrow" )…" at bounding box center [839, 385] width 374 height 439
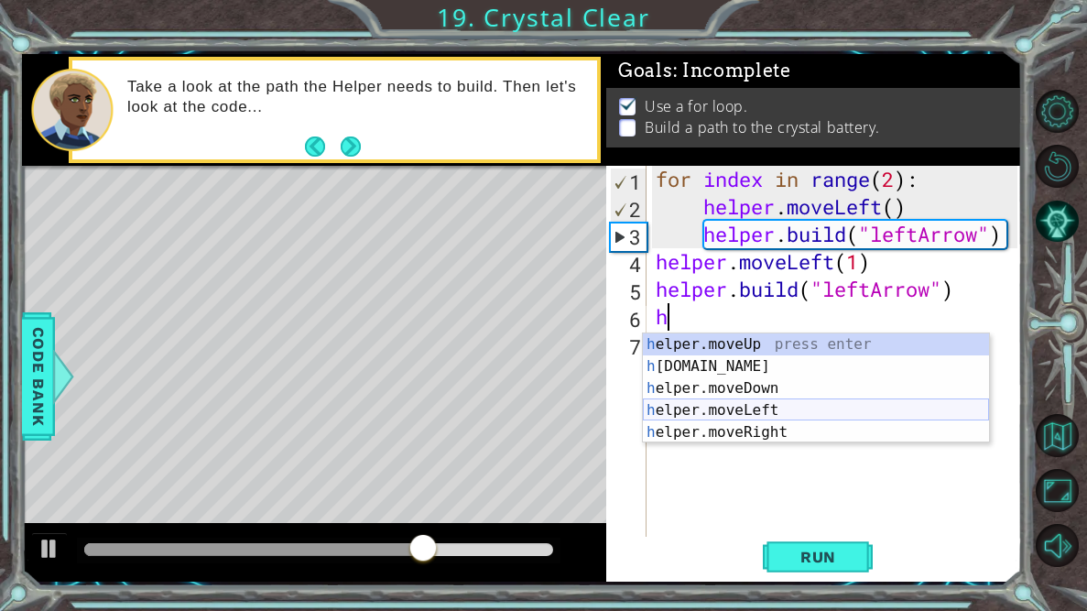
click at [765, 405] on div "h elper.moveUp press enter h [DOMAIN_NAME] press enter h elper.moveDown press e…" at bounding box center [816, 410] width 346 height 154
type textarea "helper.moveLeft(1)"
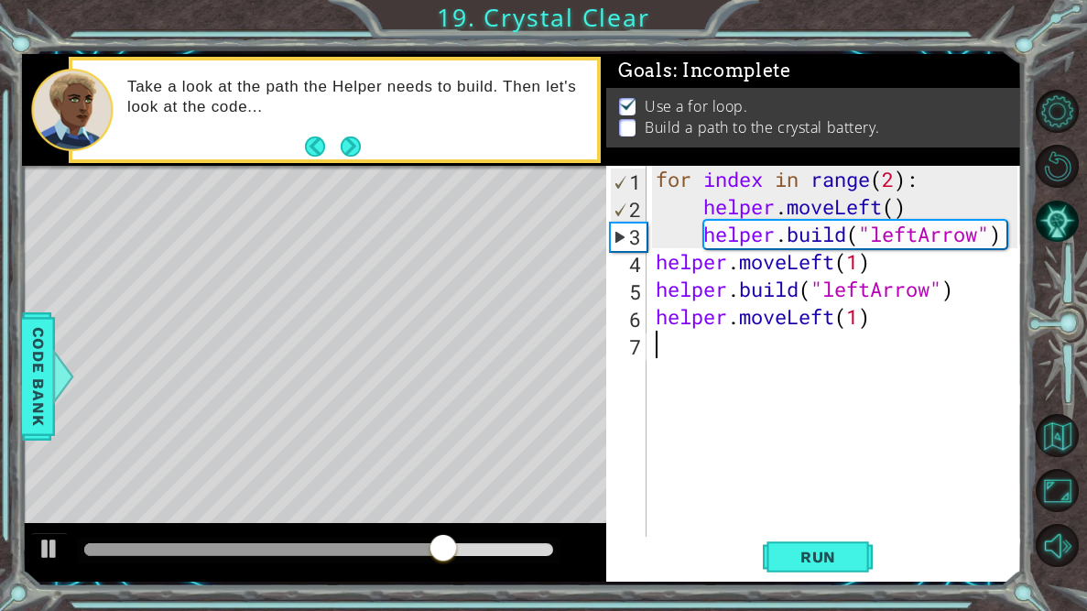
click at [755, 347] on div "for index in range ( 2 ) : helper . moveLeft ( ) helper . build ( "leftArrow" )…" at bounding box center [839, 385] width 374 height 439
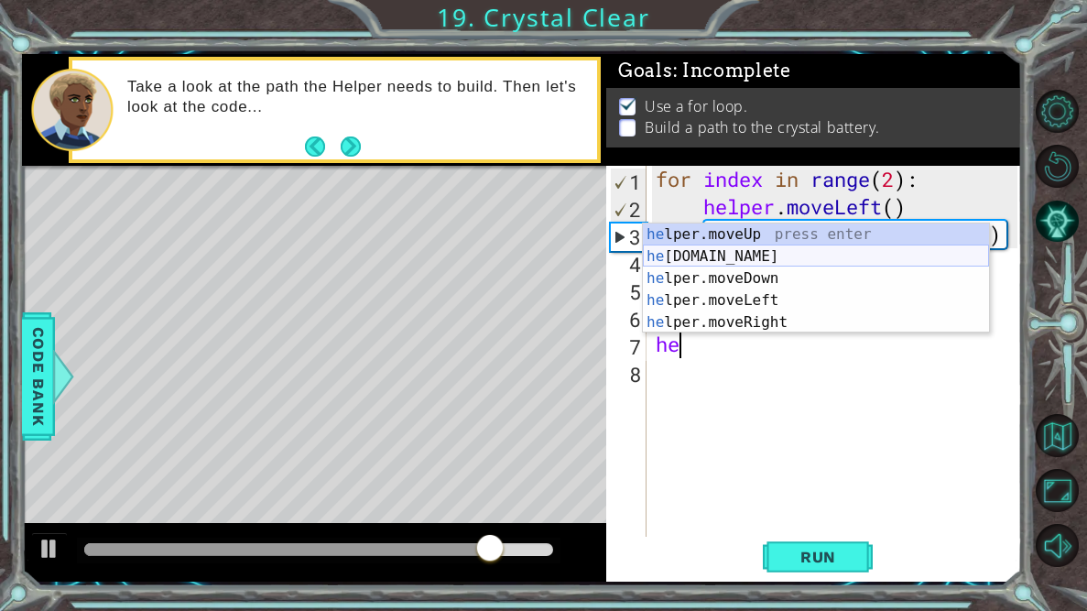
click at [727, 259] on div "he lper.moveUp press enter he [DOMAIN_NAME] press enter he lper.moveDown press …" at bounding box center [816, 300] width 346 height 154
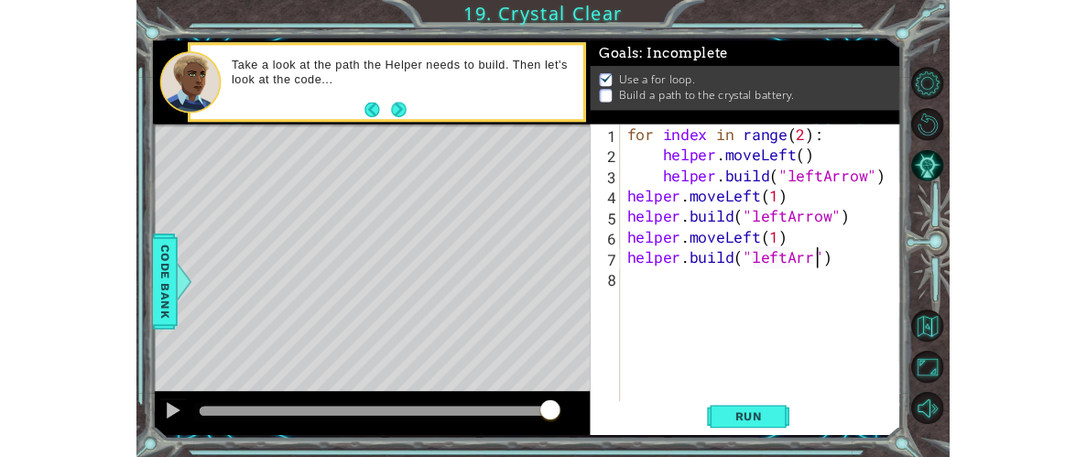
scroll to position [0, 12]
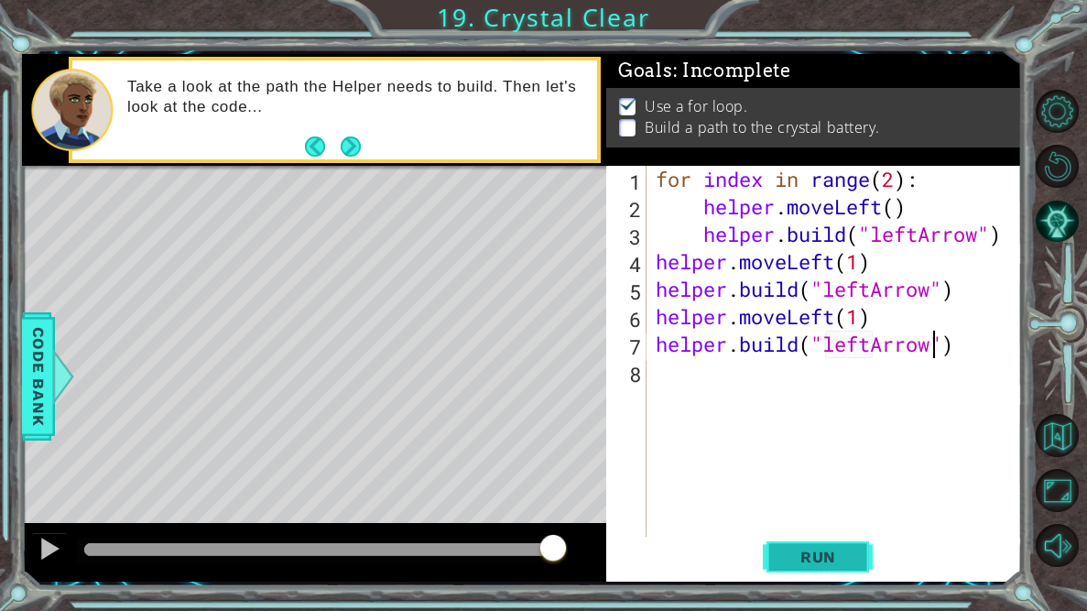
type textarea "[DOMAIN_NAME]("leftArrow")"
click at [847, 568] on button "Run" at bounding box center [818, 557] width 110 height 41
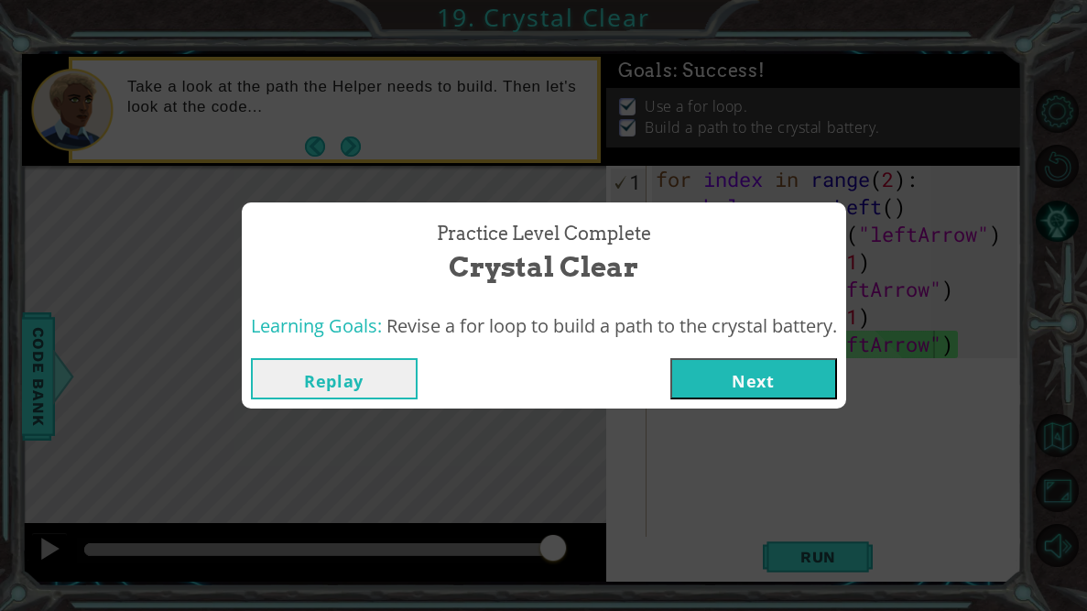
click at [798, 396] on button "Next" at bounding box center [753, 378] width 167 height 41
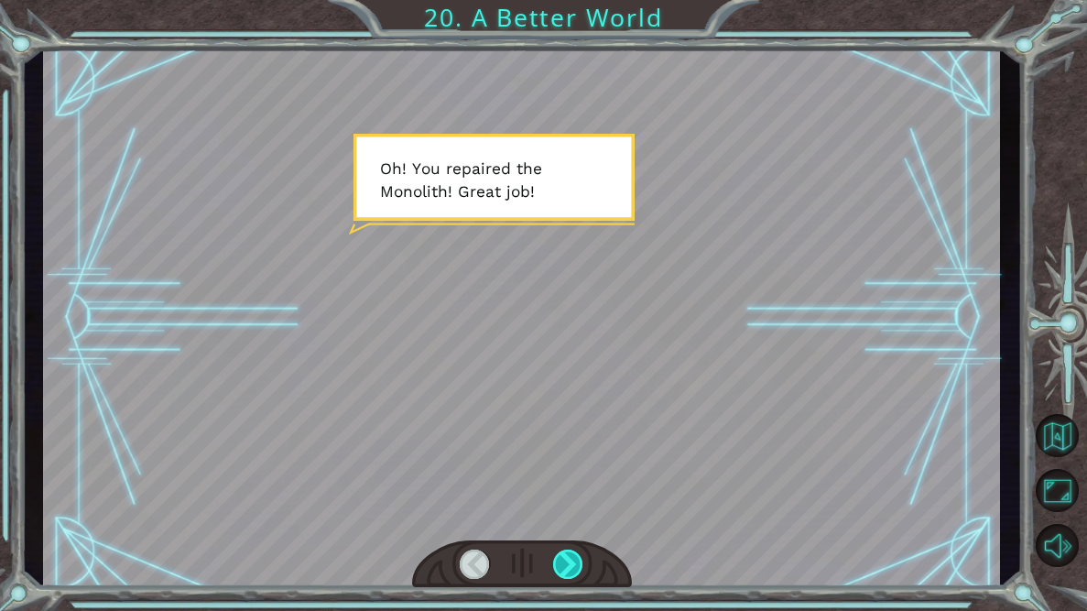
click at [554, 554] on div at bounding box center [568, 563] width 30 height 29
click at [558, 538] on div at bounding box center [521, 317] width 957 height 537
click at [561, 555] on div at bounding box center [568, 563] width 30 height 29
click at [558, 558] on div at bounding box center [568, 563] width 30 height 29
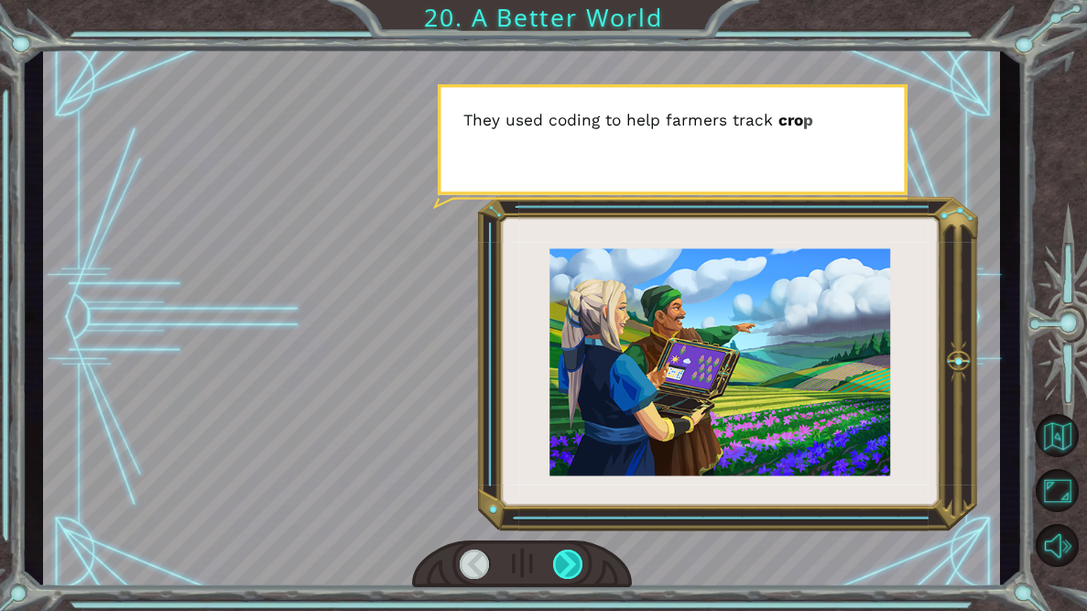
click at [558, 558] on div at bounding box center [568, 563] width 30 height 29
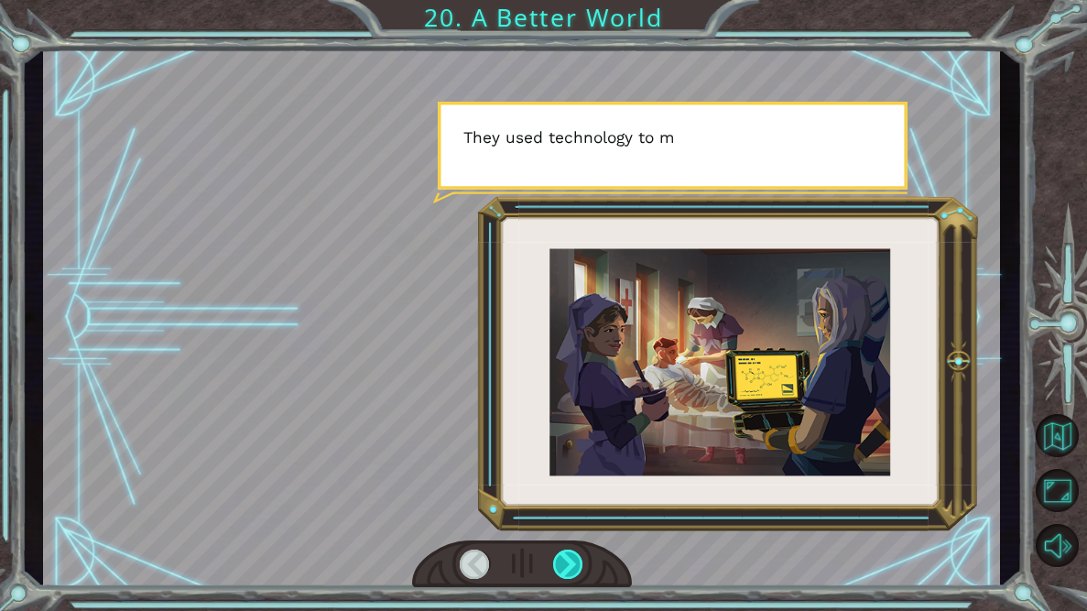
click at [558, 558] on div at bounding box center [568, 563] width 30 height 29
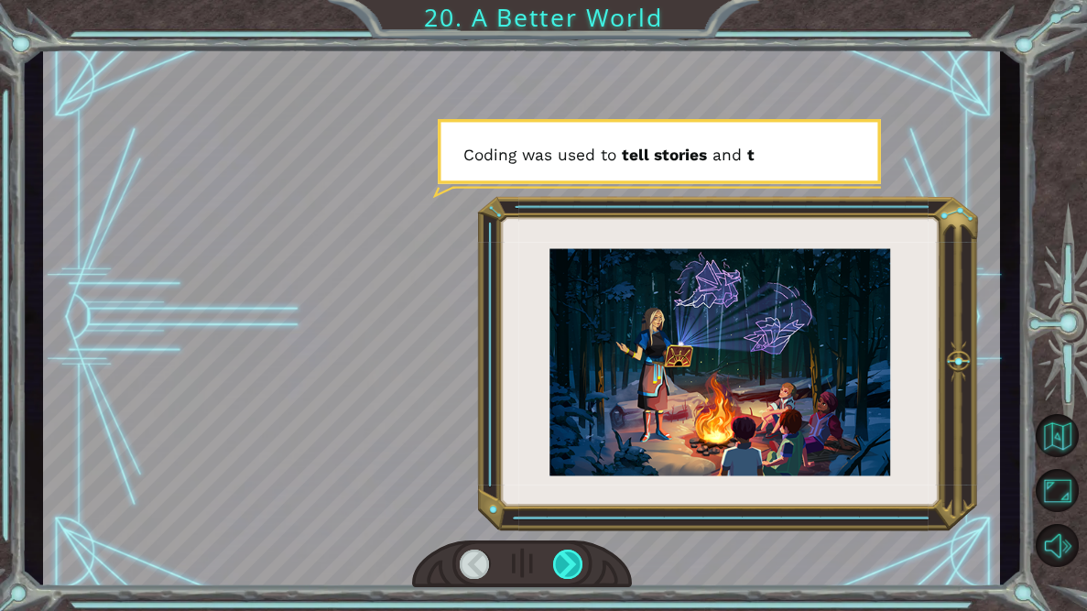
click at [558, 558] on div at bounding box center [568, 563] width 30 height 29
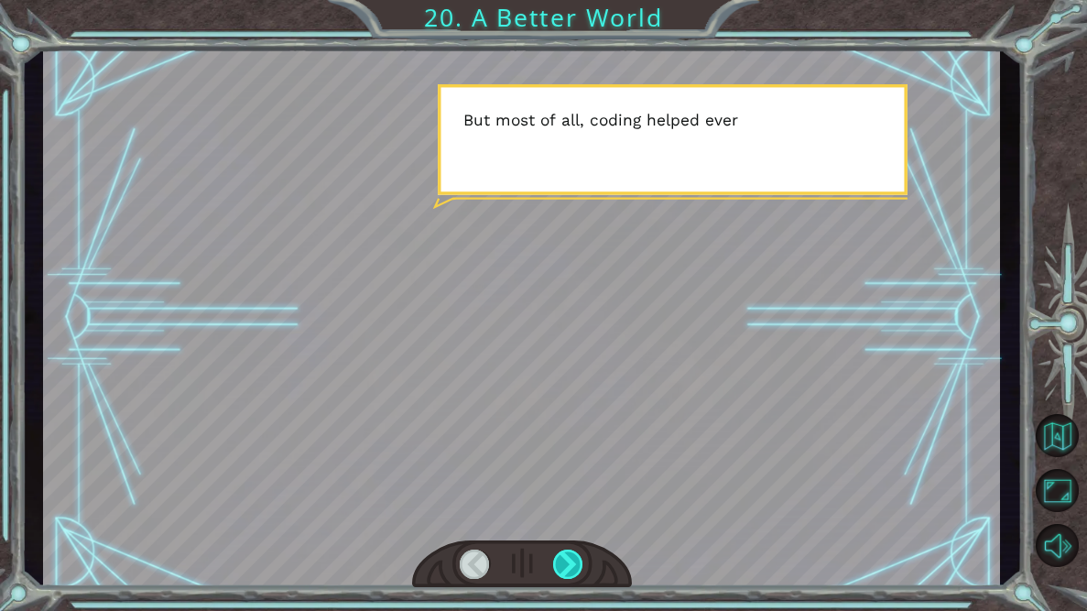
click at [558, 558] on div at bounding box center [568, 563] width 30 height 29
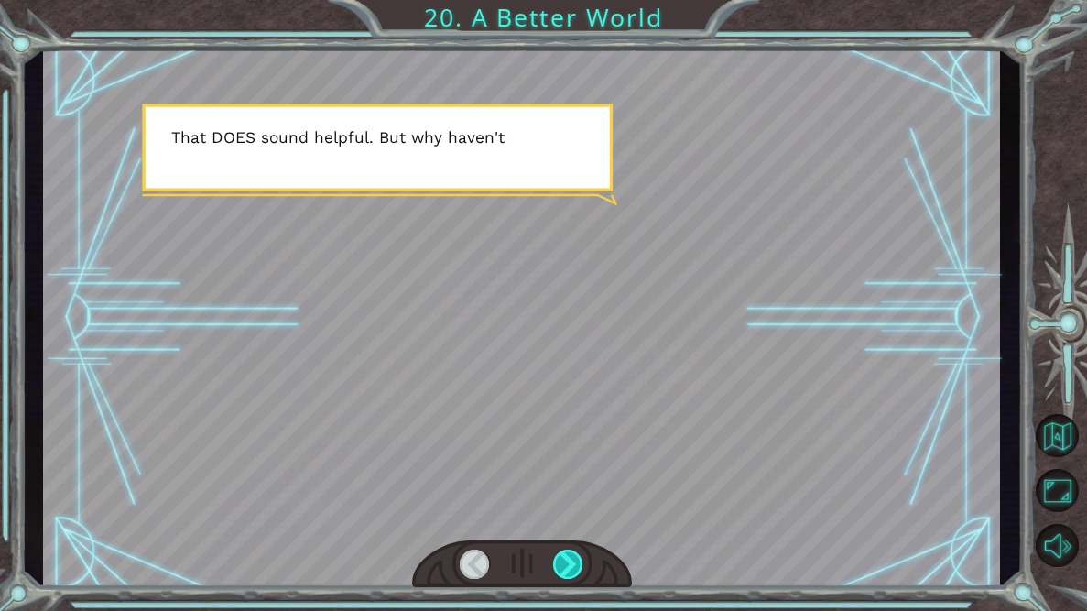
click at [558, 558] on div at bounding box center [568, 563] width 30 height 29
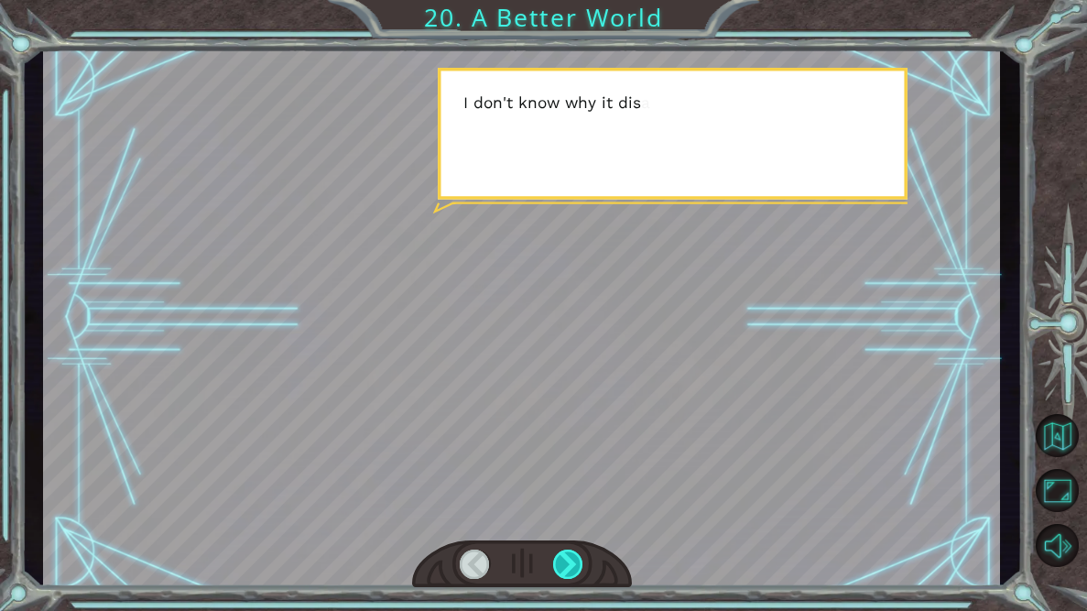
click at [558, 558] on div at bounding box center [568, 563] width 30 height 29
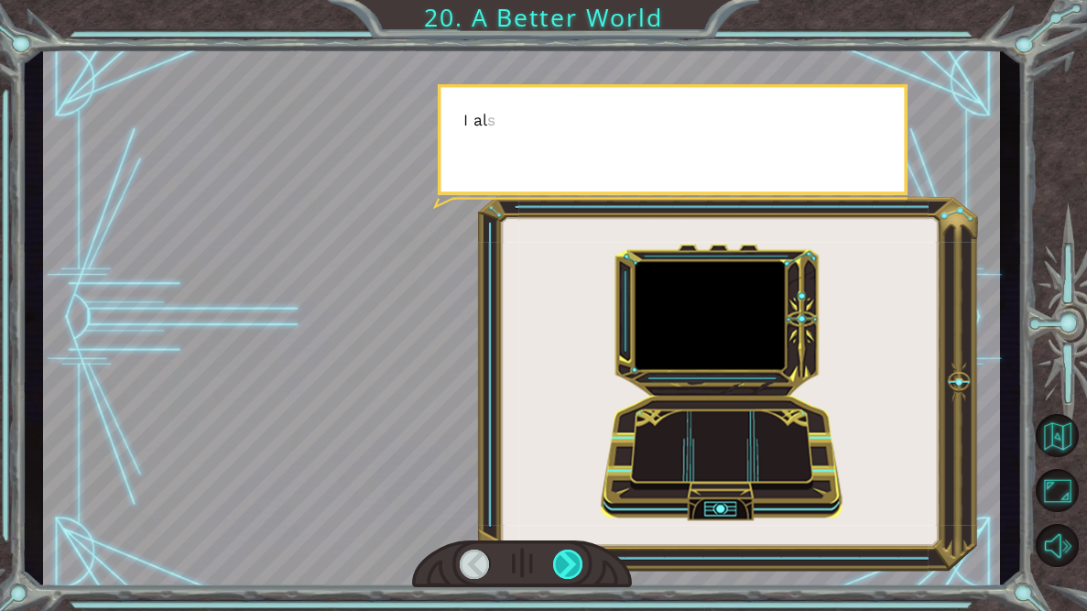
click at [558, 558] on div at bounding box center [568, 563] width 30 height 29
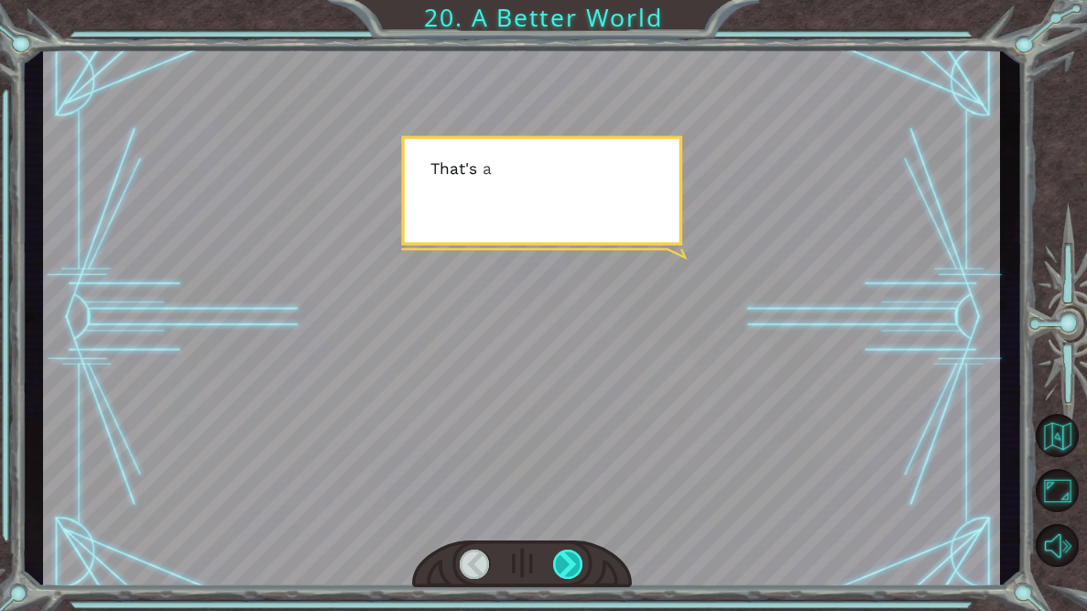
click at [558, 558] on div at bounding box center [568, 563] width 30 height 29
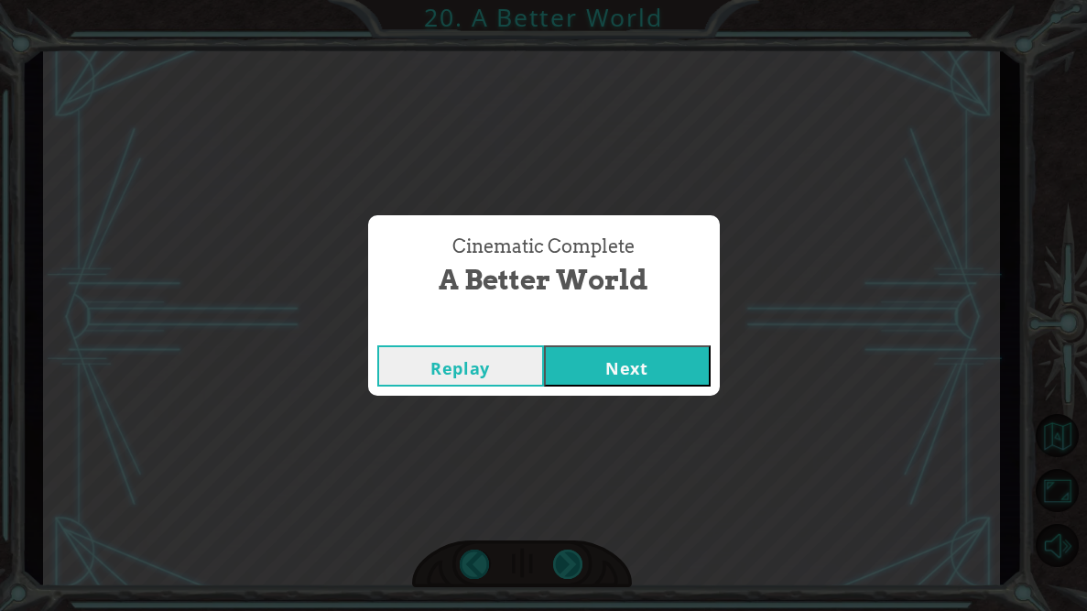
click at [558, 558] on div "Cinematic Complete A Better World Replay Next" at bounding box center [543, 305] width 1087 height 611
click at [625, 375] on button "Next" at bounding box center [627, 365] width 167 height 41
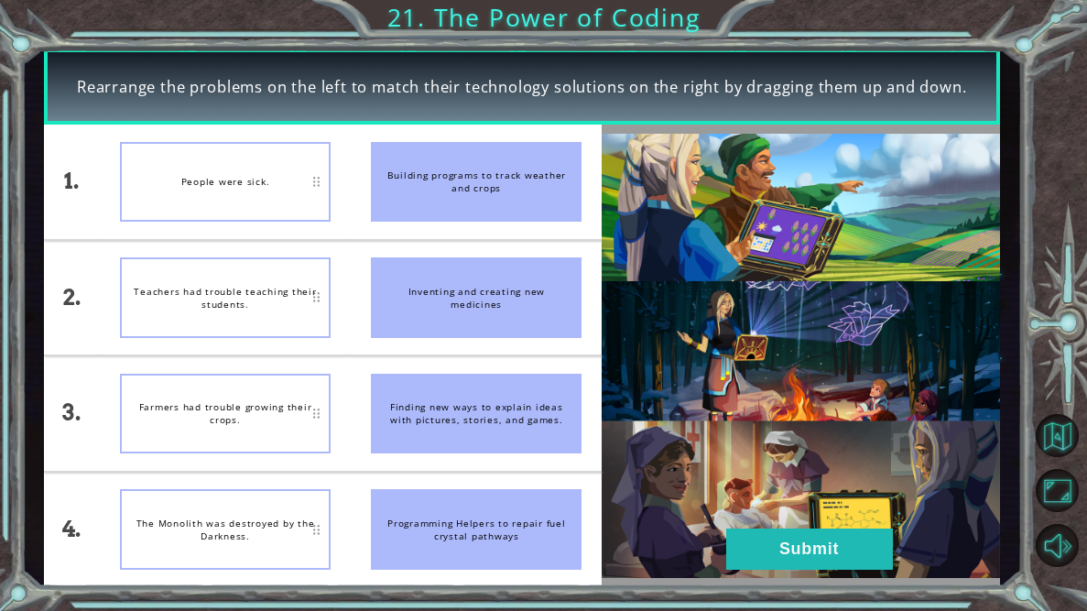
click at [625, 375] on img at bounding box center [800, 356] width 397 height 444
click at [783, 536] on button "Submit" at bounding box center [809, 548] width 167 height 41
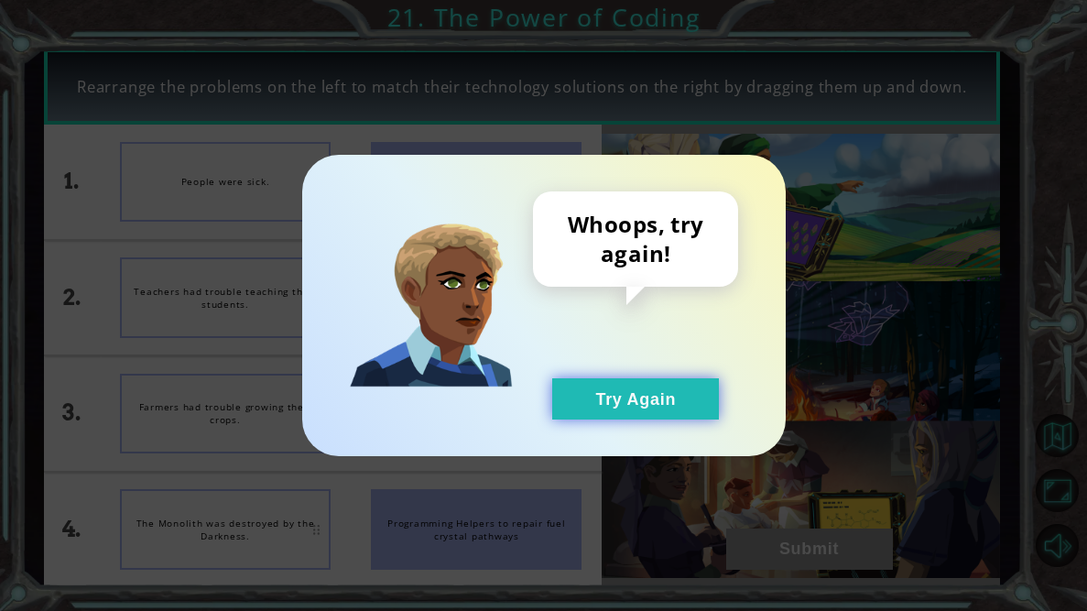
click at [659, 401] on button "Try Again" at bounding box center [635, 398] width 167 height 41
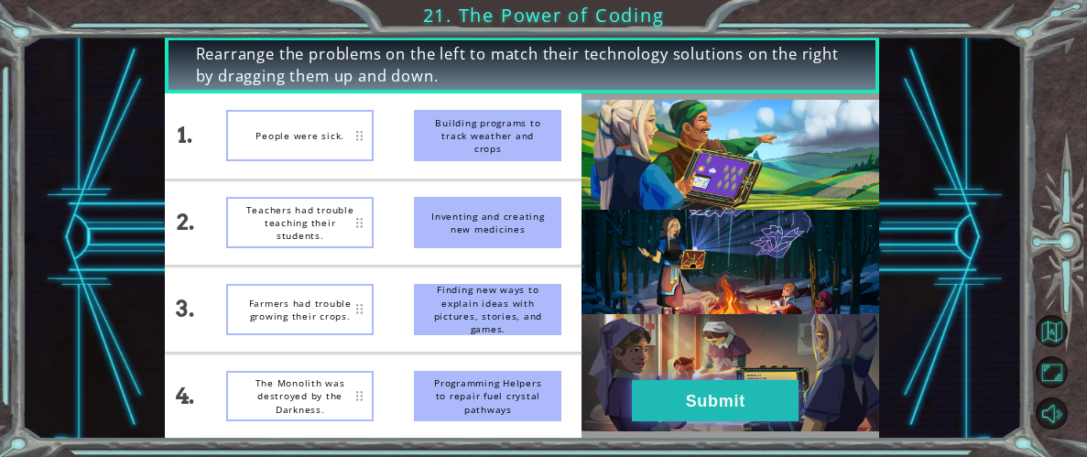
click at [755, 393] on button "Submit" at bounding box center [715, 400] width 167 height 41
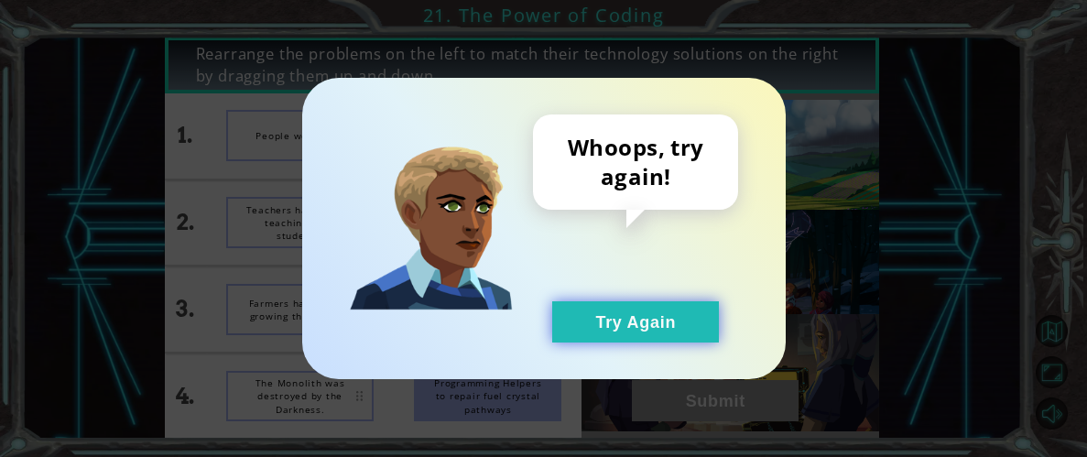
click at [634, 311] on button "Try Again" at bounding box center [635, 321] width 167 height 41
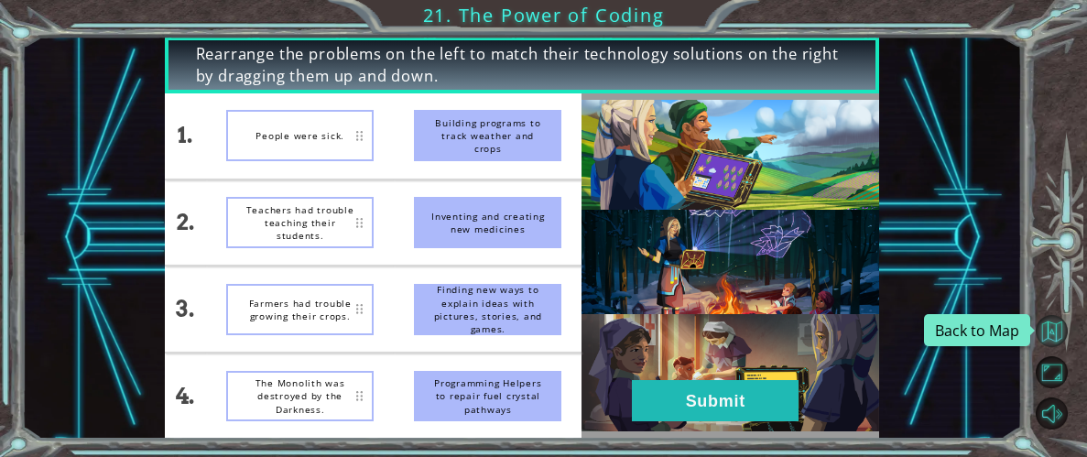
click at [1049, 339] on button "Back to Map" at bounding box center [1052, 331] width 32 height 32
